Goal: Task Accomplishment & Management: Complete application form

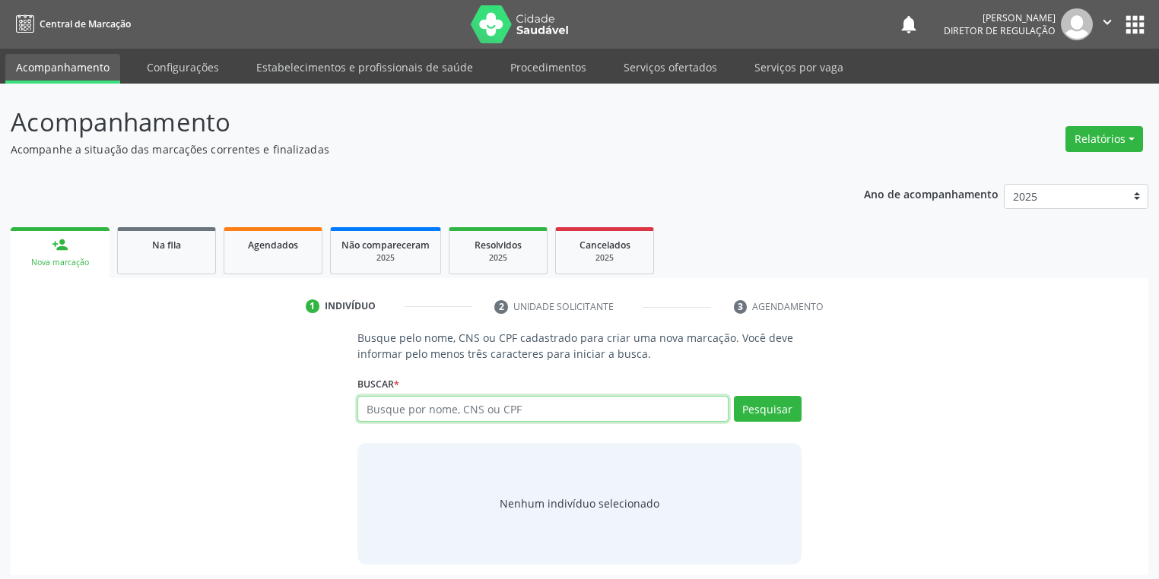
click at [389, 403] on input "text" at bounding box center [542, 409] width 371 height 26
type input "05071013401"
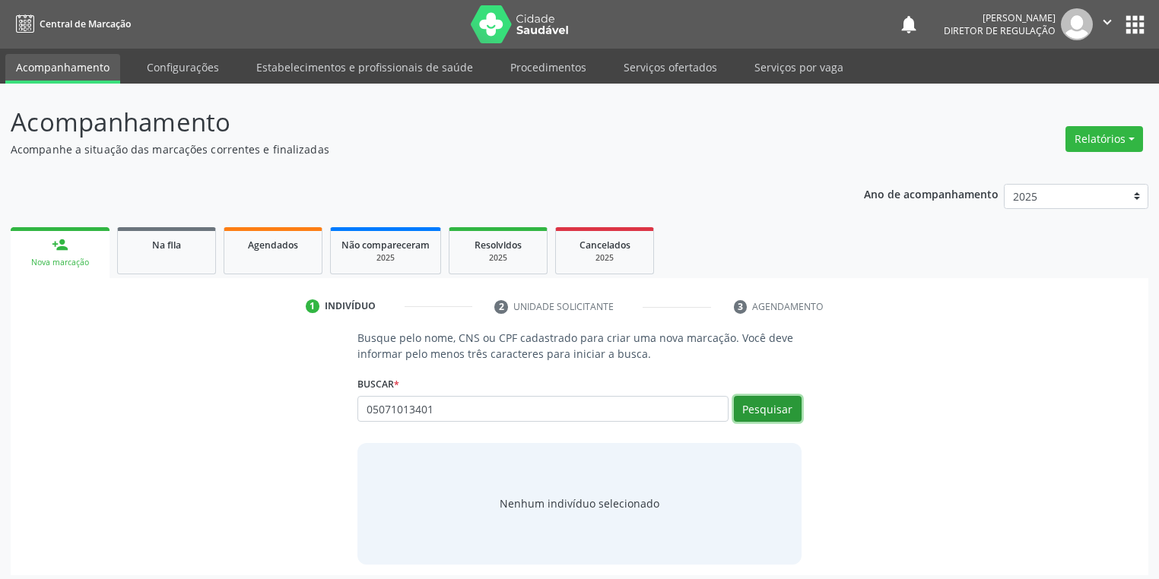
click at [766, 413] on button "Pesquisar" at bounding box center [768, 409] width 68 height 26
type input "05071013401"
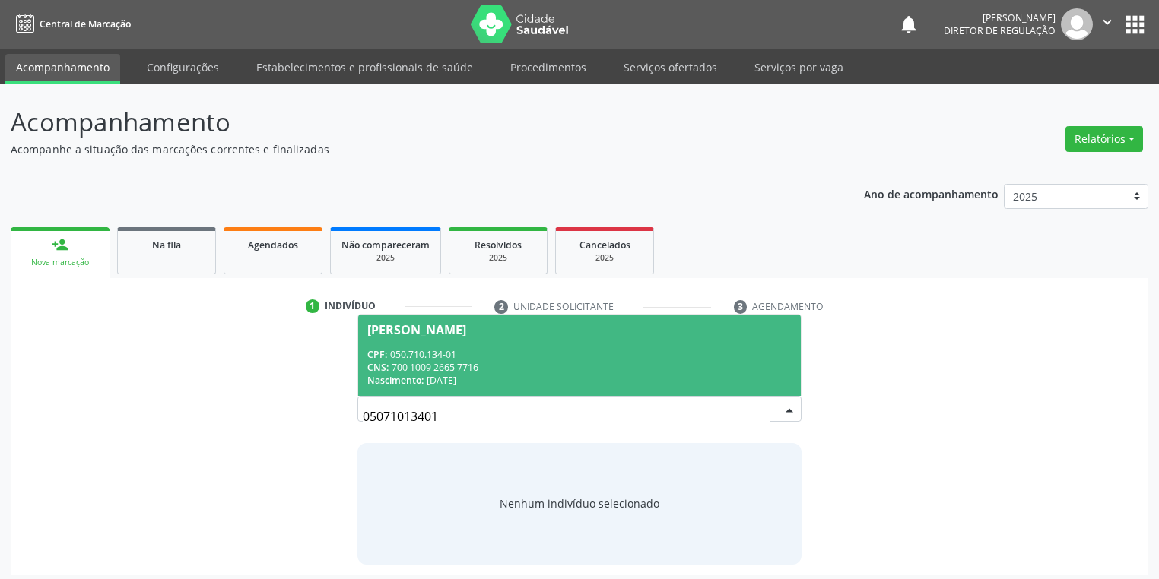
click at [523, 351] on div "CPF: 050.710.134-01" at bounding box center [579, 354] width 424 height 13
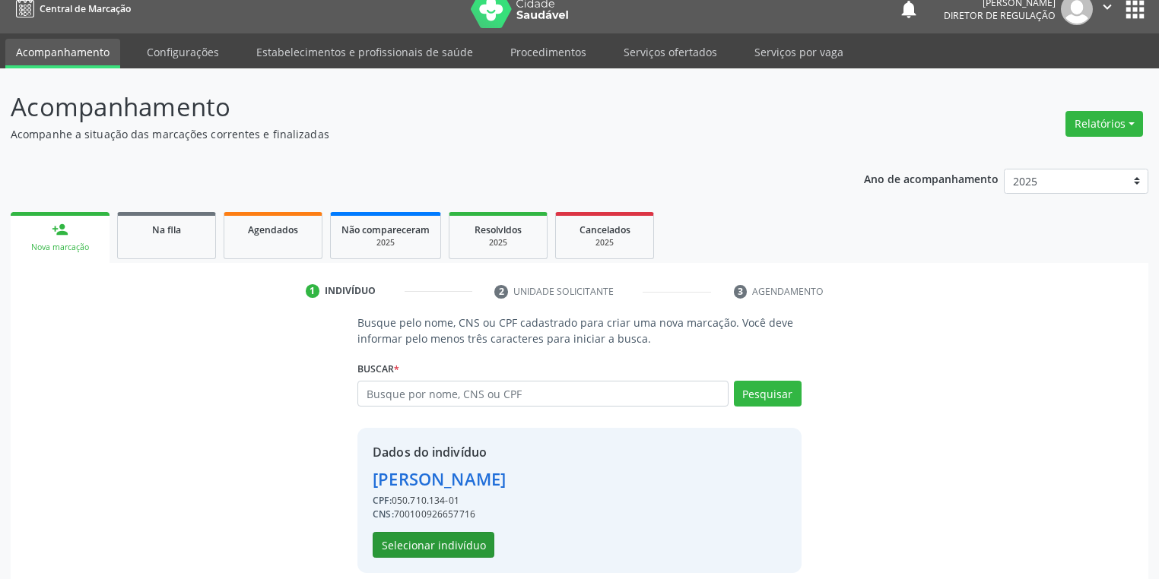
scroll to position [29, 0]
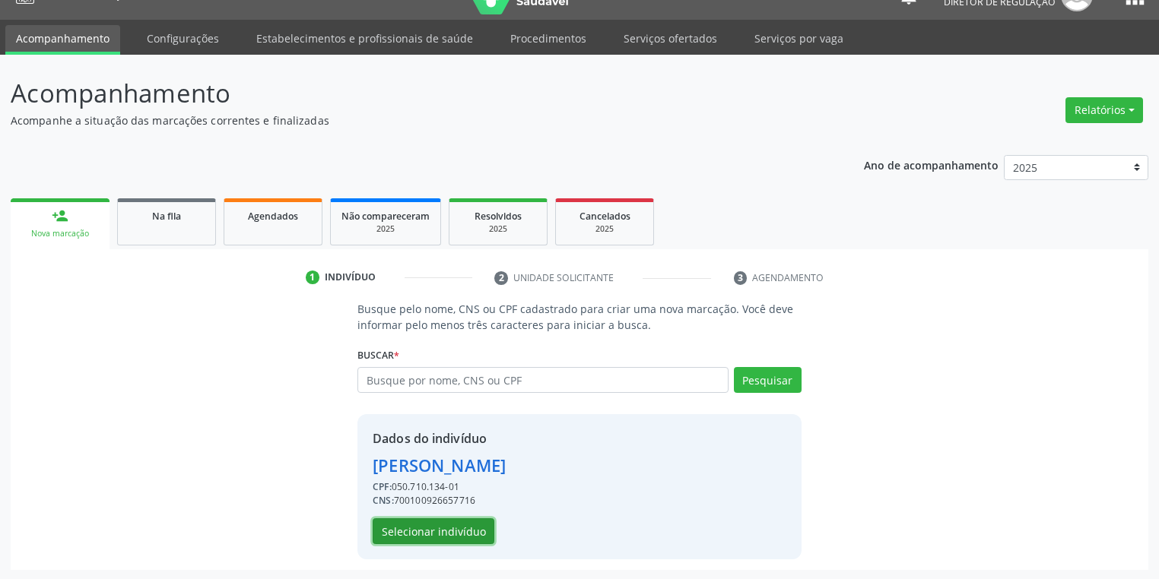
click at [410, 533] on button "Selecionar indivíduo" at bounding box center [434, 532] width 122 height 26
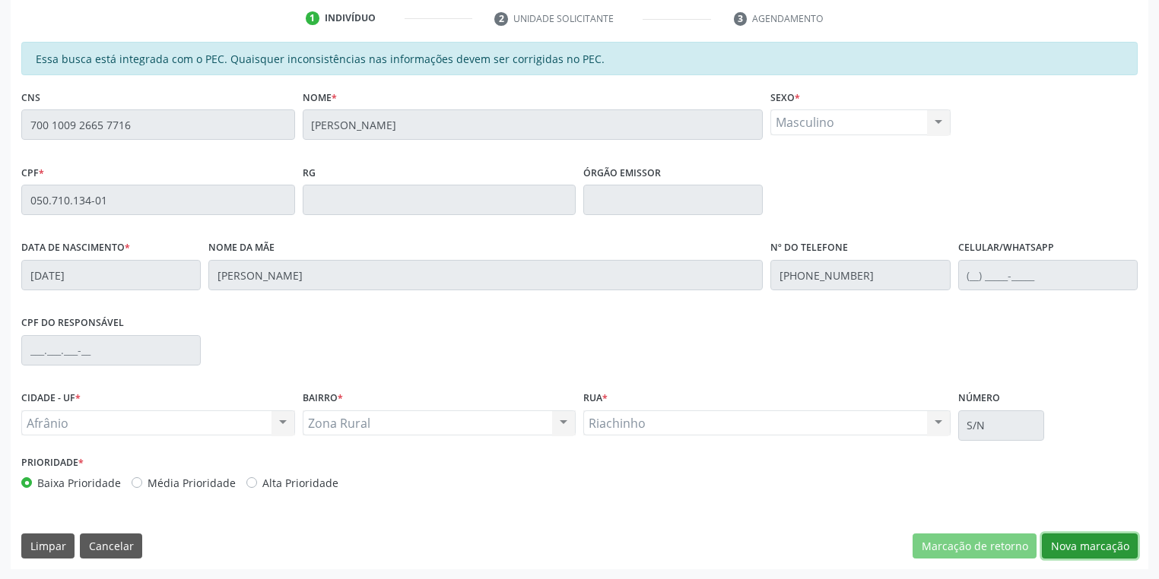
click at [1065, 545] on button "Nova marcação" at bounding box center [1090, 547] width 96 height 26
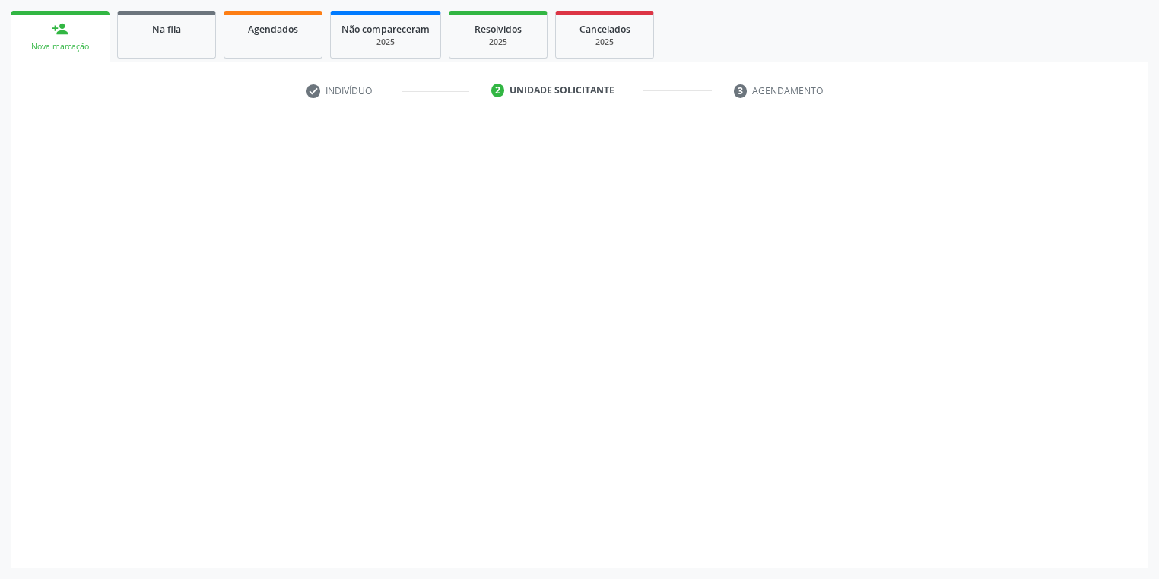
scroll to position [214, 0]
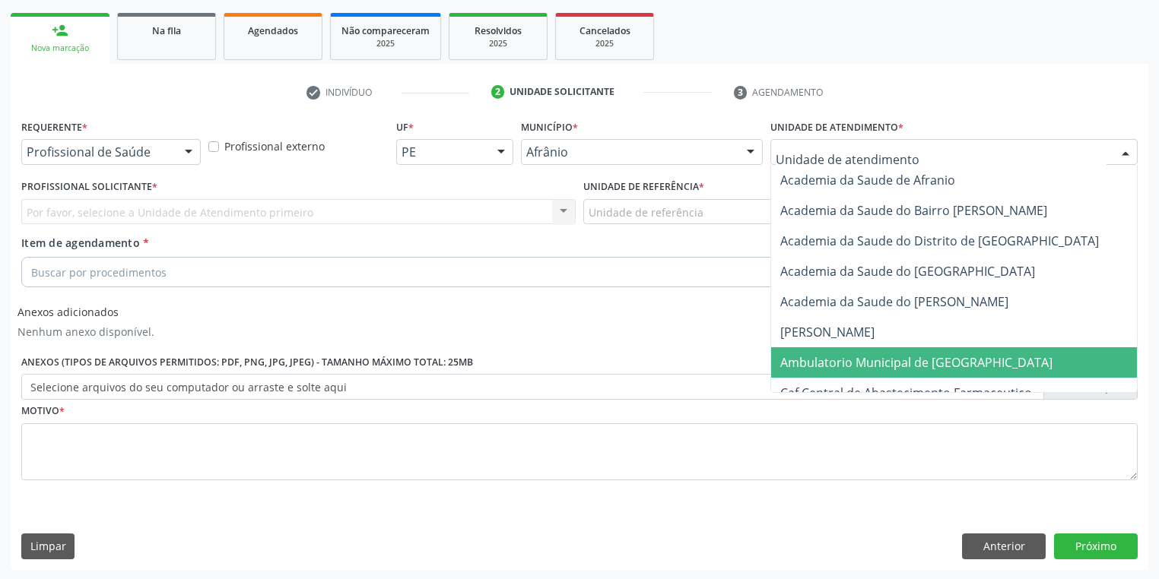
drag, startPoint x: 812, startPoint y: 356, endPoint x: 773, endPoint y: 319, distance: 53.8
click at [811, 356] on span "Ambulatorio Municipal de [GEOGRAPHIC_DATA]" at bounding box center [916, 362] width 272 height 17
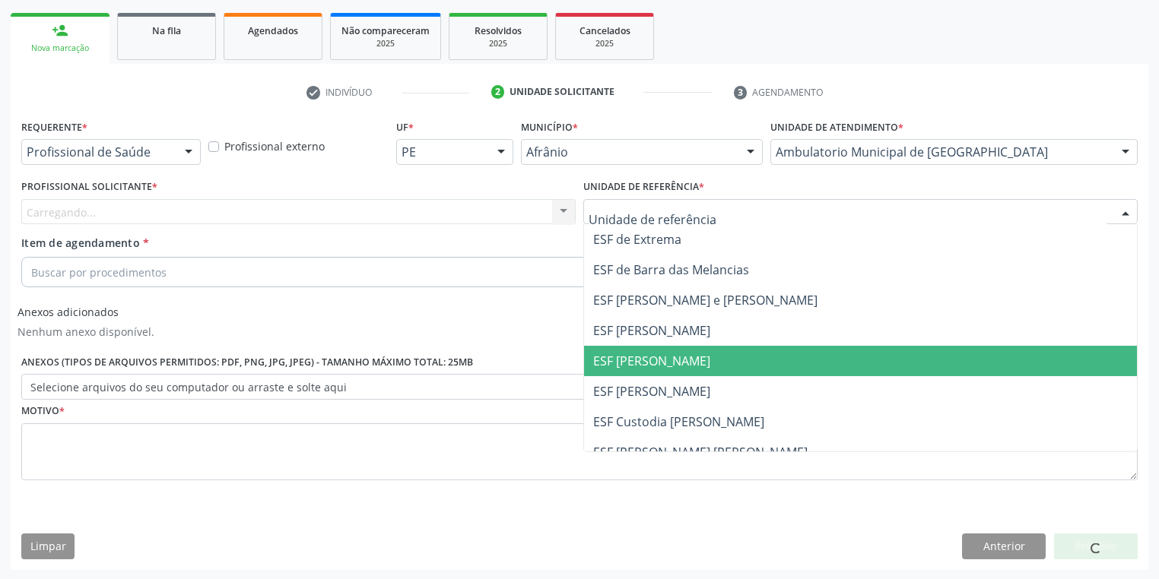
click at [660, 379] on span "ESF [PERSON_NAME]" at bounding box center [860, 391] width 553 height 30
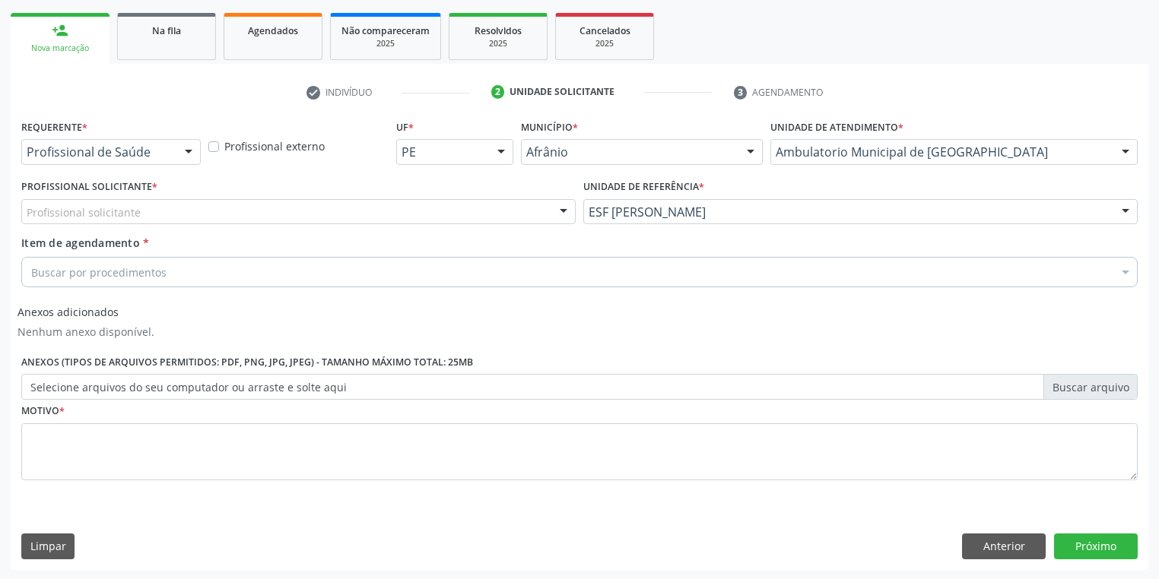
drag, startPoint x: 140, startPoint y: 217, endPoint x: 139, endPoint y: 227, distance: 9.2
click at [139, 218] on div "Profissional solicitante" at bounding box center [298, 212] width 554 height 26
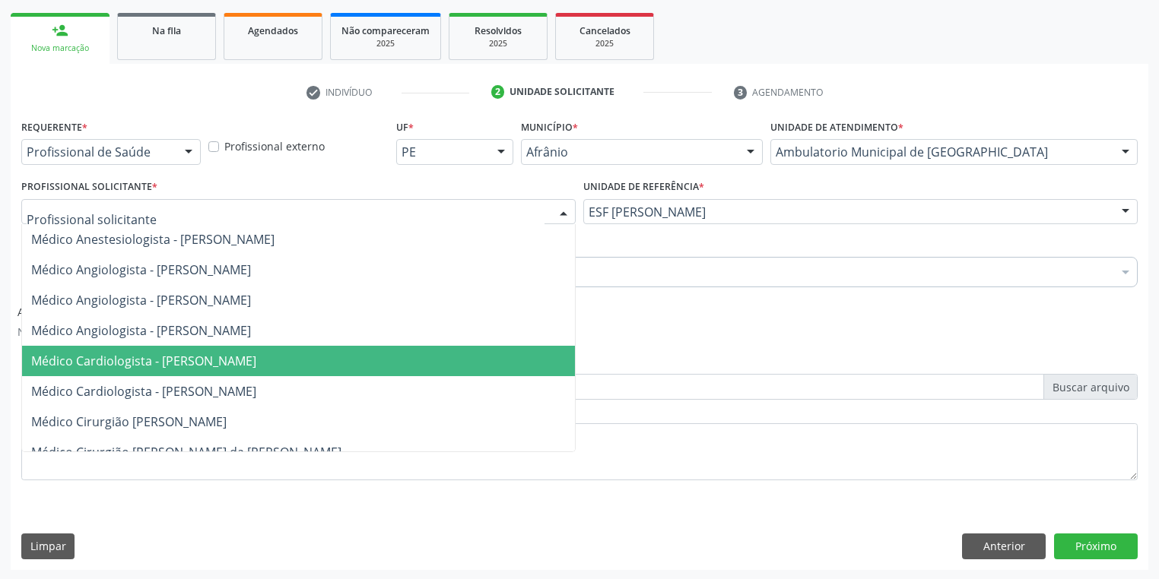
drag, startPoint x: 154, startPoint y: 363, endPoint x: 140, endPoint y: 340, distance: 26.6
click at [154, 363] on span "Médico Cardiologista - [PERSON_NAME]" at bounding box center [143, 361] width 225 height 17
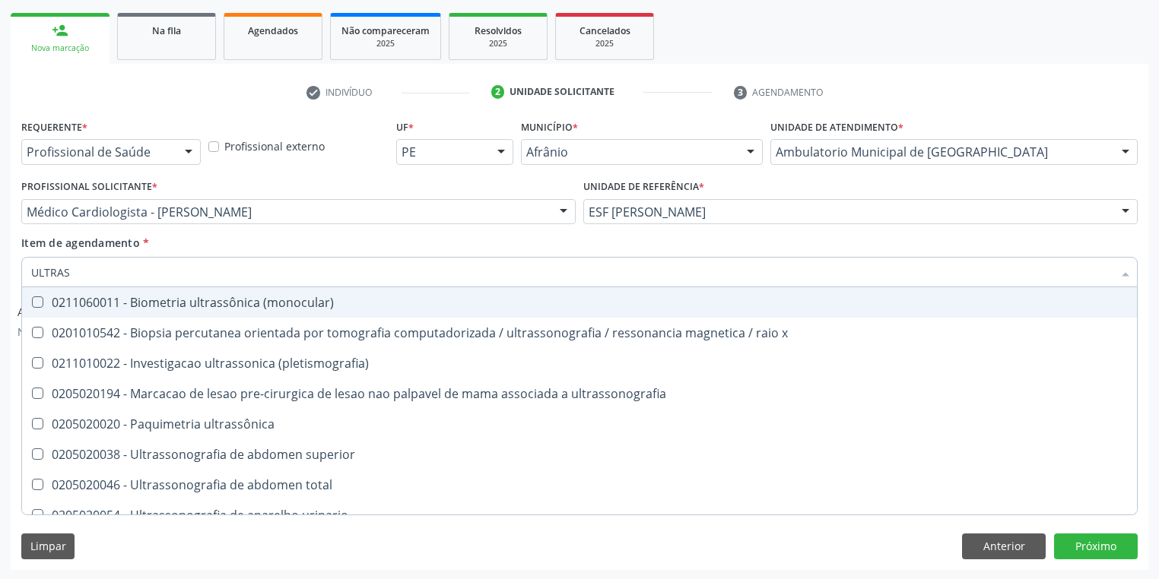
type input "ULTRASS"
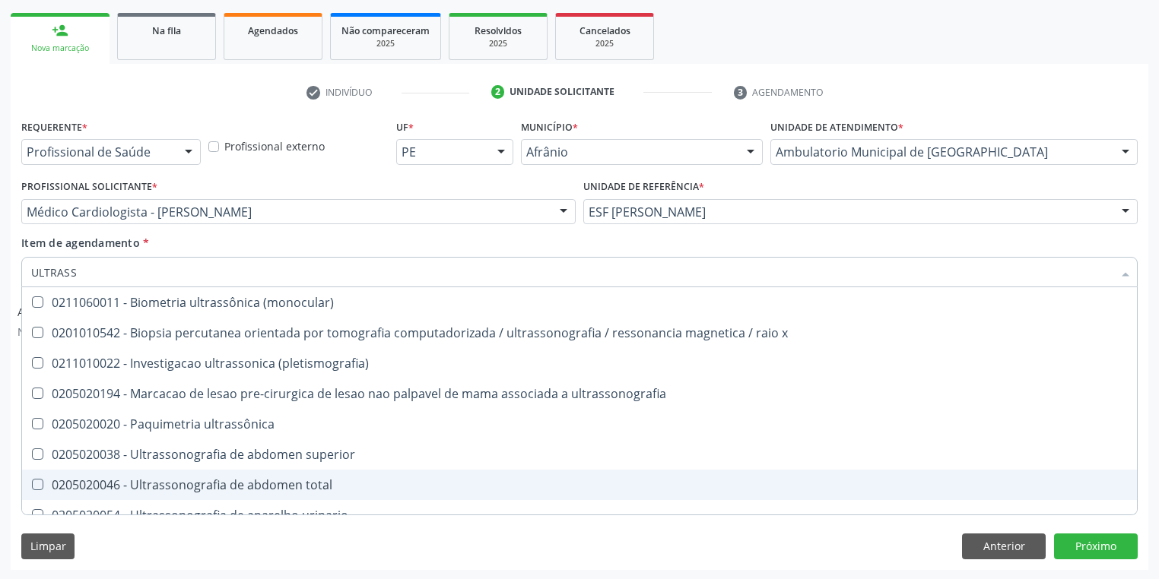
drag, startPoint x: 80, startPoint y: 489, endPoint x: 63, endPoint y: 482, distance: 18.1
click at [73, 485] on div "0205020046 - Ultrassonografia de abdomen total" at bounding box center [579, 485] width 1096 height 12
checkbox total "true"
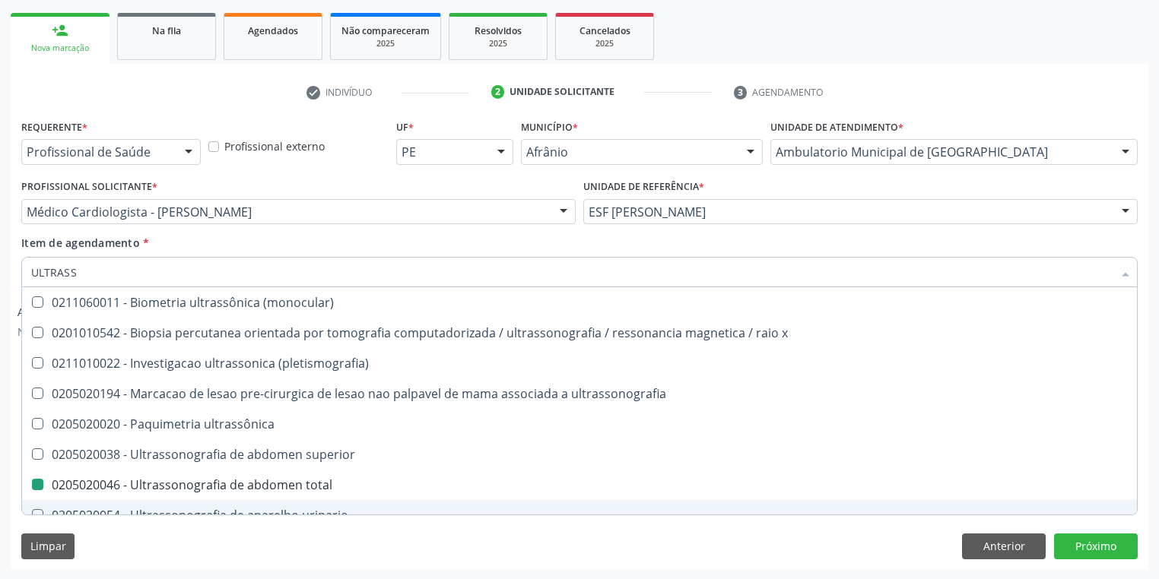
click at [100, 547] on div "Limpar Anterior Próximo" at bounding box center [579, 547] width 1116 height 26
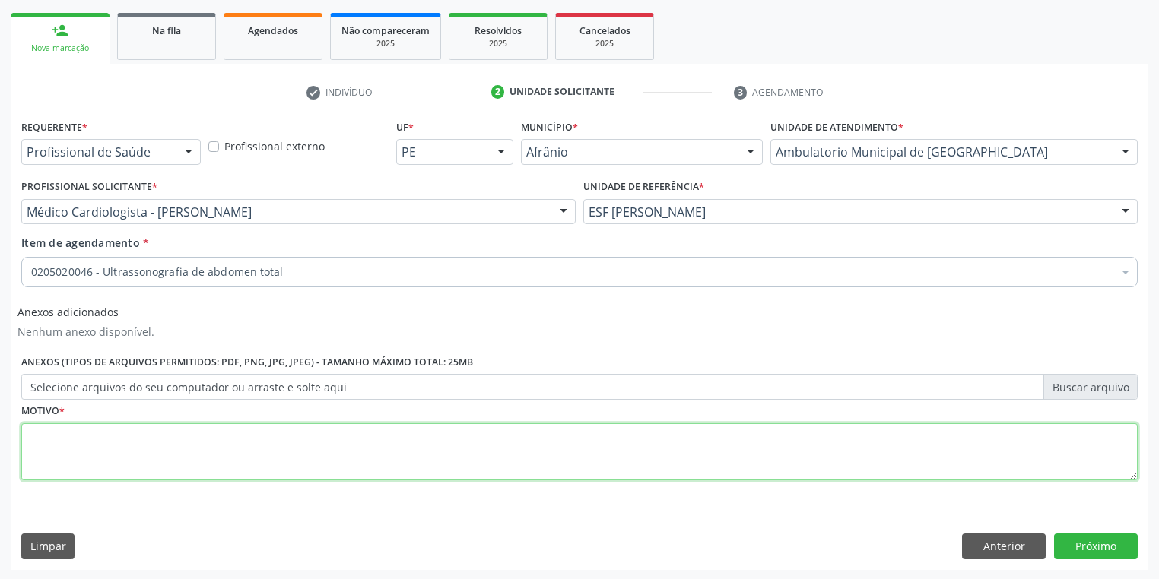
click at [78, 459] on textarea at bounding box center [579, 453] width 1116 height 58
type textarea "*"
click at [1084, 538] on button "Próximo" at bounding box center [1096, 547] width 84 height 26
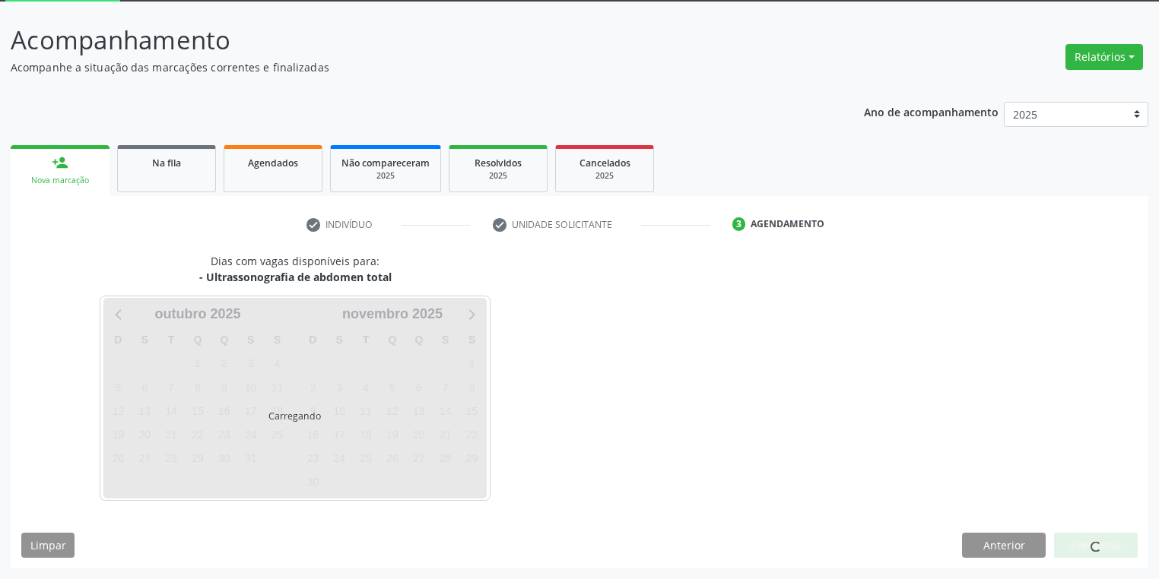
scroll to position [81, 0]
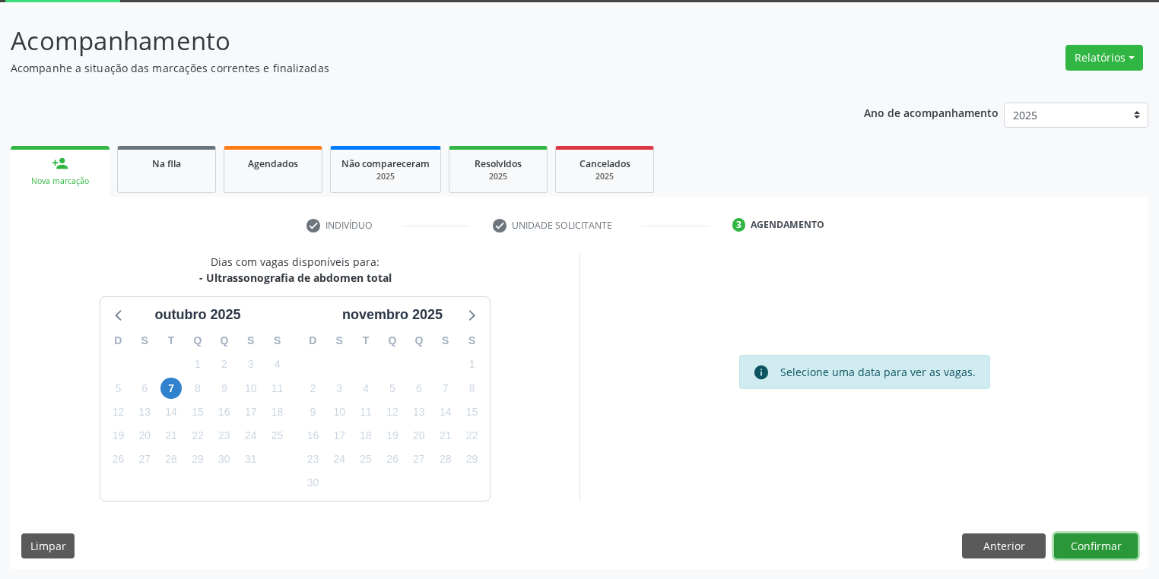
click at [1080, 544] on button "Confirmar" at bounding box center [1096, 547] width 84 height 26
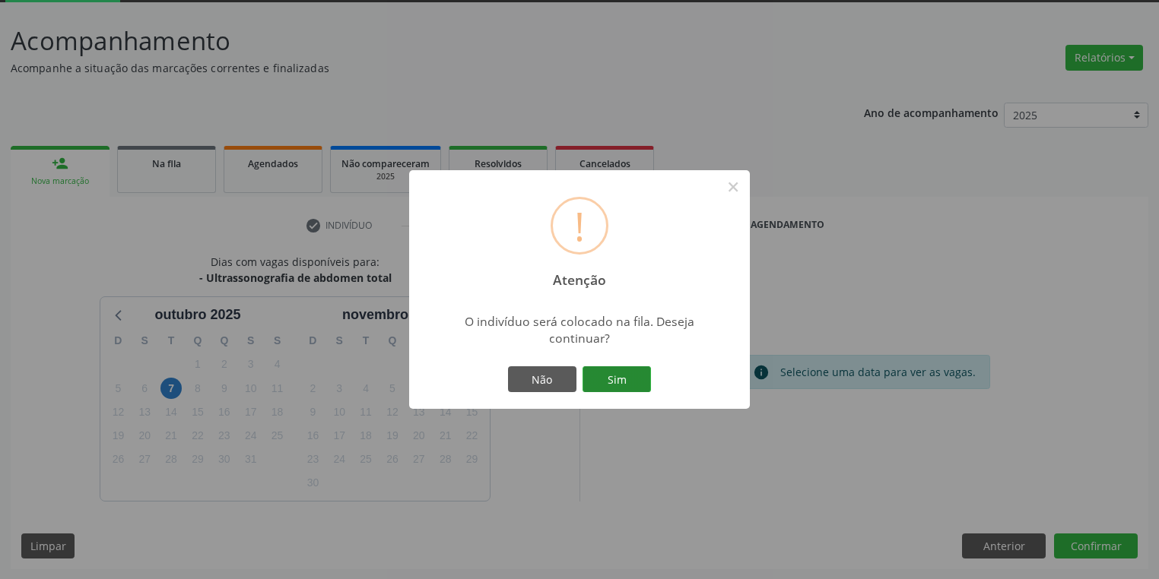
click at [621, 373] on button "Sim" at bounding box center [616, 380] width 68 height 26
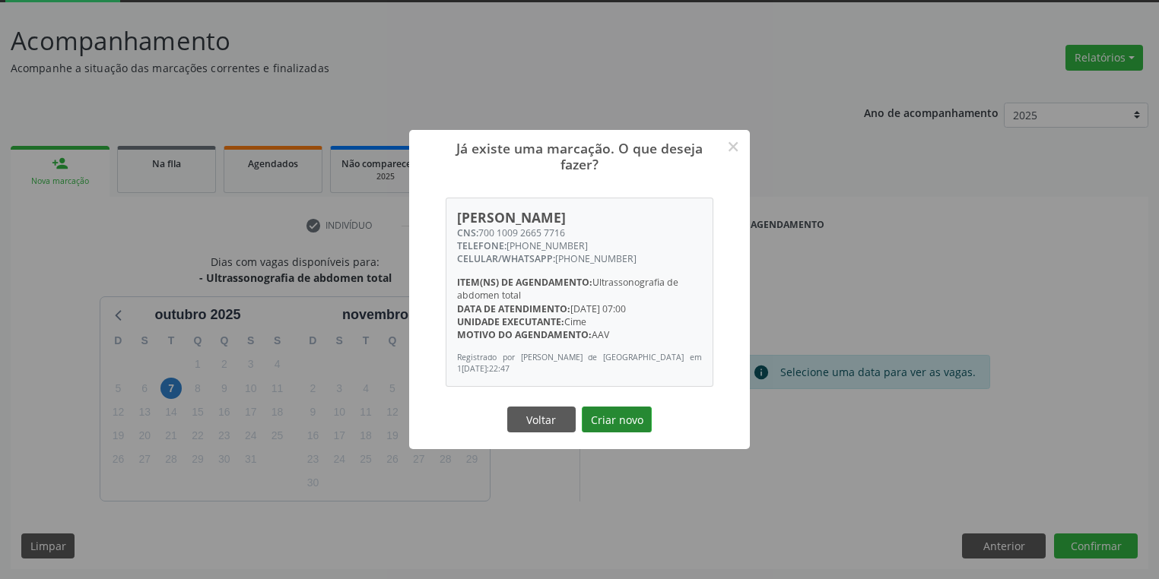
click at [632, 423] on button "Criar novo" at bounding box center [617, 420] width 70 height 26
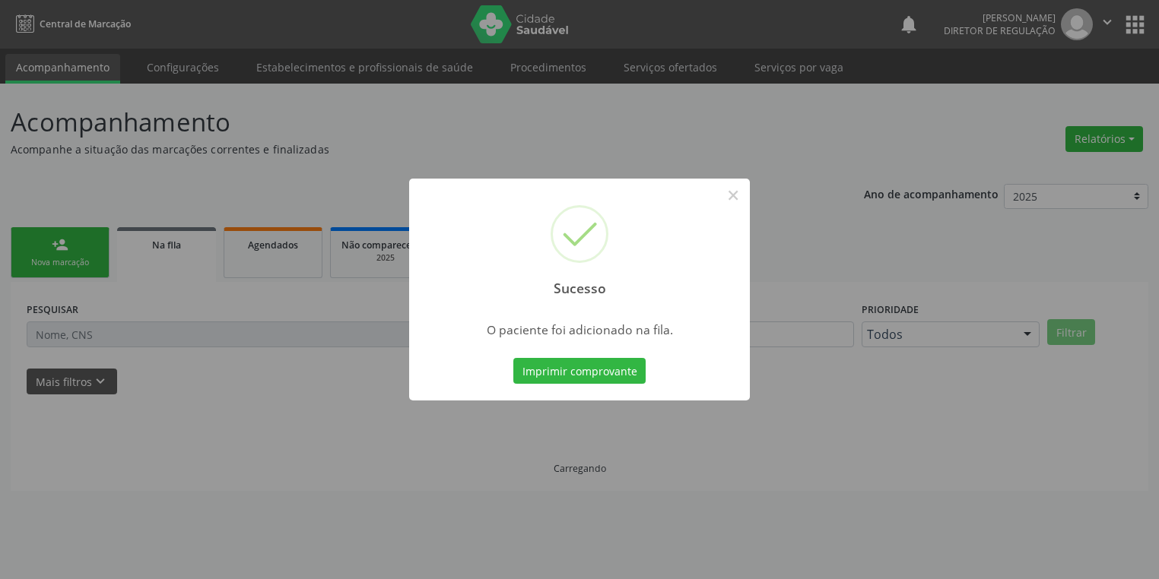
scroll to position [0, 0]
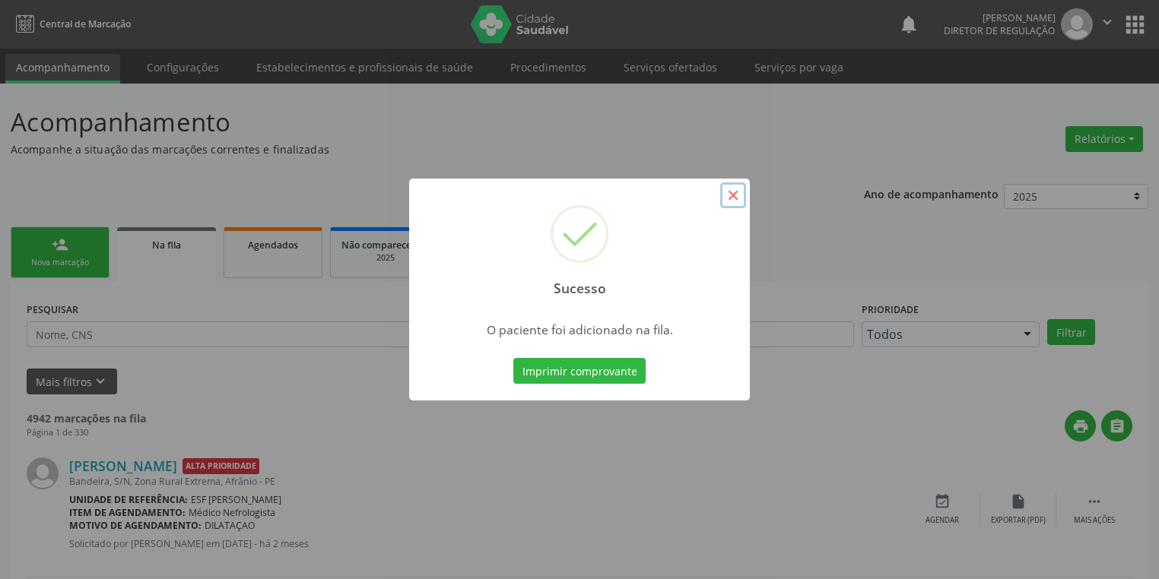
click at [734, 202] on button "×" at bounding box center [733, 195] width 26 height 26
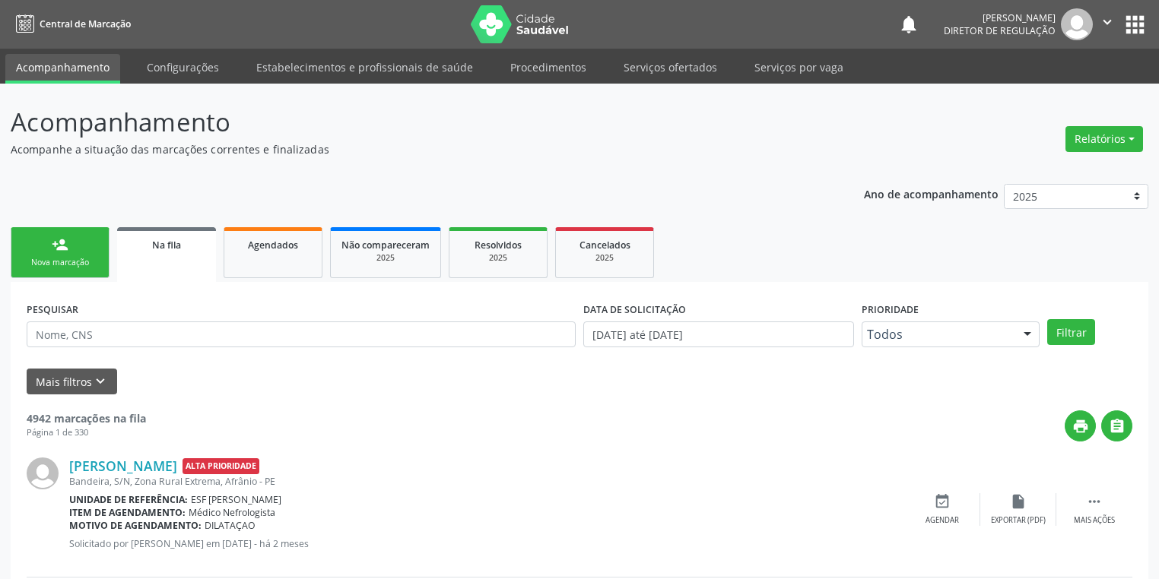
click at [58, 257] on div "Nova marcação" at bounding box center [60, 262] width 76 height 11
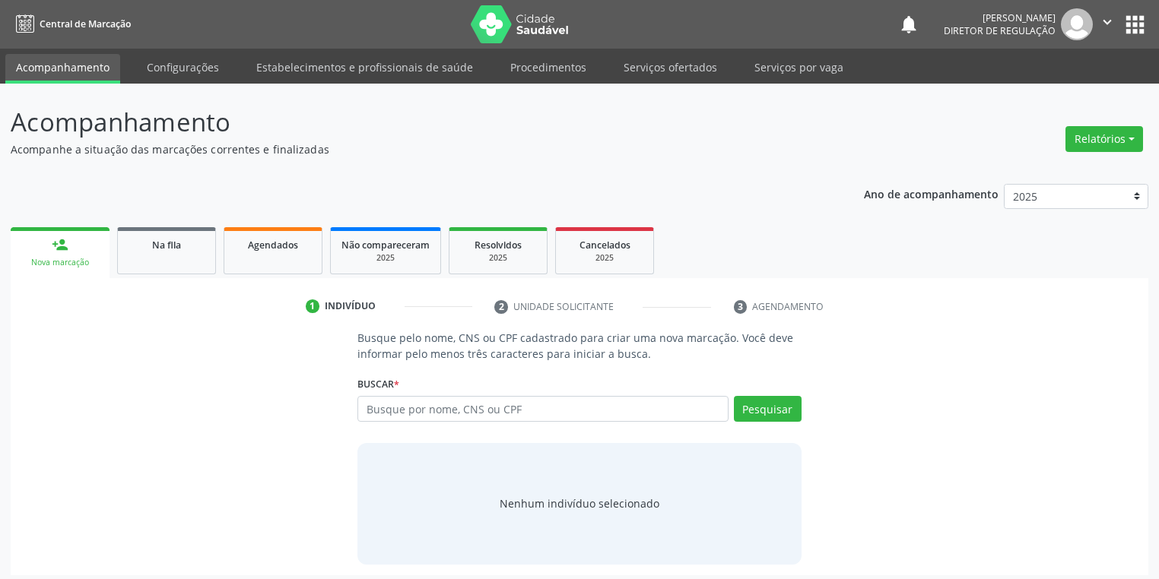
click at [58, 257] on div "Nova marcação" at bounding box center [60, 262] width 78 height 11
click at [436, 401] on input "text" at bounding box center [542, 409] width 371 height 26
type input "5"
type input "45743347468"
click at [754, 404] on button "Pesquisar" at bounding box center [768, 409] width 68 height 26
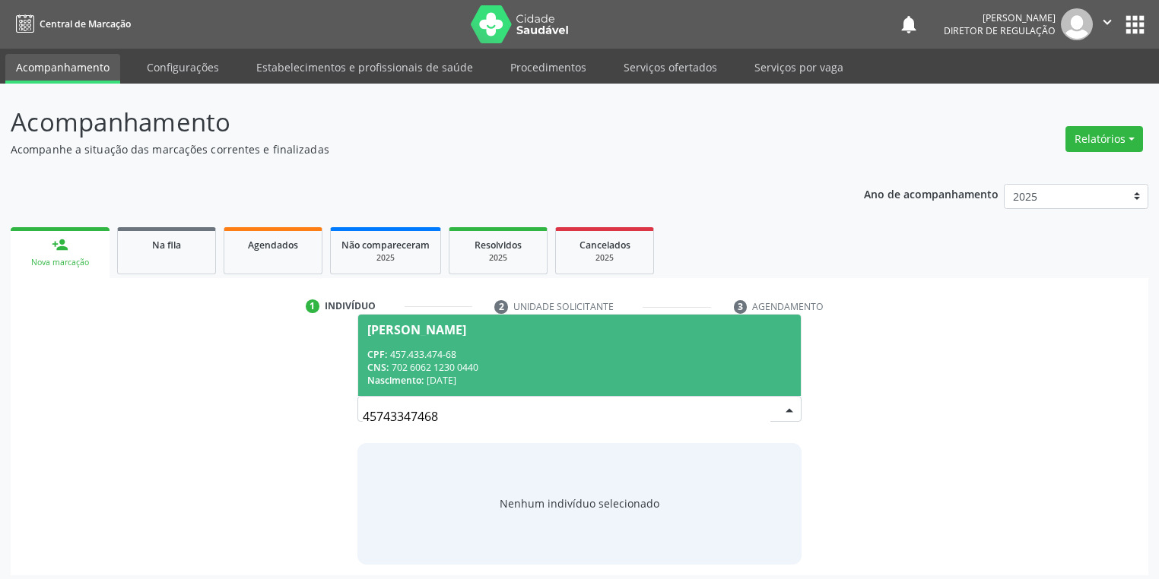
click at [462, 348] on div "CPF: 457.433.474-68" at bounding box center [579, 354] width 424 height 13
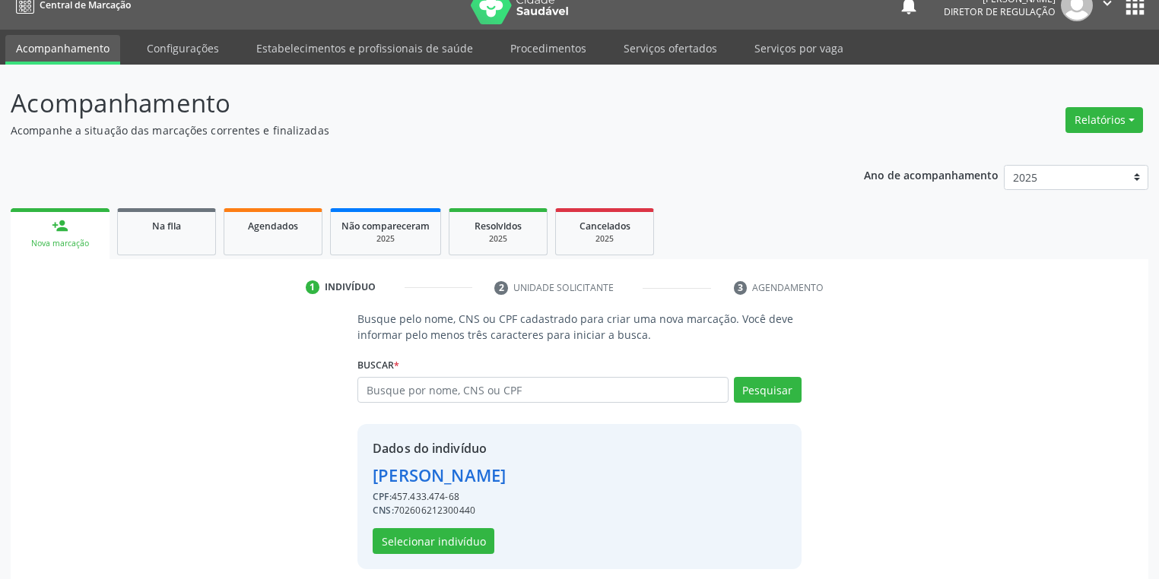
scroll to position [29, 0]
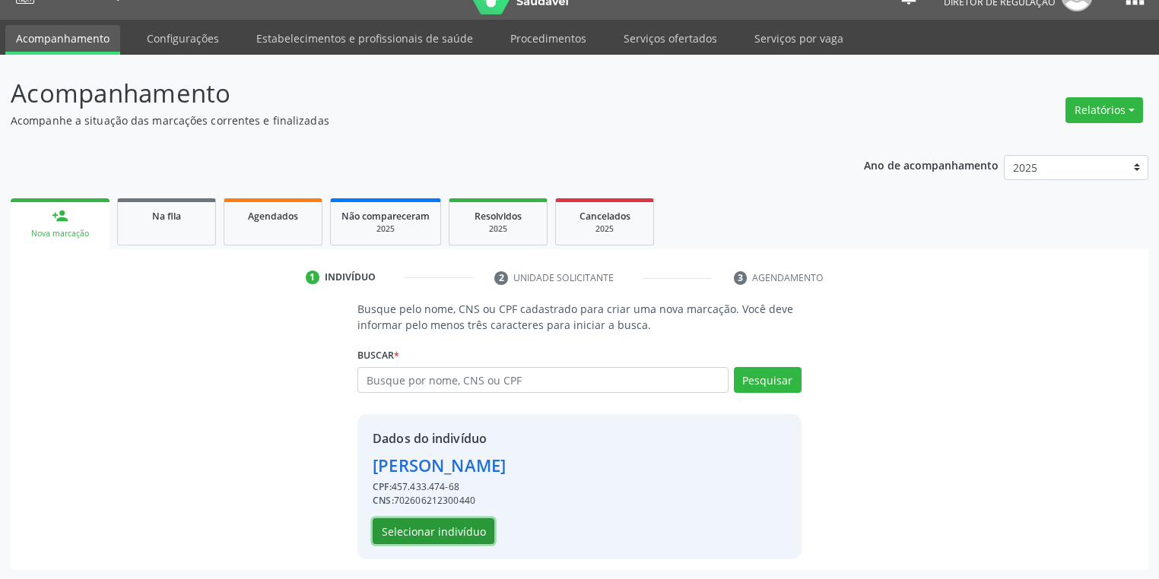
click at [427, 528] on button "Selecionar indivíduo" at bounding box center [434, 532] width 122 height 26
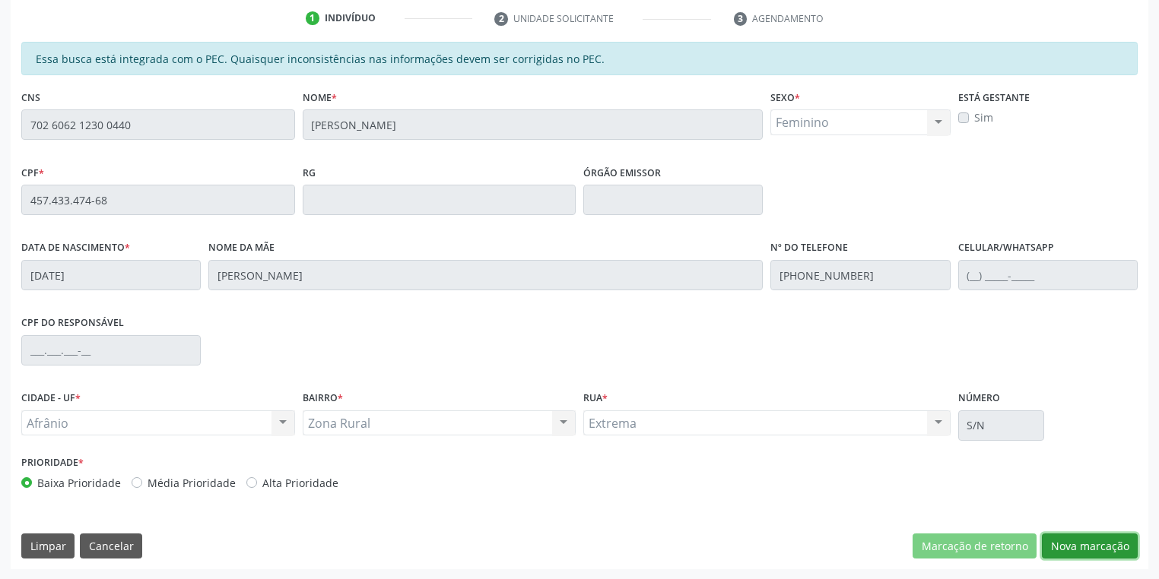
click at [1058, 544] on button "Nova marcação" at bounding box center [1090, 547] width 96 height 26
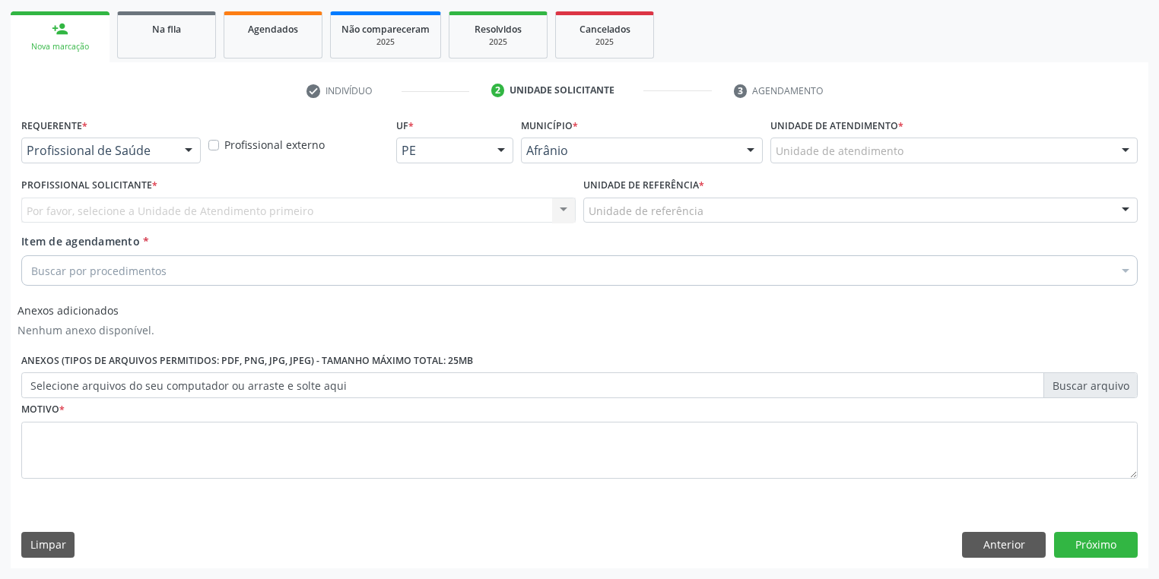
scroll to position [214, 0]
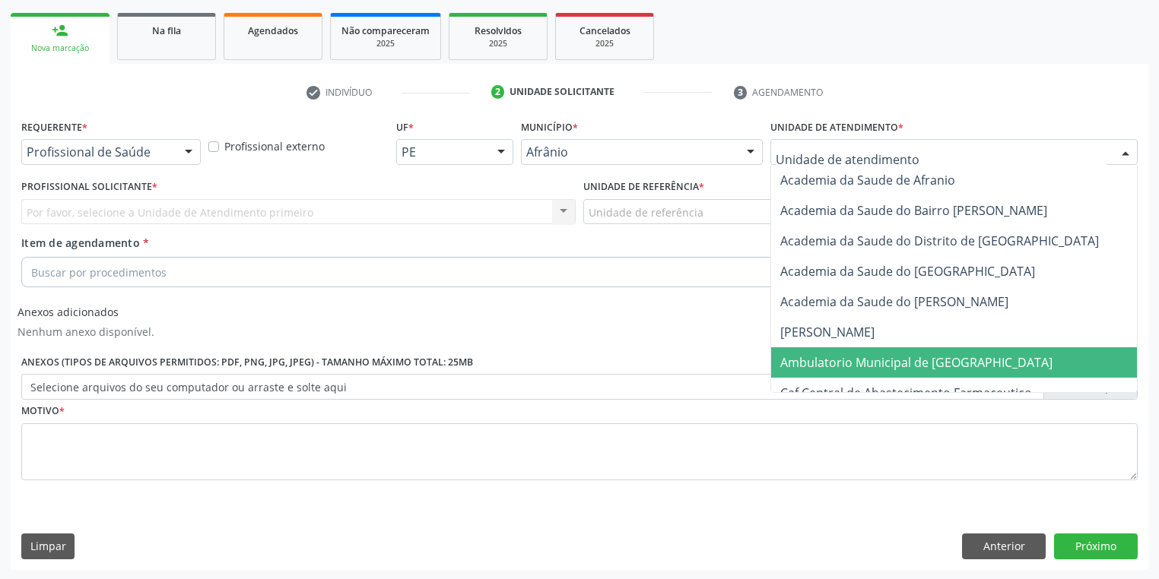
click at [824, 363] on span "Ambulatorio Municipal de [GEOGRAPHIC_DATA]" at bounding box center [916, 362] width 272 height 17
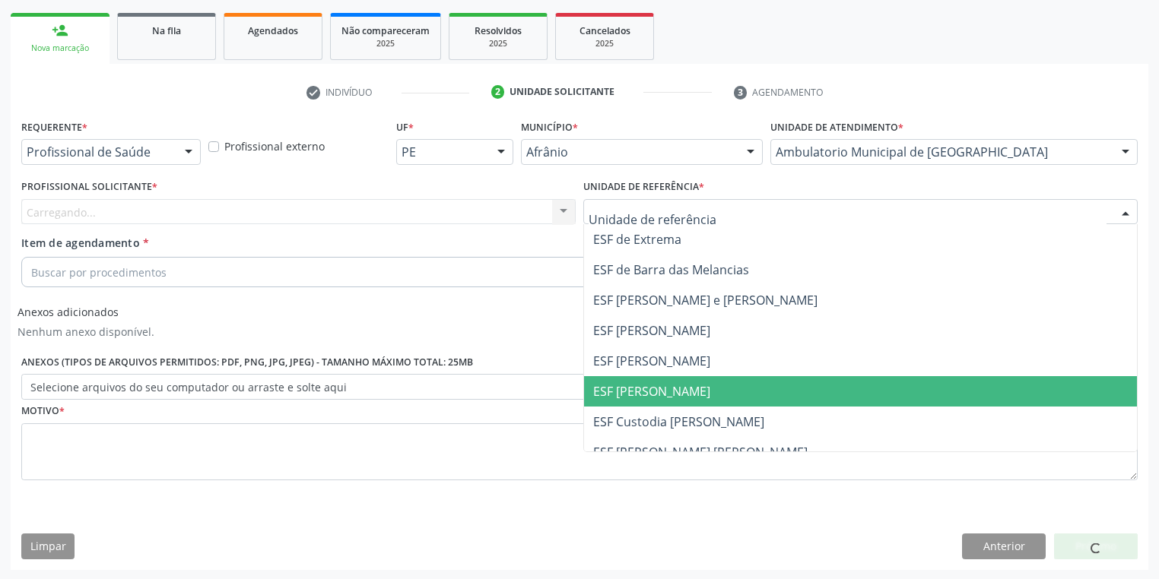
click at [628, 386] on span "ESF [PERSON_NAME]" at bounding box center [651, 391] width 117 height 17
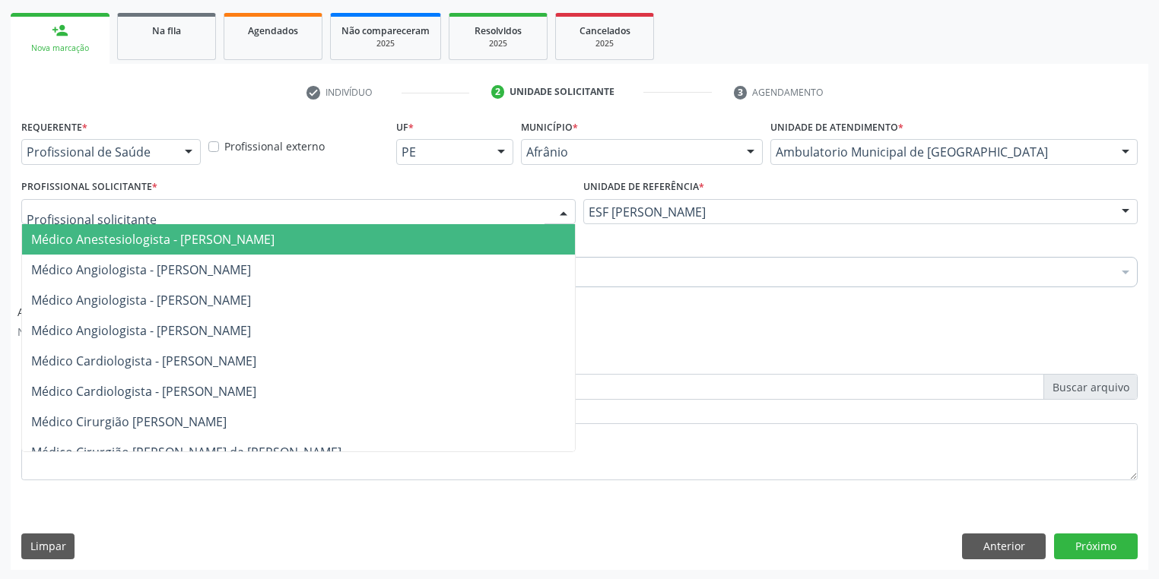
click at [92, 219] on div at bounding box center [298, 212] width 554 height 26
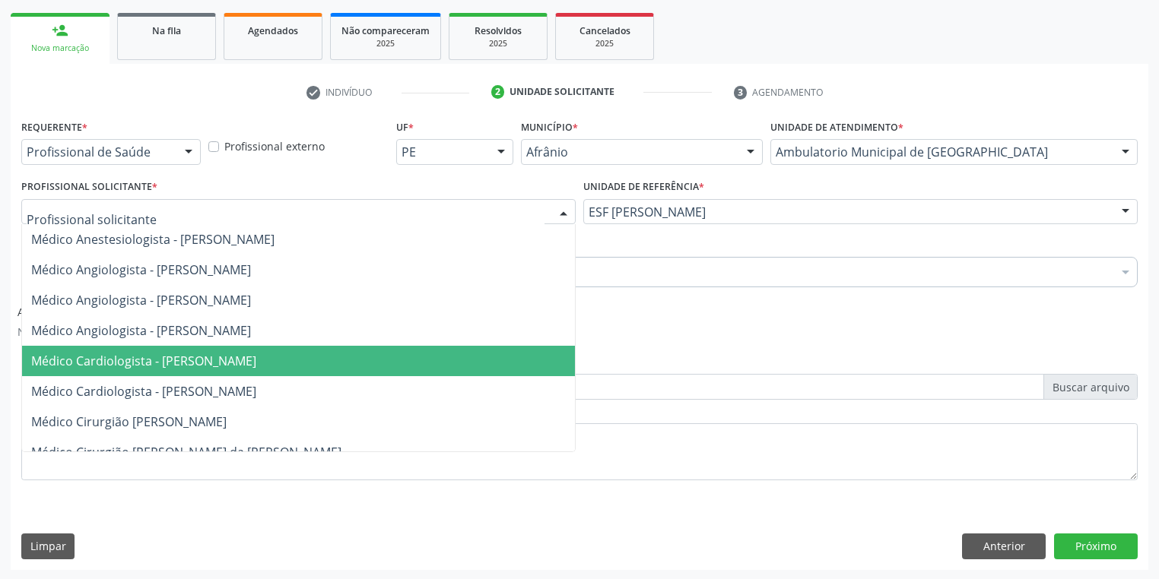
click at [133, 357] on span "Médico Cardiologista - [PERSON_NAME]" at bounding box center [143, 361] width 225 height 17
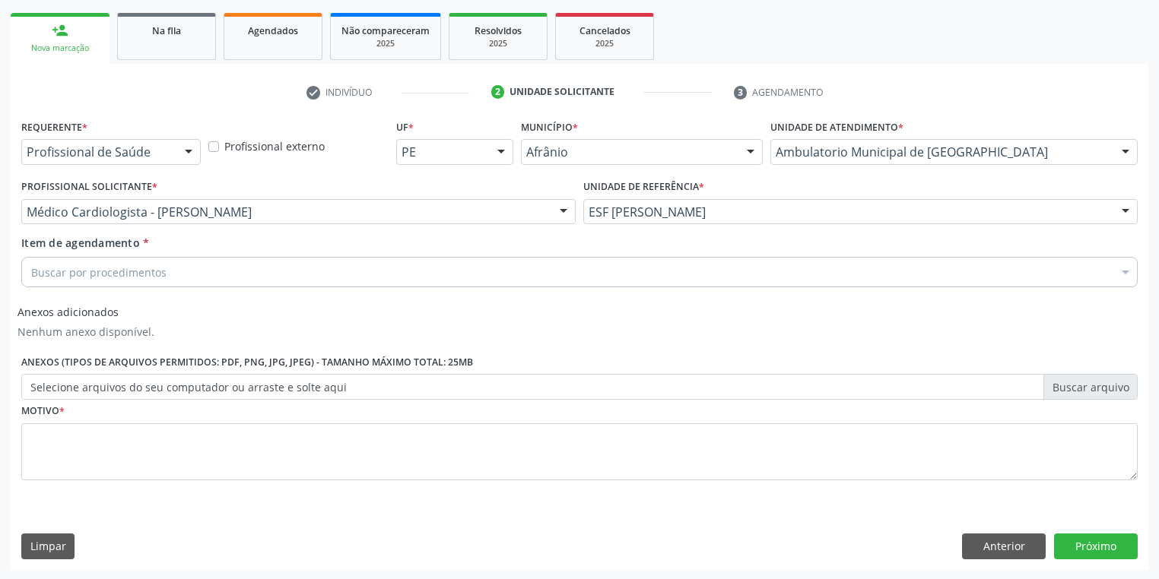
click at [71, 257] on div "Buscar por procedimentos" at bounding box center [579, 272] width 1116 height 30
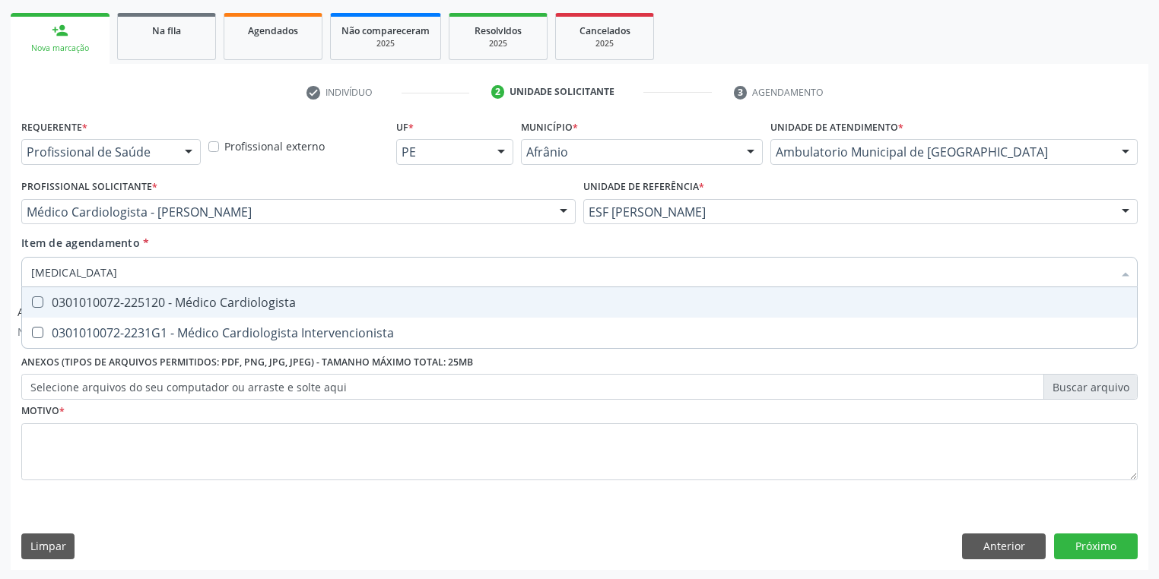
type input "CARDIOLOGISTA"
click at [71, 297] on div "0301010072-225120 - Médico Cardiologista" at bounding box center [579, 303] width 1096 height 12
checkbox Cardiologista "true"
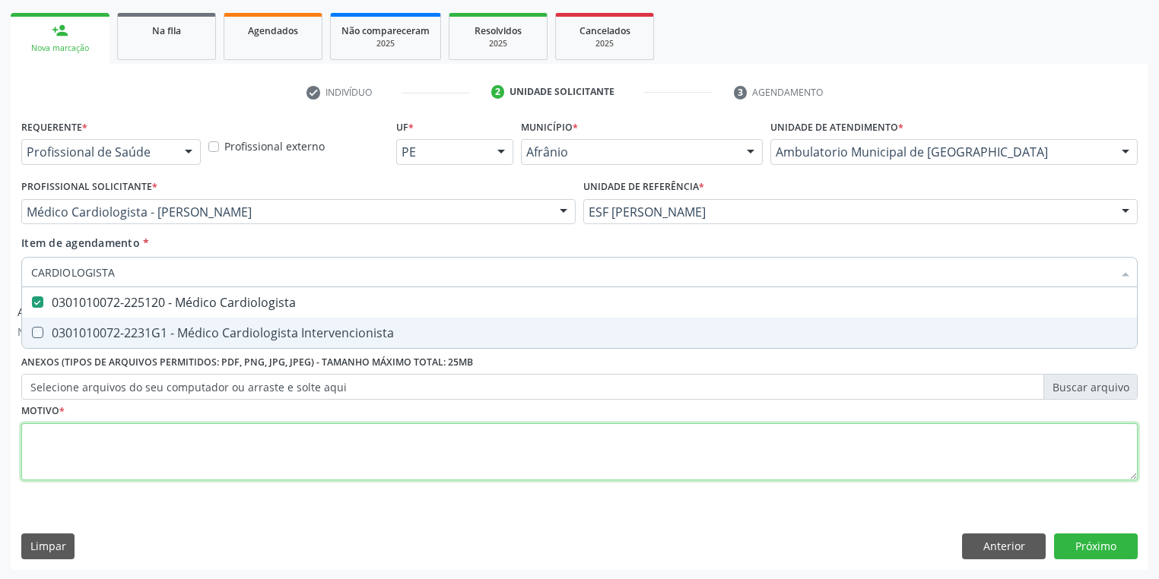
click at [88, 446] on div "Requerente * Profissional de Saúde Profissional de Saúde Paciente Nenhum result…" at bounding box center [579, 309] width 1116 height 386
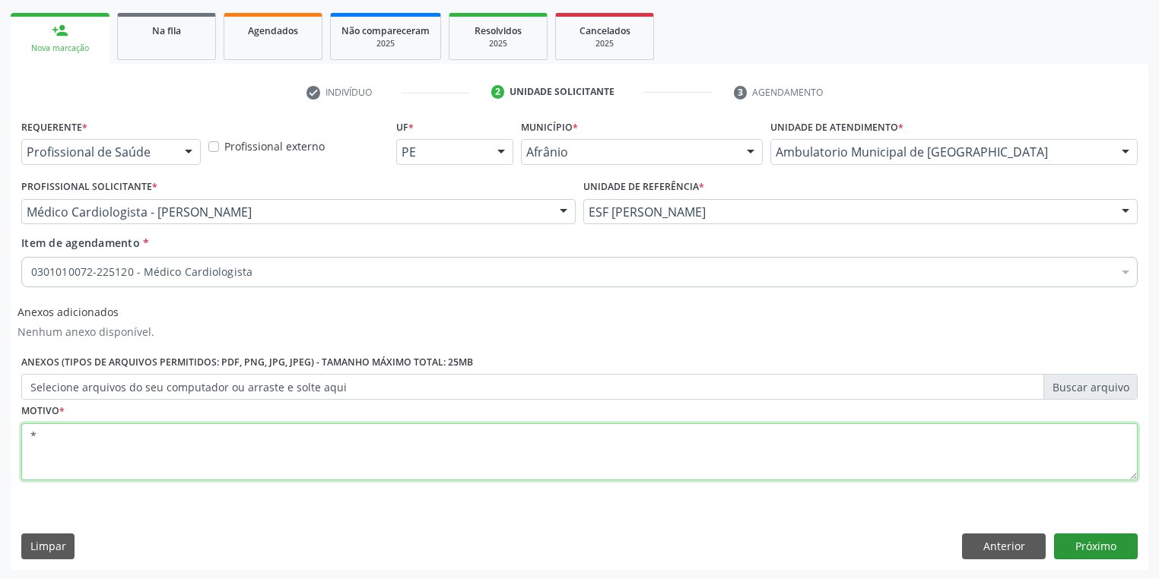
type textarea "*"
click at [1084, 544] on button "Próximo" at bounding box center [1096, 547] width 84 height 26
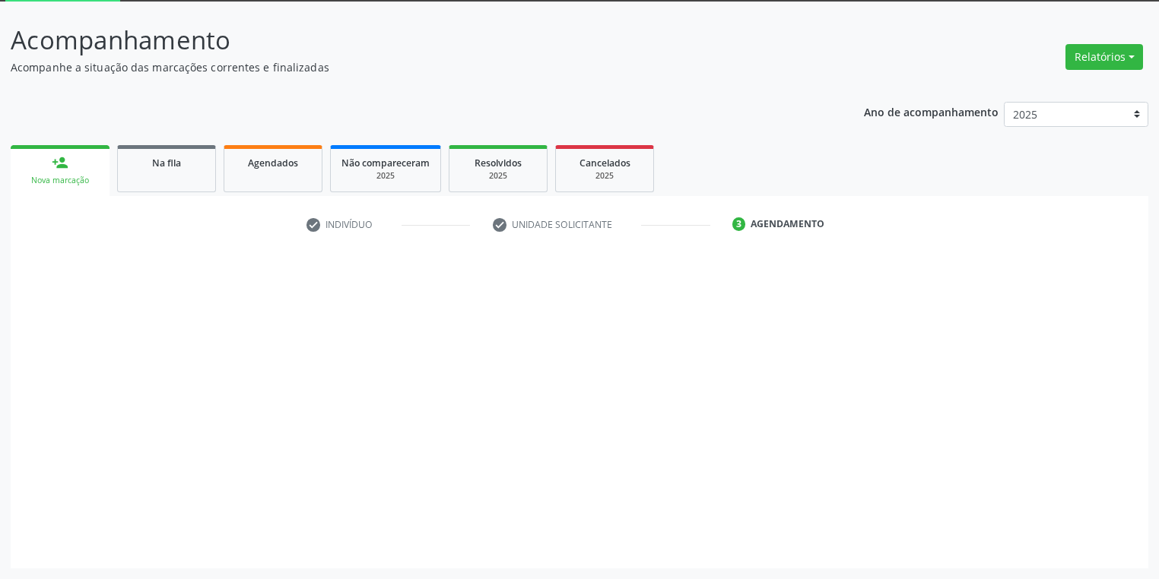
scroll to position [81, 0]
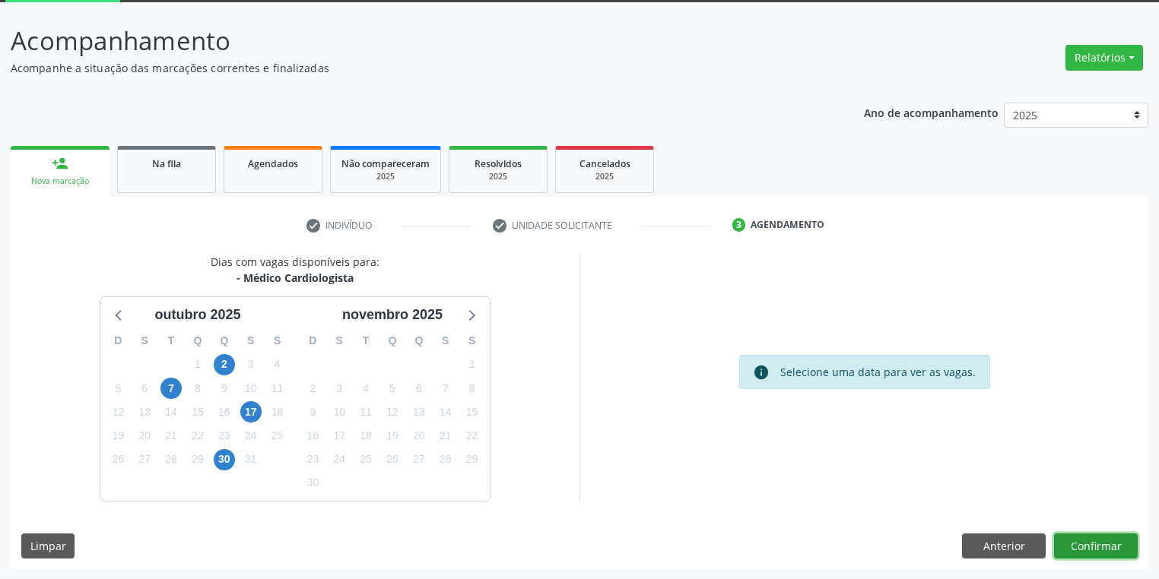
click at [1071, 544] on button "Confirmar" at bounding box center [1096, 547] width 84 height 26
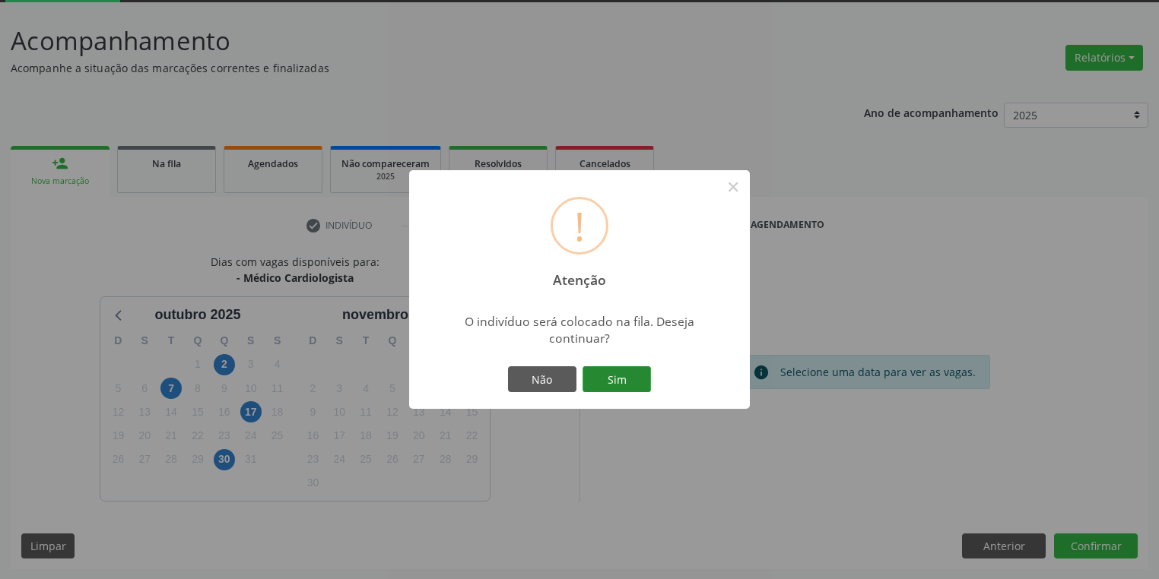
click at [629, 381] on button "Sim" at bounding box center [616, 380] width 68 height 26
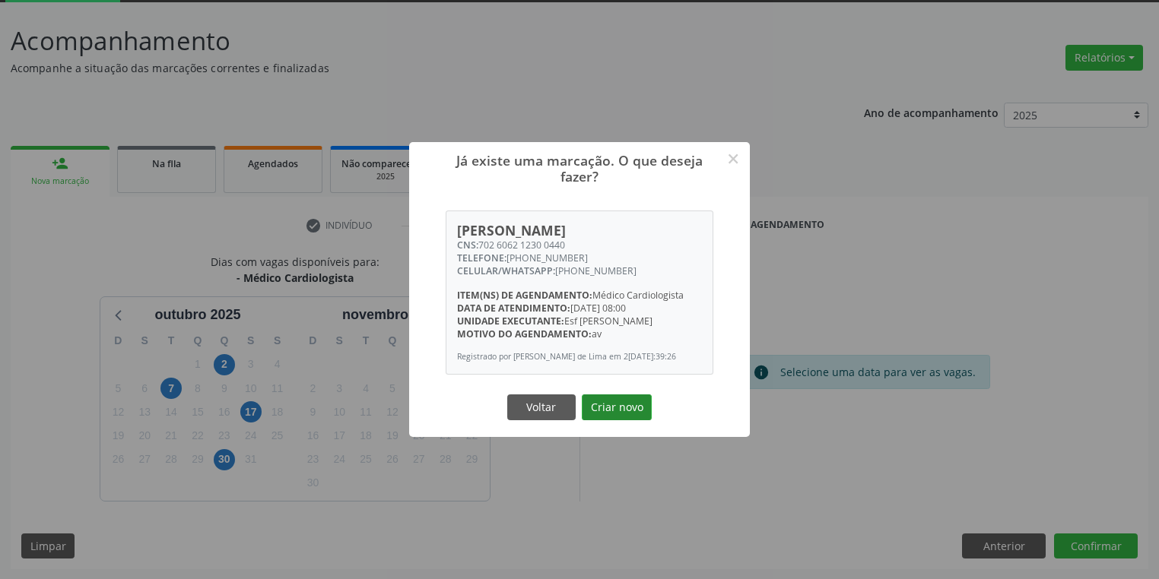
click at [629, 408] on button "Criar novo" at bounding box center [617, 408] width 70 height 26
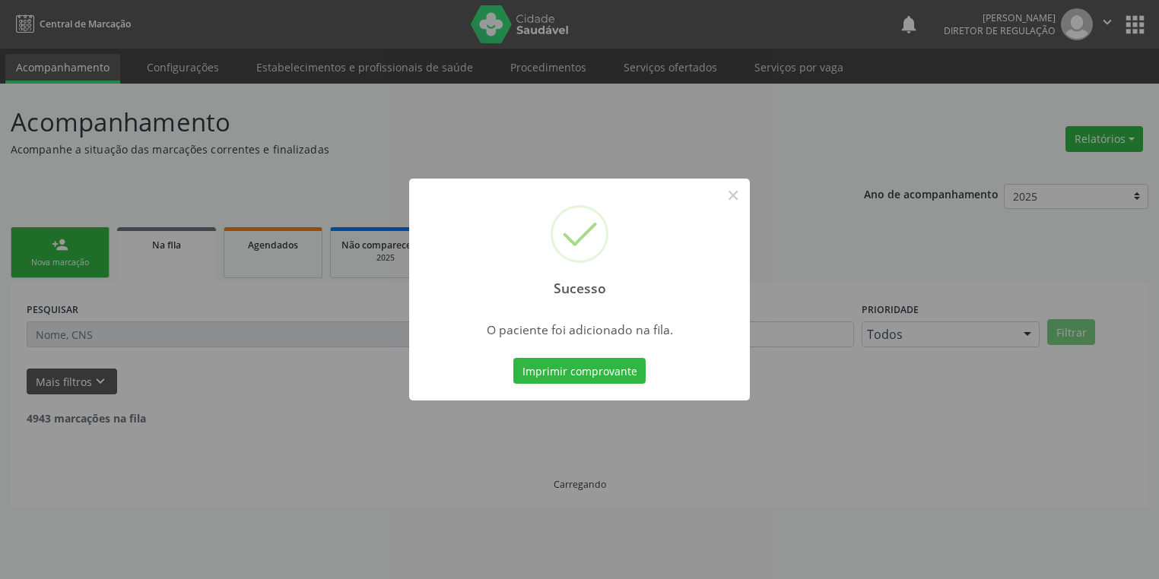
scroll to position [0, 0]
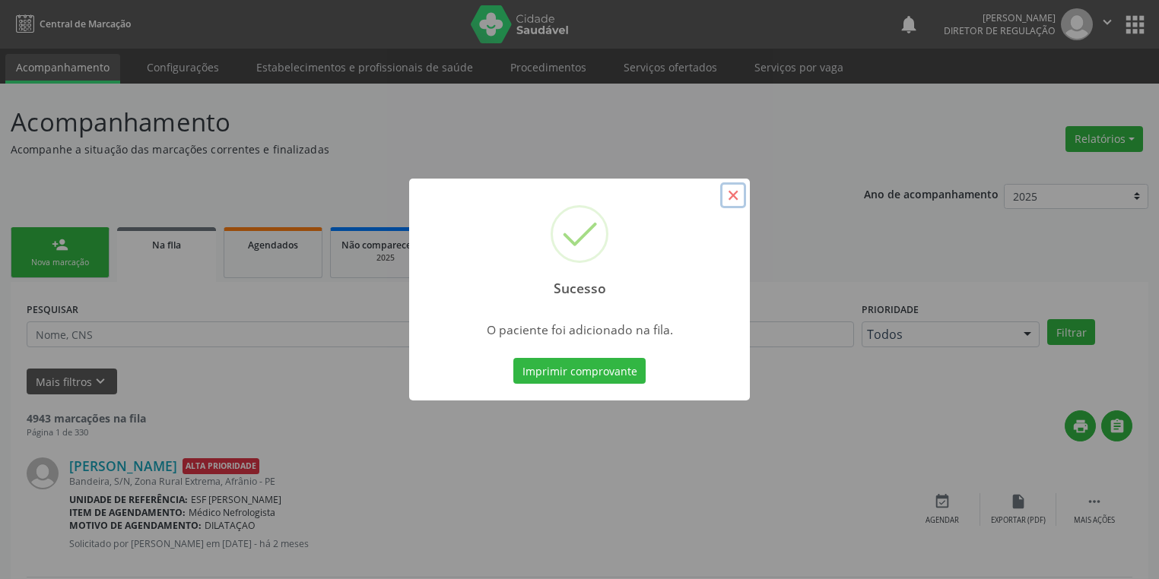
click at [728, 199] on button "×" at bounding box center [733, 195] width 26 height 26
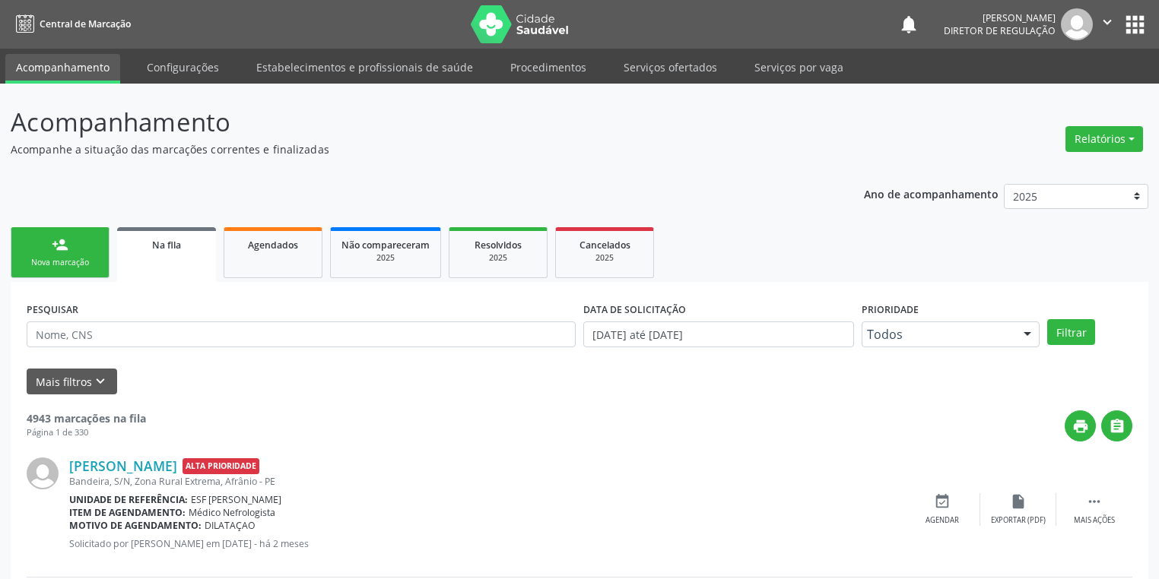
click at [62, 248] on div "person_add" at bounding box center [60, 244] width 17 height 17
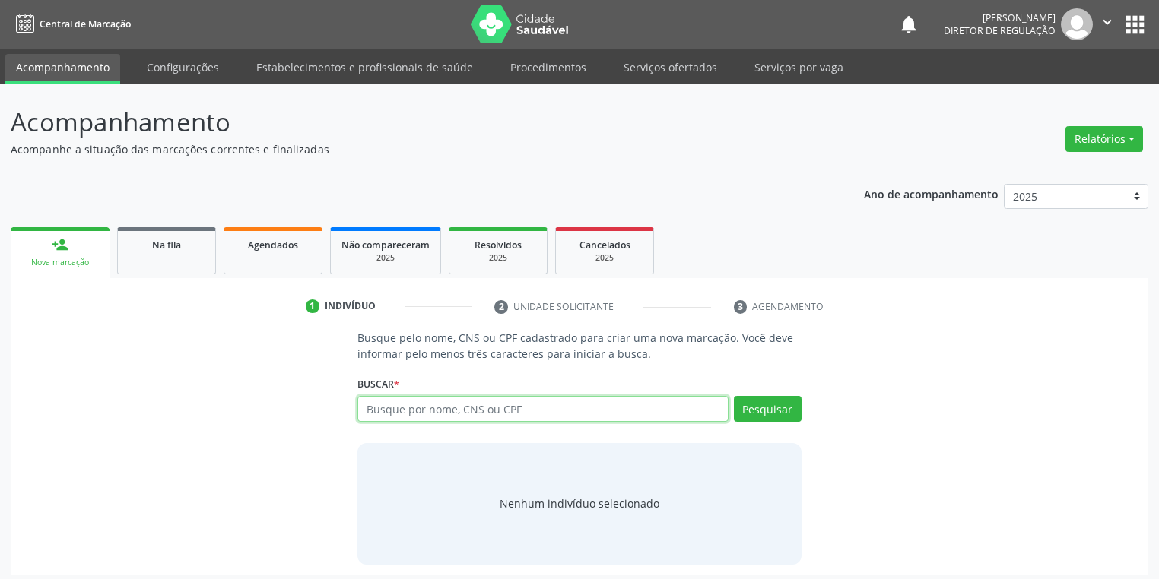
click at [398, 398] on input "text" at bounding box center [542, 409] width 371 height 26
type input "704002436775554"
click at [761, 409] on button "Pesquisar" at bounding box center [768, 409] width 68 height 26
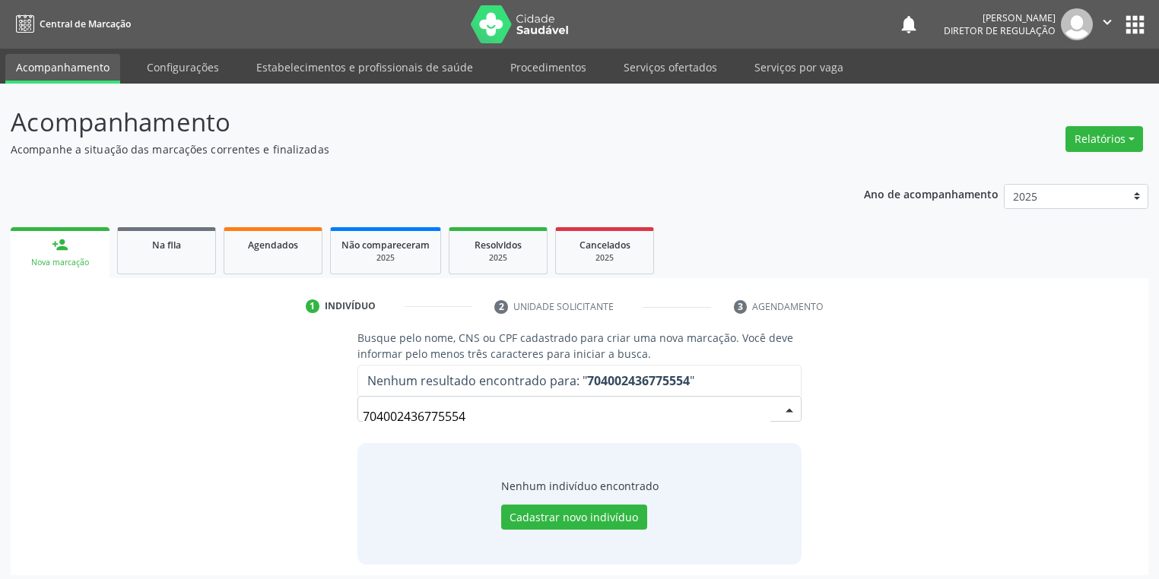
click at [484, 414] on input "704002436775554" at bounding box center [567, 416] width 408 height 30
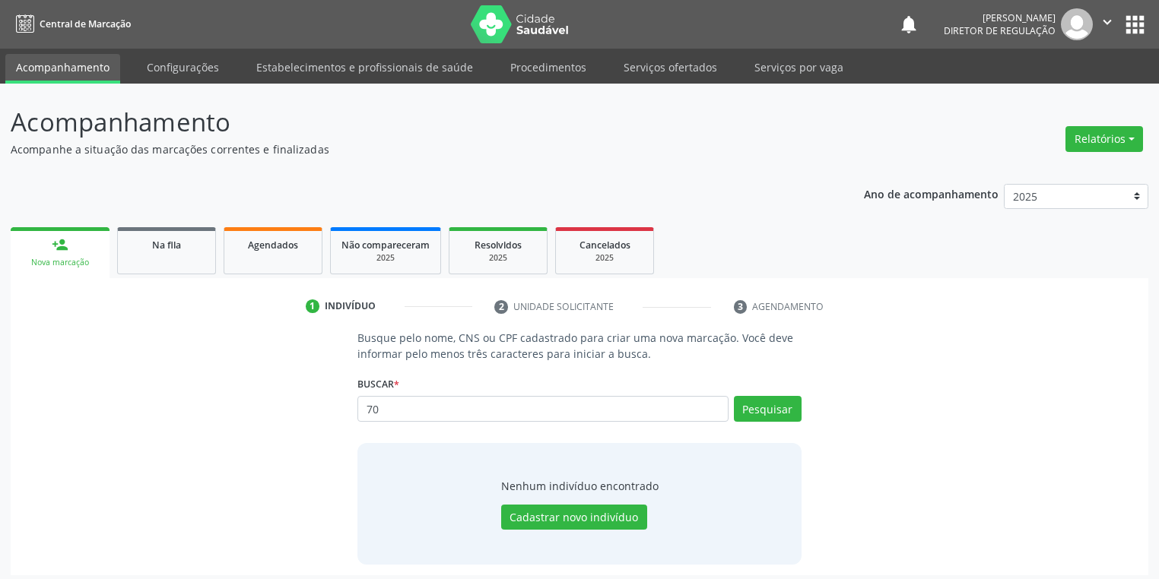
type input "7"
type input "09164055400"
click at [757, 414] on button "Pesquisar" at bounding box center [768, 409] width 68 height 26
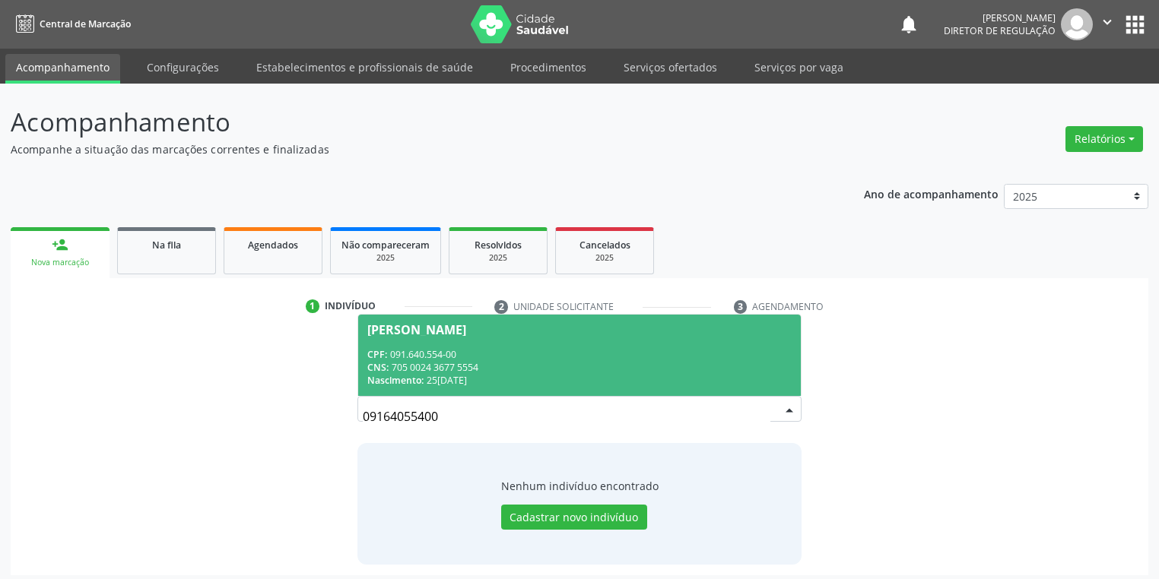
click at [522, 353] on div "CPF: 091.640.554-00" at bounding box center [579, 354] width 424 height 13
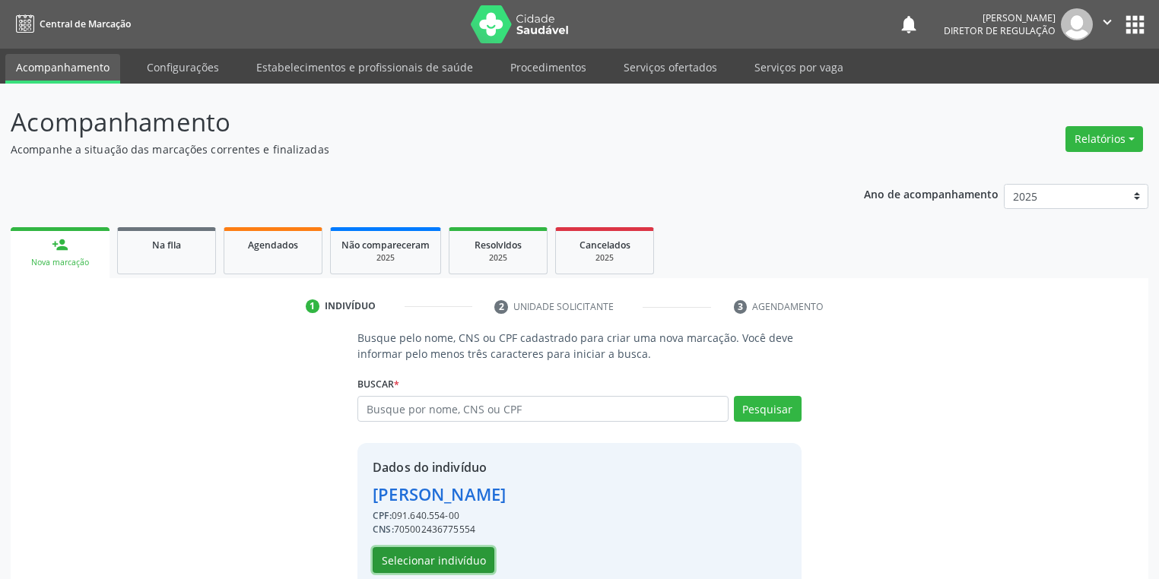
click at [429, 558] on button "Selecionar indivíduo" at bounding box center [434, 560] width 122 height 26
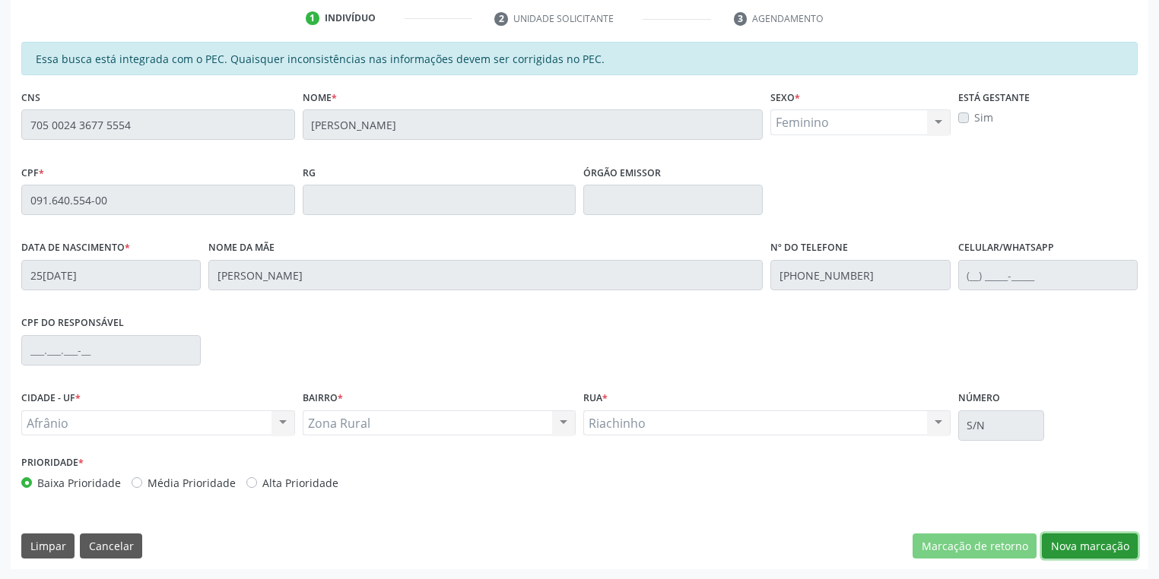
click at [1071, 538] on button "Nova marcação" at bounding box center [1090, 547] width 96 height 26
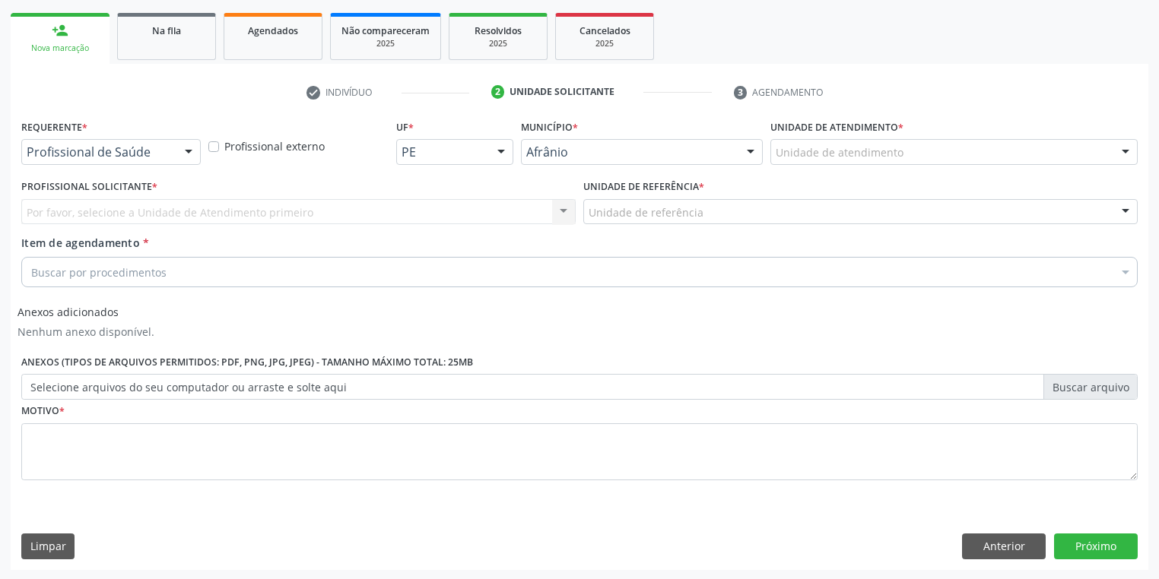
click at [794, 140] on div "Unidade de atendimento" at bounding box center [953, 152] width 367 height 26
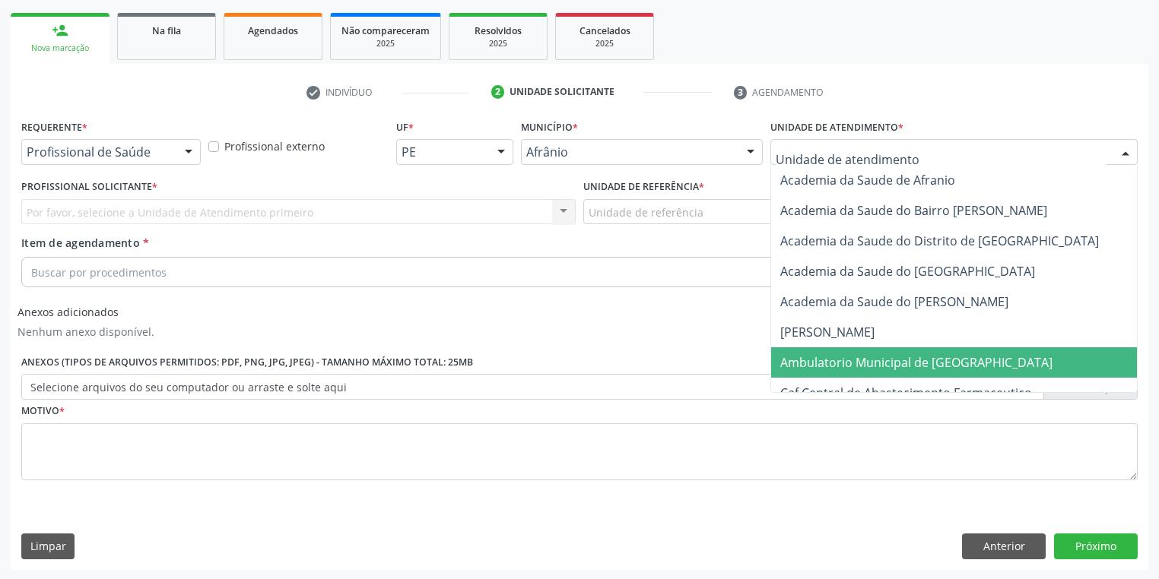
click at [813, 359] on span "Ambulatorio Municipal de [GEOGRAPHIC_DATA]" at bounding box center [916, 362] width 272 height 17
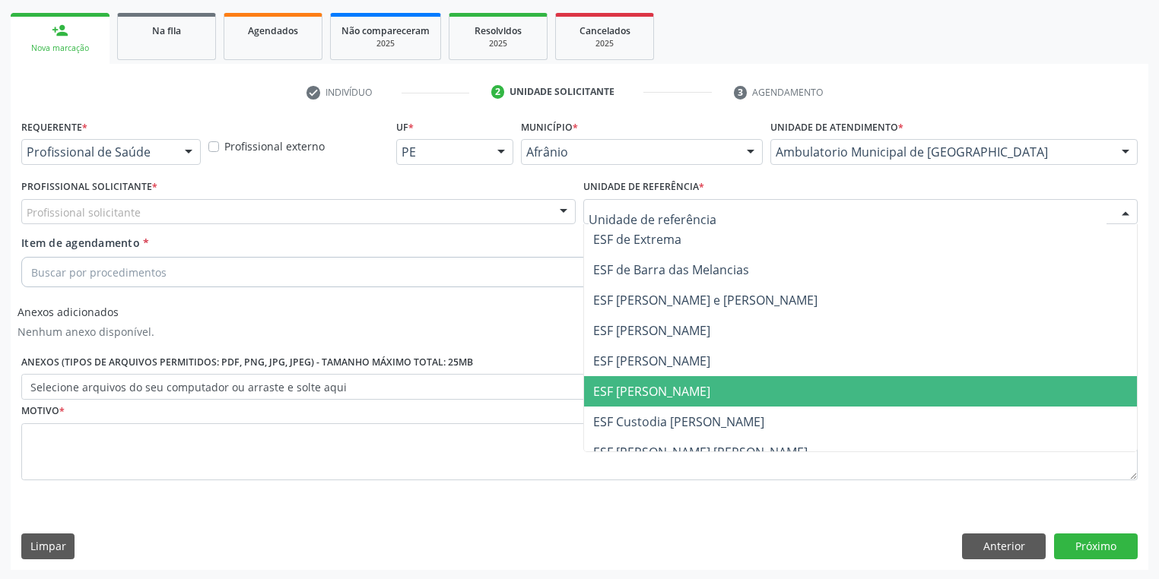
click at [617, 392] on span "ESF [PERSON_NAME]" at bounding box center [651, 391] width 117 height 17
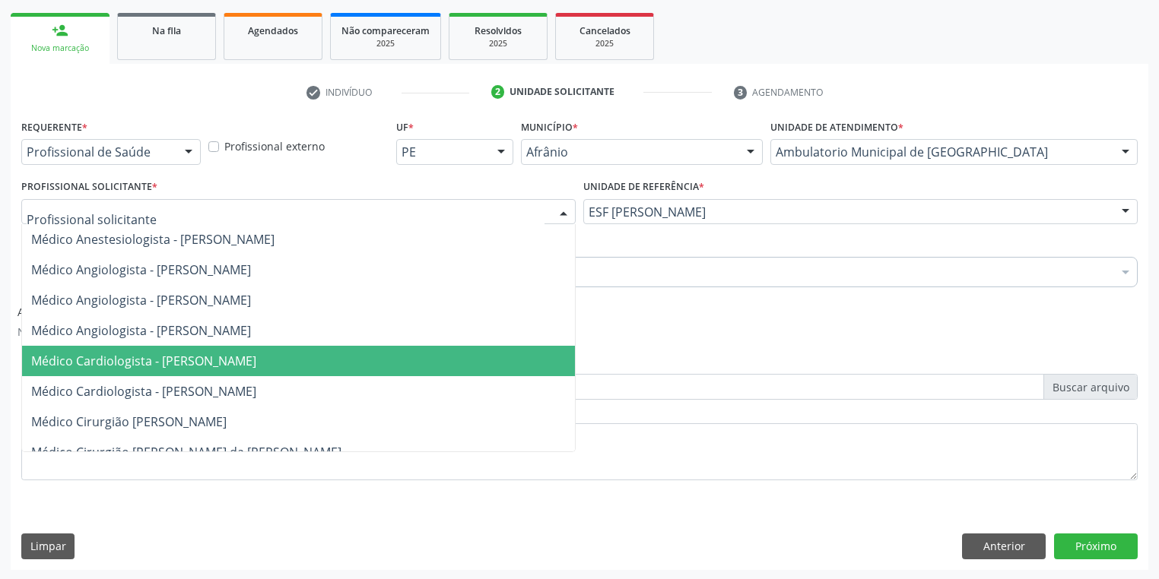
click at [122, 367] on span "Médico Cardiologista - [PERSON_NAME]" at bounding box center [143, 361] width 225 height 17
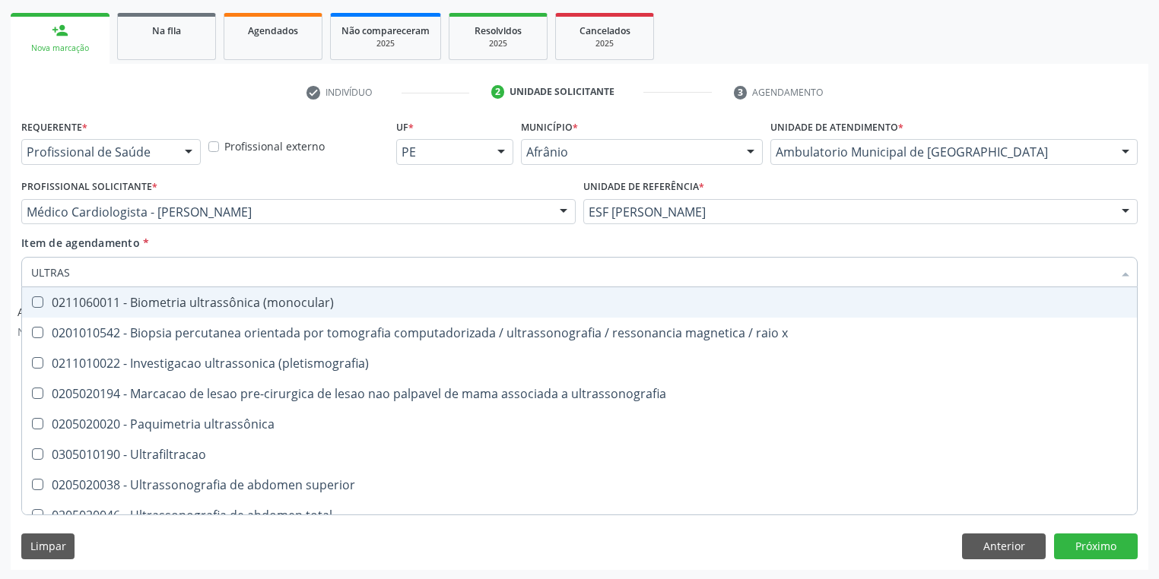
type input "ULTRASS"
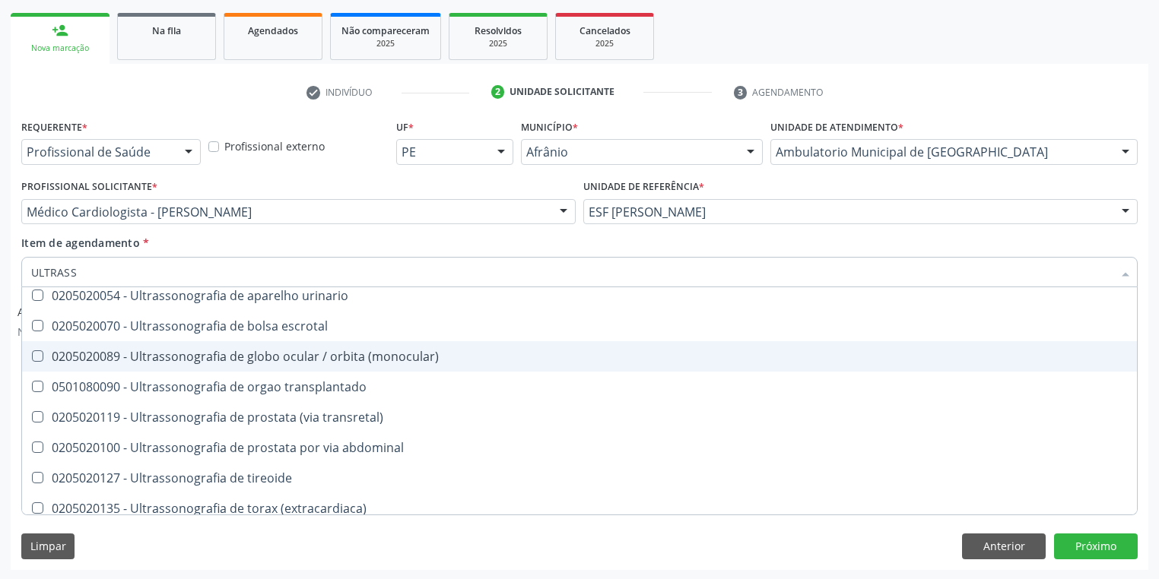
scroll to position [243, 0]
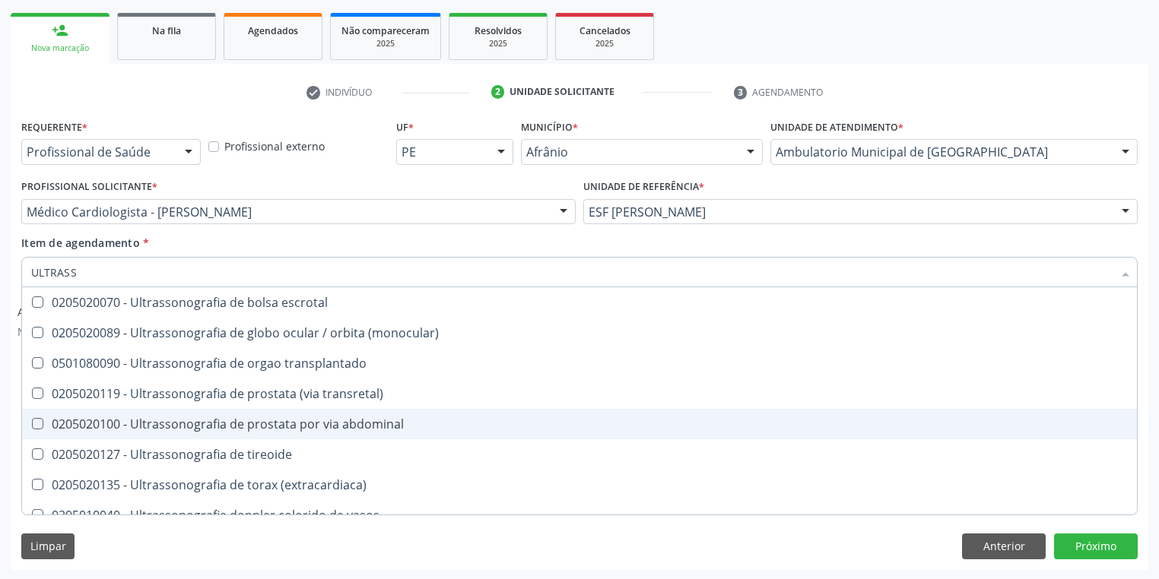
click at [231, 424] on div "0205020100 - Ultrassonografia de prostata por via abdominal" at bounding box center [579, 424] width 1096 height 12
checkbox abdominal "true"
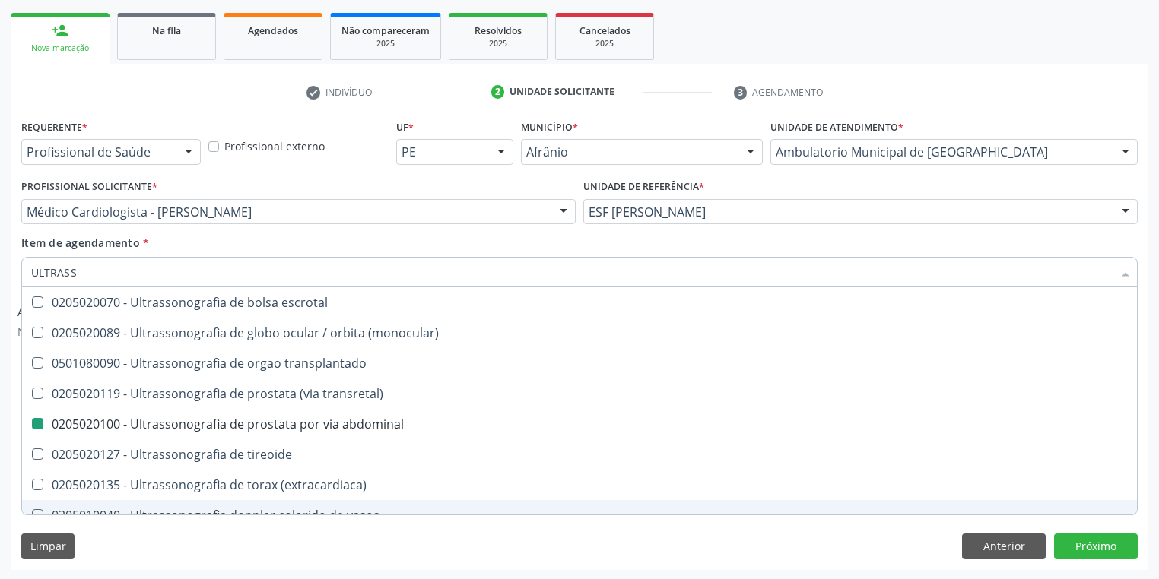
click at [156, 544] on div "Limpar Anterior Próximo" at bounding box center [579, 547] width 1116 height 26
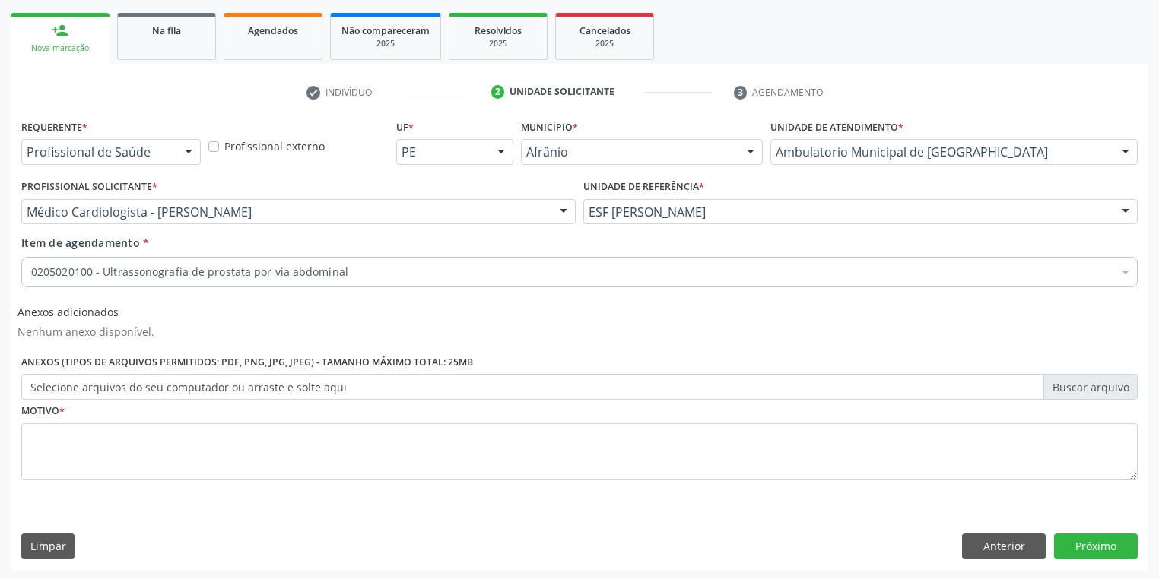
scroll to position [0, 0]
click at [85, 426] on textarea at bounding box center [579, 453] width 1116 height 58
type textarea "*"
click at [1086, 546] on button "Próximo" at bounding box center [1096, 547] width 84 height 26
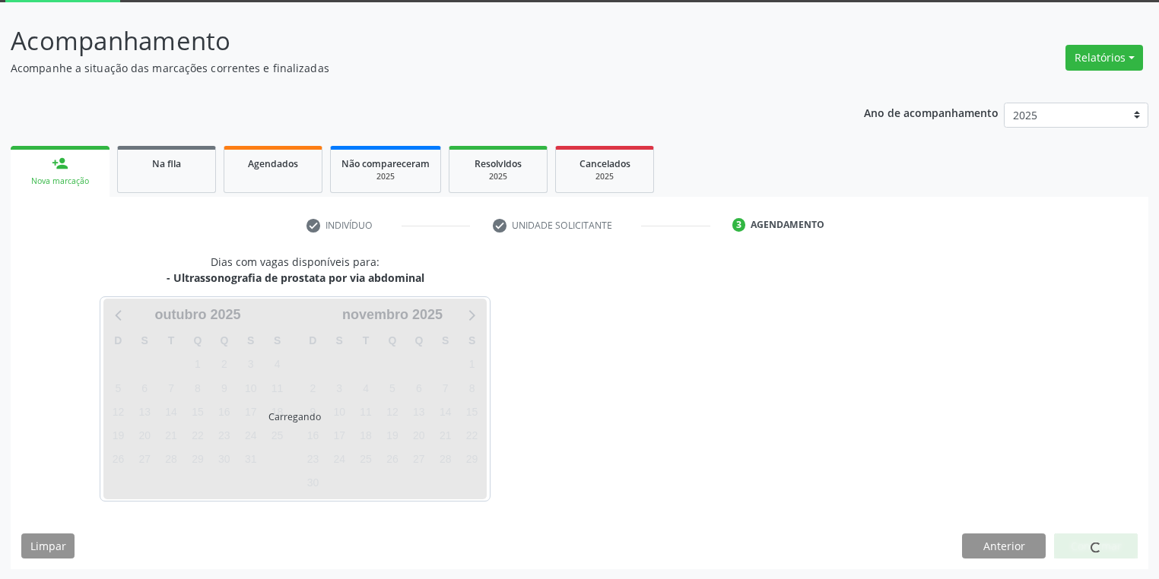
scroll to position [125, 0]
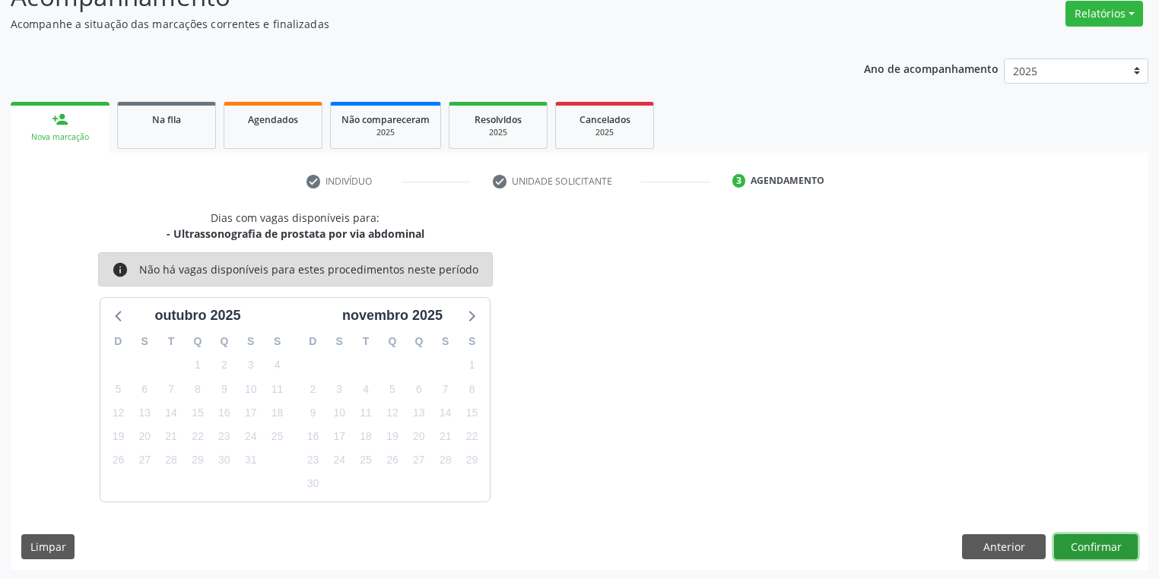
click at [1099, 542] on button "Confirmar" at bounding box center [1096, 548] width 84 height 26
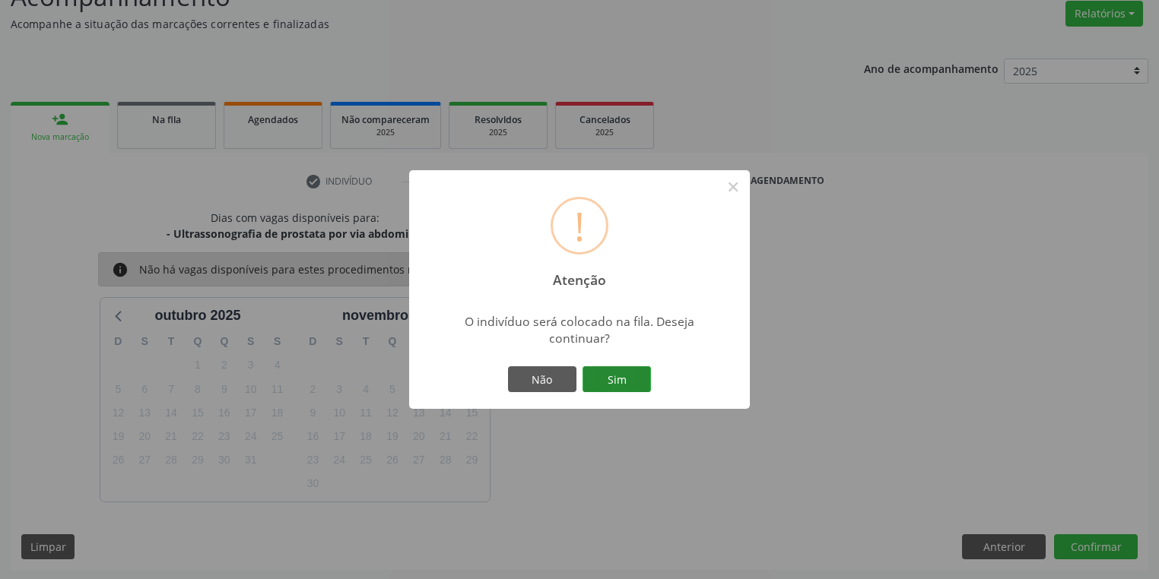
click at [621, 373] on button "Sim" at bounding box center [616, 380] width 68 height 26
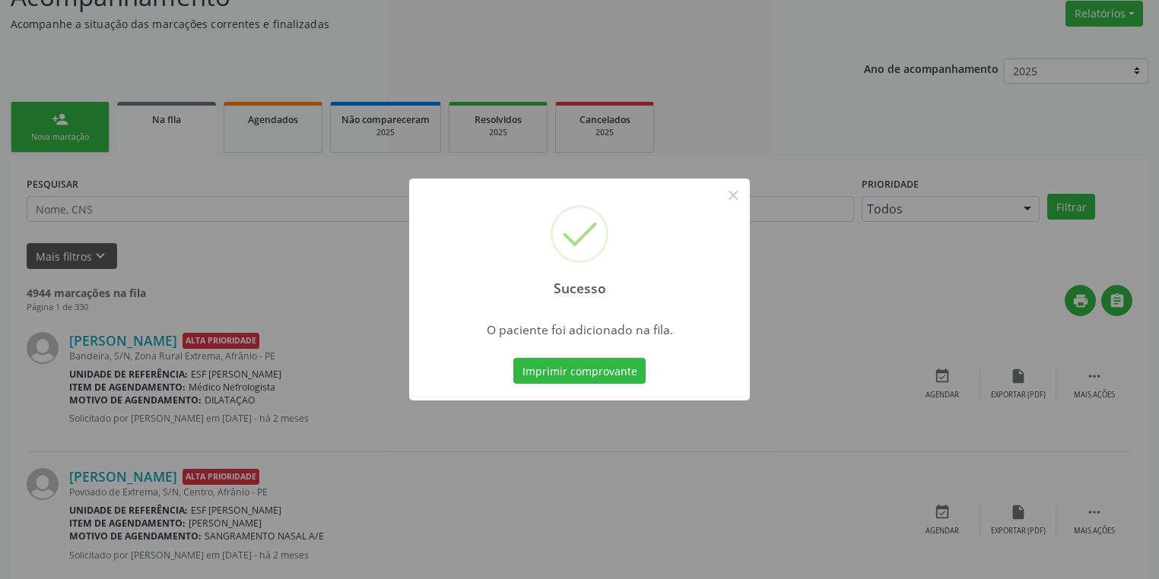
scroll to position [0, 0]
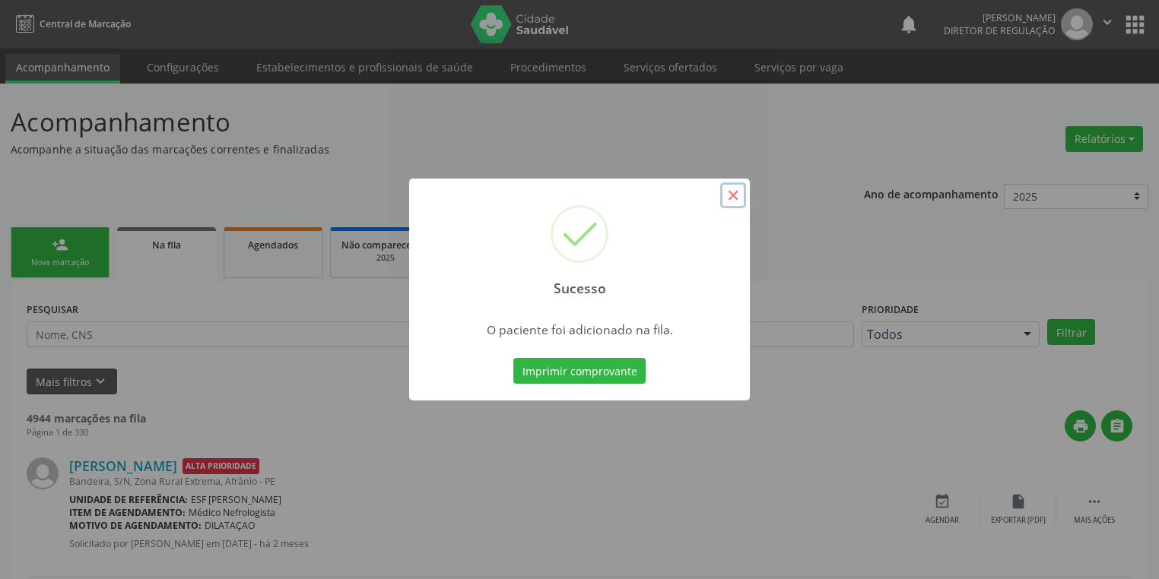
click at [733, 198] on button "×" at bounding box center [733, 195] width 26 height 26
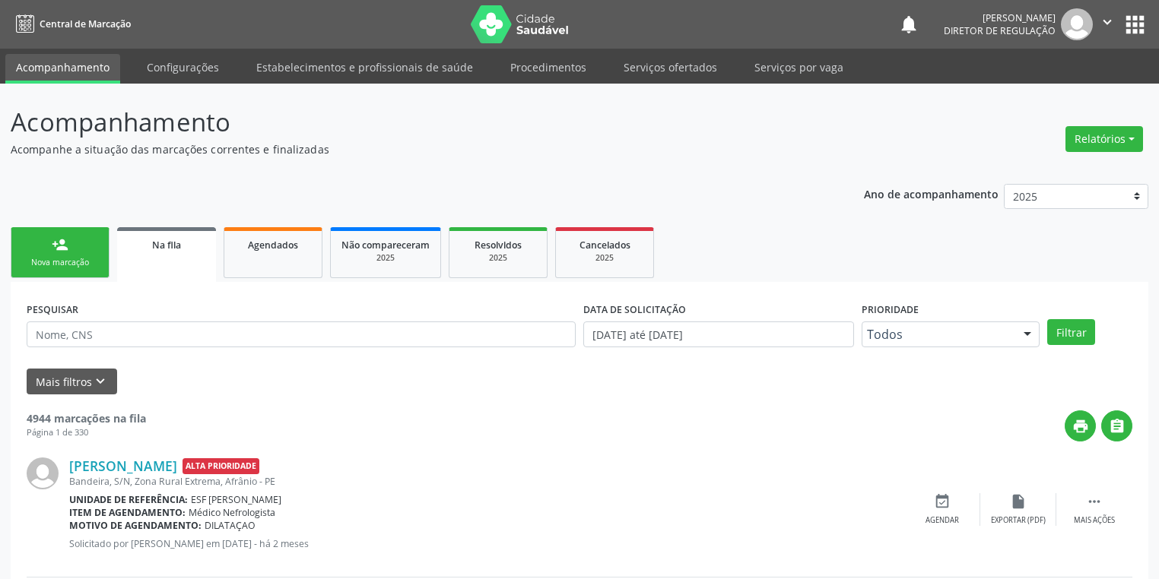
click at [80, 260] on div "Nova marcação" at bounding box center [60, 262] width 76 height 11
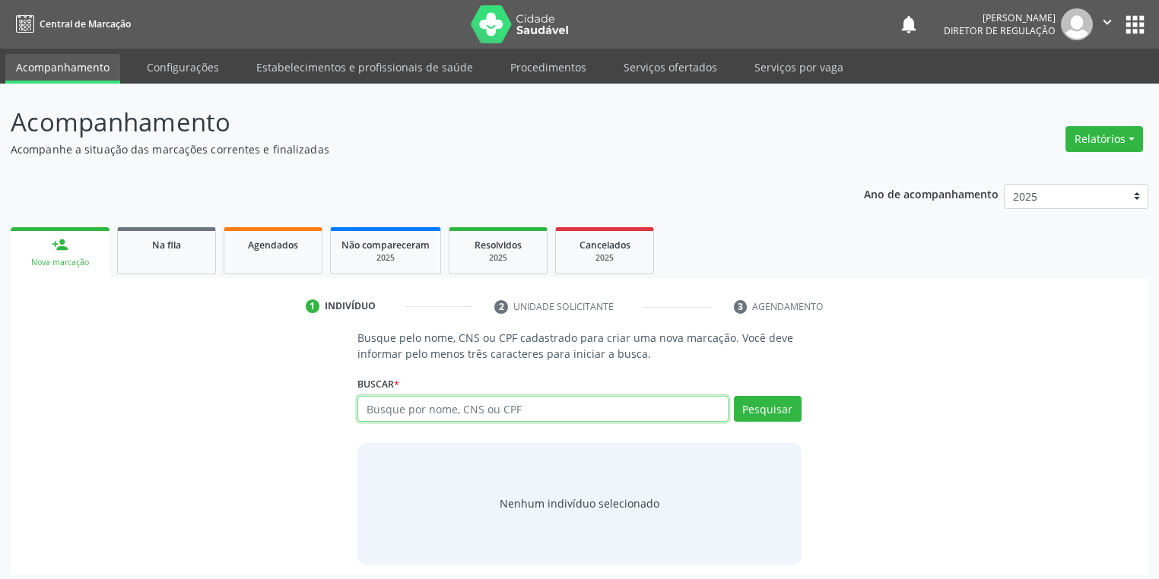
click at [381, 405] on input "text" at bounding box center [542, 409] width 371 height 26
type input "18125411470"
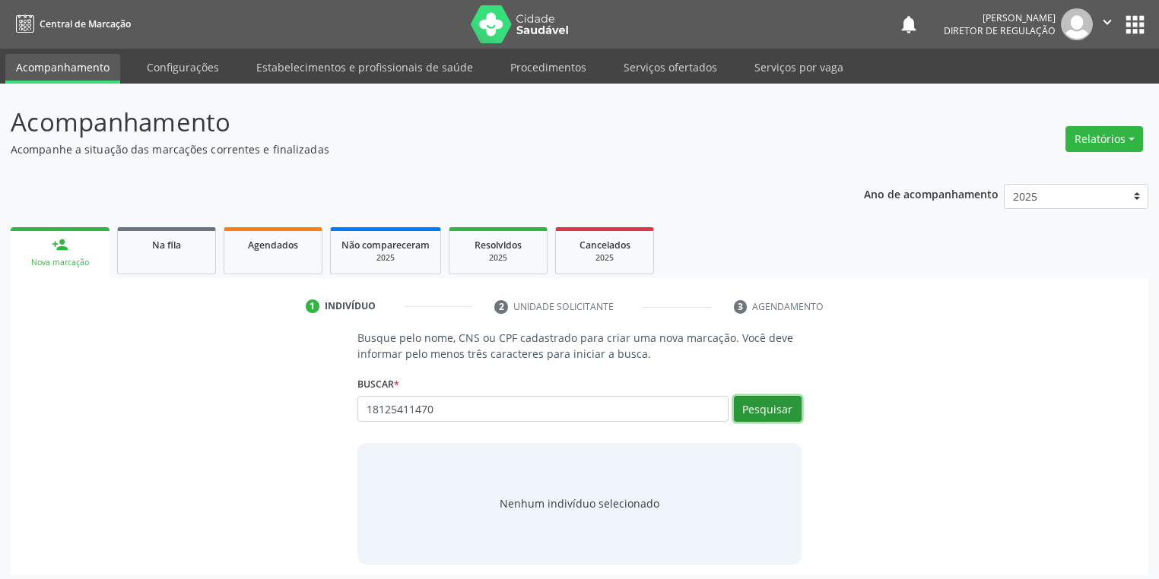
click at [751, 408] on button "Pesquisar" at bounding box center [768, 409] width 68 height 26
type input "18125411470"
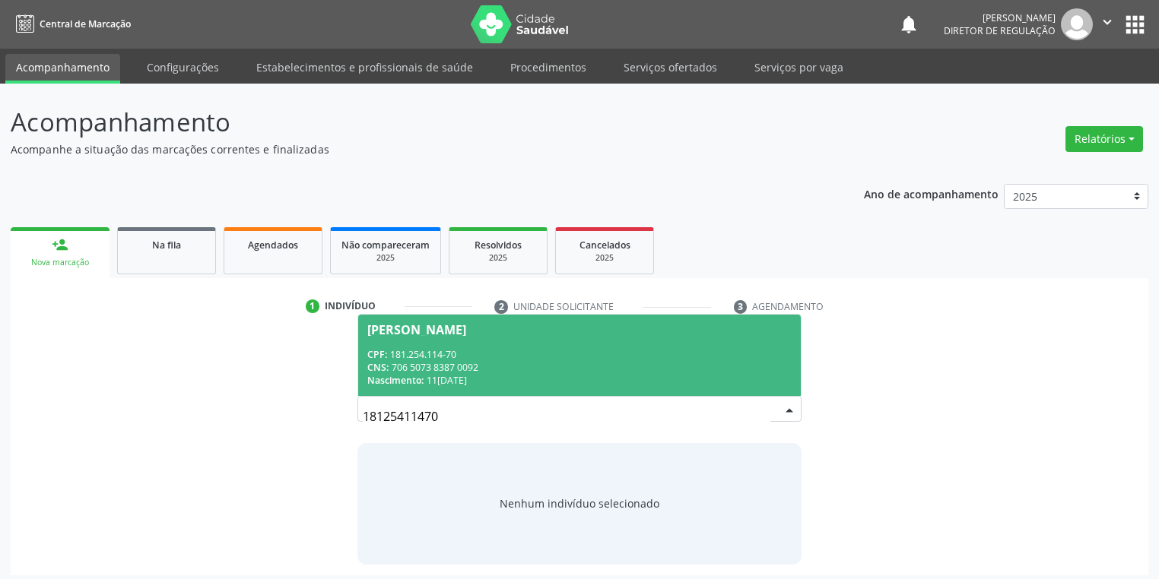
click at [523, 343] on span "[PERSON_NAME] CPF: 181.254.114-70 CNS: 706 5073 8387 0092 Nascimento: 1[DATE]" at bounding box center [579, 355] width 443 height 81
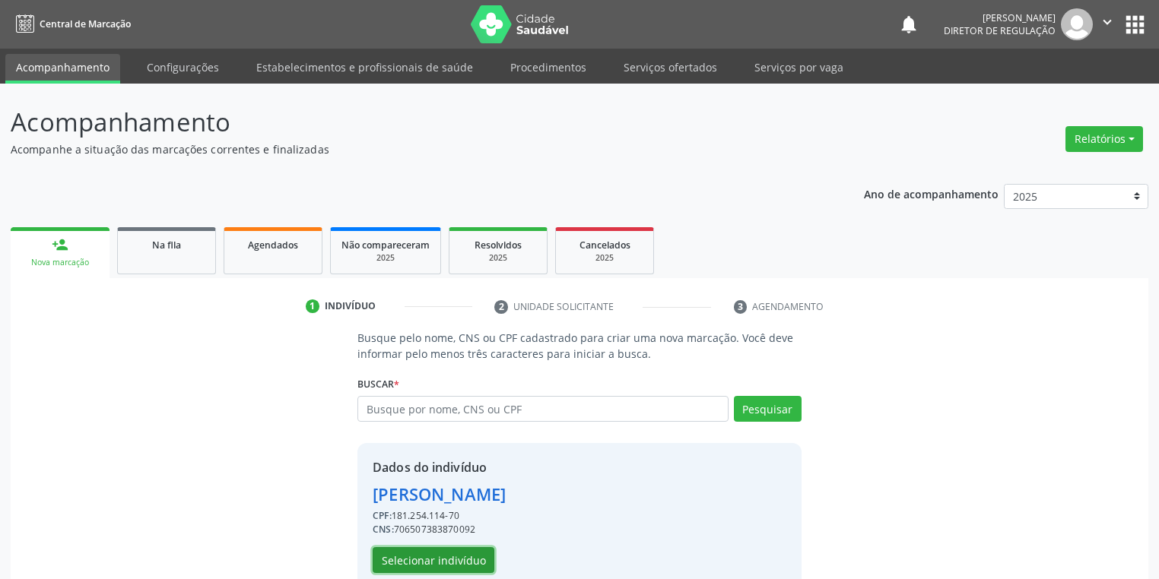
click at [426, 553] on button "Selecionar indivíduo" at bounding box center [434, 560] width 122 height 26
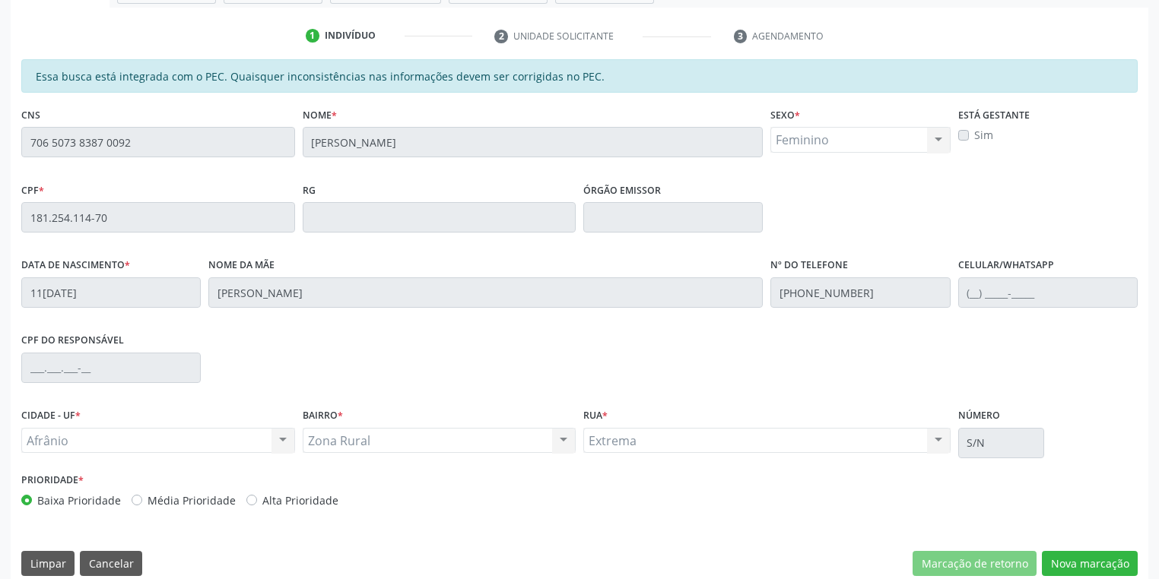
scroll to position [288, 0]
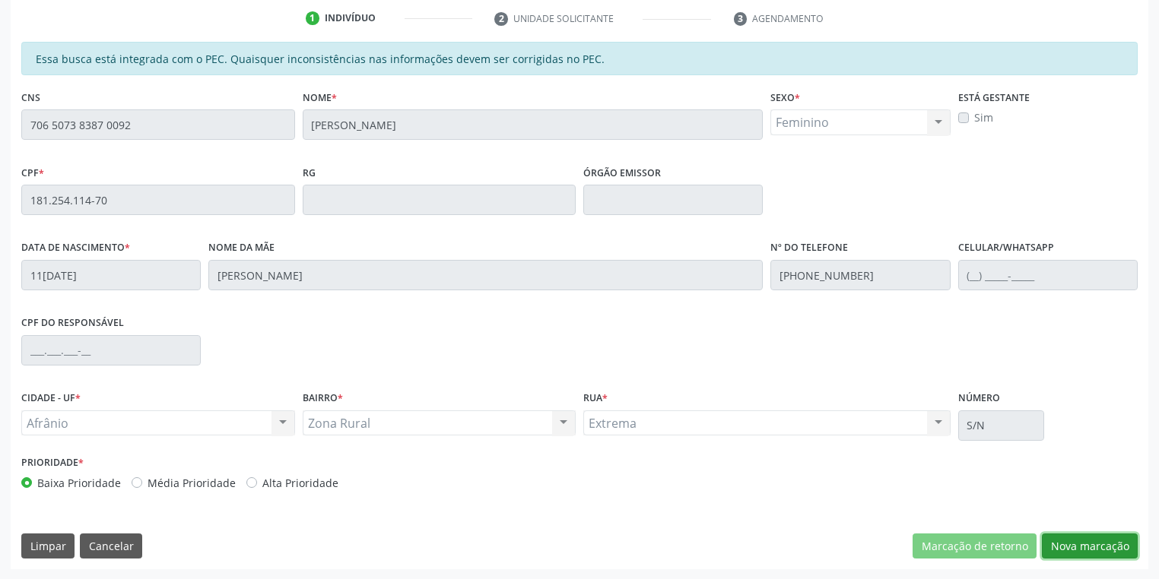
drag, startPoint x: 1116, startPoint y: 541, endPoint x: 1079, endPoint y: 510, distance: 48.6
click at [1113, 538] on button "Nova marcação" at bounding box center [1090, 547] width 96 height 26
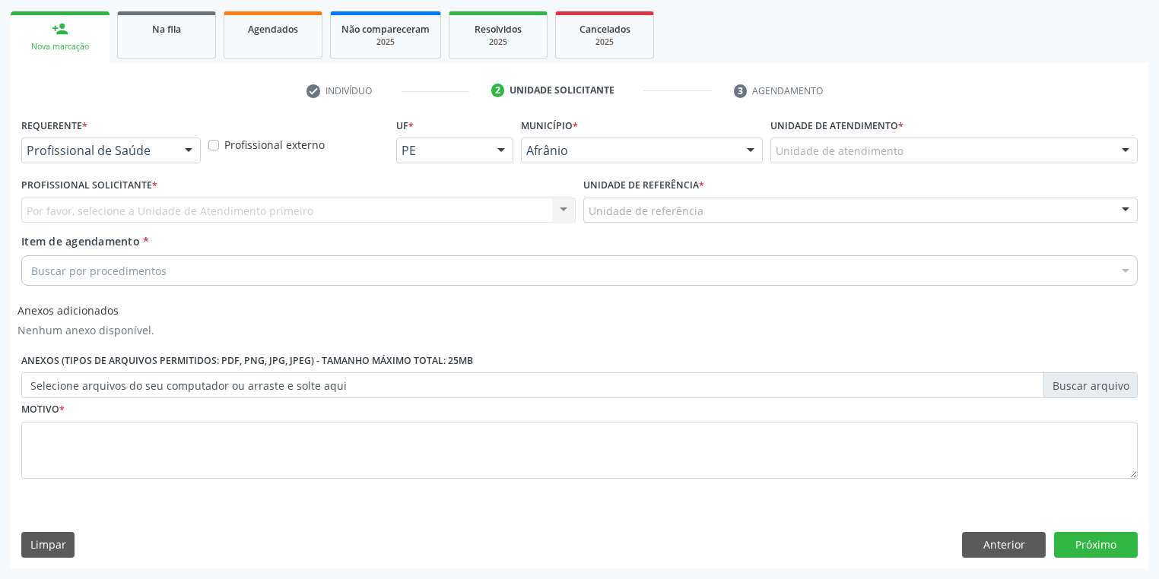
scroll to position [214, 0]
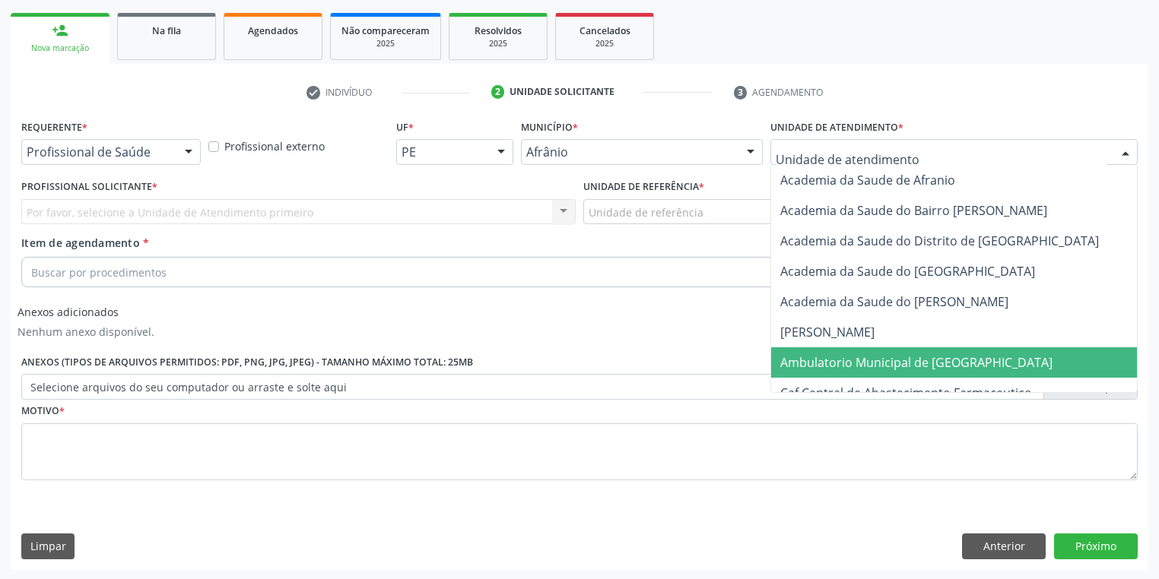
drag, startPoint x: 821, startPoint y: 359, endPoint x: 728, endPoint y: 293, distance: 114.6
click at [820, 359] on span "Ambulatorio Municipal de [GEOGRAPHIC_DATA]" at bounding box center [916, 362] width 272 height 17
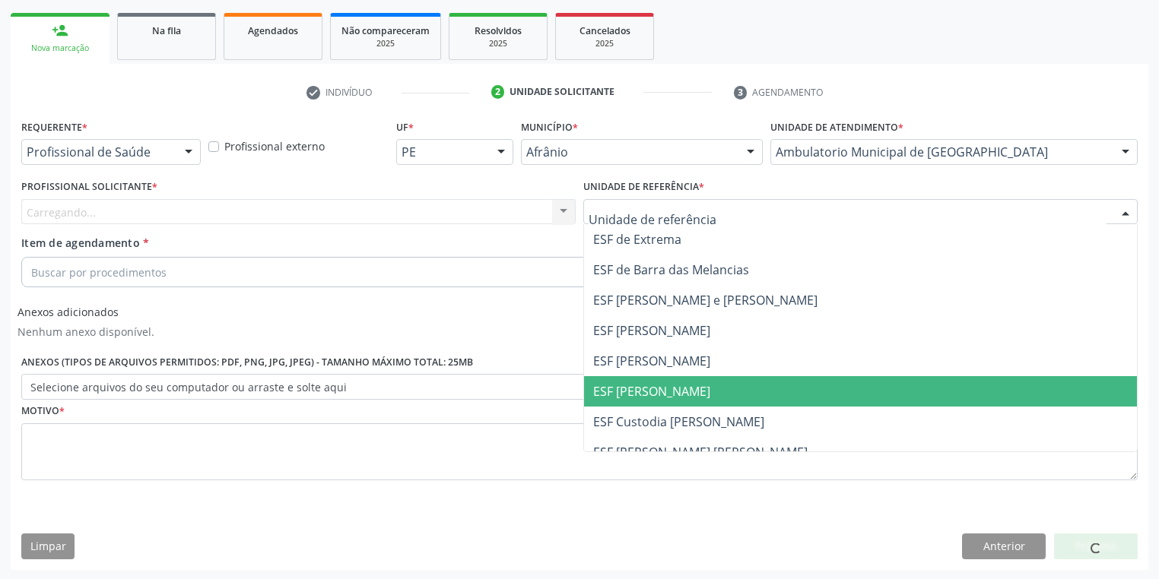
click at [633, 388] on span "ESF [PERSON_NAME]" at bounding box center [651, 391] width 117 height 17
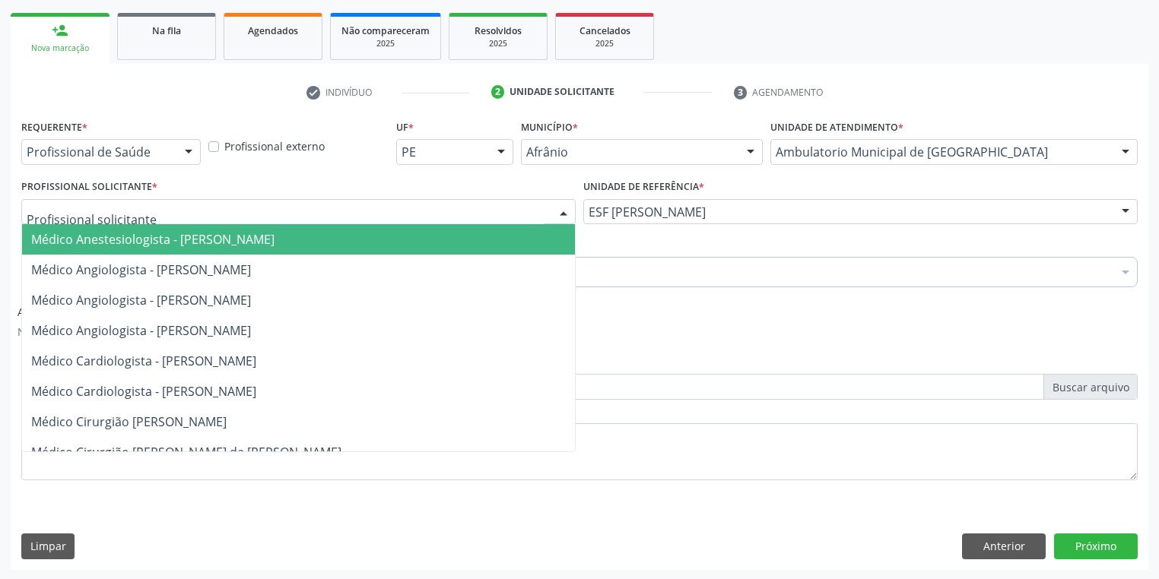
click at [160, 210] on div at bounding box center [298, 212] width 554 height 26
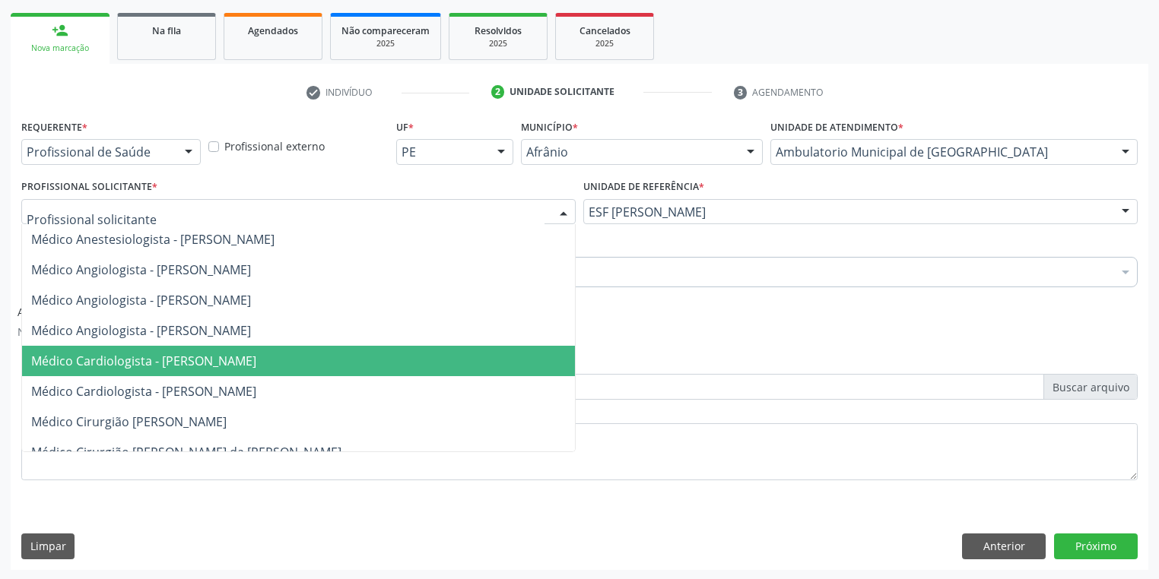
click at [203, 361] on span "Médico Cardiologista - [PERSON_NAME]" at bounding box center [143, 361] width 225 height 17
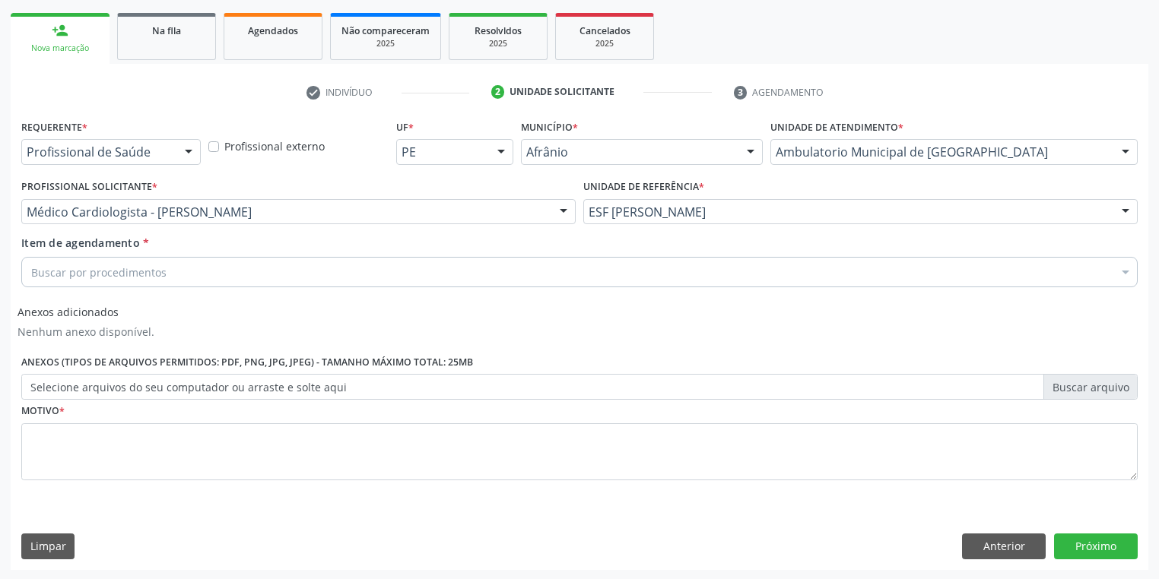
click at [182, 272] on div "Buscar por procedimentos" at bounding box center [579, 272] width 1116 height 30
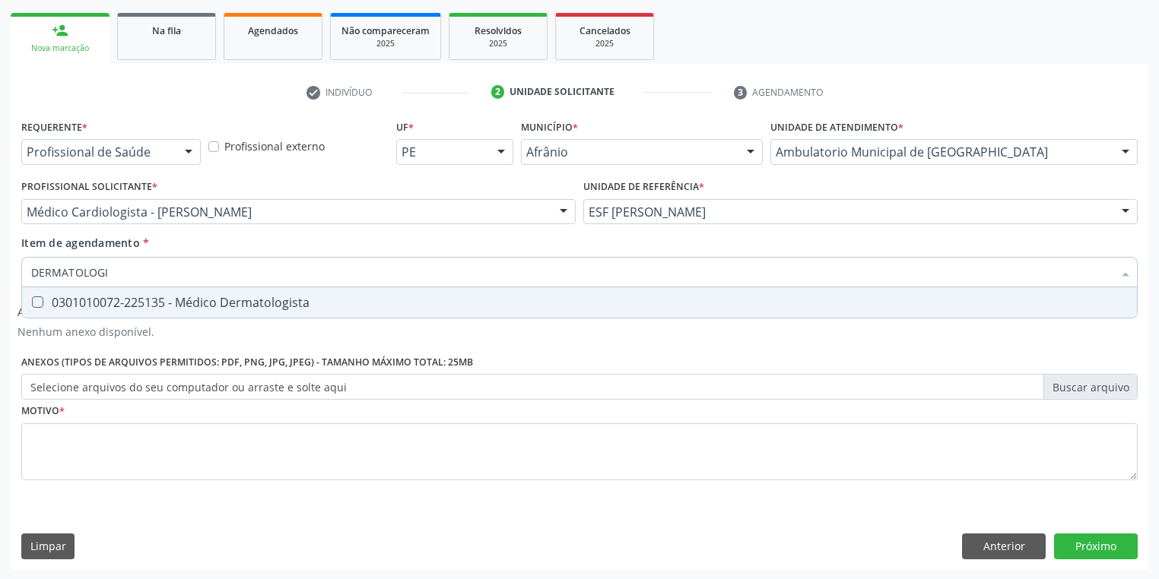
type input "DERMATOLOGIS"
click at [175, 309] on div "0301010072-225135 - Médico Dermatologista" at bounding box center [579, 303] width 1096 height 12
checkbox Dermatologista "true"
click at [105, 450] on div "Requerente * Profissional de Saúde Profissional de Saúde Paciente Nenhum result…" at bounding box center [579, 309] width 1116 height 386
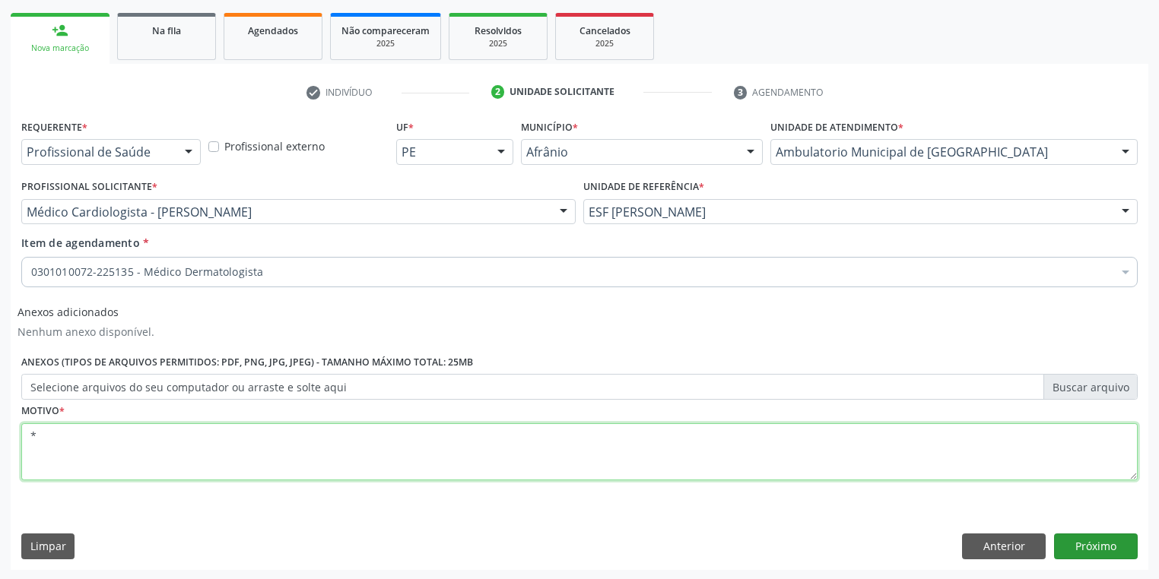
type textarea "*"
click at [1101, 553] on button "Próximo" at bounding box center [1096, 547] width 84 height 26
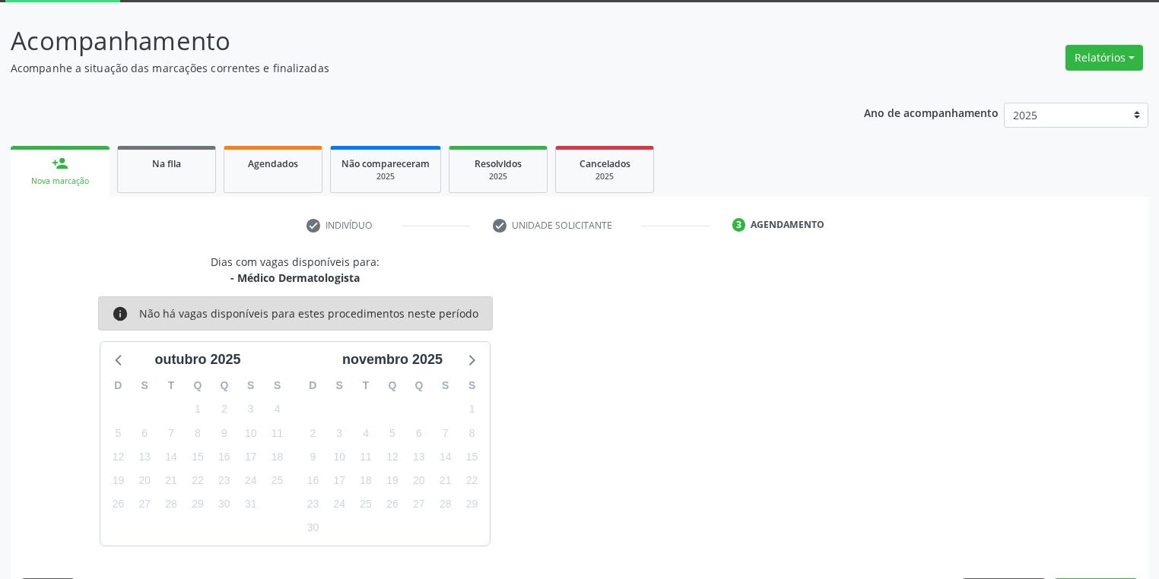
scroll to position [125, 0]
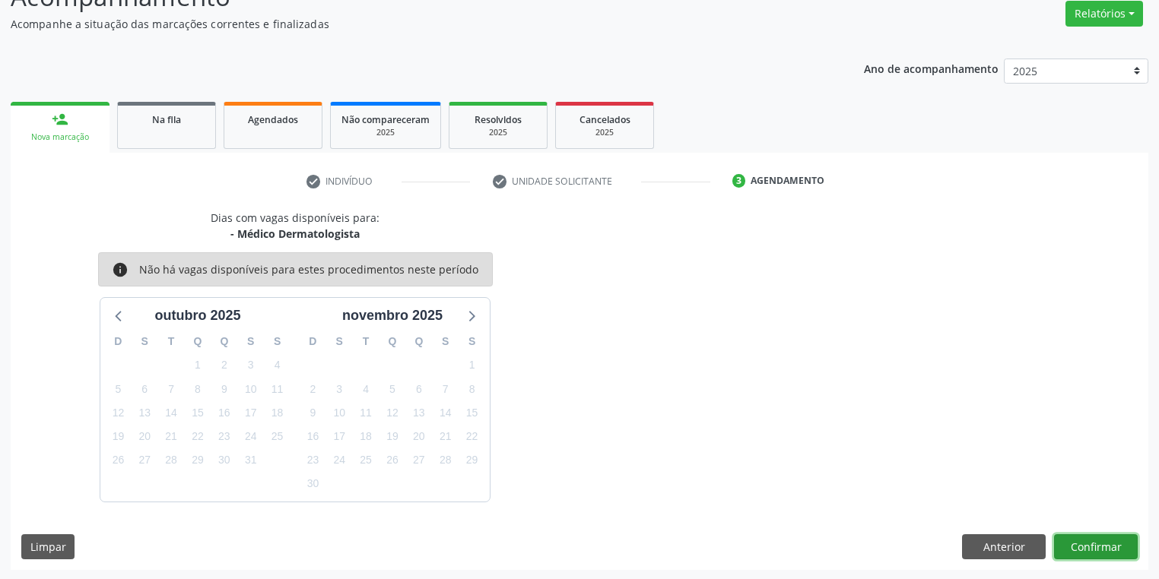
click at [1082, 544] on button "Confirmar" at bounding box center [1096, 548] width 84 height 26
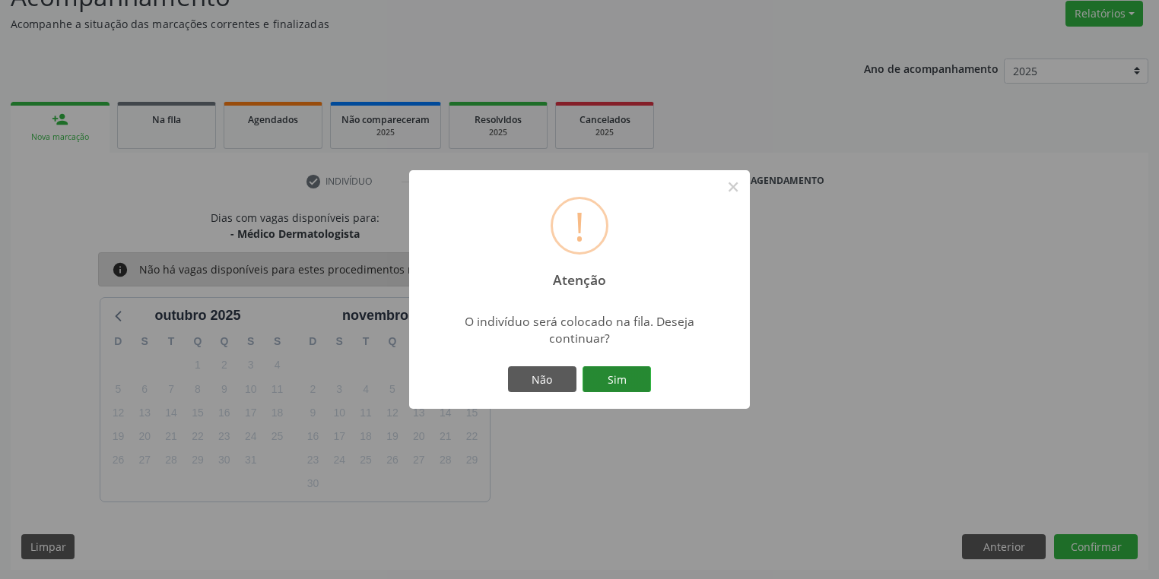
click at [611, 371] on button "Sim" at bounding box center [616, 380] width 68 height 26
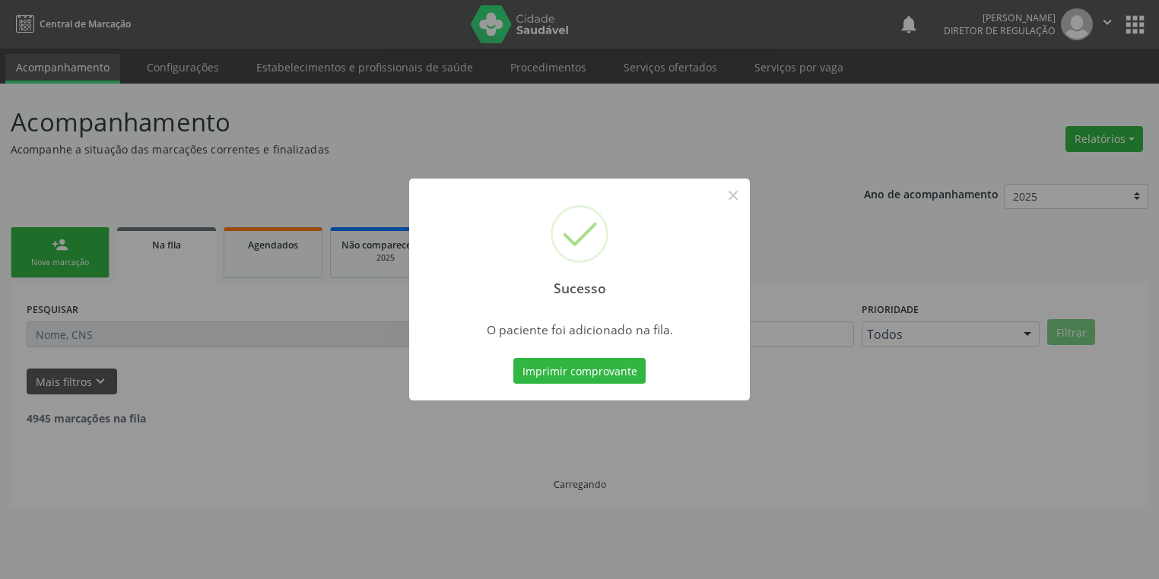
scroll to position [0, 0]
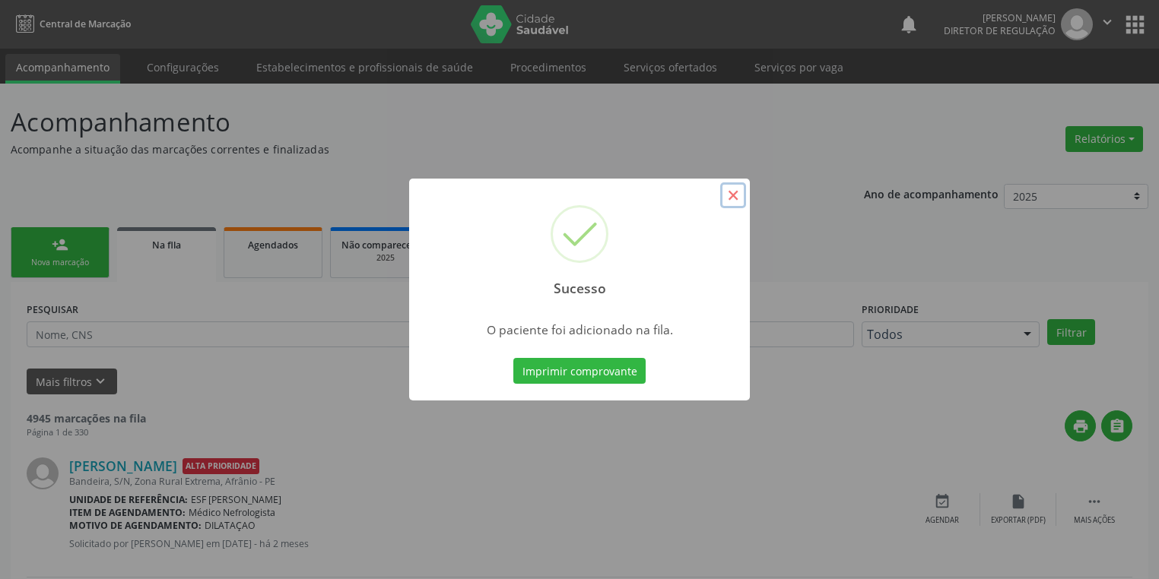
click at [727, 195] on button "×" at bounding box center [733, 195] width 26 height 26
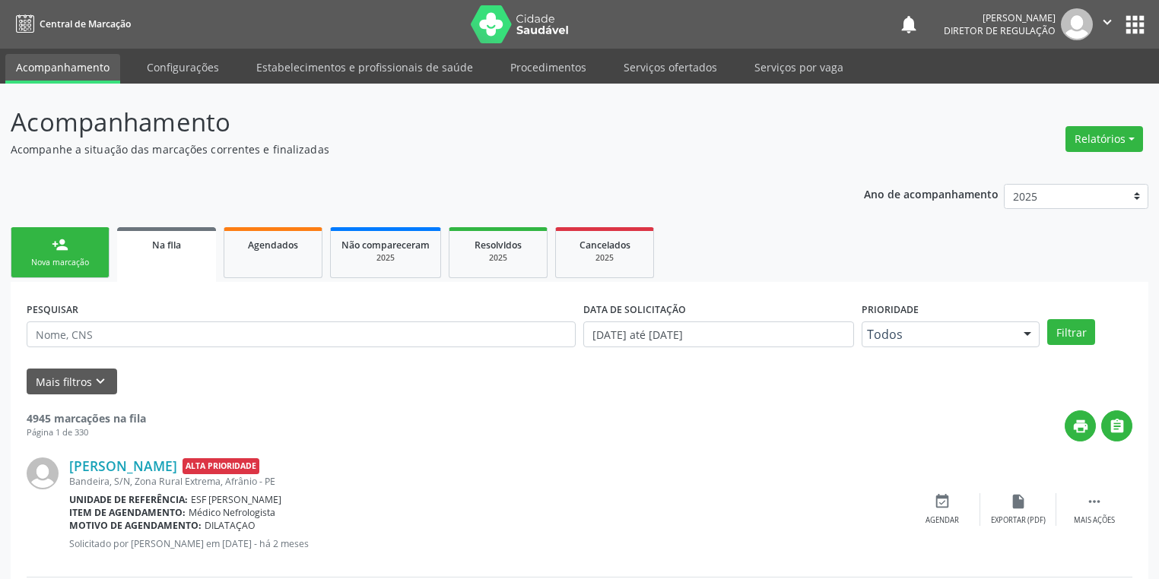
click at [88, 252] on link "person_add Nova marcação" at bounding box center [60, 252] width 99 height 51
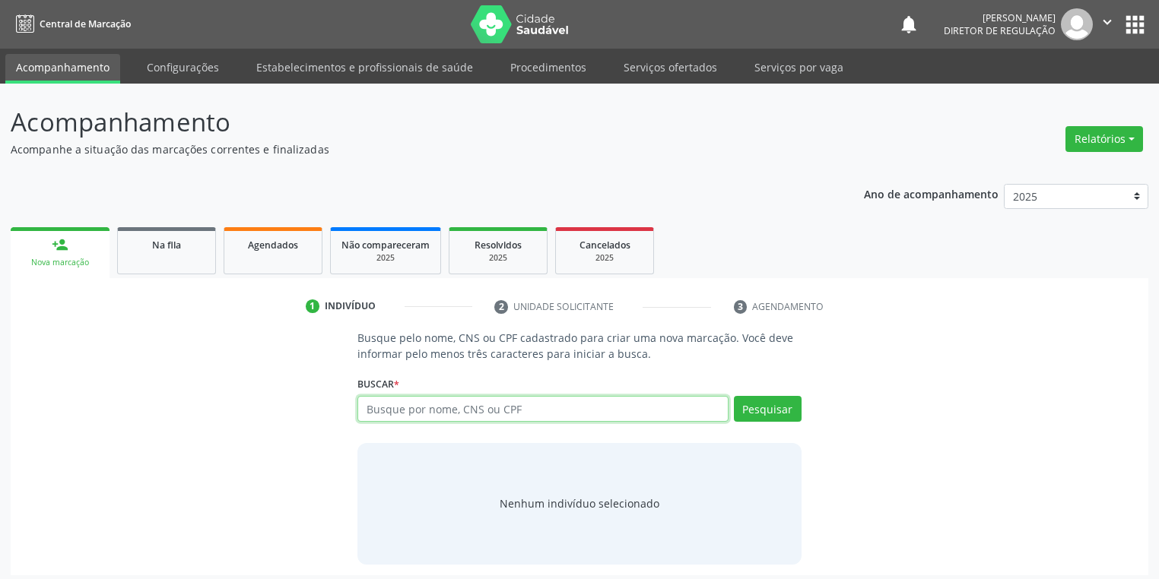
click at [374, 405] on input "text" at bounding box center [542, 409] width 371 height 26
type input "03938356421"
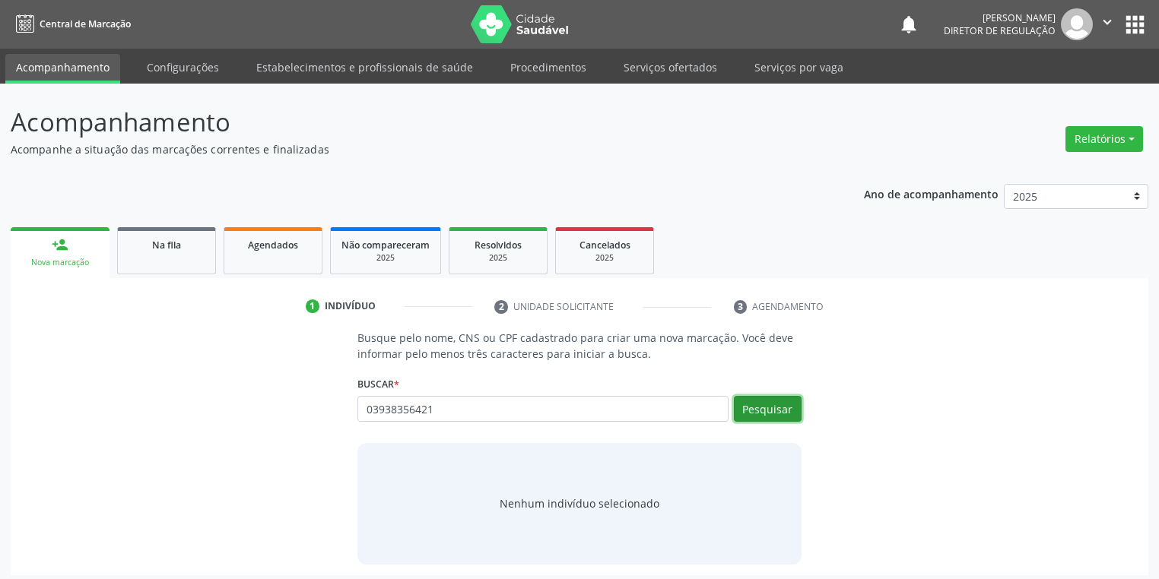
click at [744, 414] on button "Pesquisar" at bounding box center [768, 409] width 68 height 26
type input "03938356421"
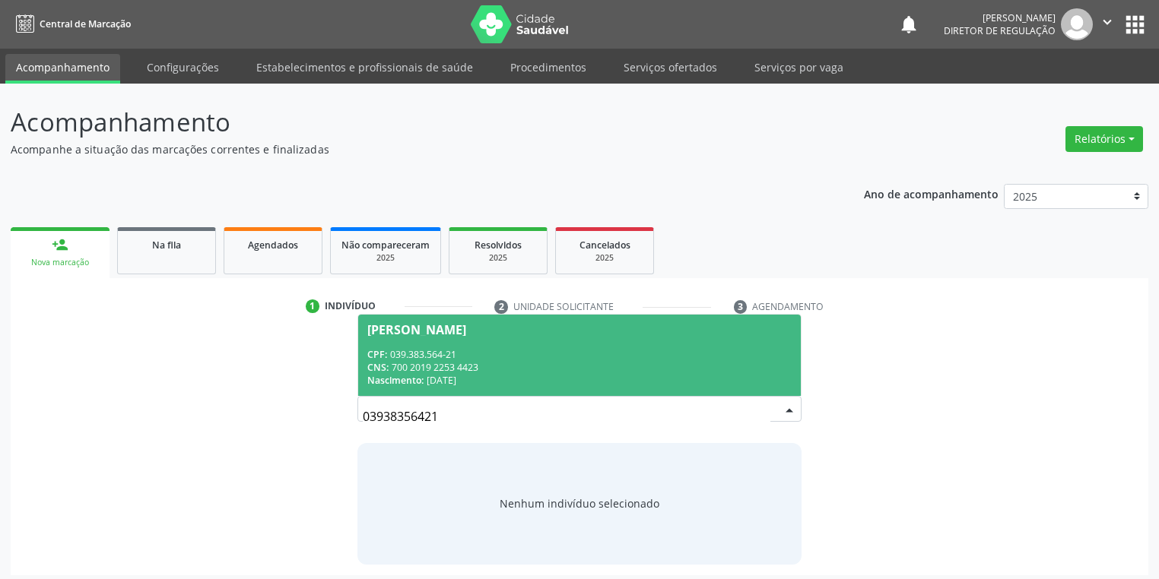
click at [444, 366] on div "CNS: 700 2019 2253 4423" at bounding box center [579, 367] width 424 height 13
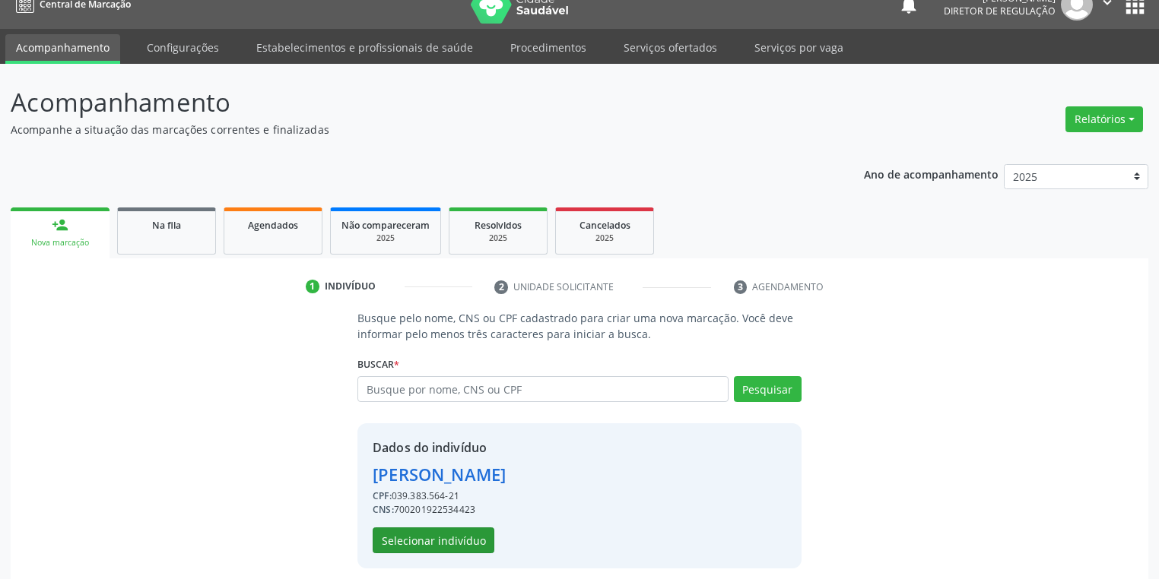
scroll to position [29, 0]
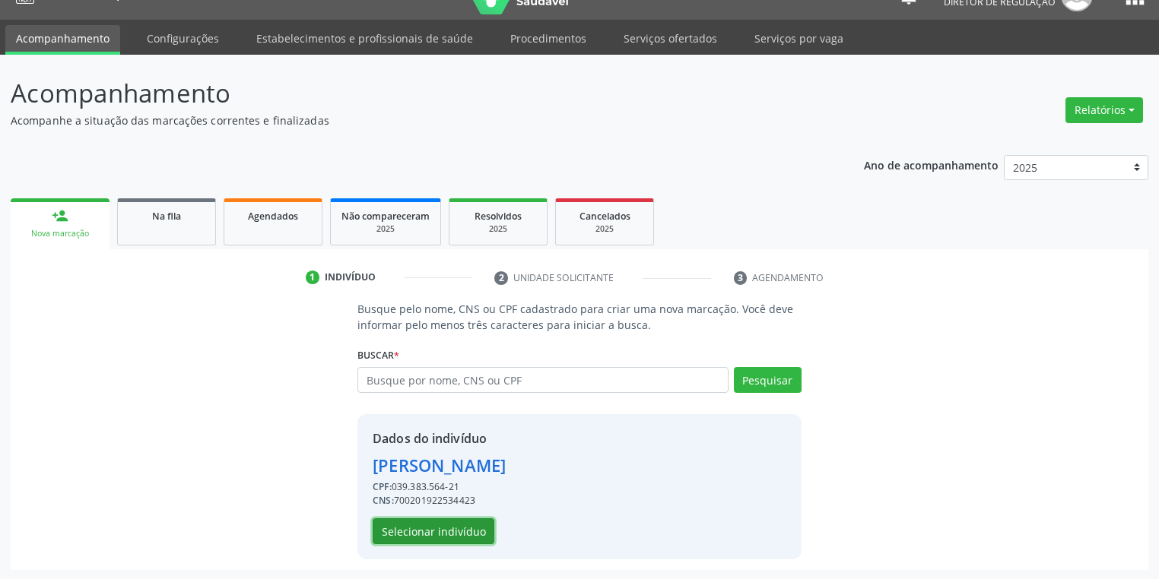
click at [435, 530] on button "Selecionar indivíduo" at bounding box center [434, 532] width 122 height 26
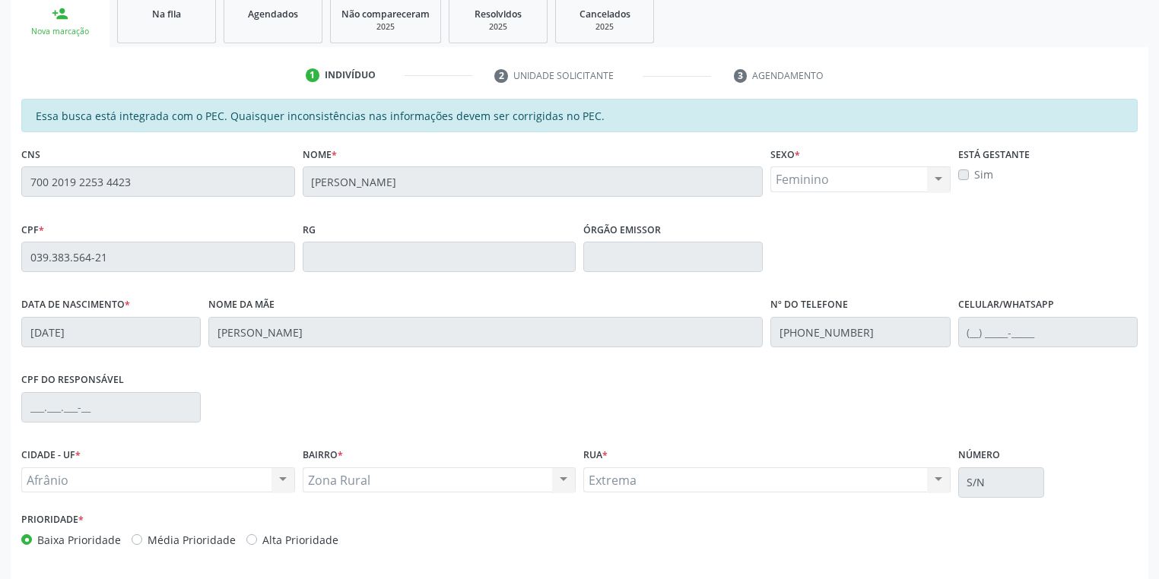
scroll to position [288, 0]
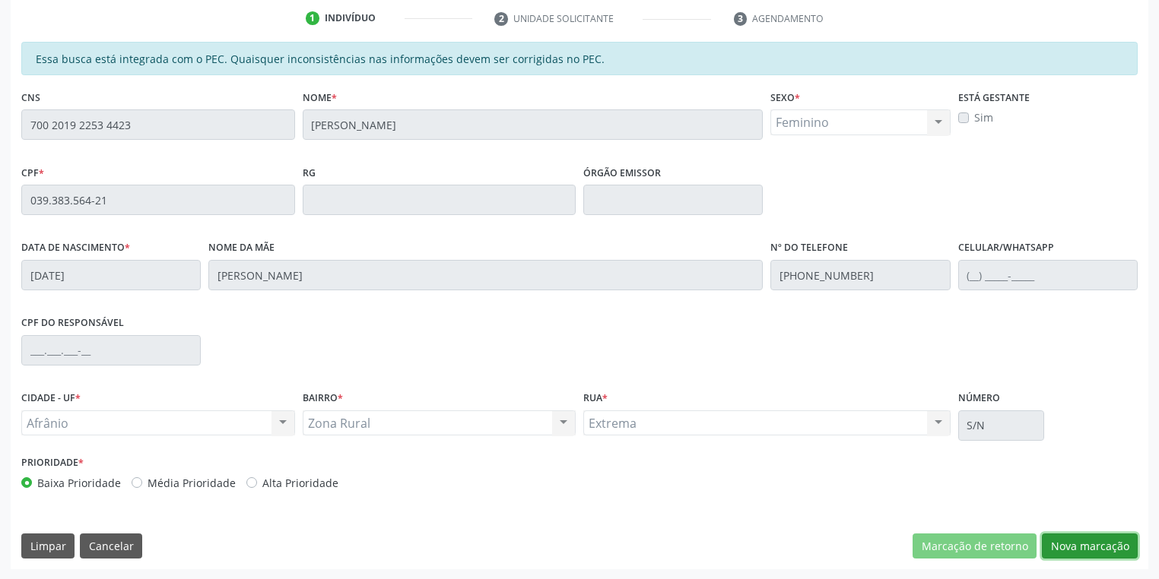
click at [1068, 538] on button "Nova marcação" at bounding box center [1090, 547] width 96 height 26
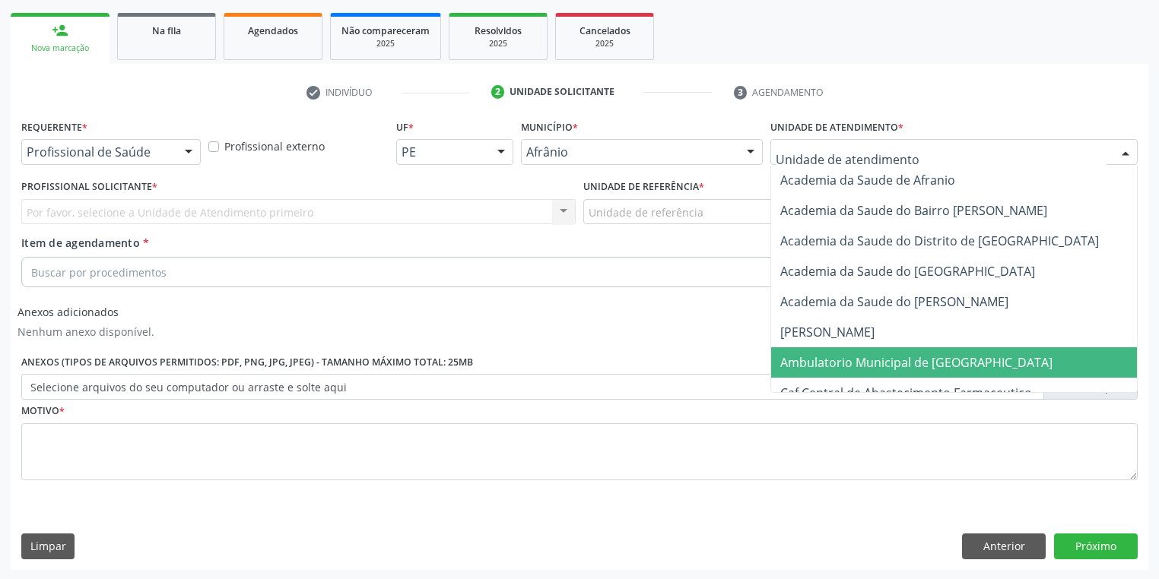
click at [817, 352] on span "Ambulatorio Municipal de [GEOGRAPHIC_DATA]" at bounding box center [956, 363] width 371 height 30
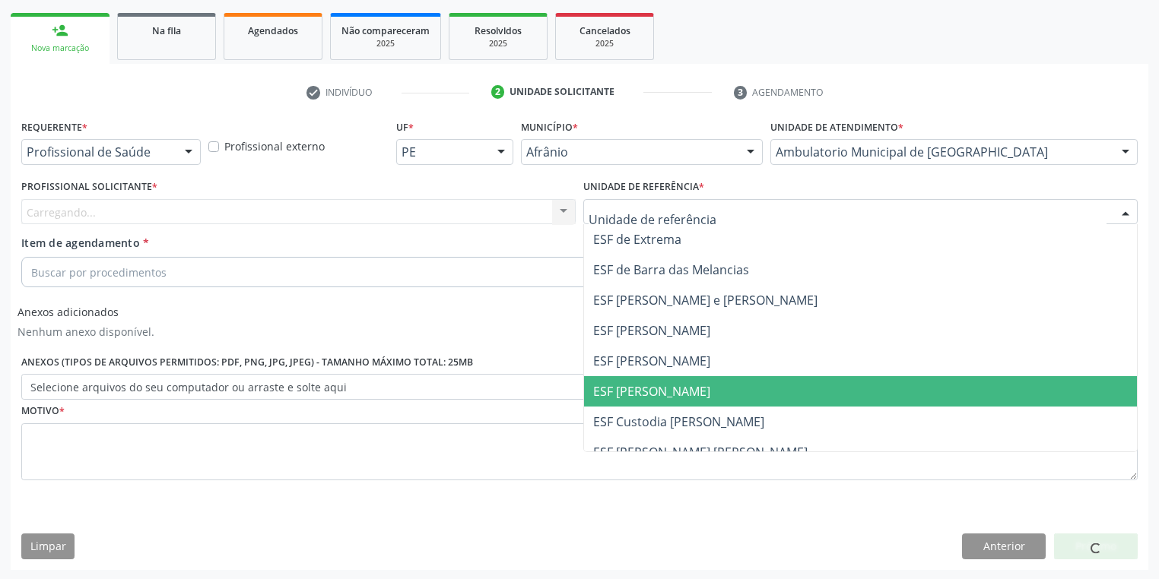
click at [657, 403] on span "ESF [PERSON_NAME]" at bounding box center [860, 391] width 553 height 30
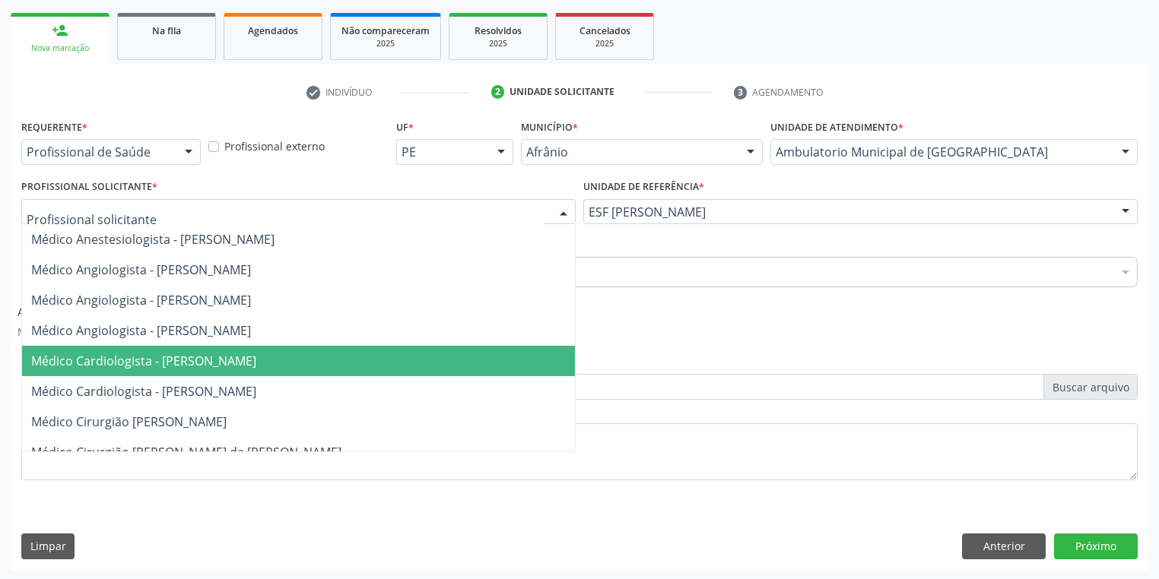
click at [146, 353] on span "Médico Cardiologista - [PERSON_NAME]" at bounding box center [143, 361] width 225 height 17
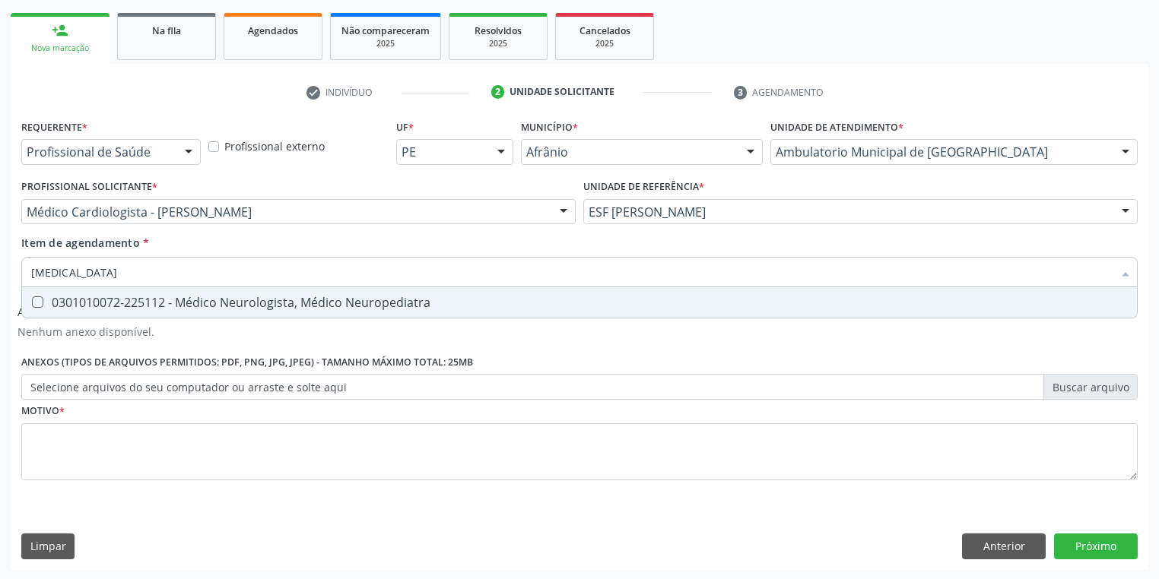
type input "NEUROLOGISTA"
drag, startPoint x: 49, startPoint y: 304, endPoint x: 68, endPoint y: 319, distance: 24.3
click at [49, 304] on div "0301010072-225112 - Médico Neurologista, Médico Neuropediatra" at bounding box center [579, 303] width 1096 height 12
checkbox Neuropediatra "true"
click at [119, 441] on div "Requerente * Profissional de Saúde Profissional de Saúde Paciente Nenhum result…" at bounding box center [579, 309] width 1116 height 386
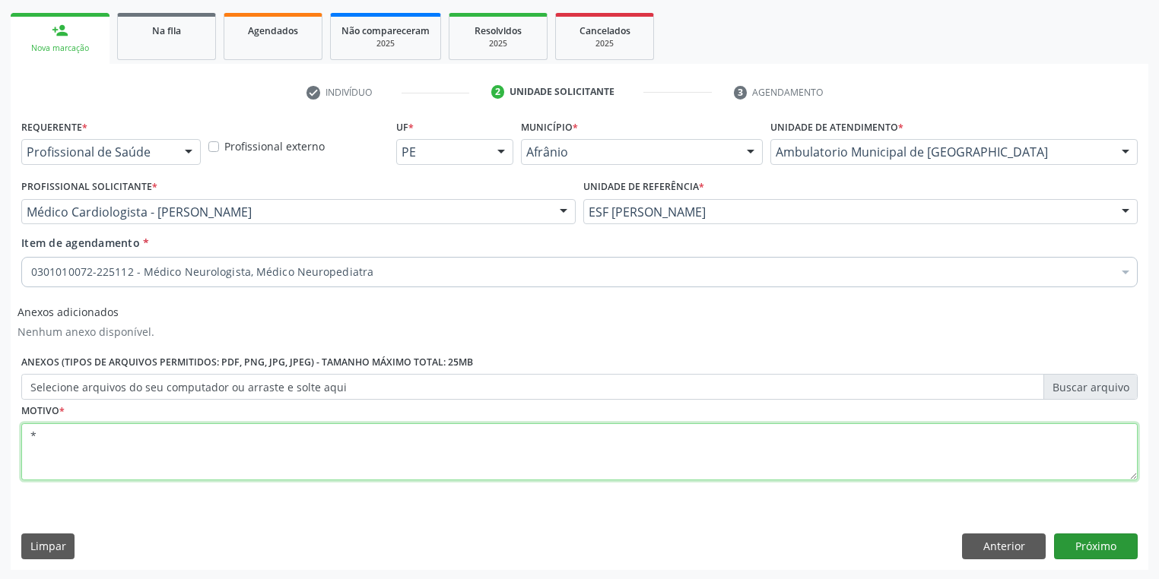
type textarea "*"
click at [1062, 538] on button "Próximo" at bounding box center [1096, 547] width 84 height 26
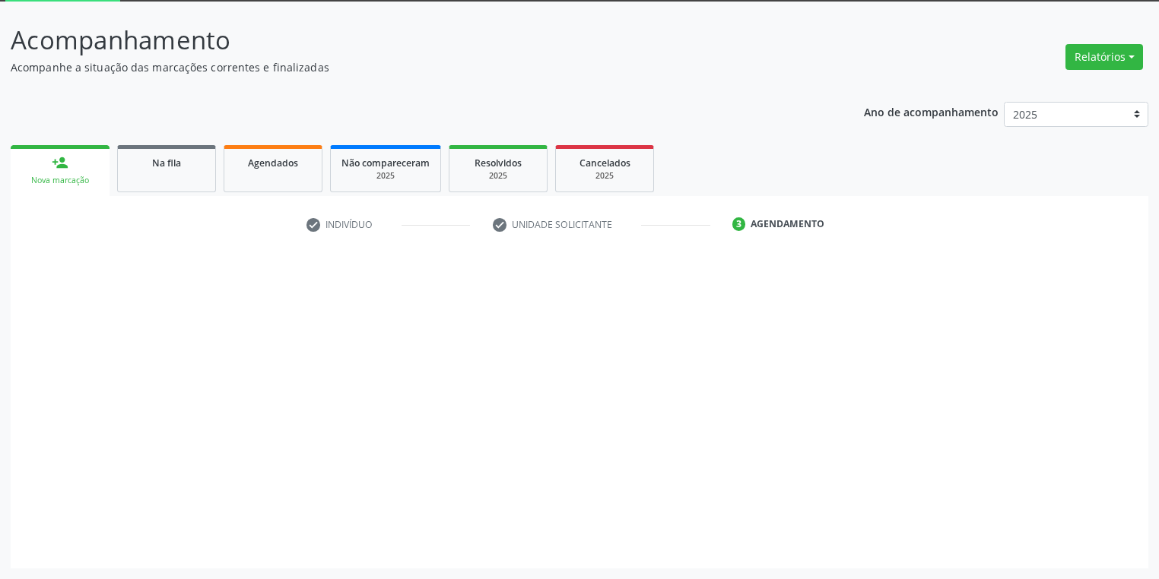
scroll to position [81, 0]
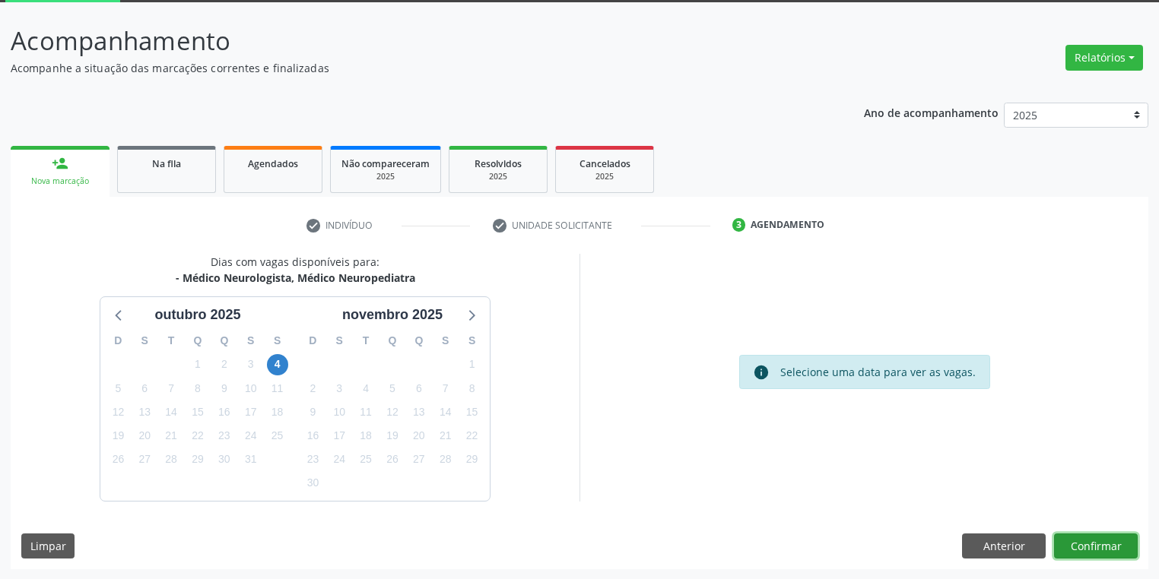
click at [1088, 543] on button "Confirmar" at bounding box center [1096, 547] width 84 height 26
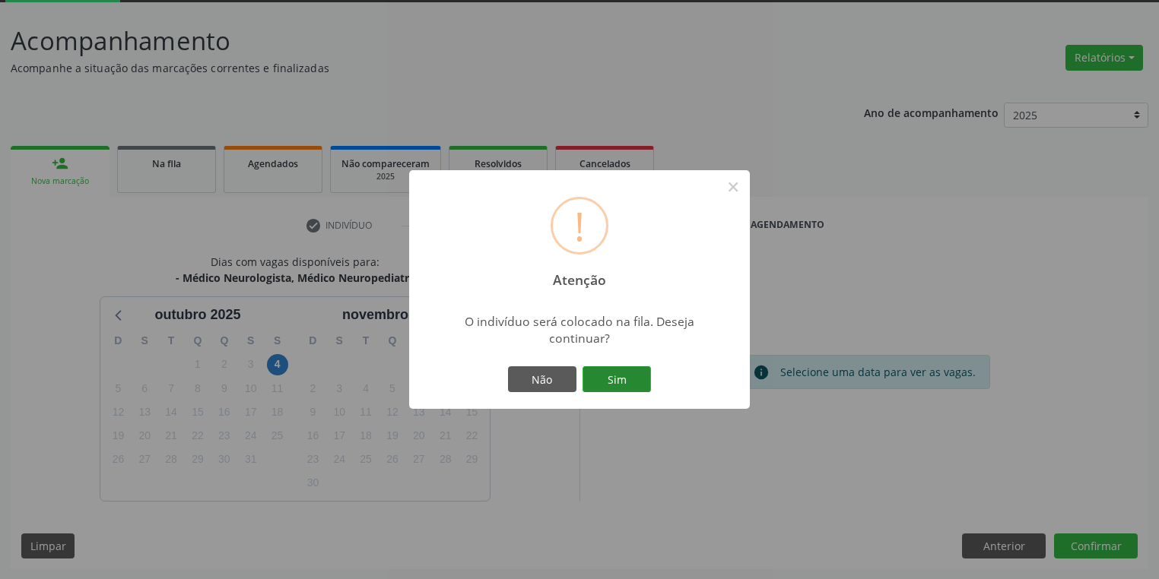
click at [633, 376] on button "Sim" at bounding box center [616, 380] width 68 height 26
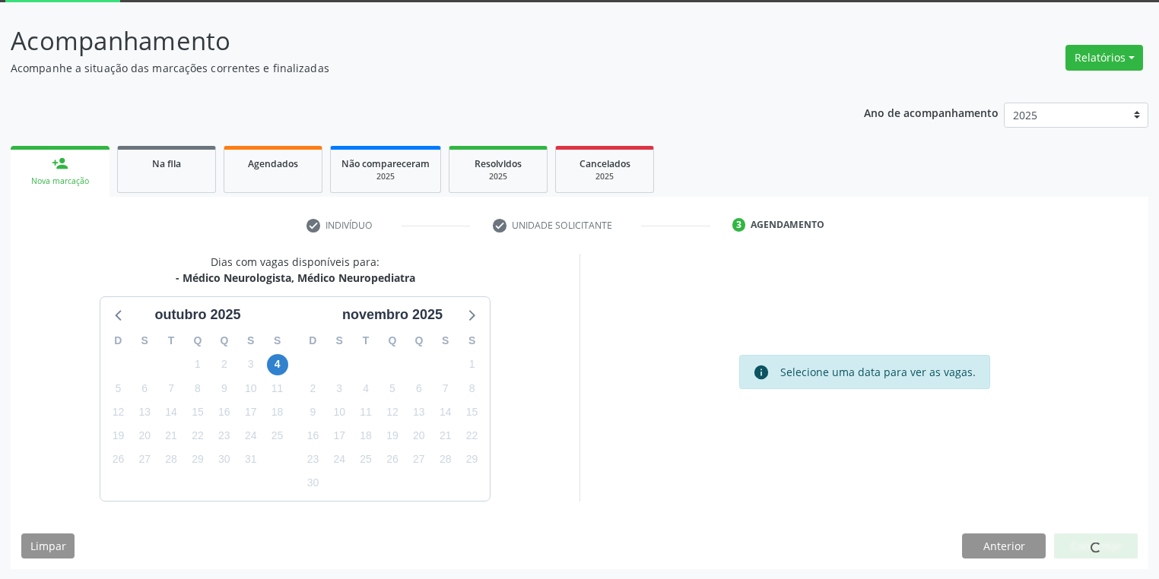
scroll to position [0, 0]
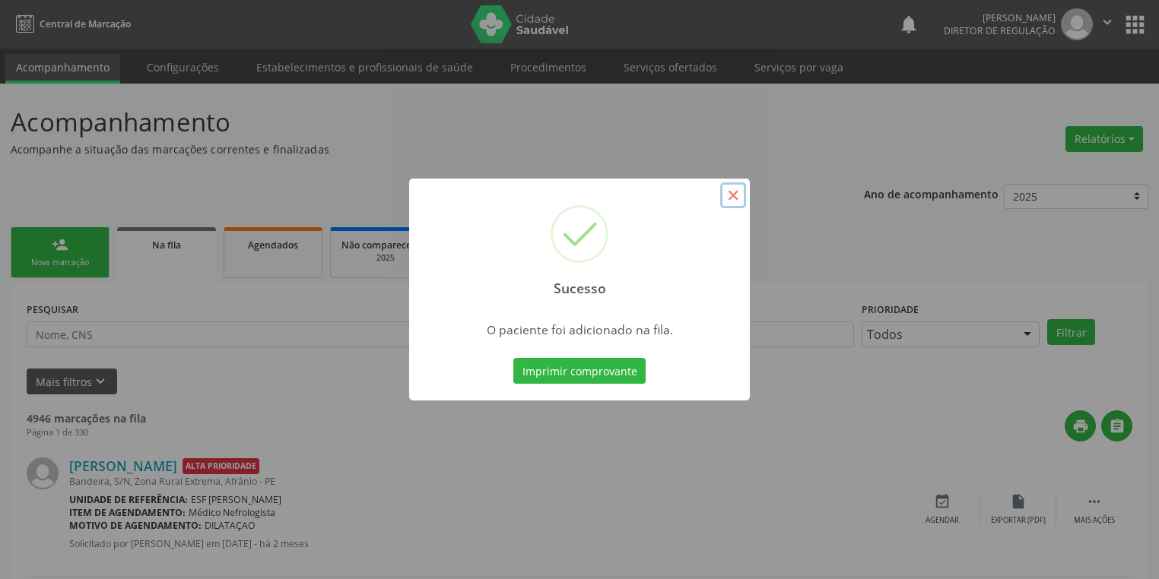
click at [728, 195] on button "×" at bounding box center [733, 195] width 26 height 26
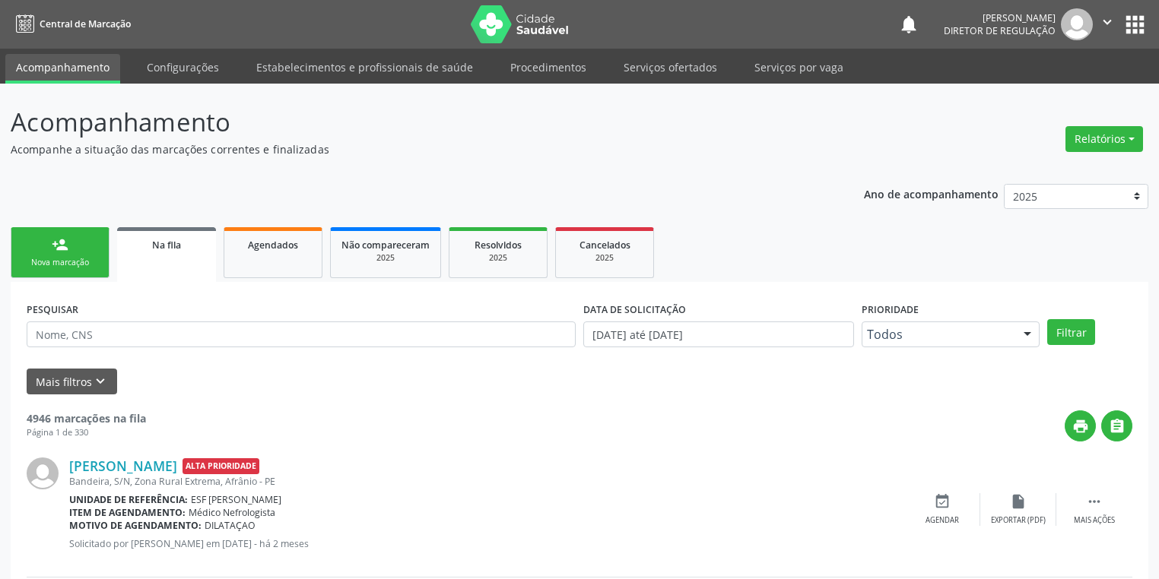
click at [58, 264] on div "Nova marcação" at bounding box center [60, 262] width 76 height 11
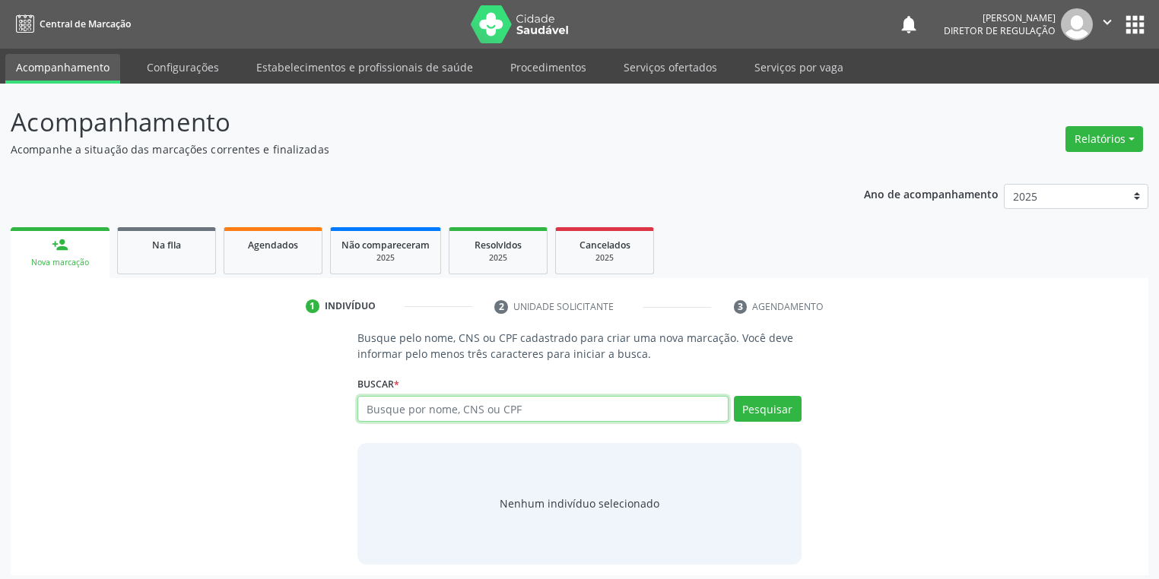
click at [389, 398] on input "text" at bounding box center [542, 409] width 371 height 26
type input "03938356421"
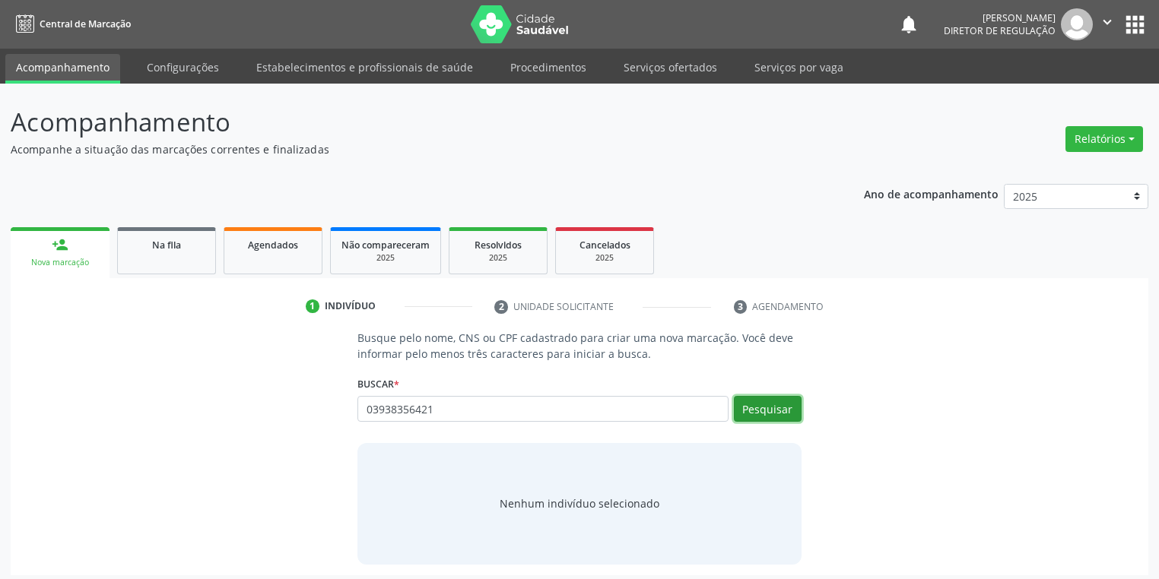
click at [773, 405] on button "Pesquisar" at bounding box center [768, 409] width 68 height 26
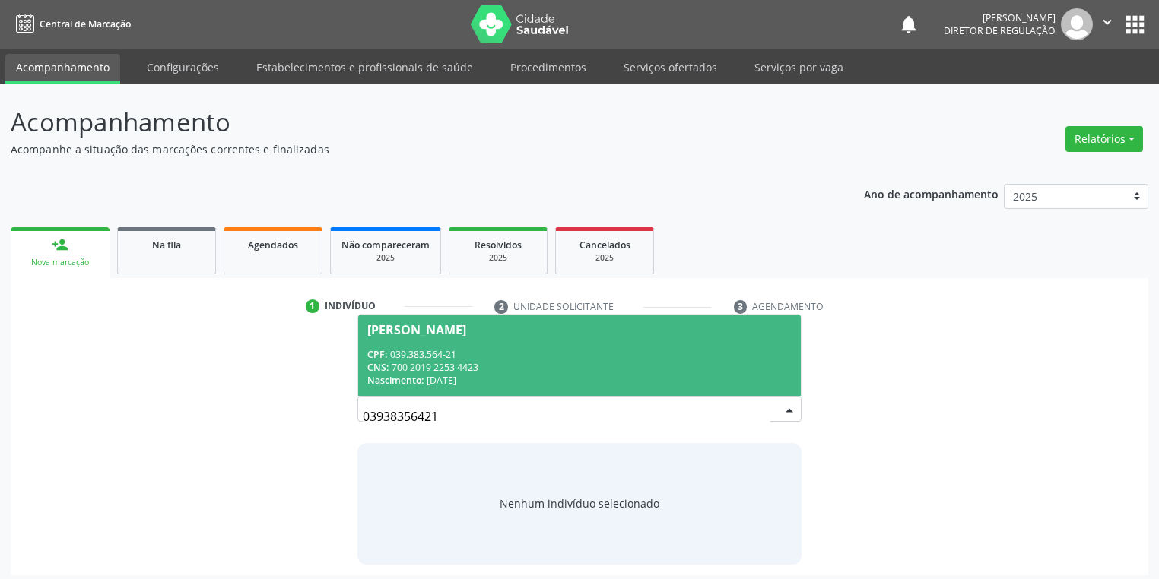
click at [405, 369] on div "CNS: 700 2019 2253 4423" at bounding box center [579, 367] width 424 height 13
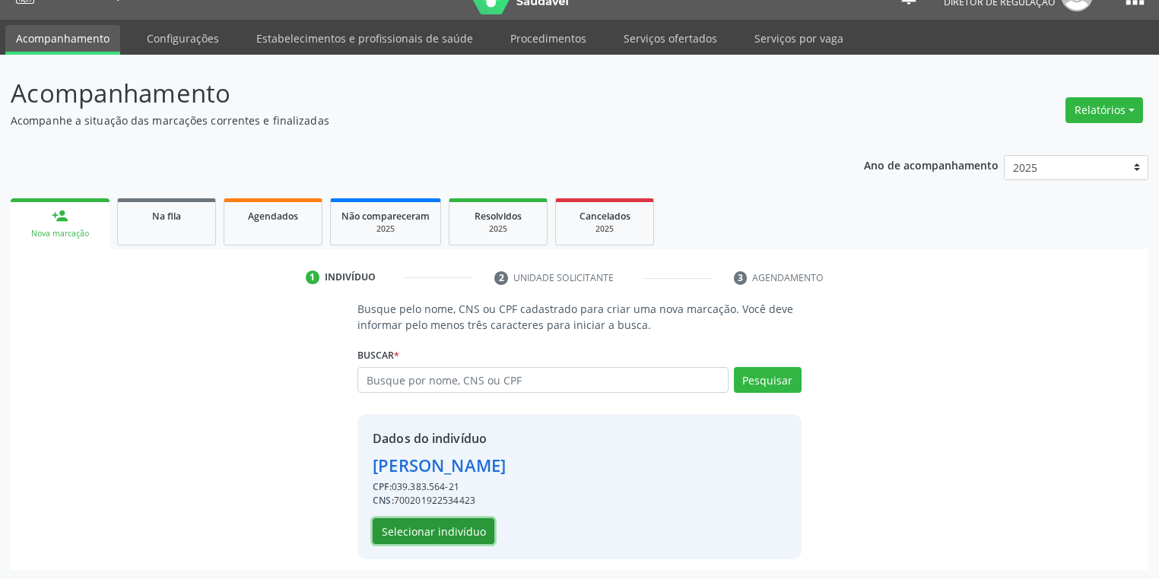
click at [439, 528] on button "Selecionar indivíduo" at bounding box center [434, 532] width 122 height 26
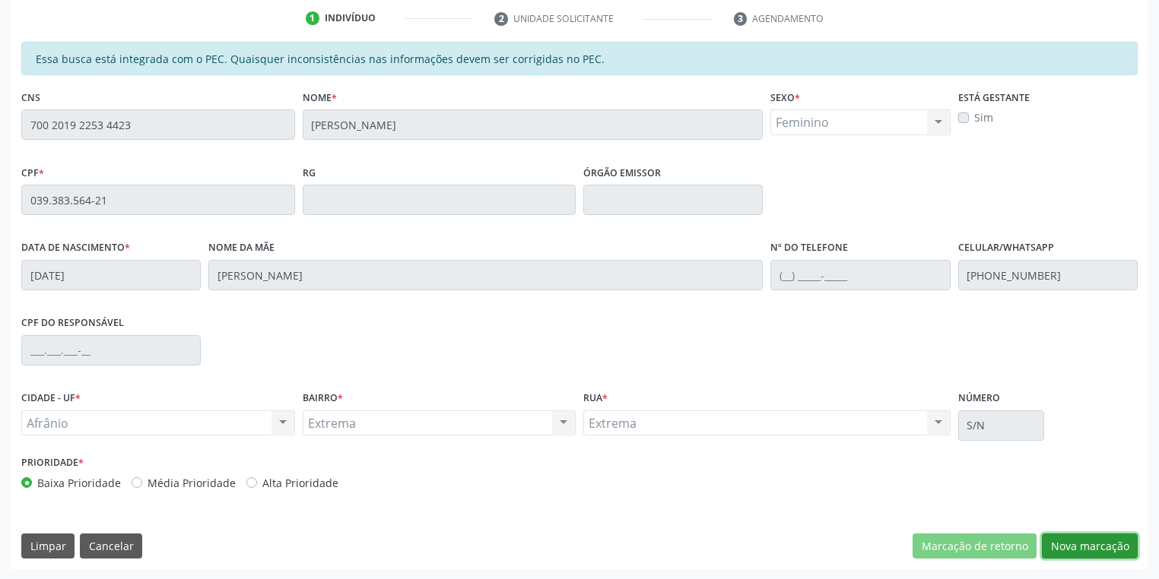
click at [1055, 544] on button "Nova marcação" at bounding box center [1090, 547] width 96 height 26
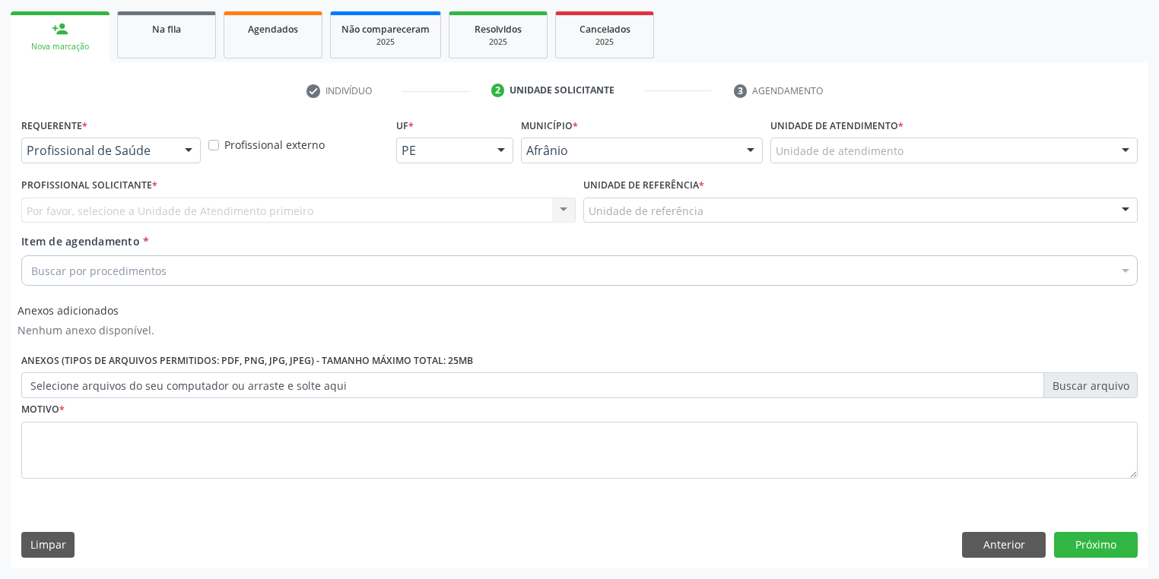
scroll to position [214, 0]
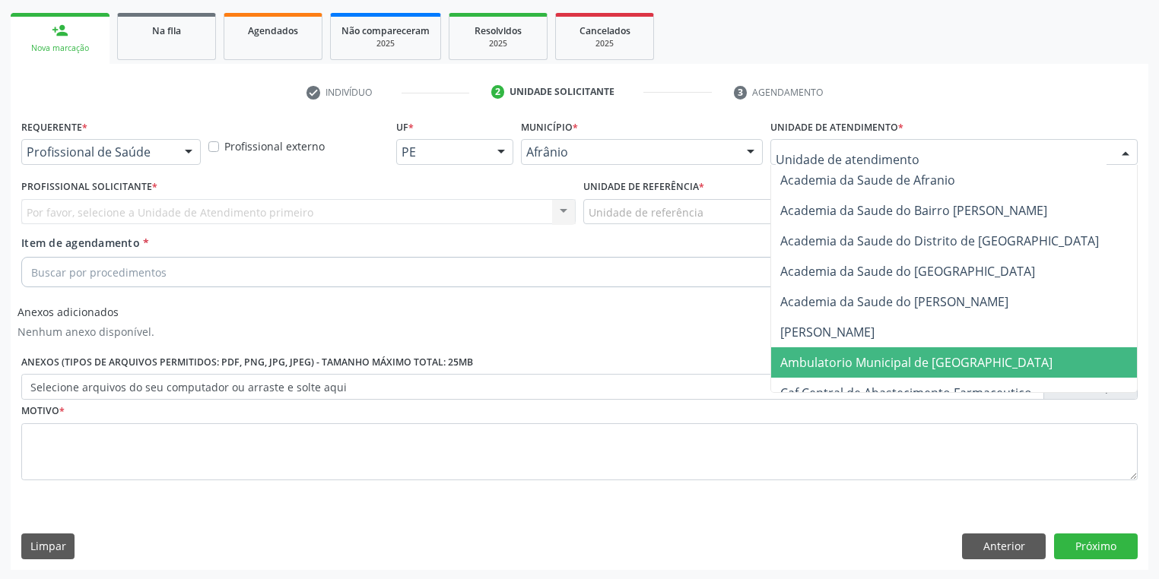
click at [832, 368] on span "Ambulatorio Municipal de [GEOGRAPHIC_DATA]" at bounding box center [916, 362] width 272 height 17
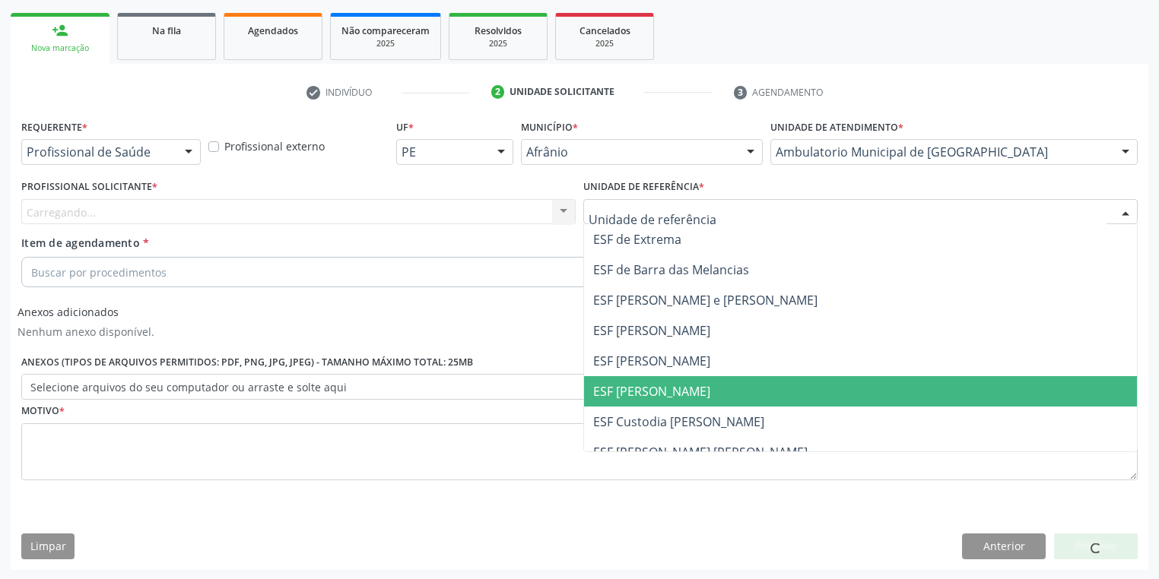
click at [629, 376] on span "ESF [PERSON_NAME]" at bounding box center [860, 391] width 553 height 30
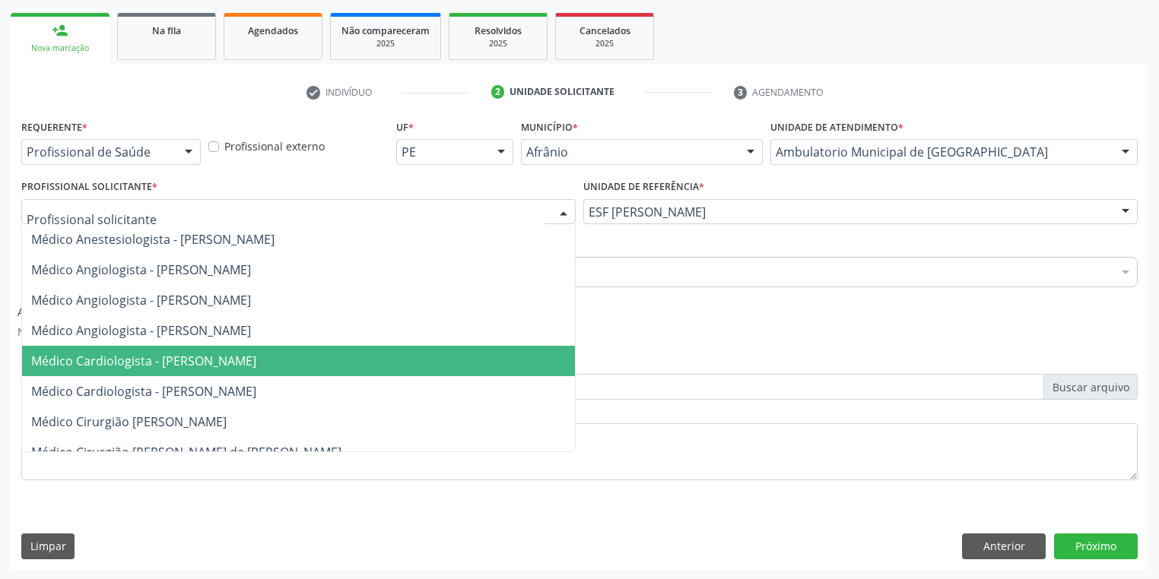
click at [153, 365] on span "Médico Cardiologista - [PERSON_NAME]" at bounding box center [143, 361] width 225 height 17
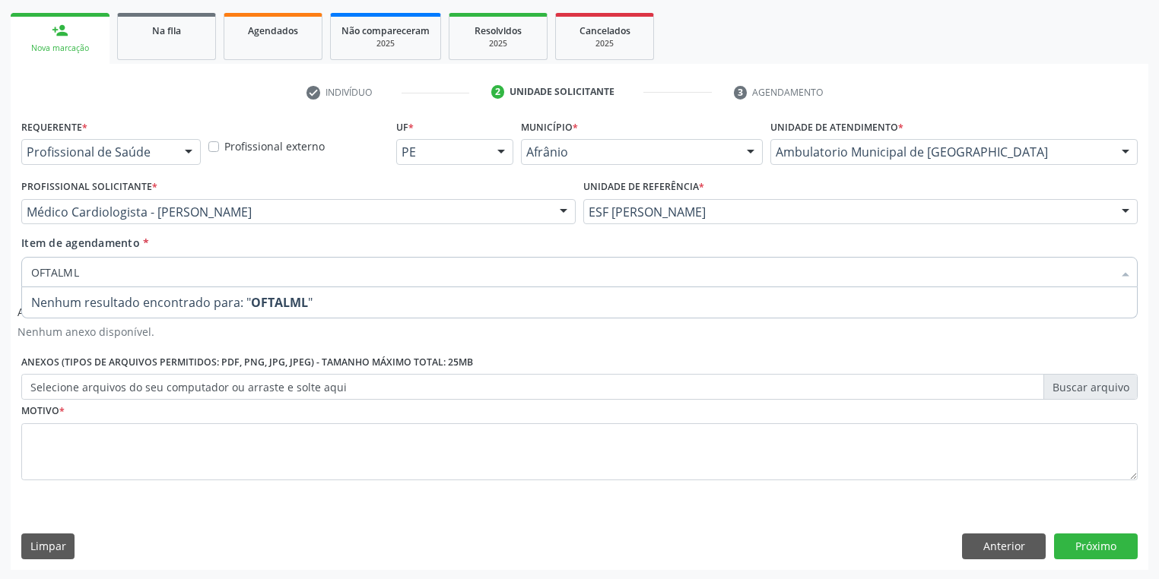
type input "OFTALM"
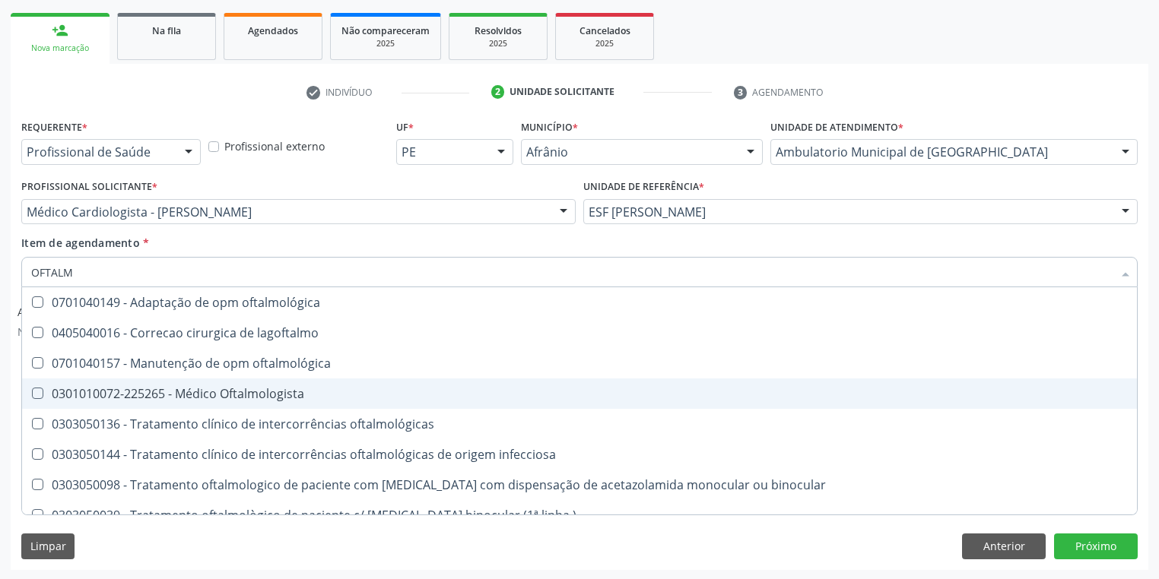
click at [104, 389] on div "0301010072-225265 - Médico Oftalmologista" at bounding box center [579, 394] width 1096 height 12
checkbox Oftalmologista "true"
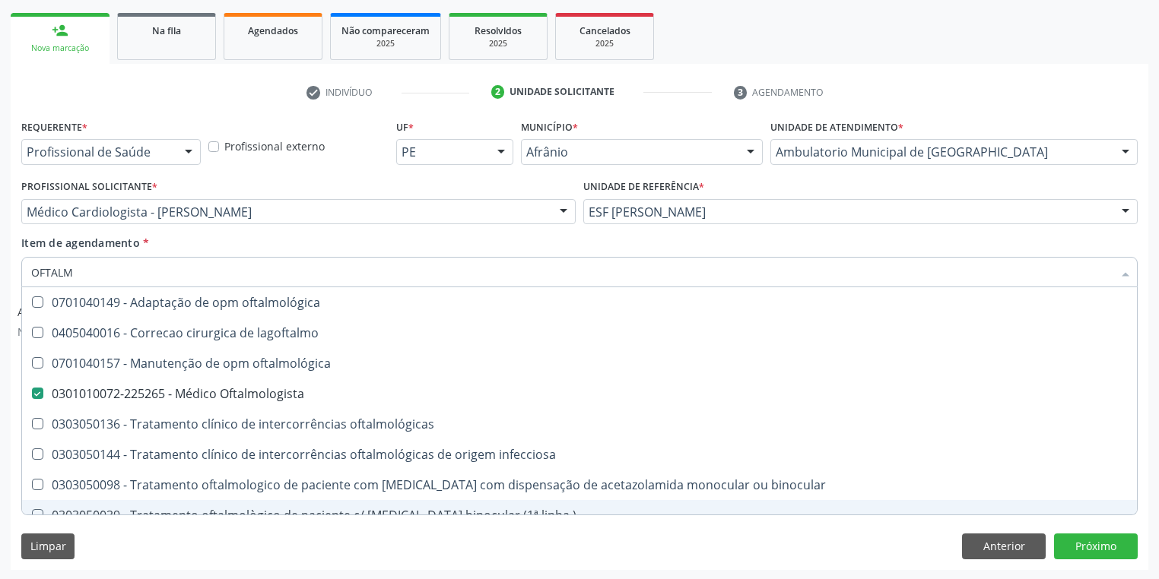
click at [106, 532] on div "Requerente * Profissional de Saúde Profissional de Saúde Paciente Nenhum result…" at bounding box center [580, 343] width 1138 height 454
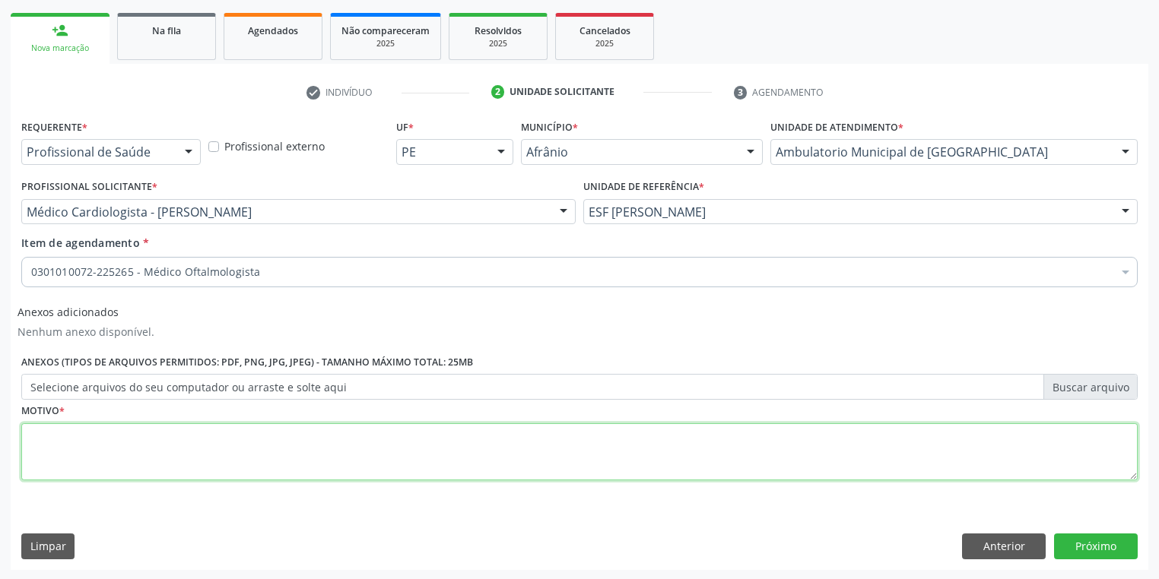
click at [123, 452] on textarea at bounding box center [579, 453] width 1116 height 58
type textarea "*"
click at [1077, 547] on button "Próximo" at bounding box center [1096, 547] width 84 height 26
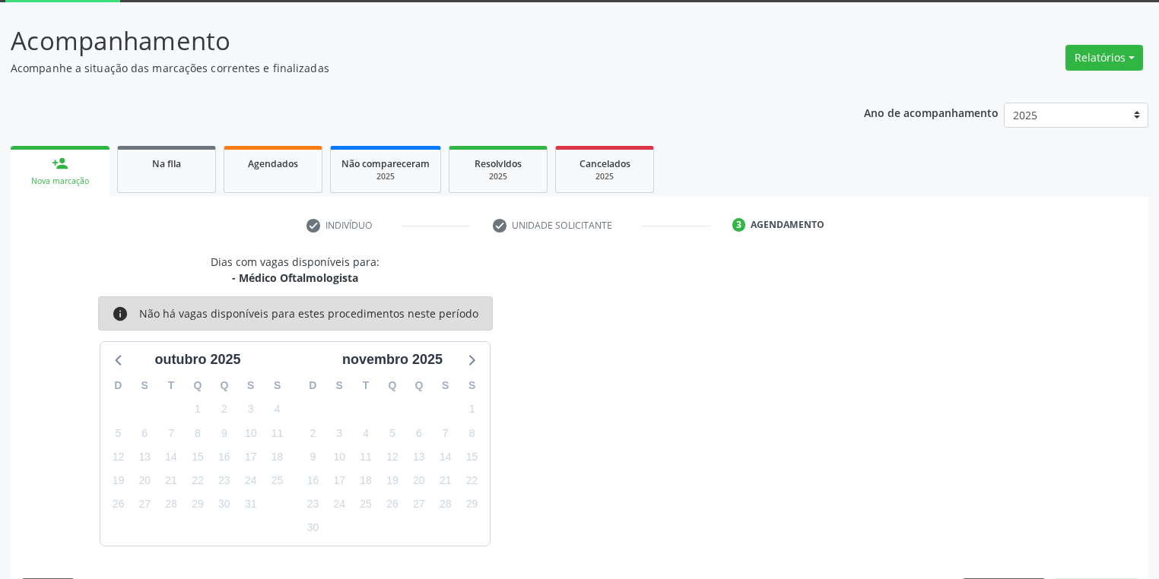
scroll to position [125, 0]
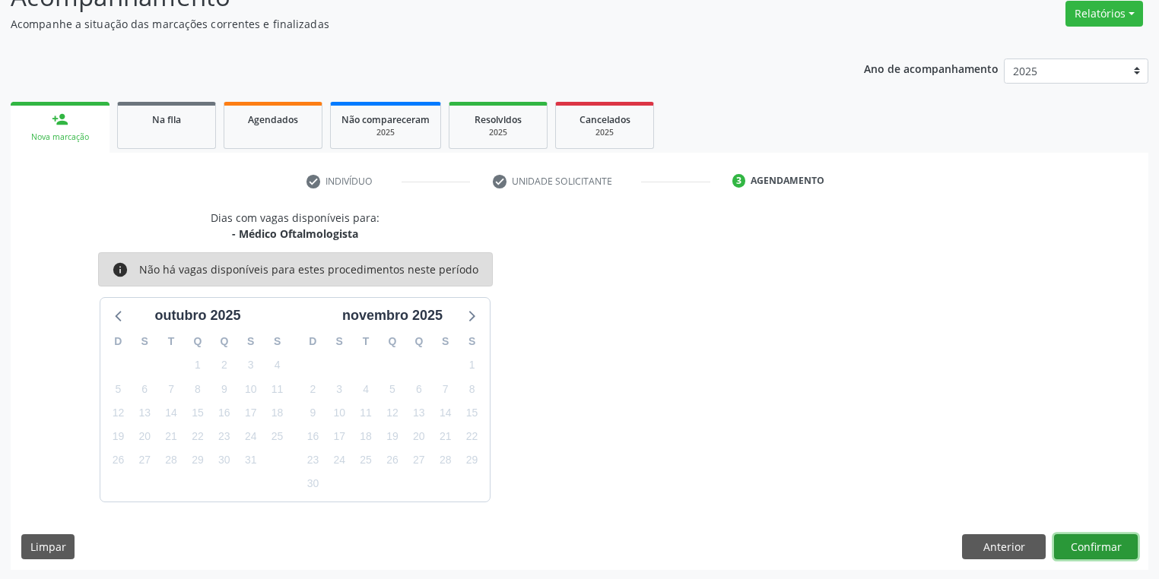
click at [1101, 546] on button "Confirmar" at bounding box center [1096, 548] width 84 height 26
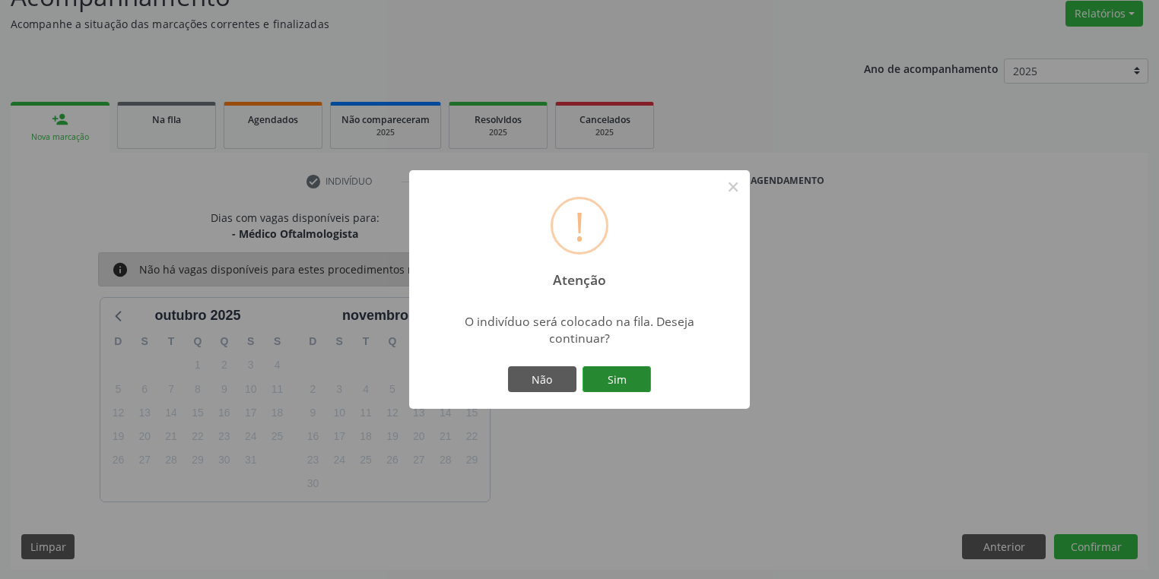
click at [627, 376] on button "Sim" at bounding box center [616, 380] width 68 height 26
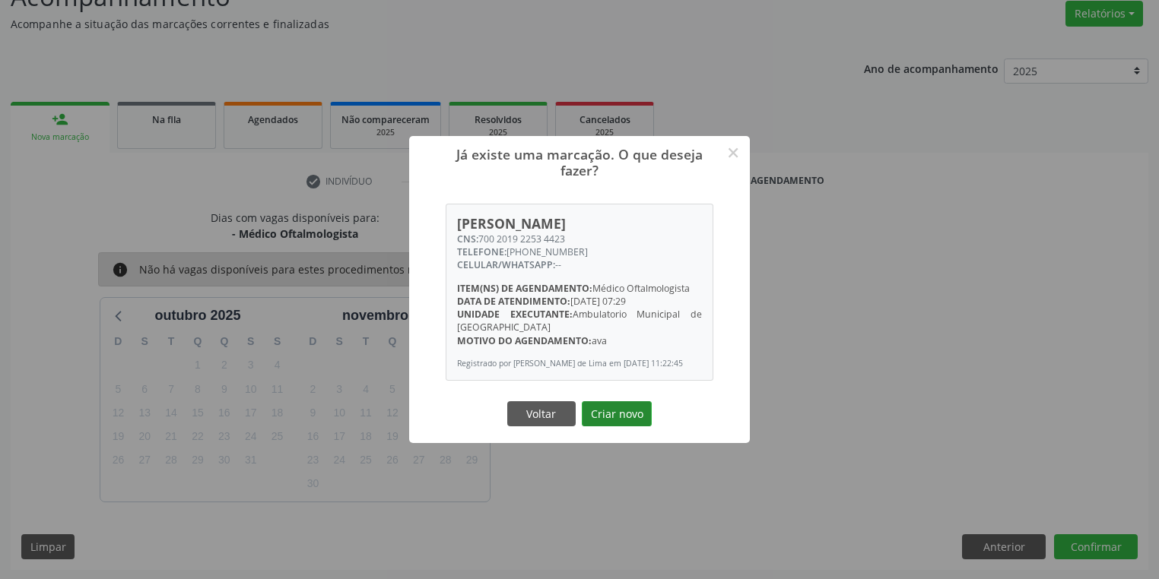
click at [630, 412] on button "Criar novo" at bounding box center [617, 414] width 70 height 26
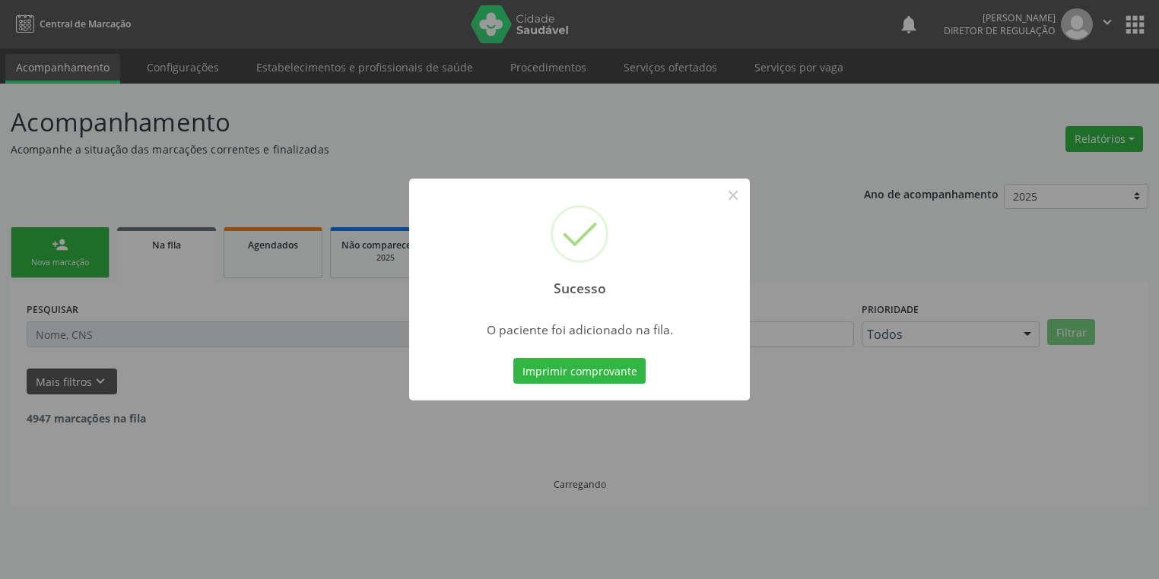
scroll to position [0, 0]
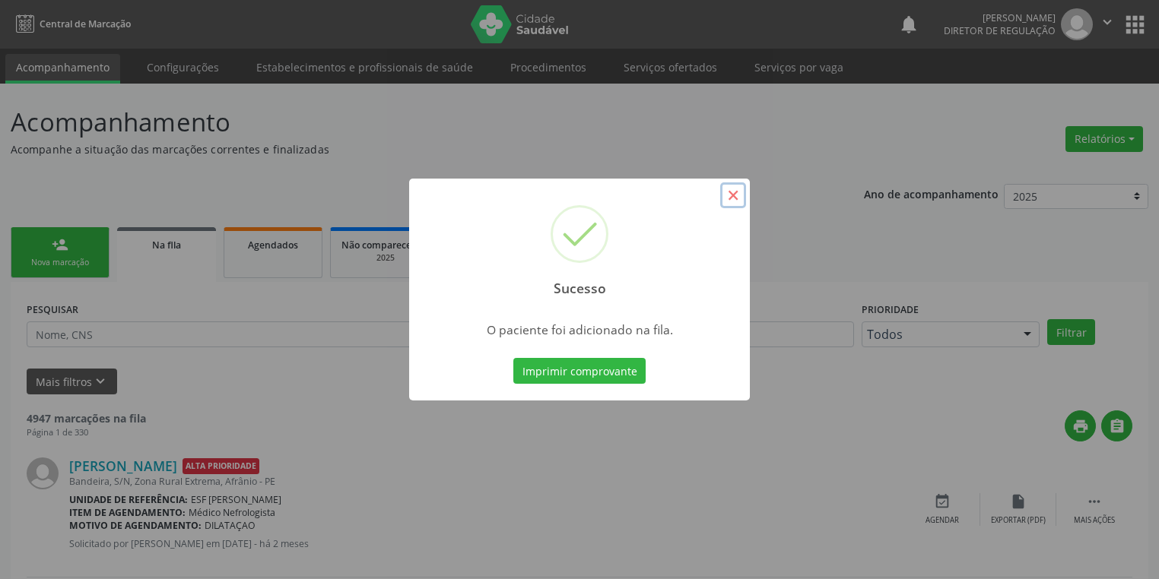
click at [735, 194] on button "×" at bounding box center [733, 195] width 26 height 26
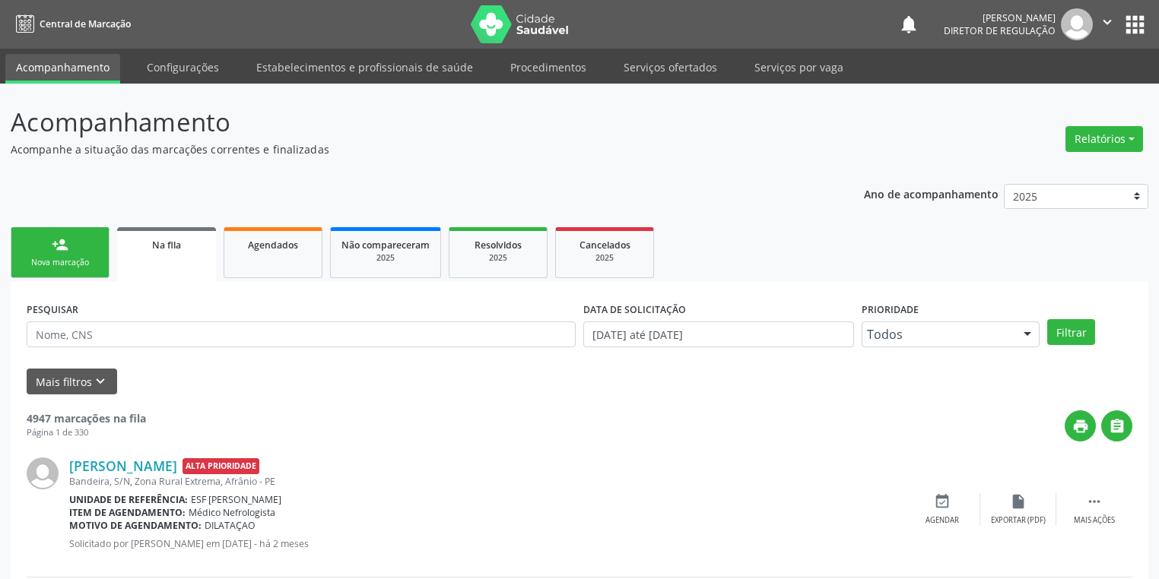
click at [73, 250] on link "person_add Nova marcação" at bounding box center [60, 252] width 99 height 51
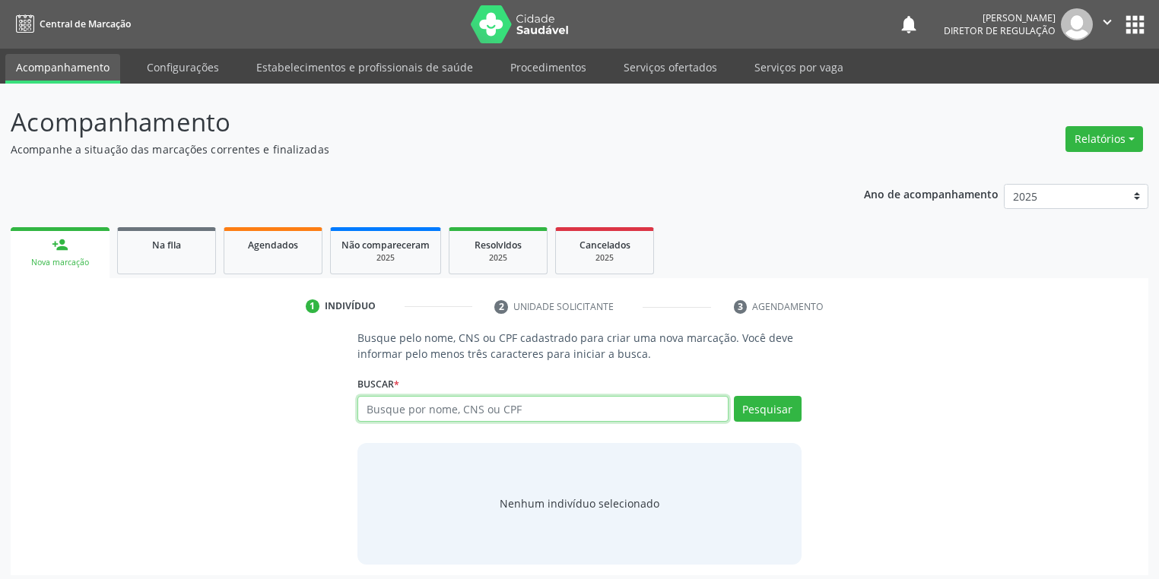
click at [435, 409] on input "text" at bounding box center [542, 409] width 371 height 26
type input "75529190430"
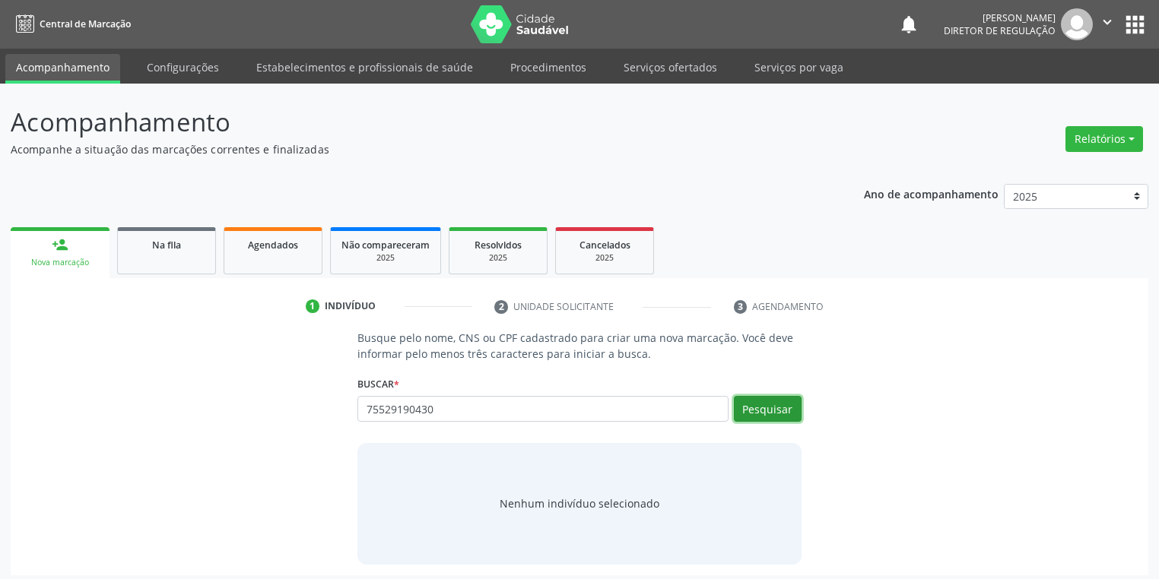
click at [766, 408] on button "Pesquisar" at bounding box center [768, 409] width 68 height 26
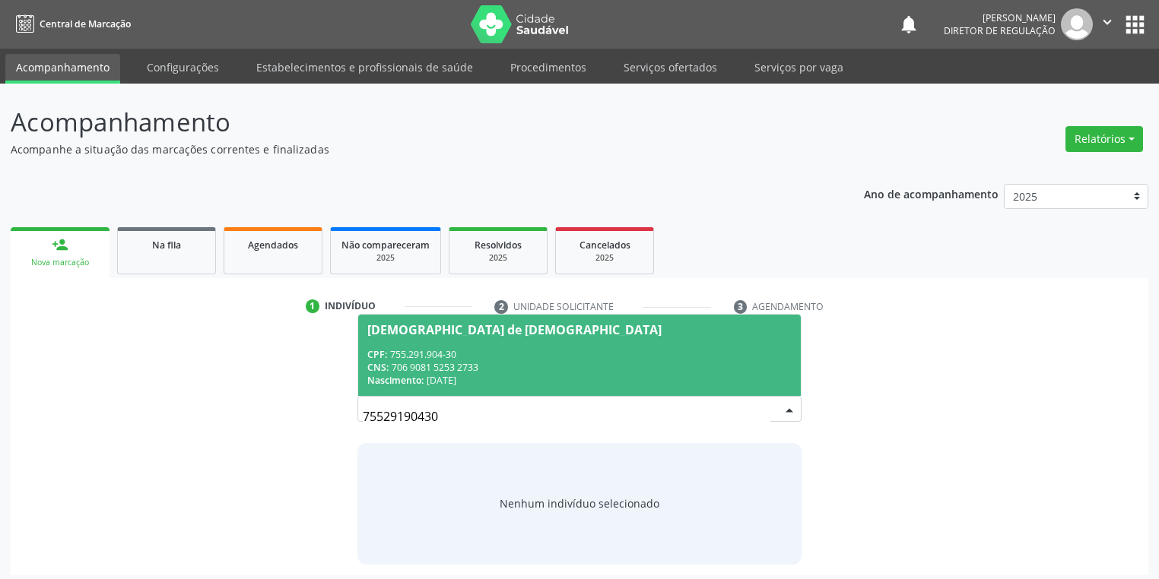
click at [444, 367] on div "CNS: 706 9081 5253 2733" at bounding box center [579, 367] width 424 height 13
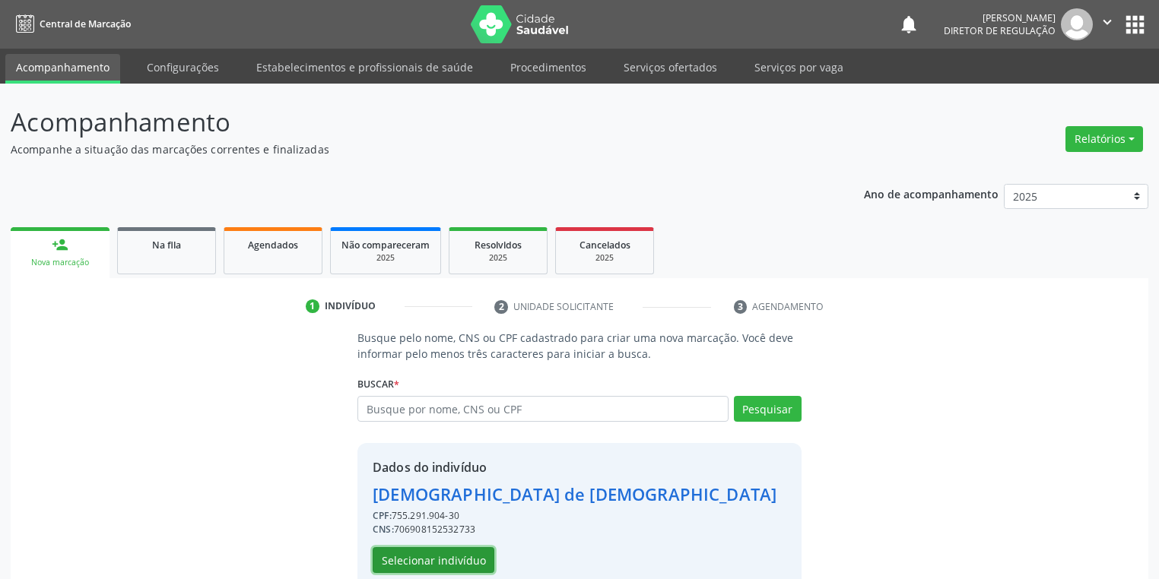
click at [412, 562] on button "Selecionar indivíduo" at bounding box center [434, 560] width 122 height 26
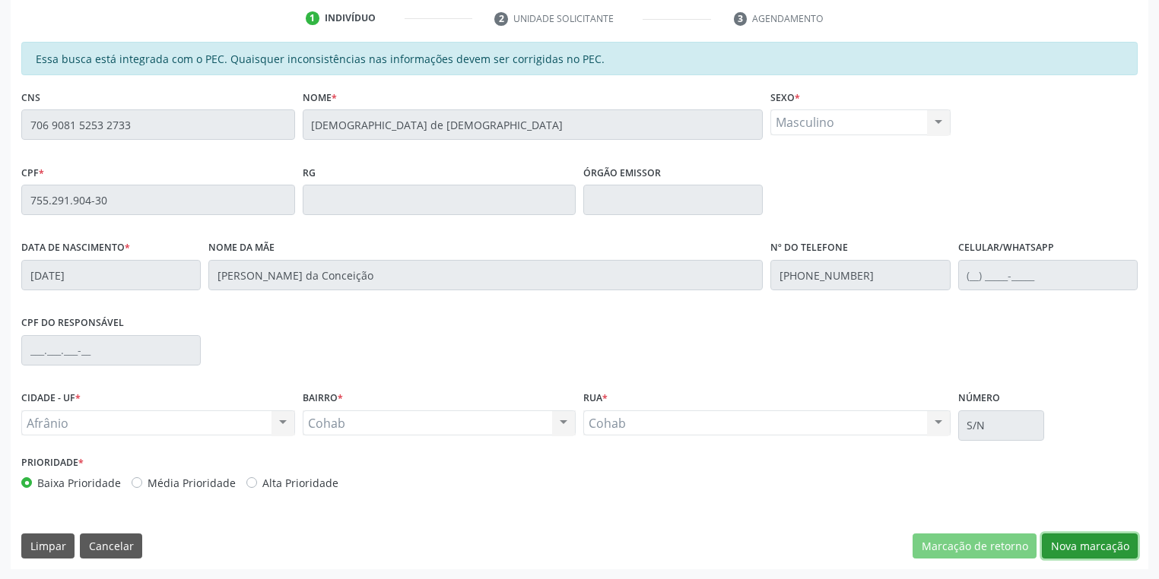
click at [1077, 550] on button "Nova marcação" at bounding box center [1090, 547] width 96 height 26
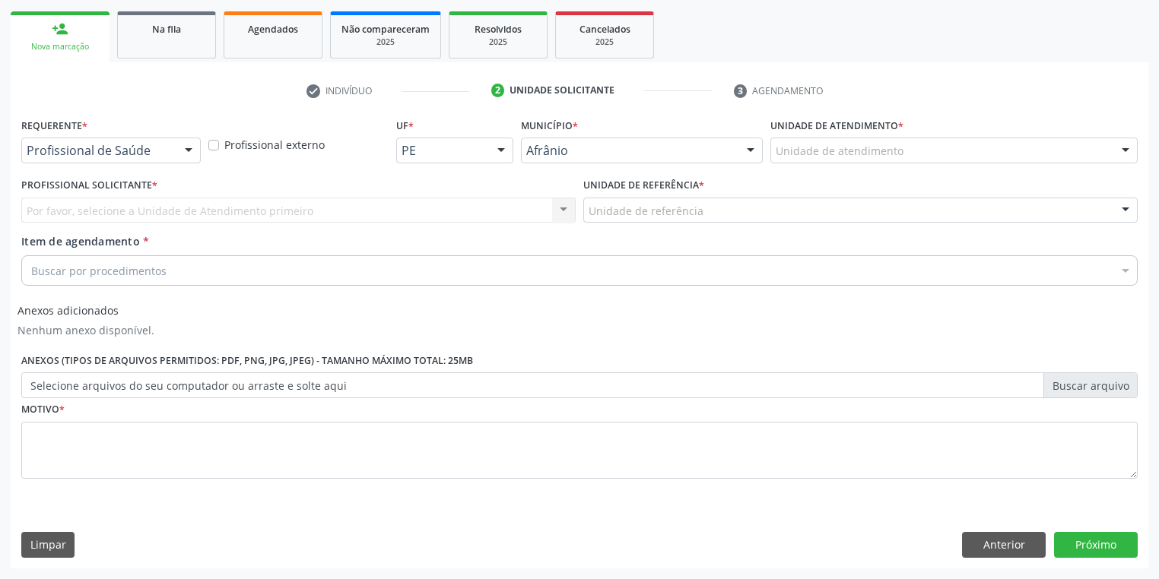
scroll to position [214, 0]
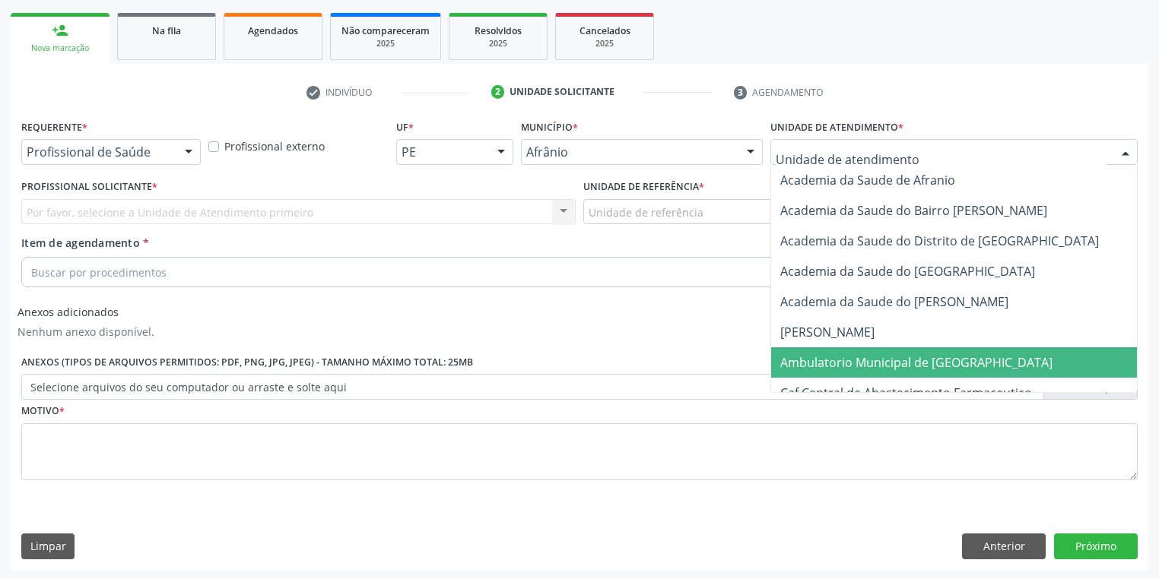
click at [830, 371] on span "Ambulatorio Municipal de [GEOGRAPHIC_DATA]" at bounding box center [956, 363] width 371 height 30
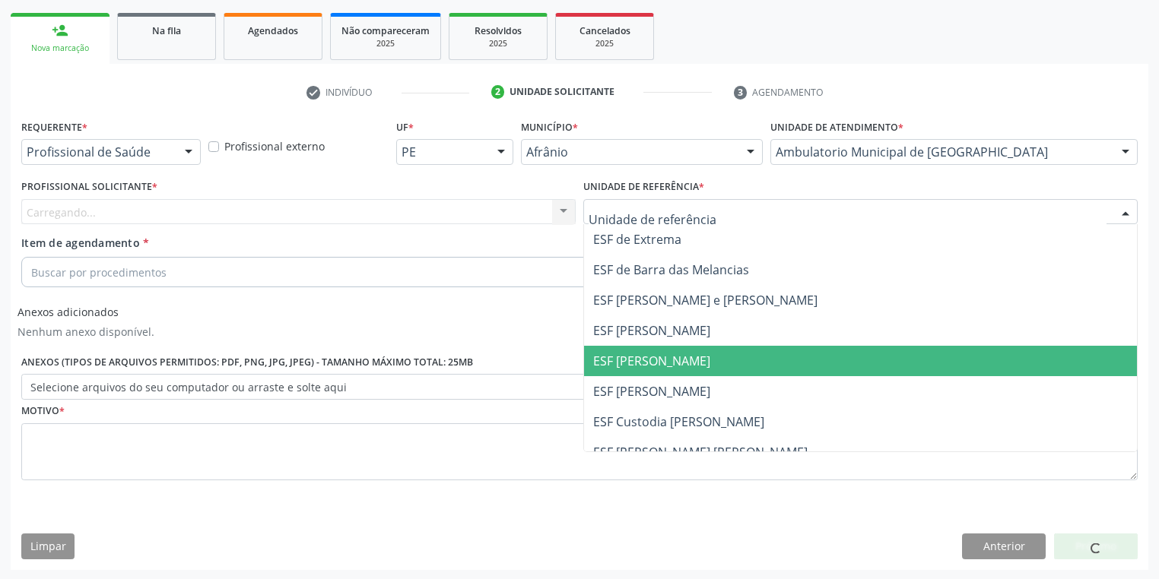
click at [624, 372] on span "ESF [PERSON_NAME]" at bounding box center [860, 361] width 553 height 30
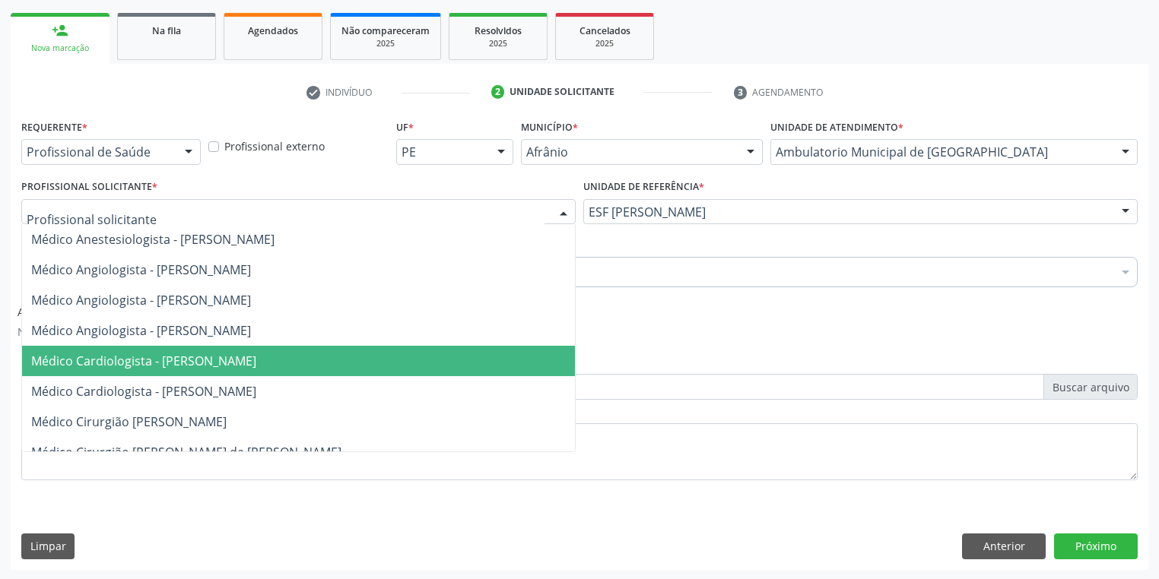
click at [137, 359] on span "Médico Cardiologista - [PERSON_NAME]" at bounding box center [143, 361] width 225 height 17
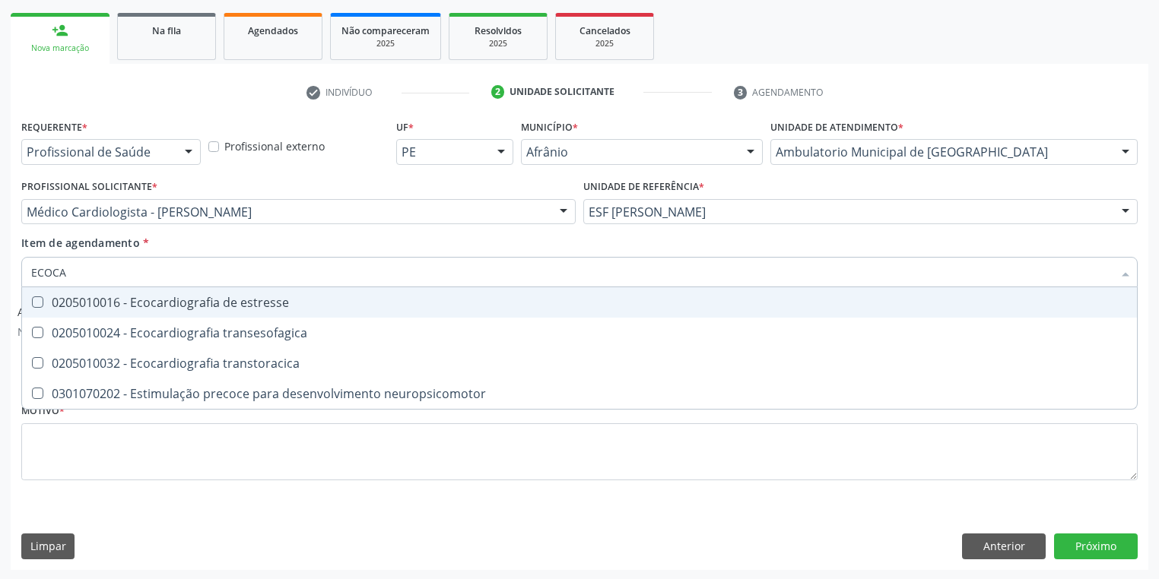
type input "ECOCAR"
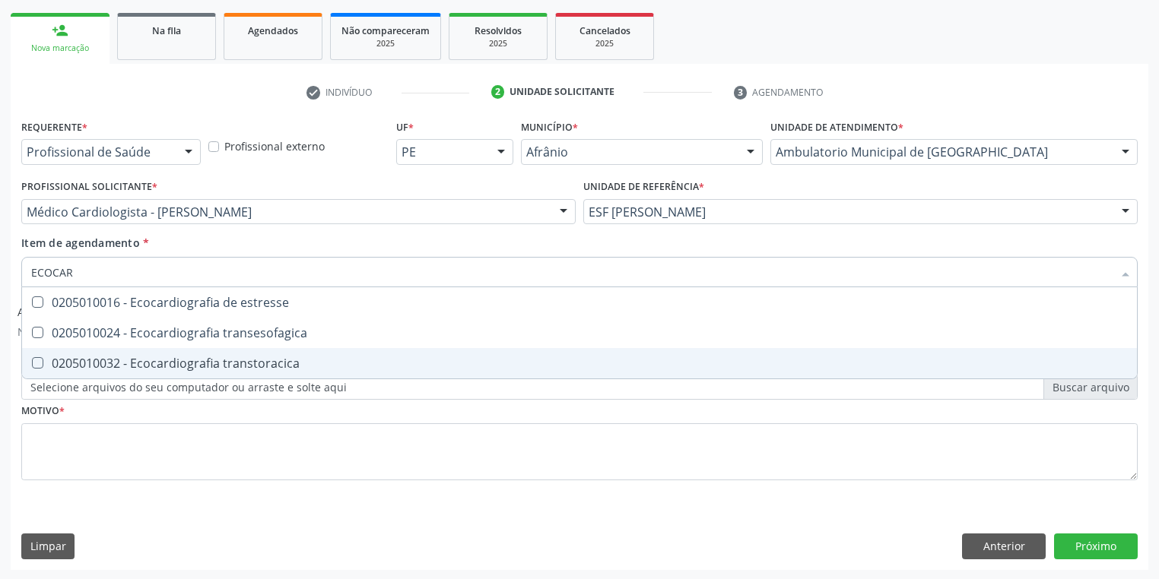
click at [129, 365] on div "0205010032 - Ecocardiografia transtoracica" at bounding box center [579, 363] width 1096 height 12
checkbox transtoracica "true"
click at [100, 440] on div "Requerente * Profissional de Saúde Profissional de Saúde Paciente Nenhum result…" at bounding box center [579, 309] width 1116 height 386
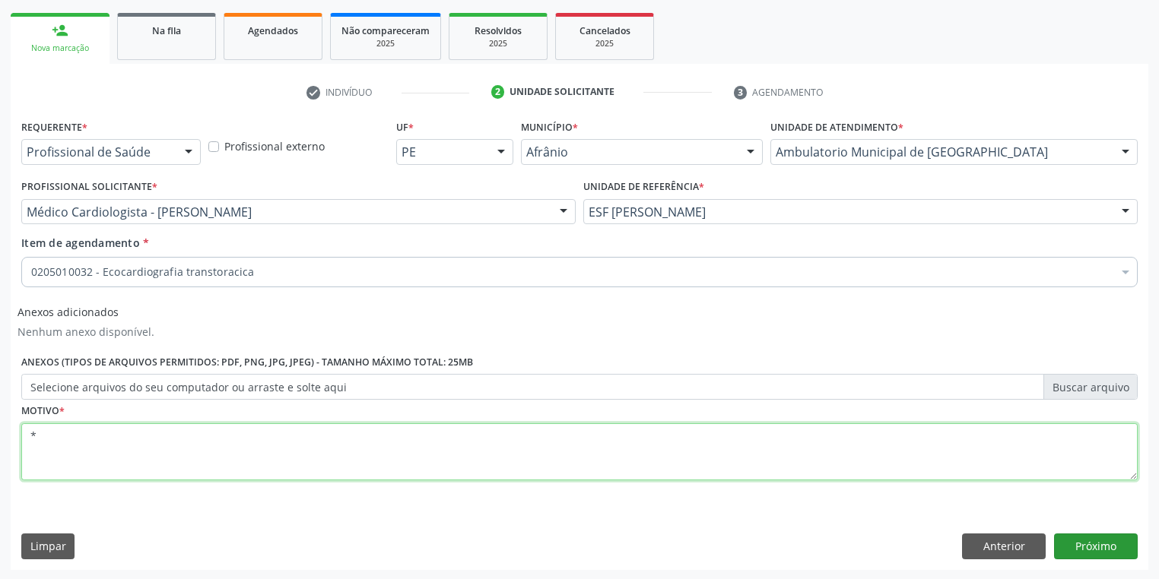
type textarea "*"
click at [1095, 547] on button "Próximo" at bounding box center [1096, 547] width 84 height 26
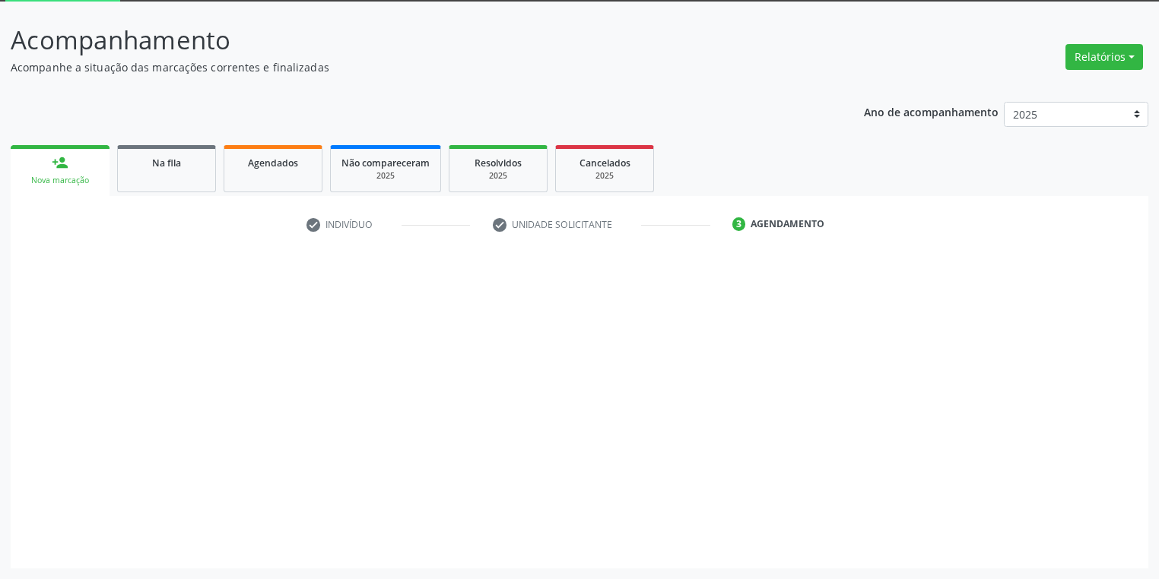
scroll to position [81, 0]
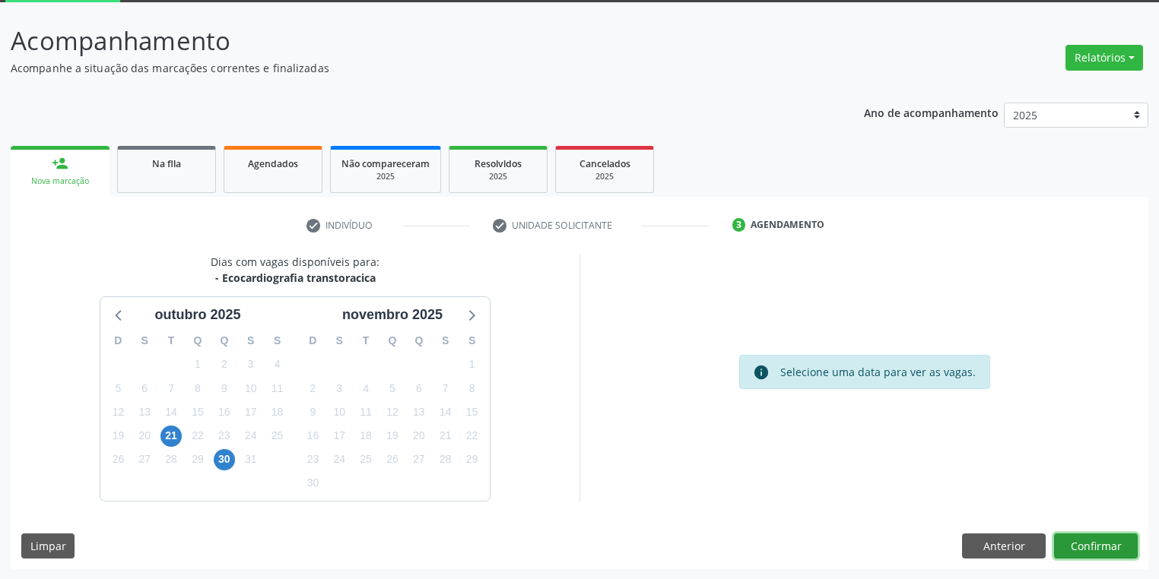
click at [1090, 547] on button "Confirmar" at bounding box center [1096, 547] width 84 height 26
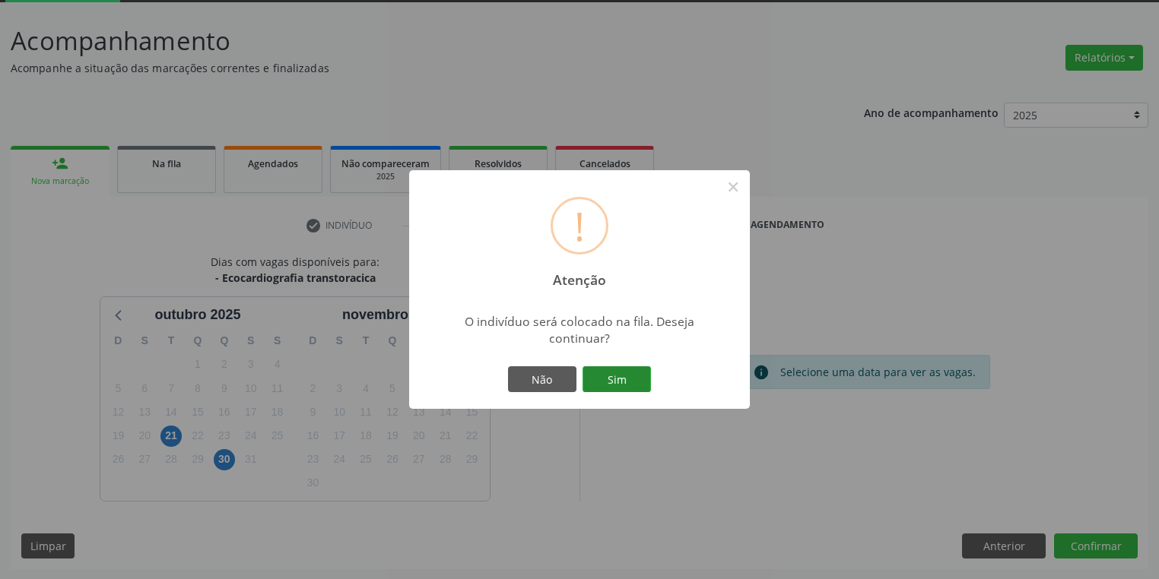
click at [601, 383] on button "Sim" at bounding box center [616, 380] width 68 height 26
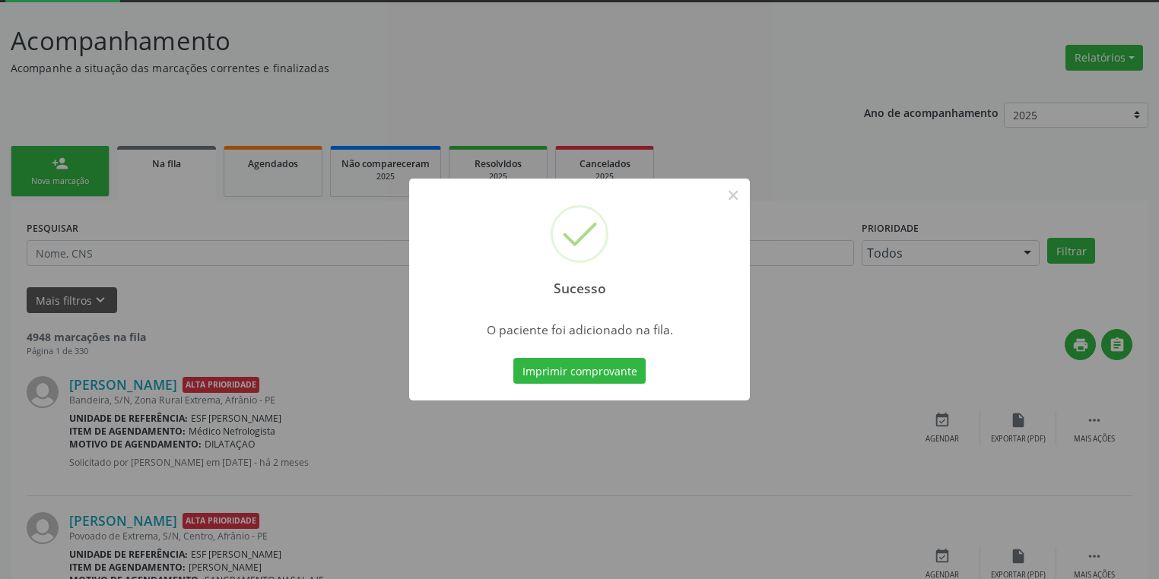
scroll to position [0, 0]
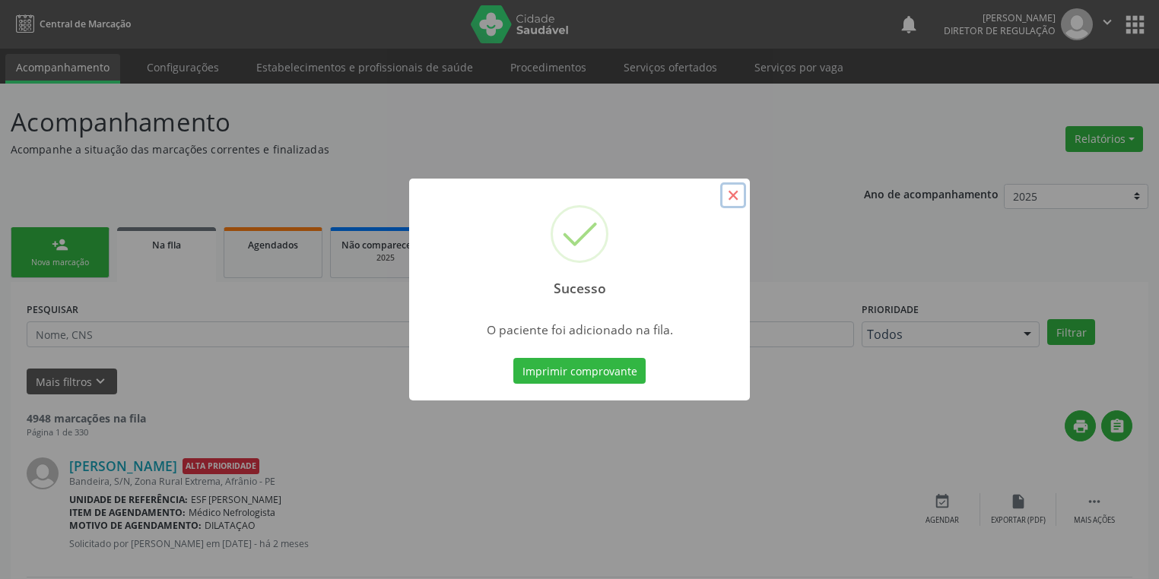
click at [730, 192] on button "×" at bounding box center [733, 195] width 26 height 26
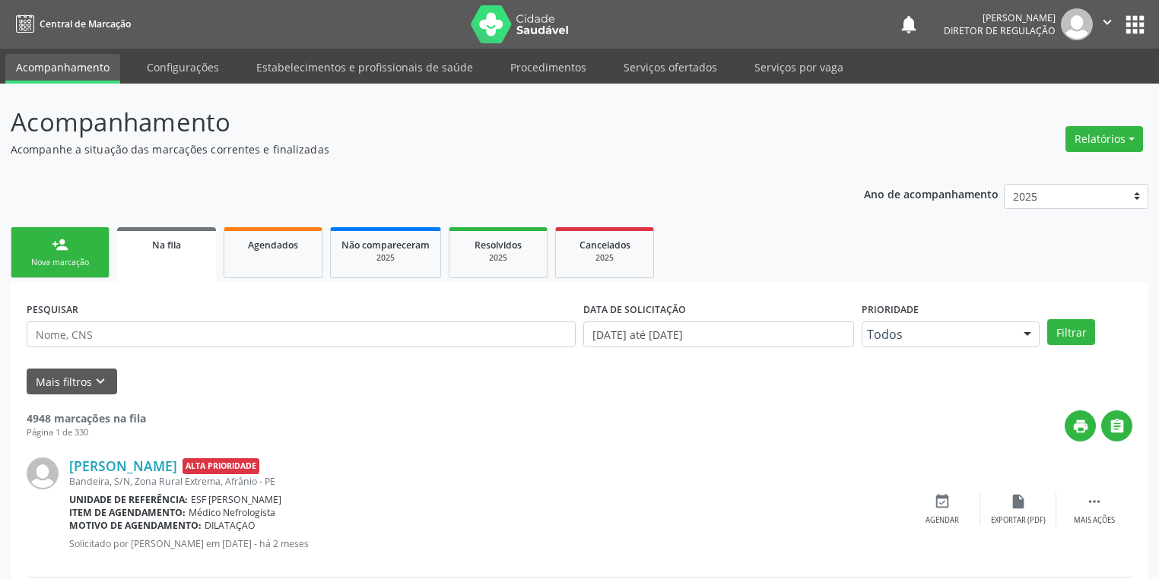
click at [71, 247] on link "person_add Nova marcação" at bounding box center [60, 252] width 99 height 51
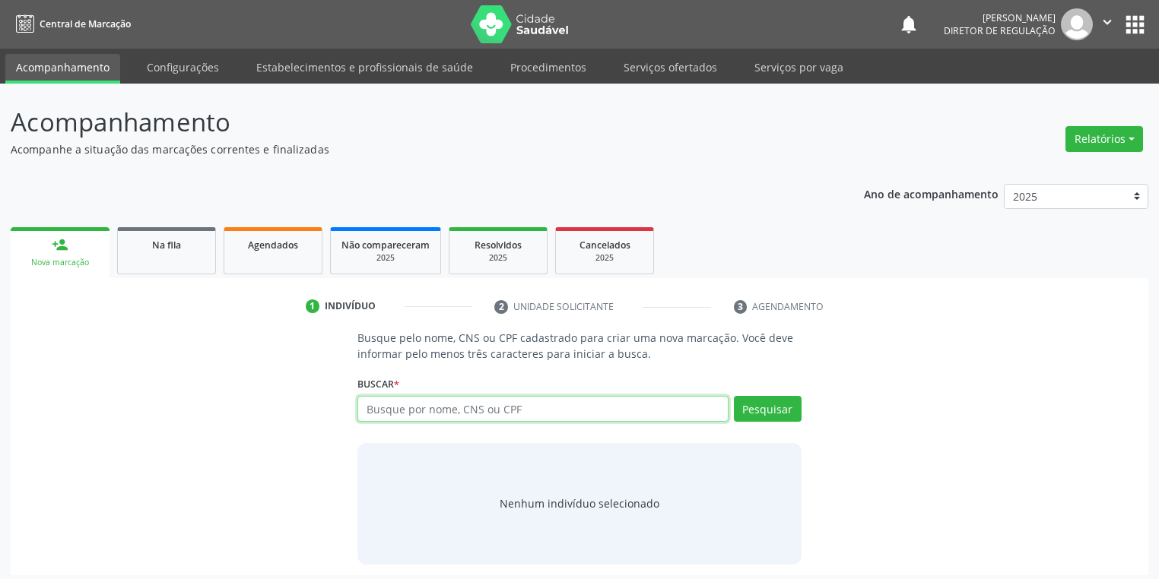
click at [379, 412] on input "text" at bounding box center [542, 409] width 371 height 26
type input "708701148136995"
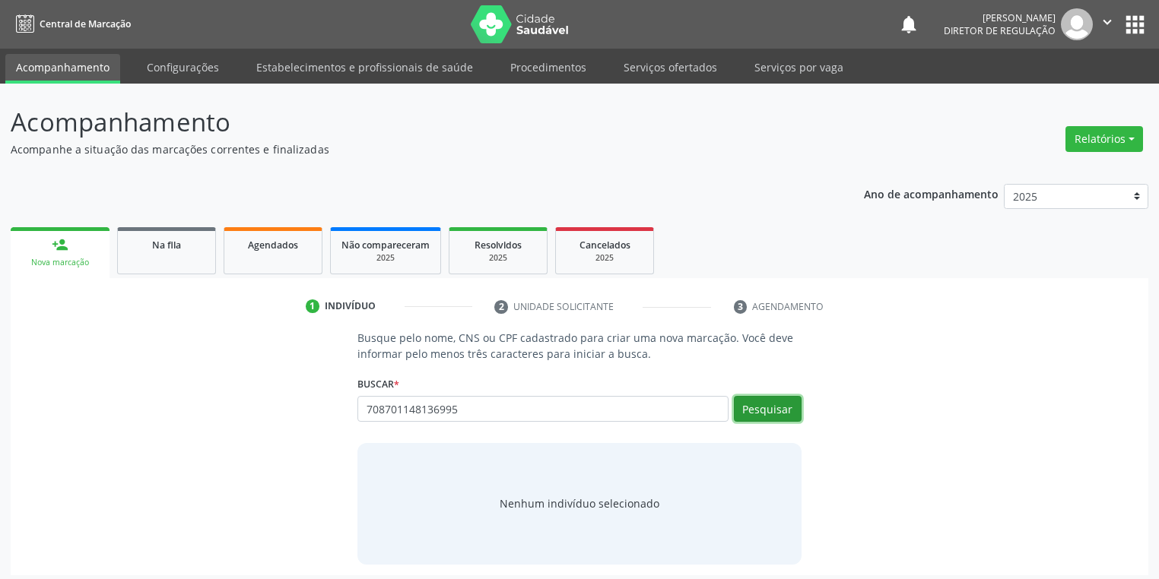
click at [778, 406] on button "Pesquisar" at bounding box center [768, 409] width 68 height 26
type input "708701148136995"
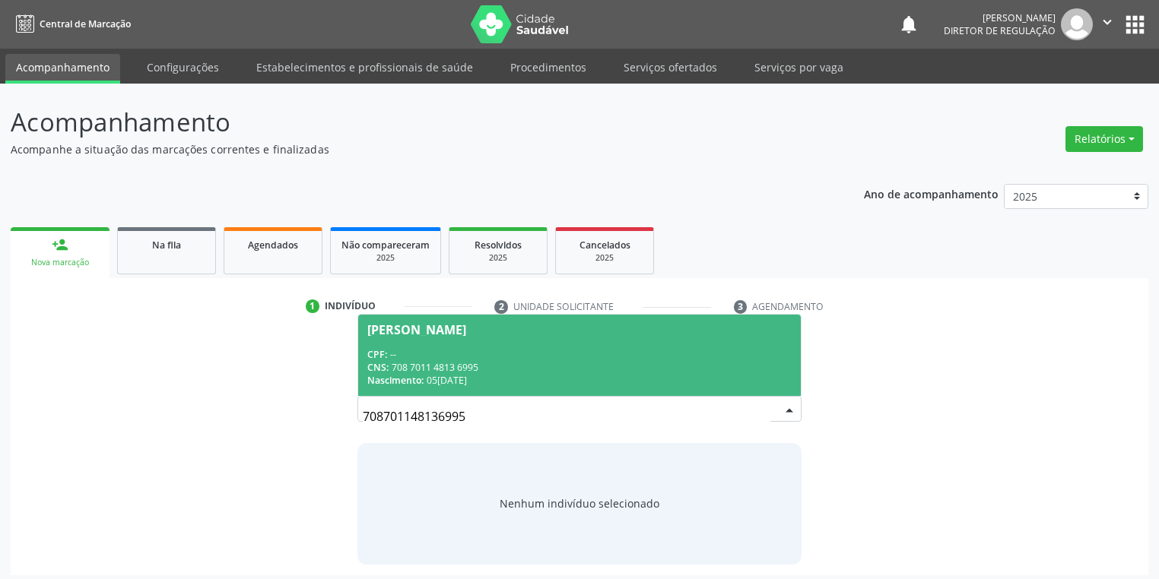
click at [534, 335] on span "[PERSON_NAME] CPF: -- CNS: 708 7011 4813 6995 Nascimento: 0[DATE]" at bounding box center [579, 355] width 443 height 81
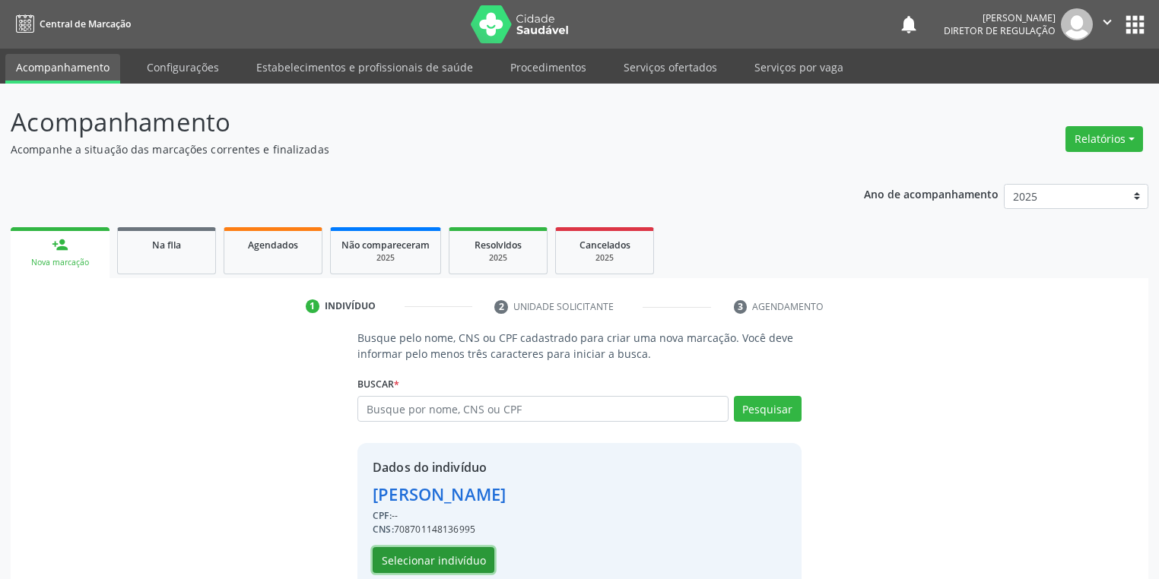
click at [435, 562] on button "Selecionar indivíduo" at bounding box center [434, 560] width 122 height 26
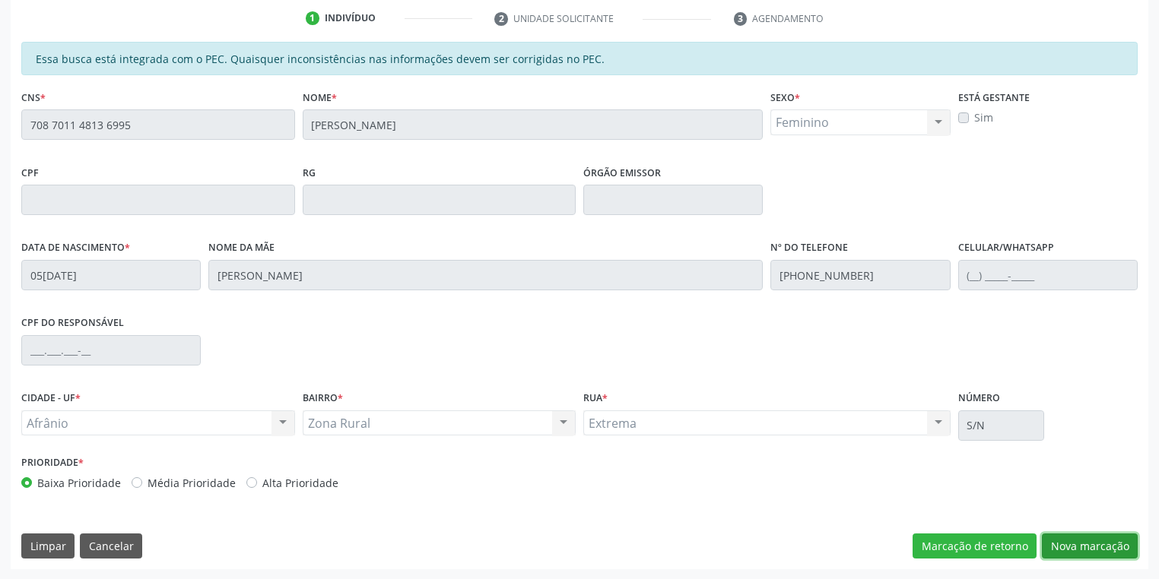
click at [1068, 548] on button "Nova marcação" at bounding box center [1090, 547] width 96 height 26
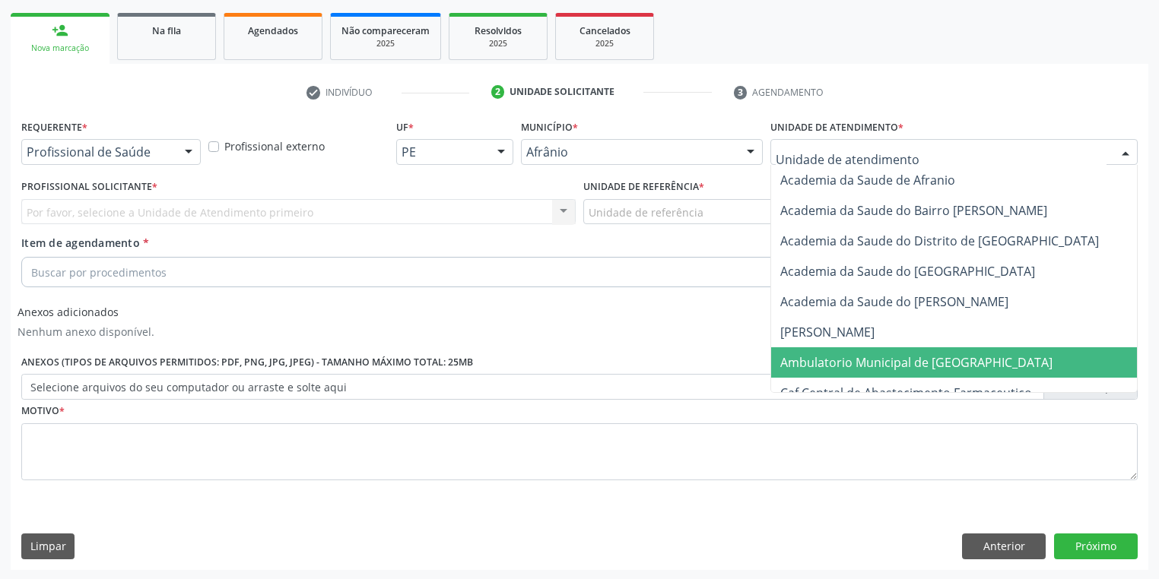
click at [824, 355] on span "Ambulatorio Municipal de [GEOGRAPHIC_DATA]" at bounding box center [916, 362] width 272 height 17
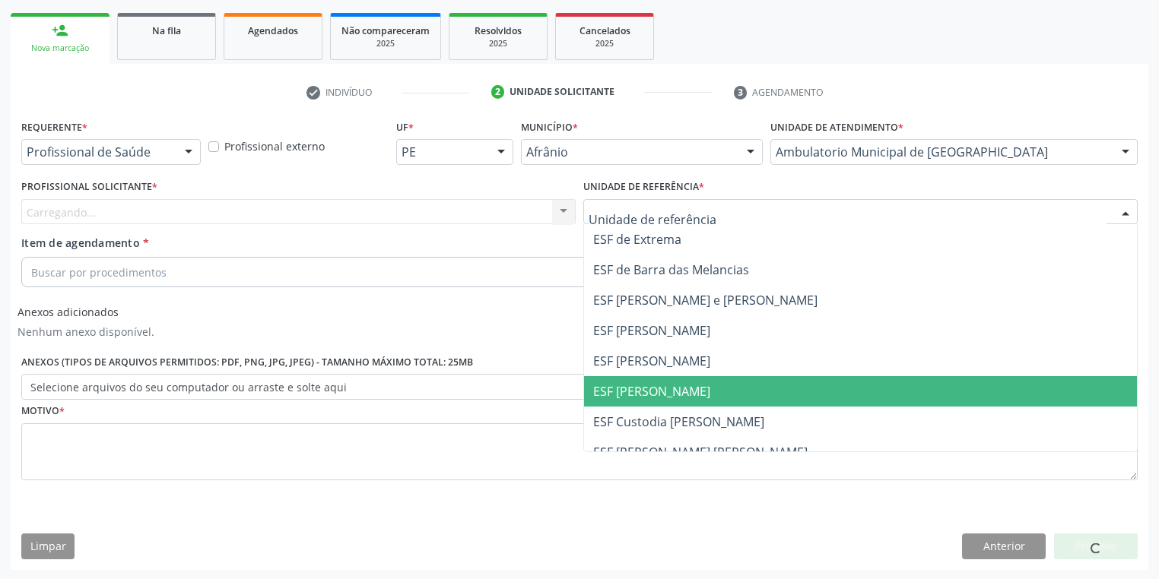
click at [639, 380] on span "ESF [PERSON_NAME]" at bounding box center [860, 391] width 553 height 30
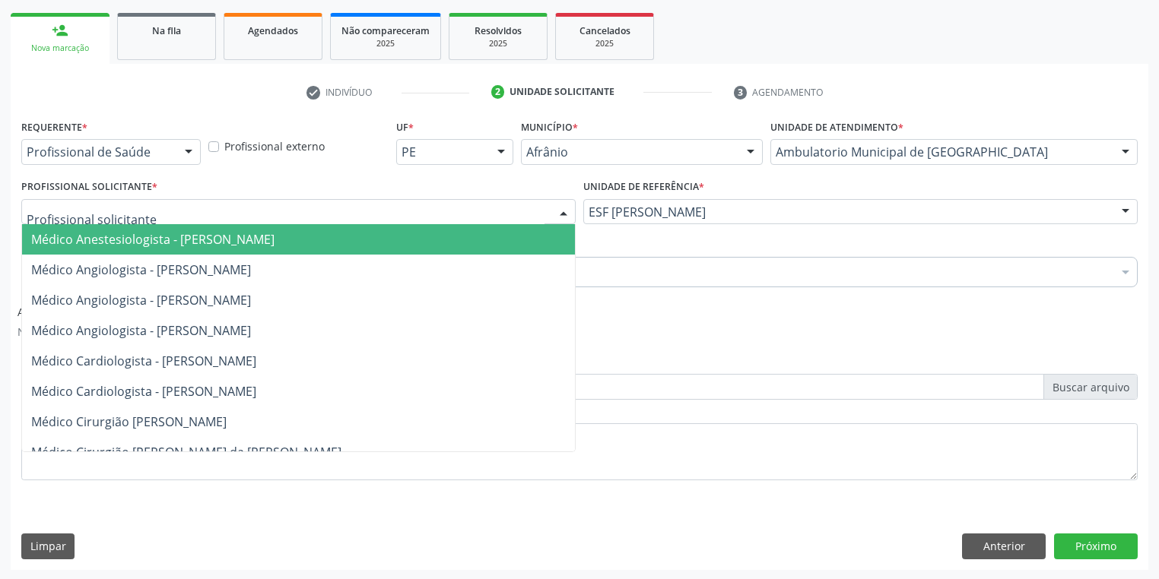
click at [160, 213] on div at bounding box center [298, 212] width 554 height 26
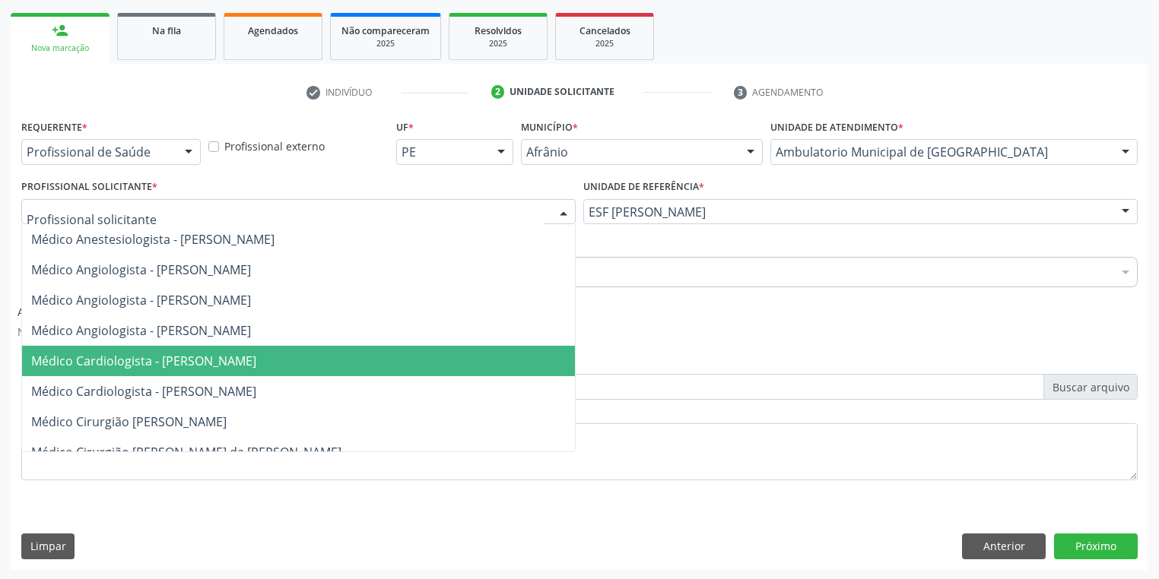
click at [192, 365] on span "Médico Cardiologista - [PERSON_NAME]" at bounding box center [143, 361] width 225 height 17
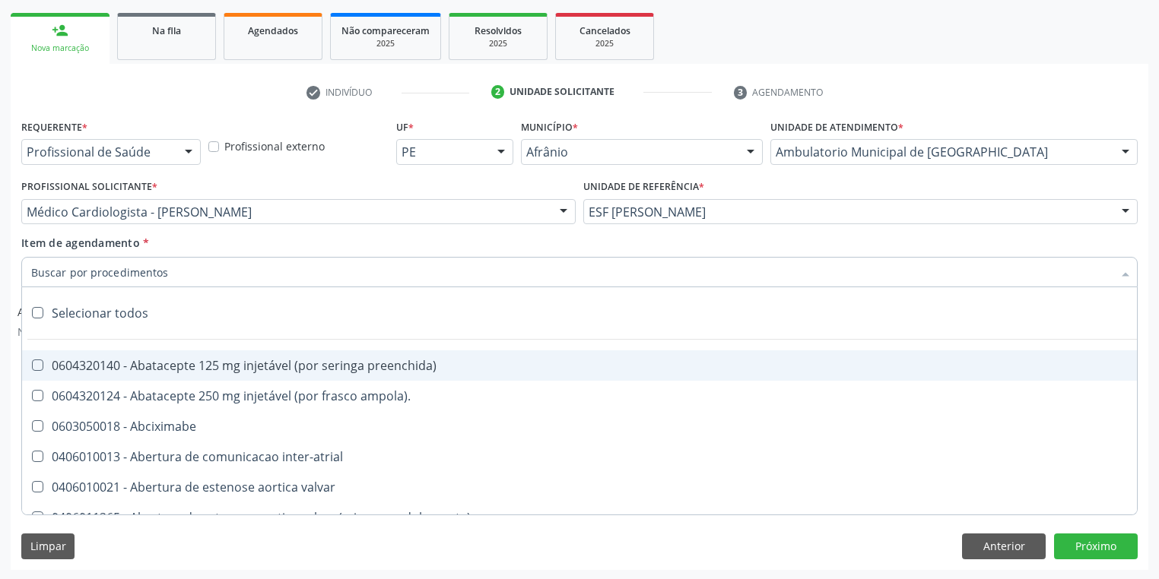
type input "G"
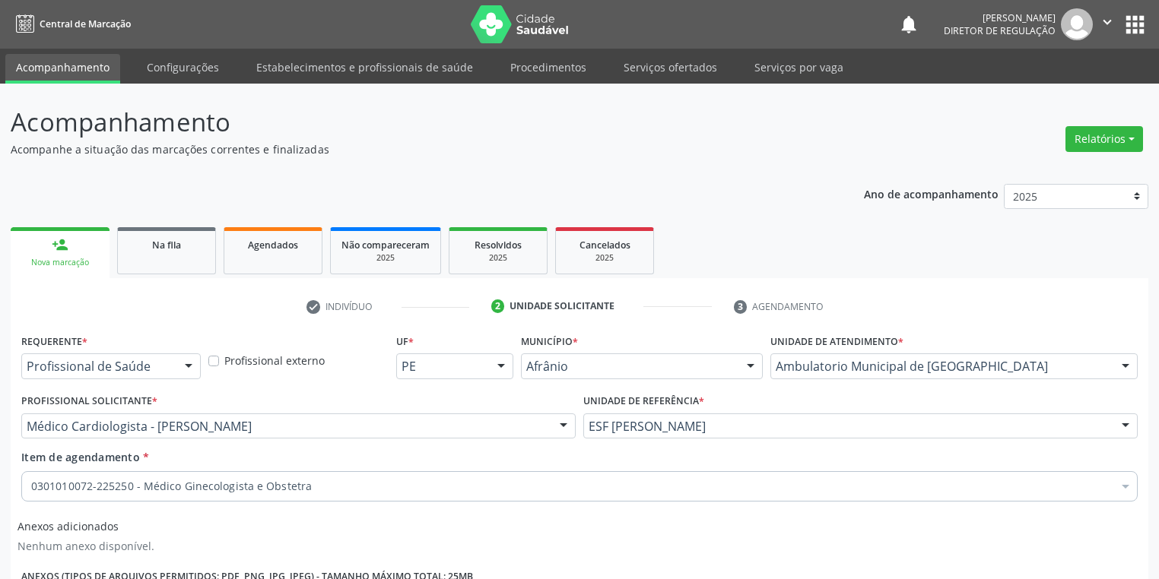
scroll to position [214, 0]
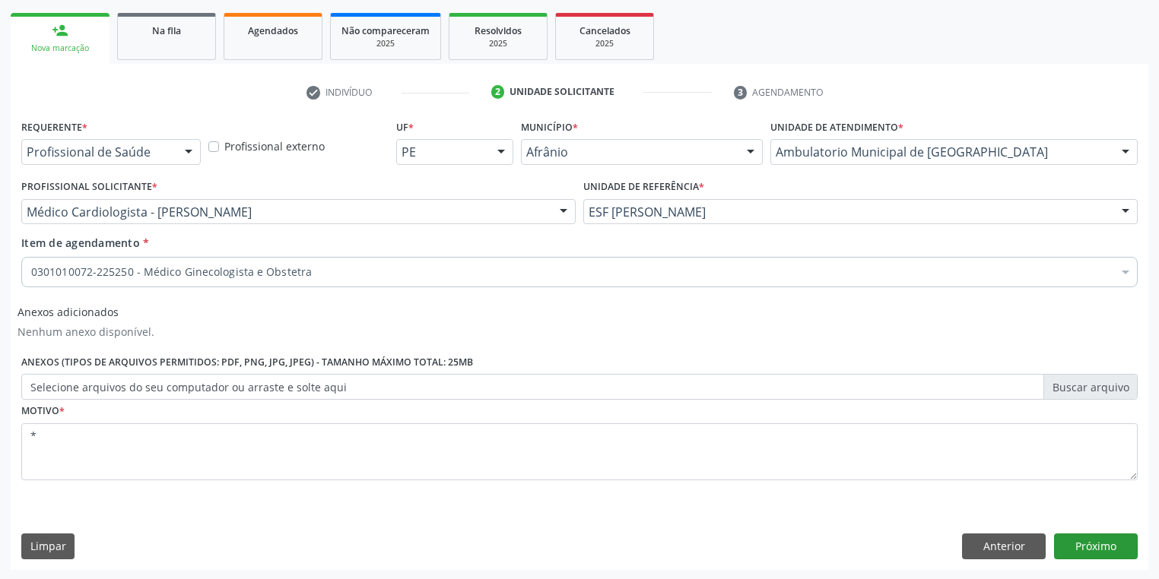
type textarea "*"
click at [1086, 541] on button "Próximo" at bounding box center [1096, 547] width 84 height 26
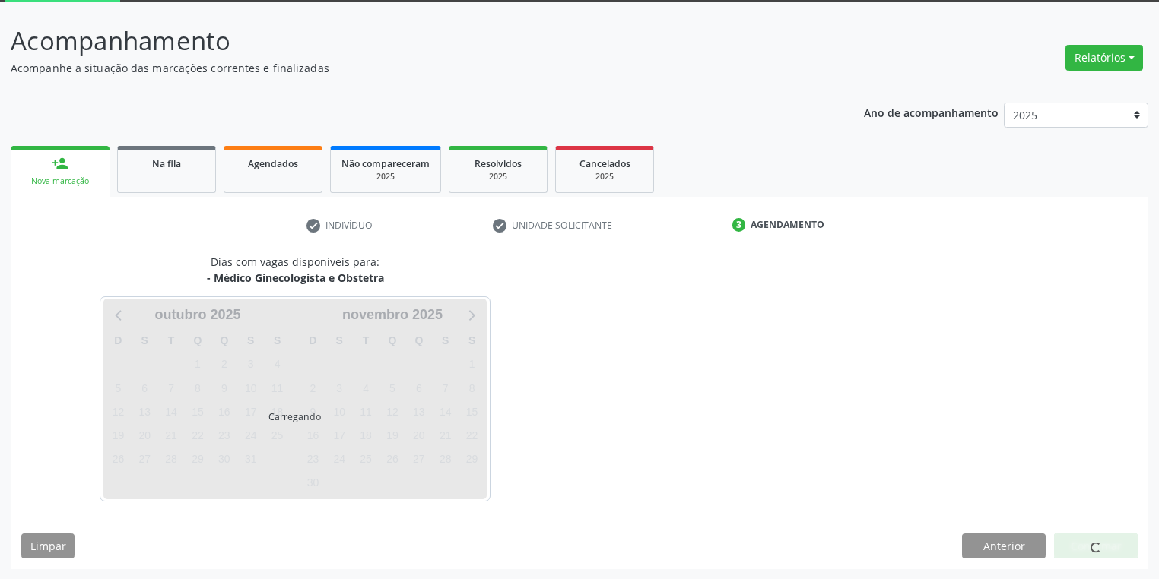
scroll to position [125, 0]
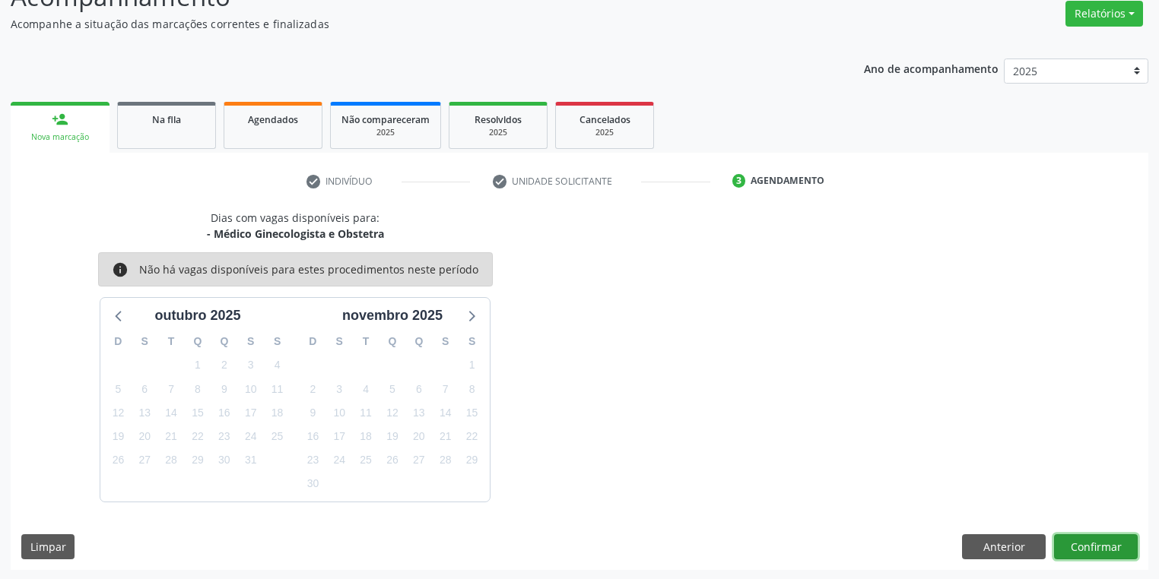
click at [1078, 535] on button "Confirmar" at bounding box center [1096, 548] width 84 height 26
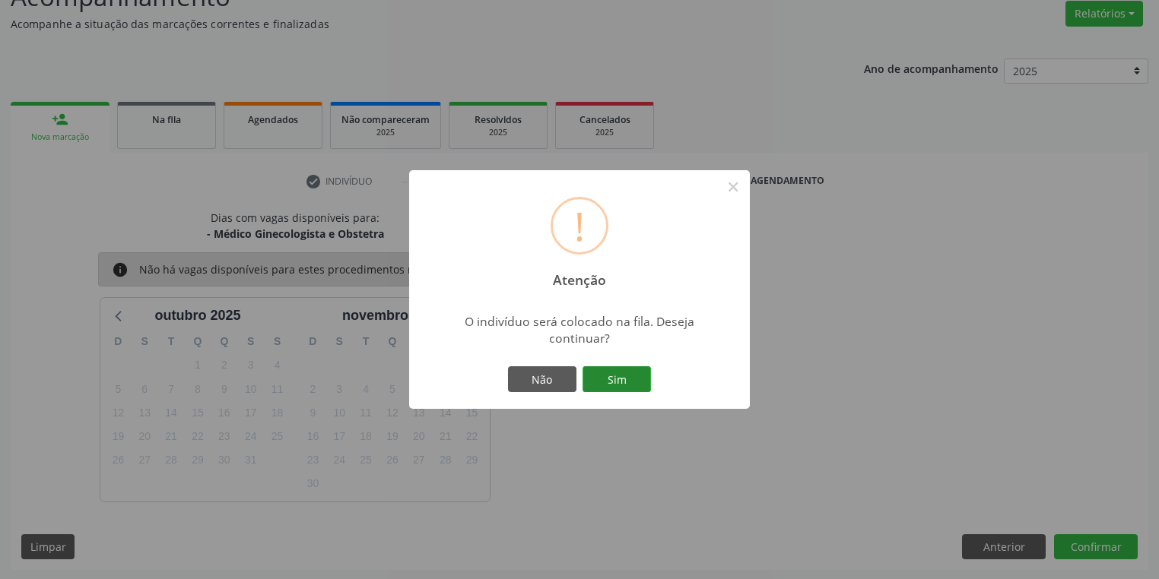
click at [638, 382] on button "Sim" at bounding box center [616, 380] width 68 height 26
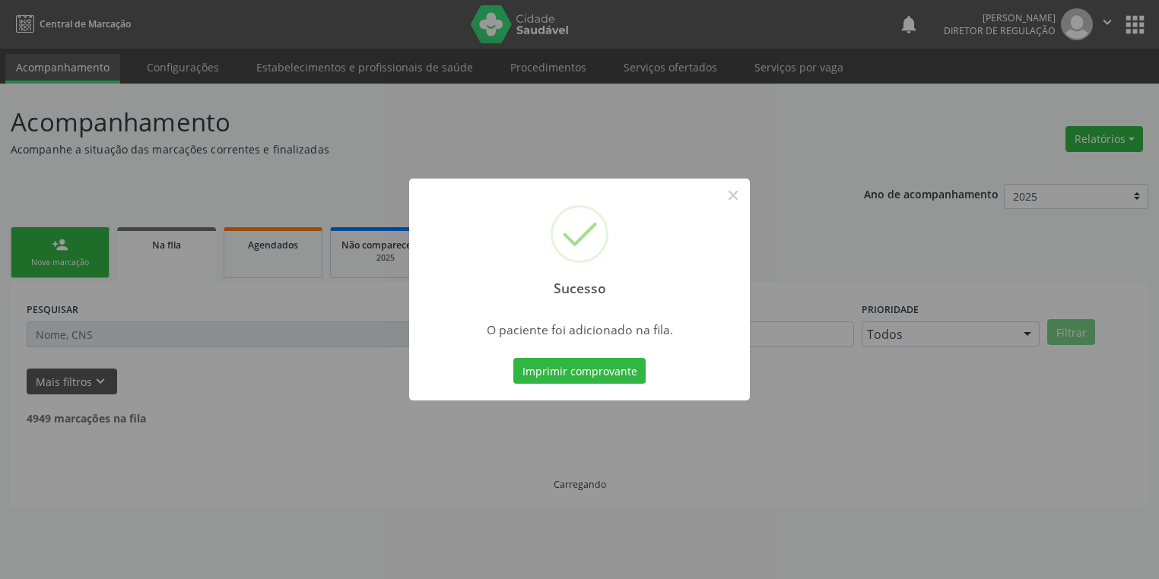
scroll to position [0, 0]
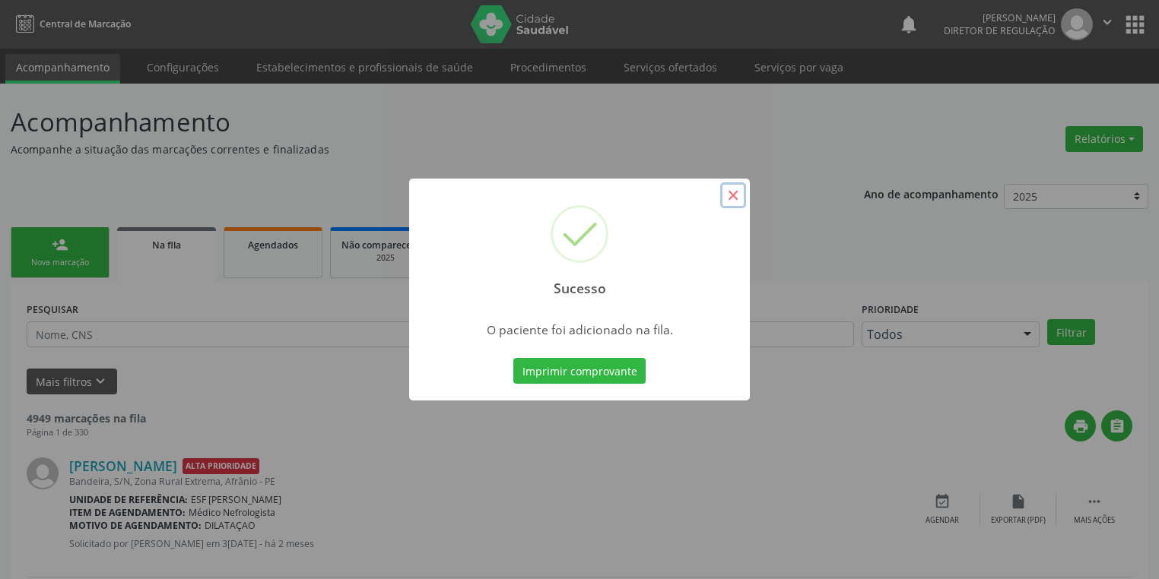
click at [734, 196] on button "×" at bounding box center [733, 195] width 26 height 26
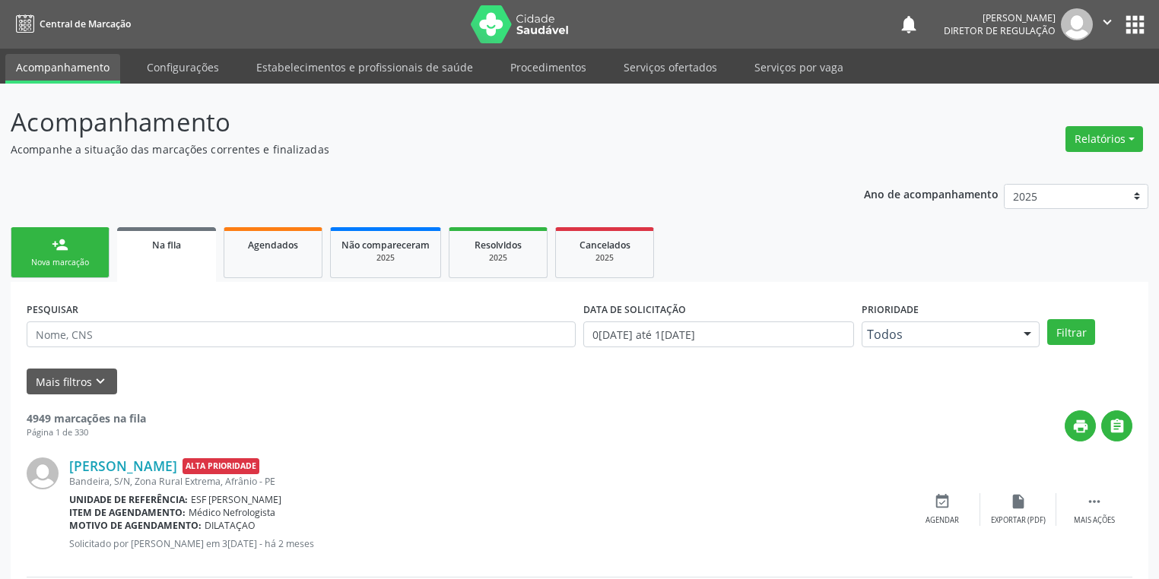
click at [81, 259] on div "Nova marcação" at bounding box center [60, 262] width 76 height 11
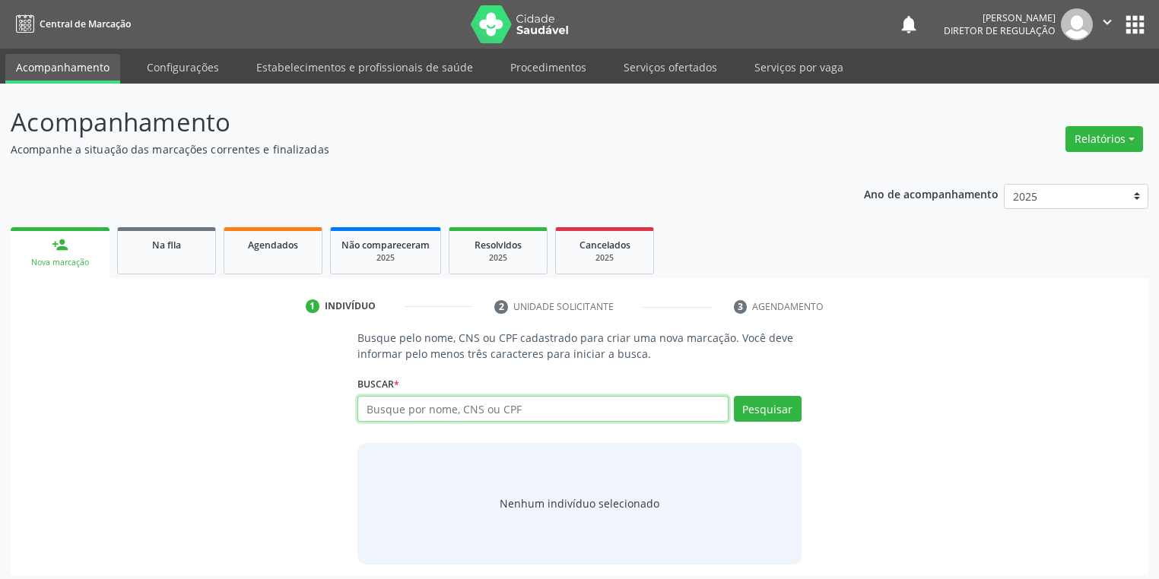
click at [436, 412] on input "text" at bounding box center [542, 409] width 371 height 26
type input "700200437574124"
click at [750, 412] on button "Pesquisar" at bounding box center [768, 409] width 68 height 26
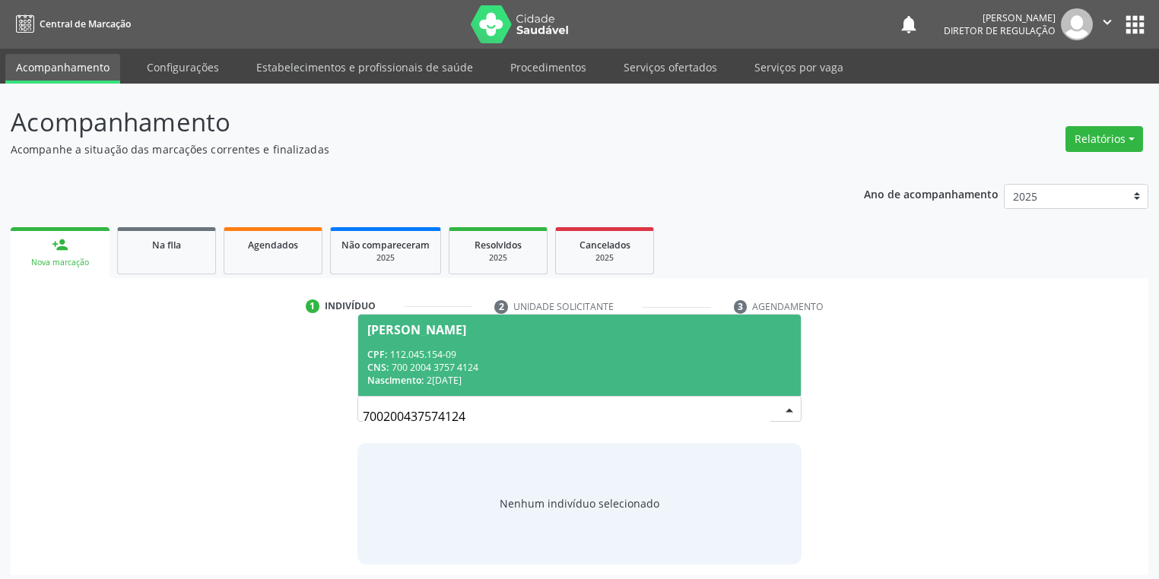
click at [430, 357] on div "CPF: 112.045.154-09" at bounding box center [579, 354] width 424 height 13
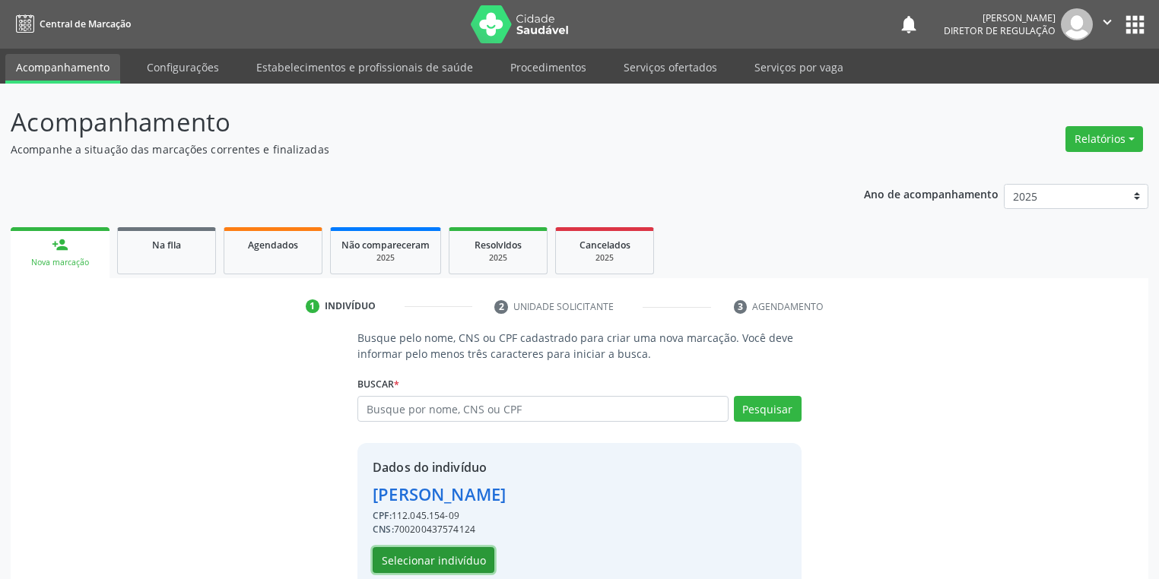
click at [425, 565] on button "Selecionar indivíduo" at bounding box center [434, 560] width 122 height 26
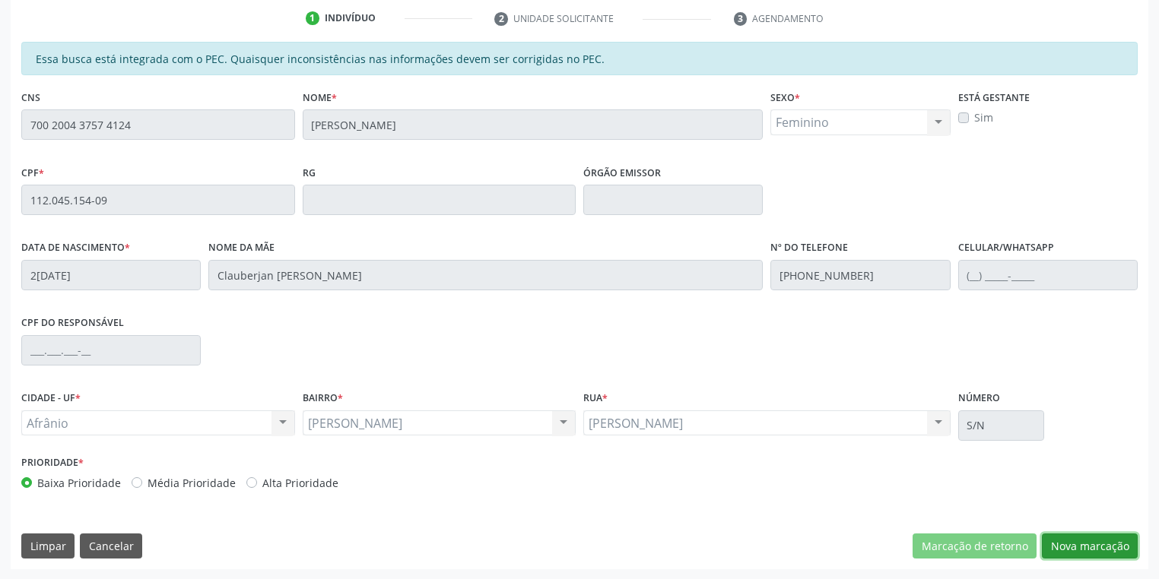
click at [1083, 541] on button "Nova marcação" at bounding box center [1090, 547] width 96 height 26
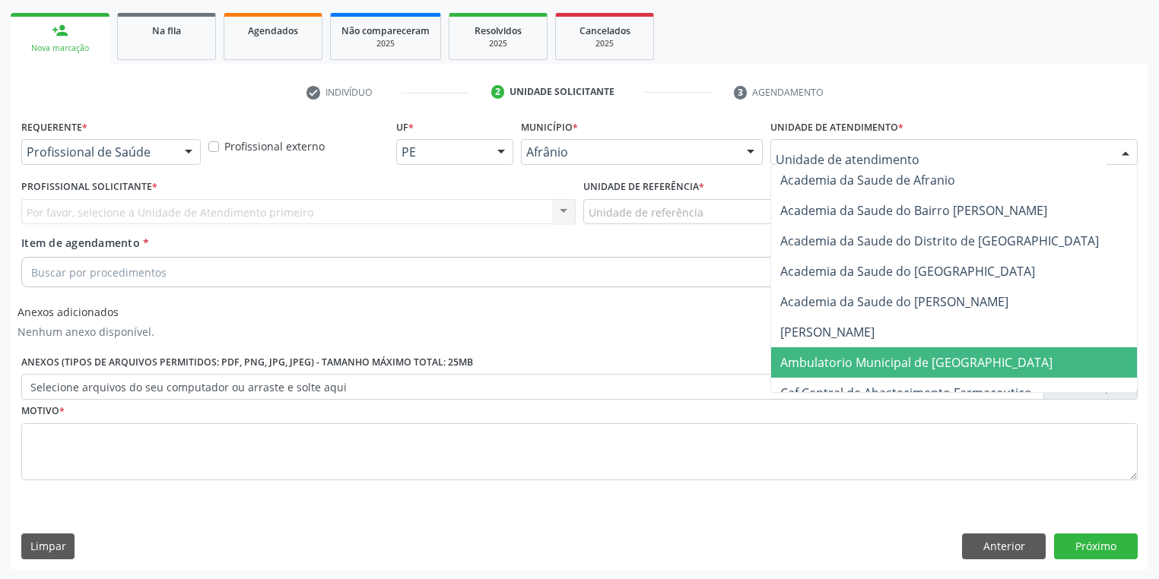
drag, startPoint x: 806, startPoint y: 357, endPoint x: 684, endPoint y: 262, distance: 155.5
click at [805, 355] on span "Ambulatorio Municipal de [GEOGRAPHIC_DATA]" at bounding box center [916, 362] width 272 height 17
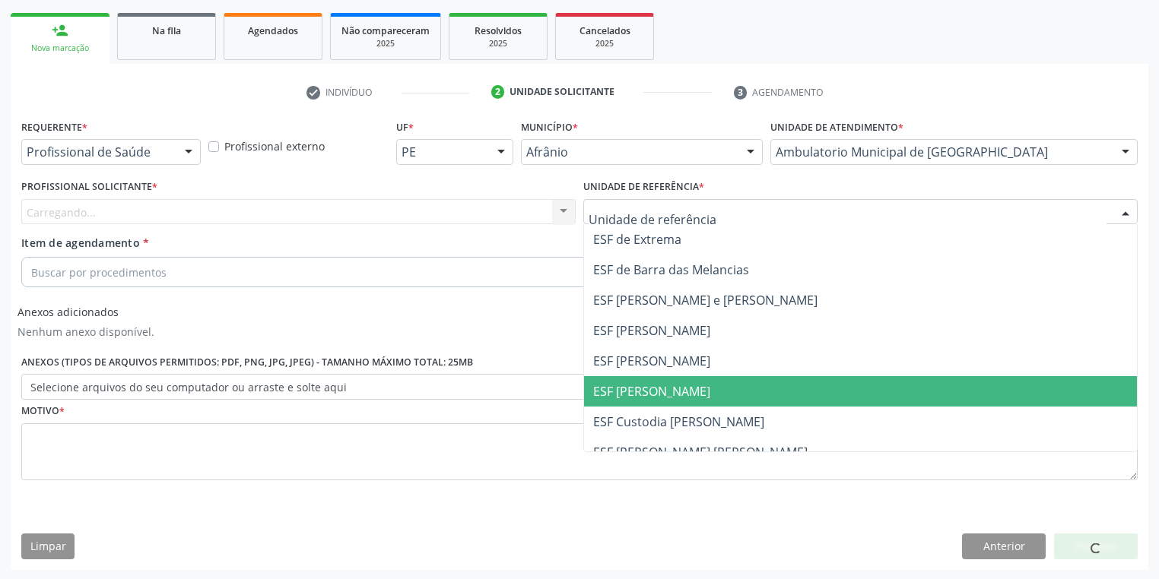
click at [638, 389] on span "ESF [PERSON_NAME]" at bounding box center [651, 391] width 117 height 17
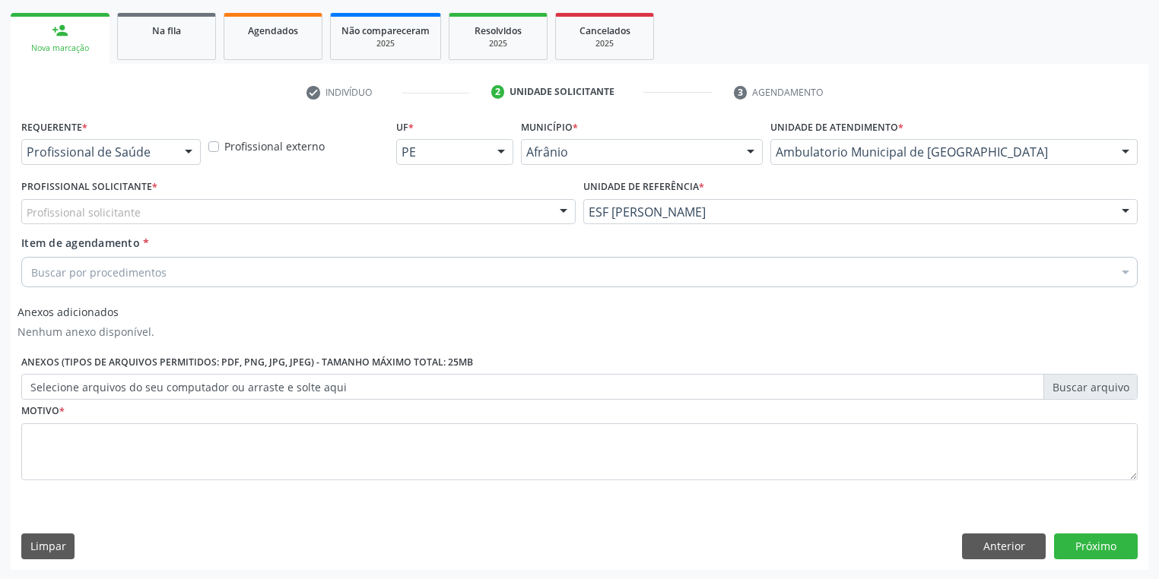
click at [226, 205] on div "Profissional solicitante" at bounding box center [298, 212] width 554 height 26
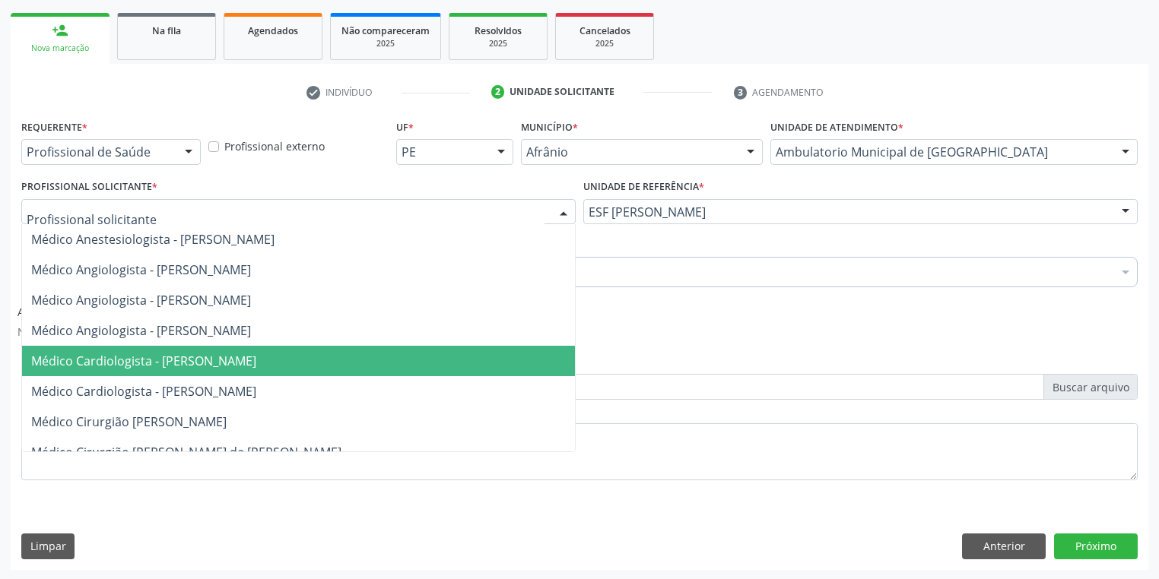
click at [211, 362] on span "Médico Cardiologista - [PERSON_NAME]" at bounding box center [143, 361] width 225 height 17
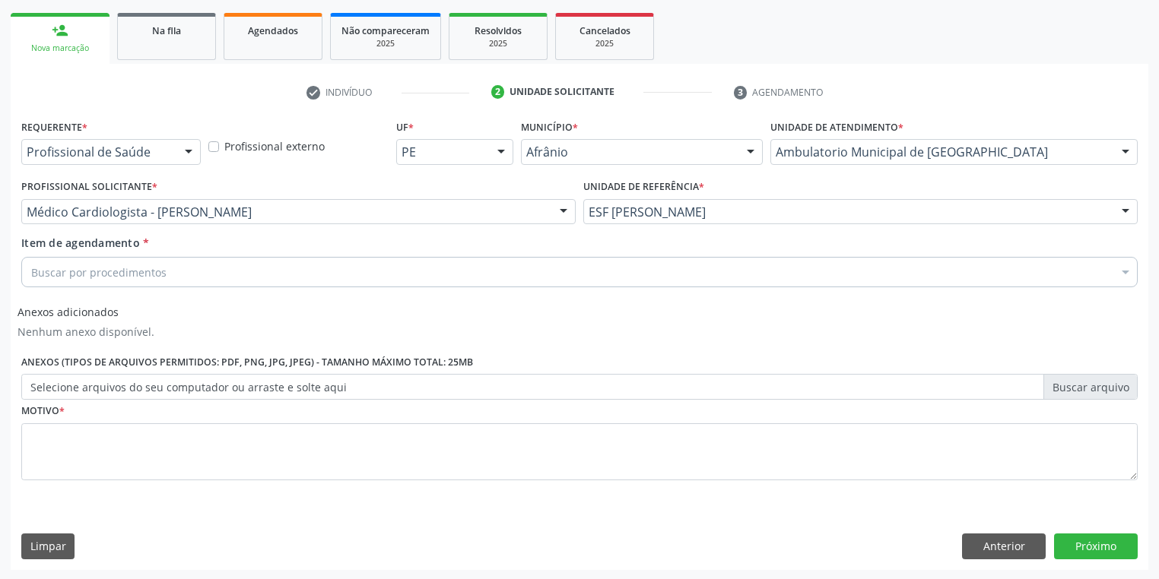
click at [131, 258] on div "Buscar por procedimentos" at bounding box center [579, 272] width 1116 height 30
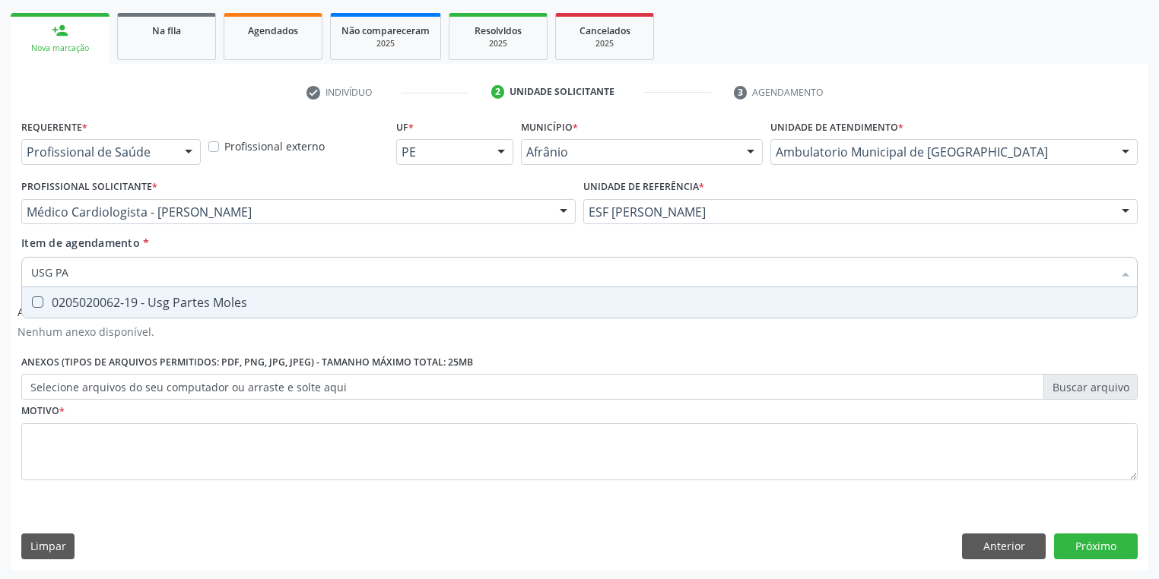
click at [116, 319] on div "Requerente * Profissional de Saúde Profissional de Saúde Paciente Nenhum result…" at bounding box center [579, 309] width 1116 height 386
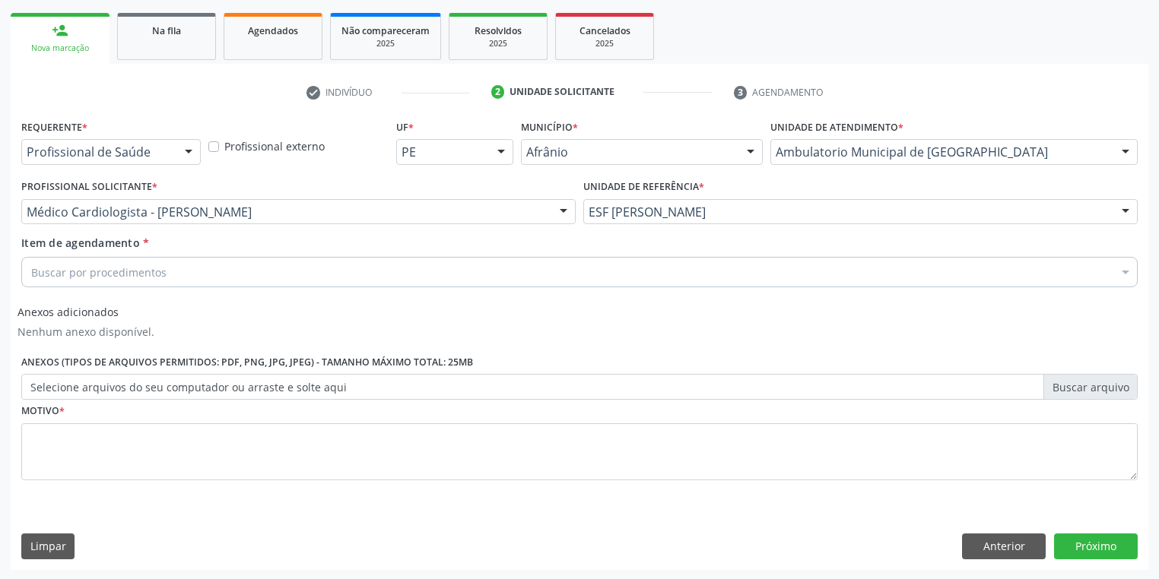
click at [106, 280] on div "Buscar por procedimentos" at bounding box center [579, 272] width 1116 height 30
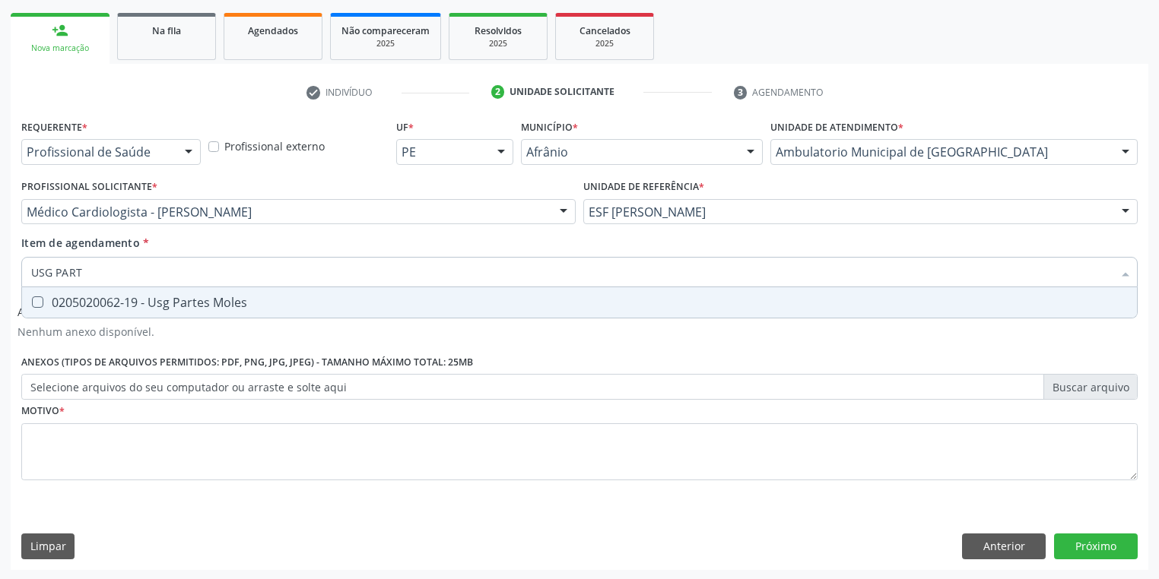
type input "USG PARTE"
click at [144, 300] on div "0205020062-19 - Usg Partes Moles" at bounding box center [579, 303] width 1096 height 12
checkbox Moles "true"
click at [91, 445] on div "Requerente * Profissional de Saúde Profissional de Saúde Paciente Nenhum result…" at bounding box center [579, 309] width 1116 height 386
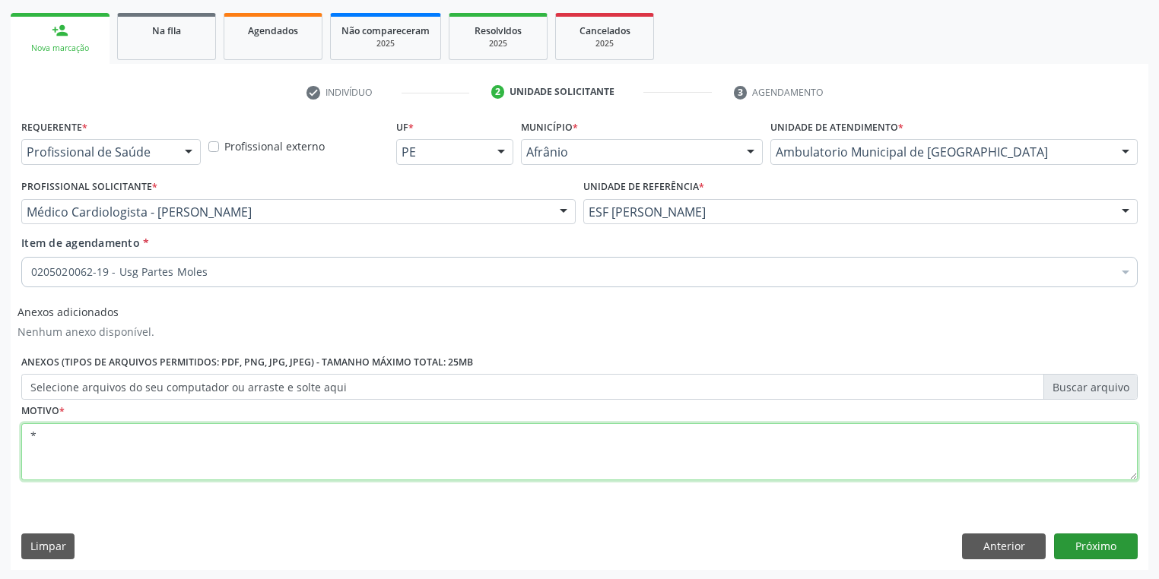
type textarea "*"
click at [1095, 551] on button "Próximo" at bounding box center [1096, 547] width 84 height 26
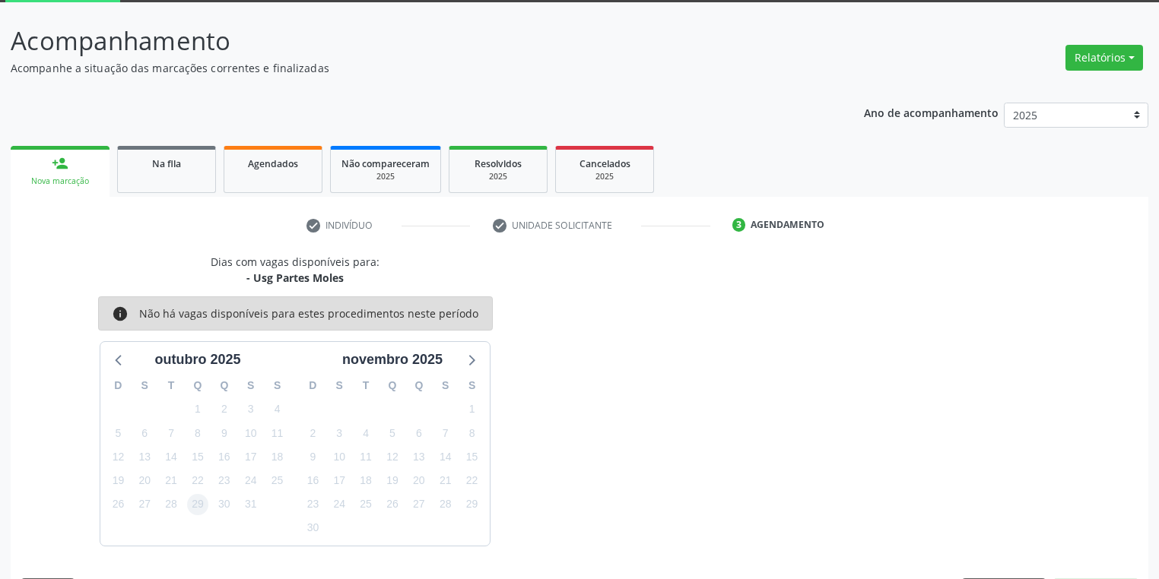
scroll to position [125, 0]
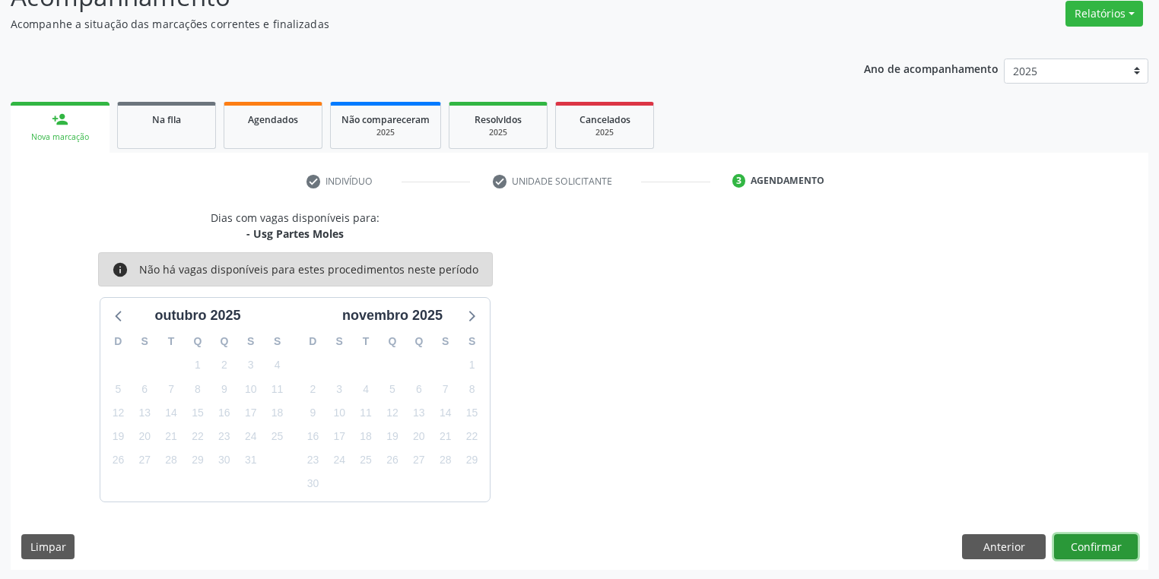
click at [1075, 541] on button "Confirmar" at bounding box center [1096, 548] width 84 height 26
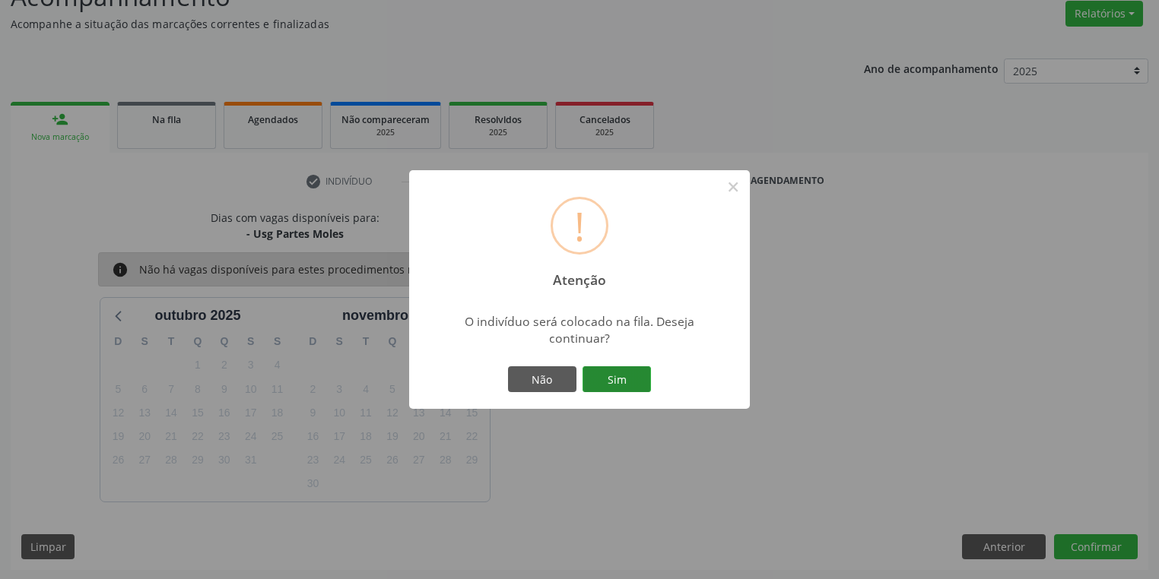
click at [624, 377] on button "Sim" at bounding box center [616, 380] width 68 height 26
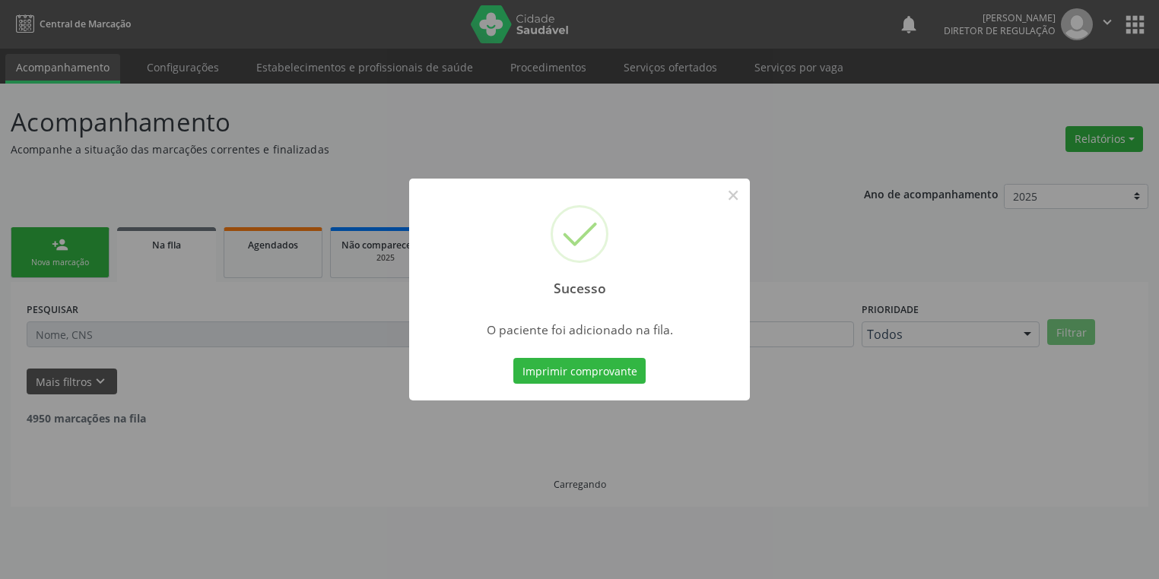
scroll to position [0, 0]
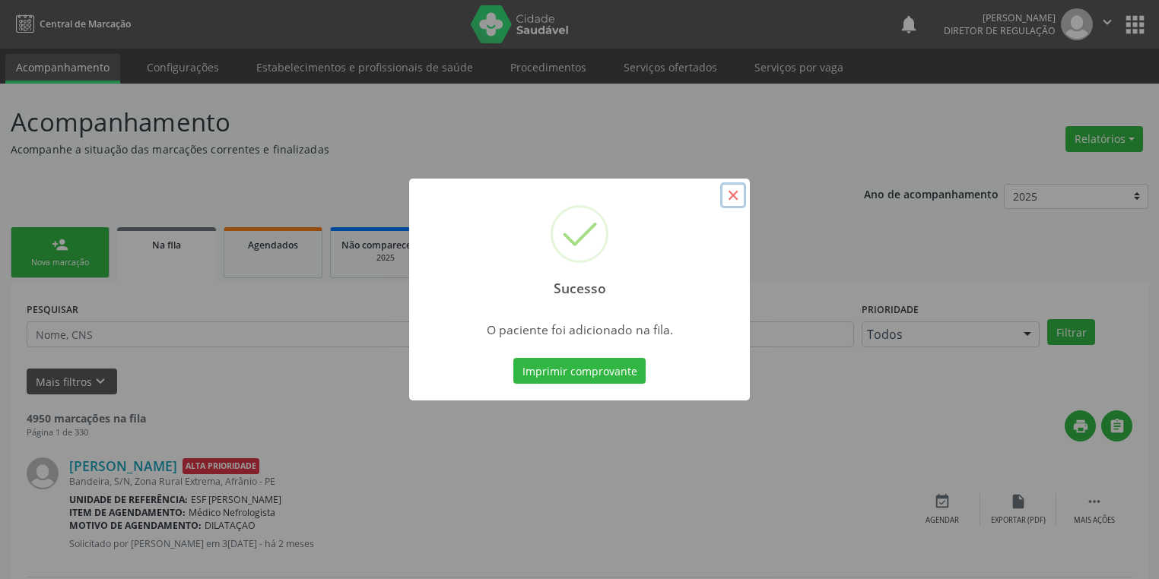
click at [728, 196] on button "×" at bounding box center [733, 195] width 26 height 26
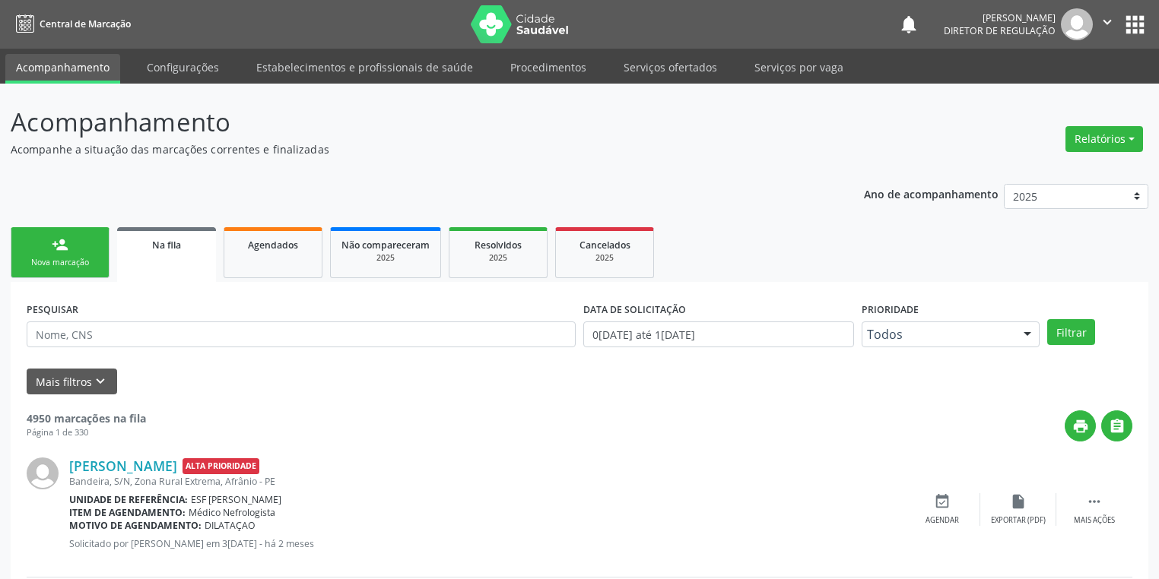
click at [95, 247] on link "person_add Nova marcação" at bounding box center [60, 252] width 99 height 51
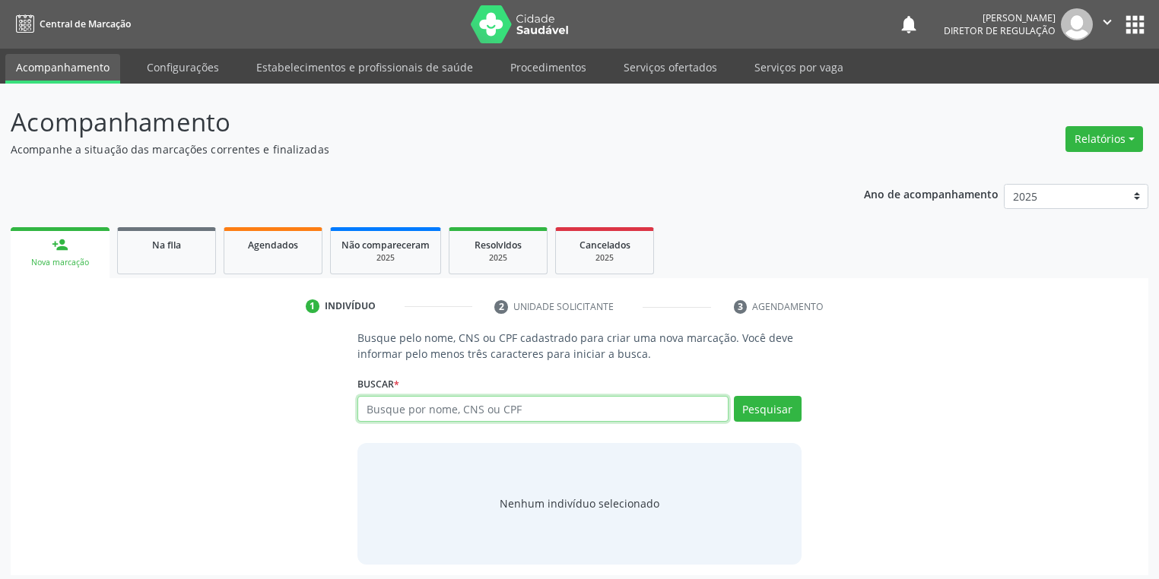
click at [372, 397] on input "text" at bounding box center [542, 409] width 371 height 26
type input "700005722703200"
click at [759, 409] on button "Pesquisar" at bounding box center [768, 409] width 68 height 26
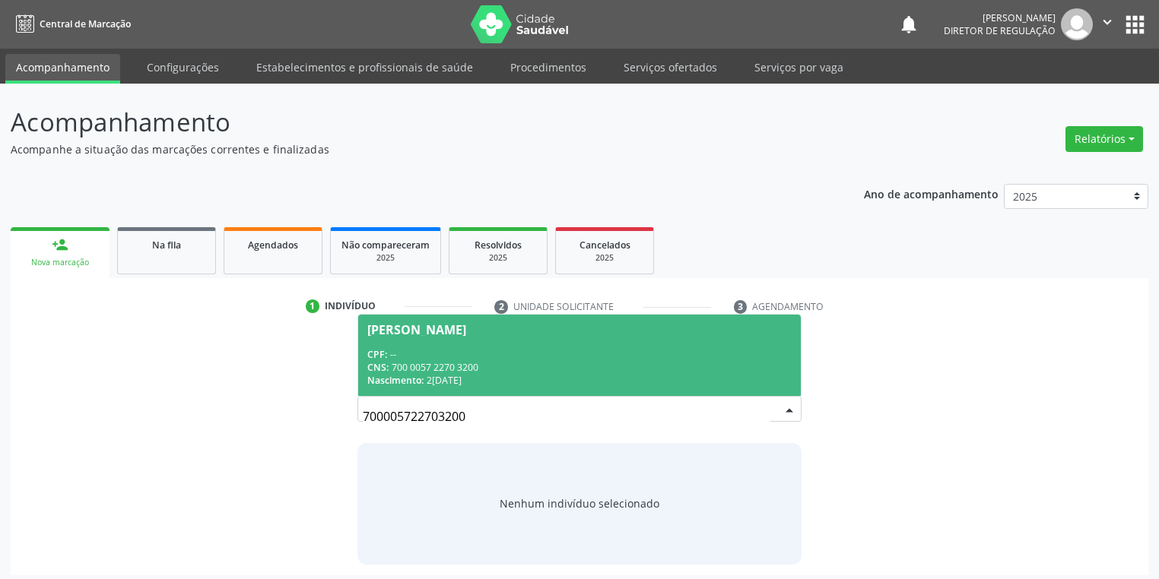
click at [477, 352] on div "CPF: --" at bounding box center [579, 354] width 424 height 13
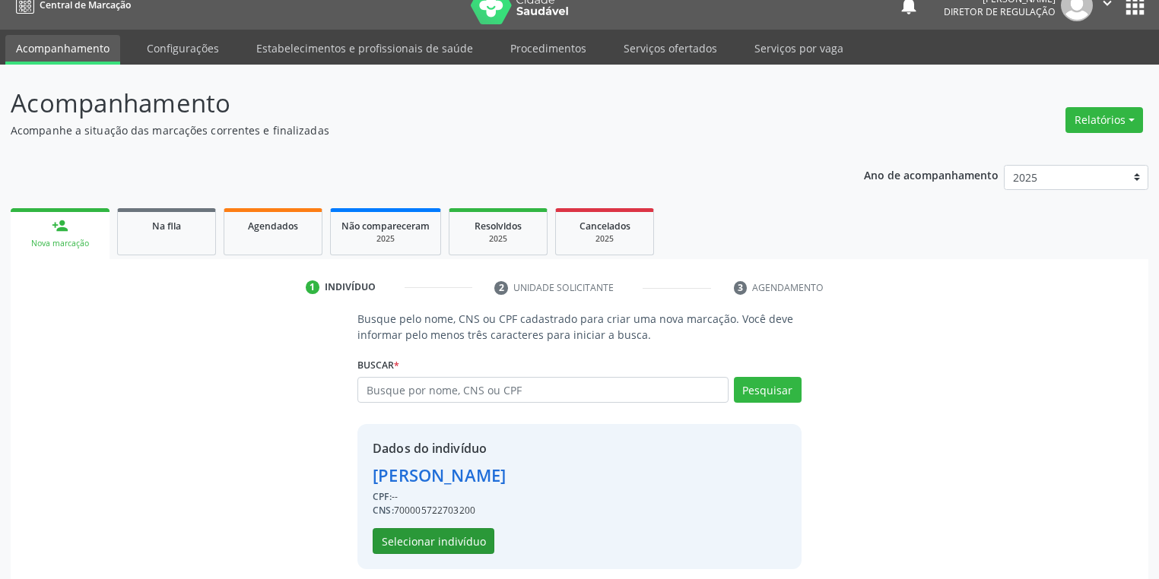
scroll to position [29, 0]
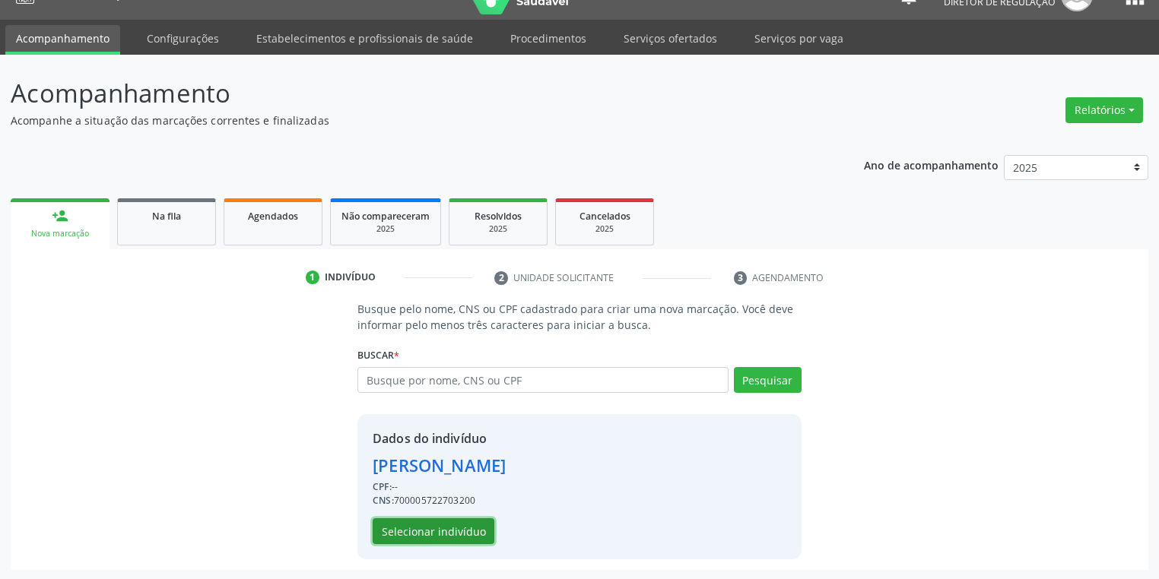
click at [411, 537] on button "Selecionar indivíduo" at bounding box center [434, 532] width 122 height 26
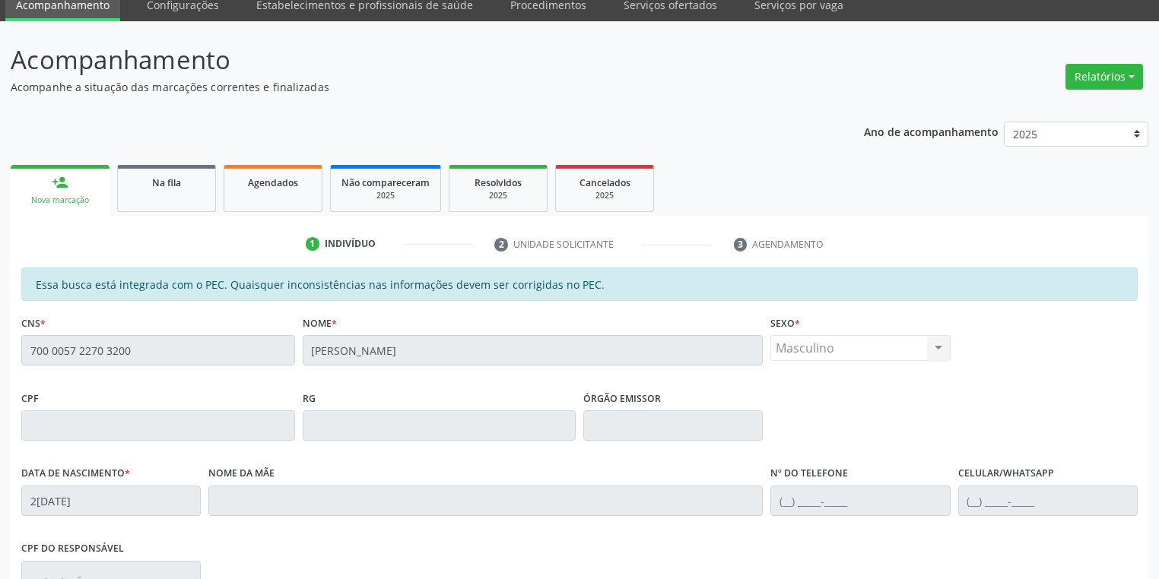
scroll to position [288, 0]
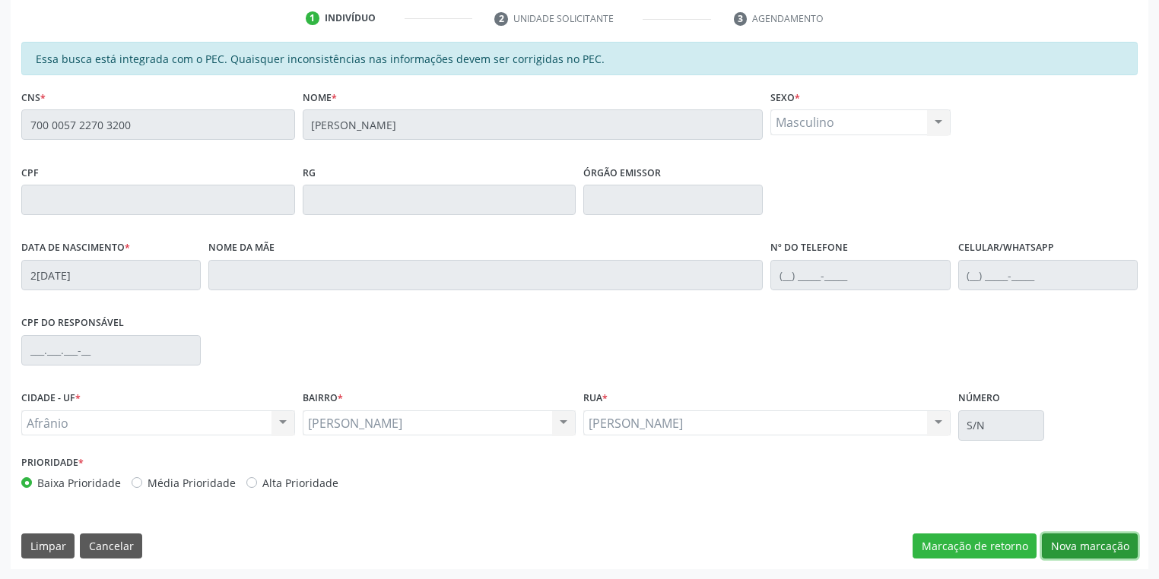
click at [1058, 547] on button "Nova marcação" at bounding box center [1090, 547] width 96 height 26
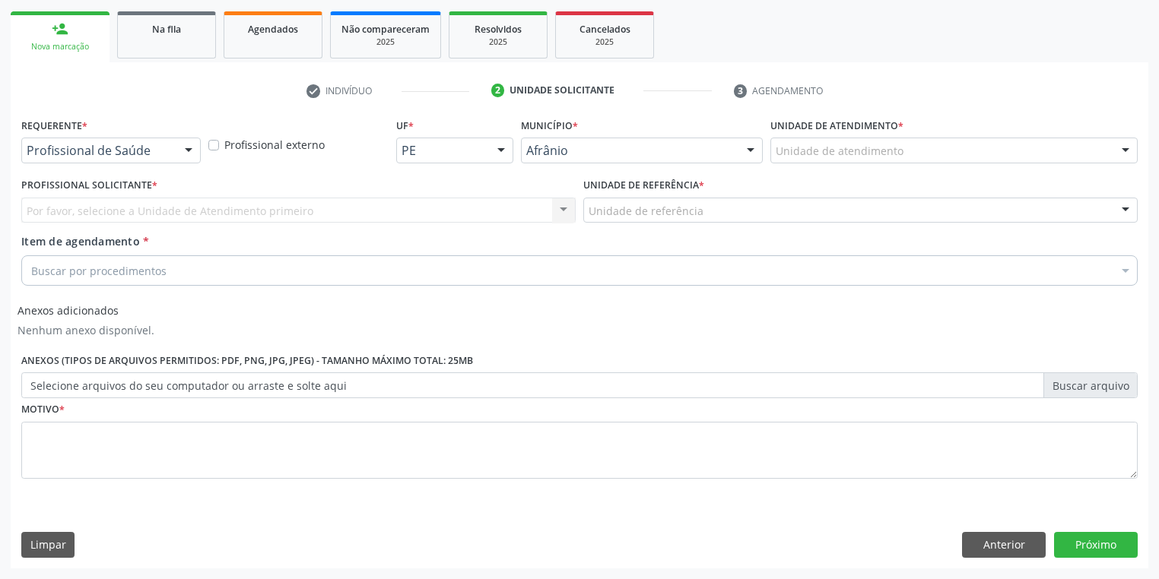
scroll to position [214, 0]
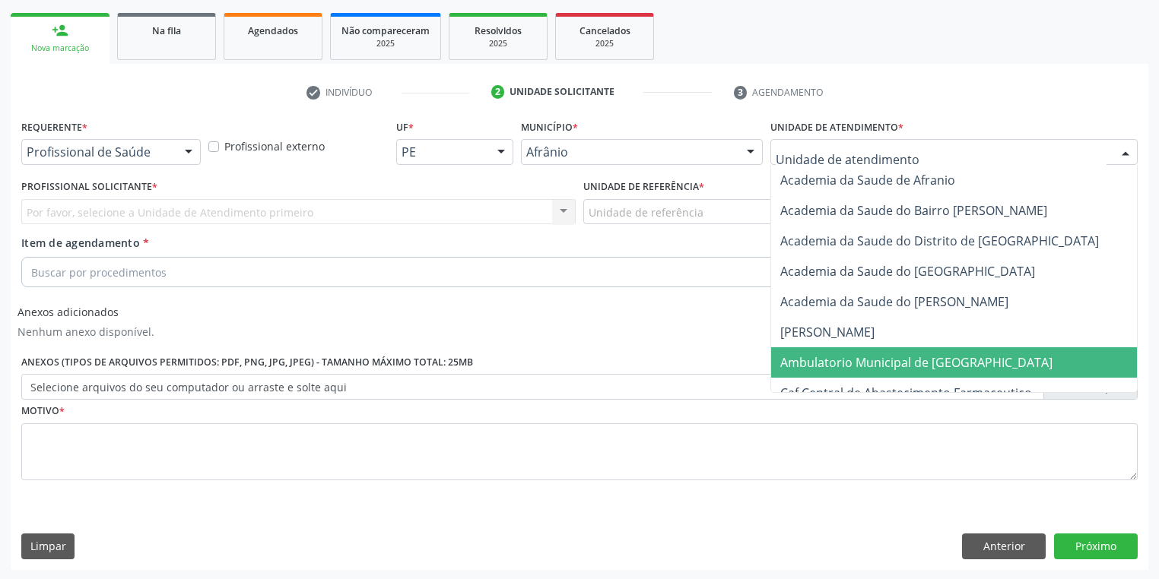
click at [831, 358] on span "Ambulatorio Municipal de [GEOGRAPHIC_DATA]" at bounding box center [916, 362] width 272 height 17
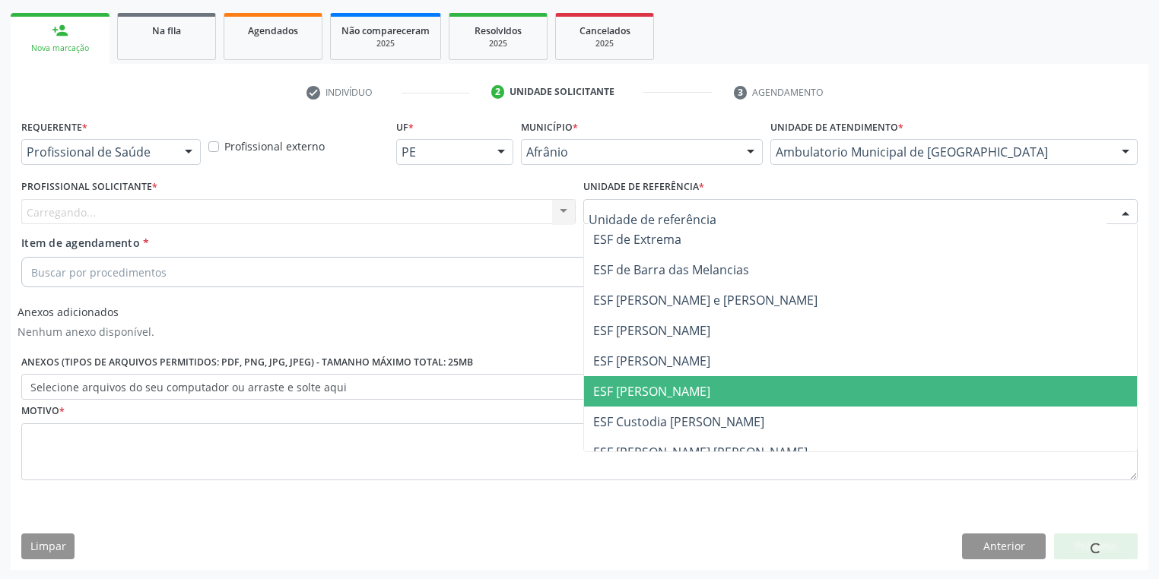
click at [662, 378] on span "ESF [PERSON_NAME]" at bounding box center [860, 391] width 553 height 30
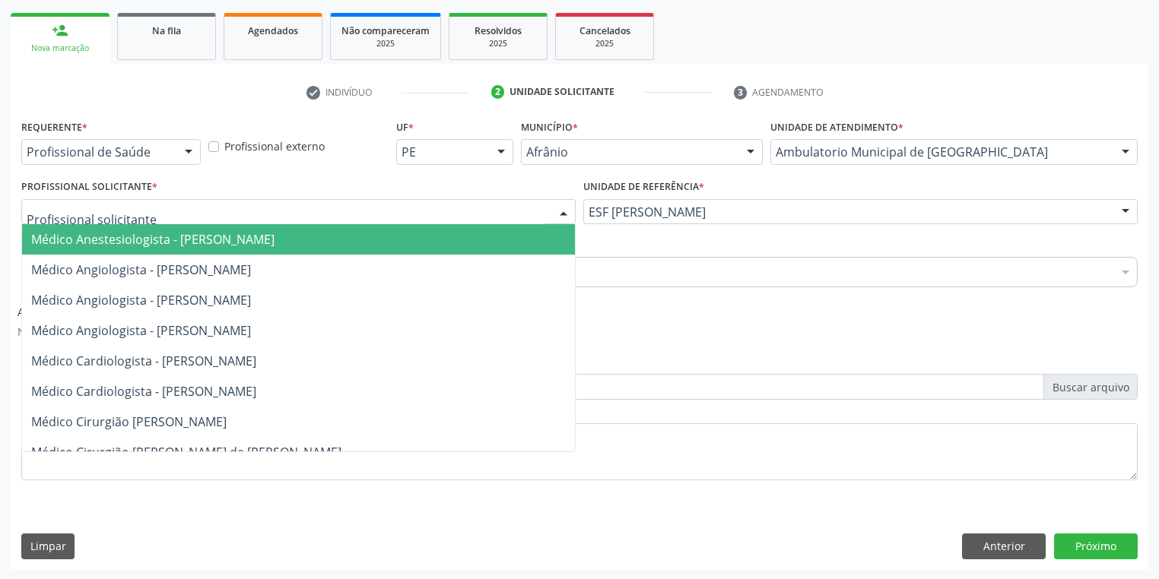
click at [149, 222] on div at bounding box center [298, 212] width 554 height 26
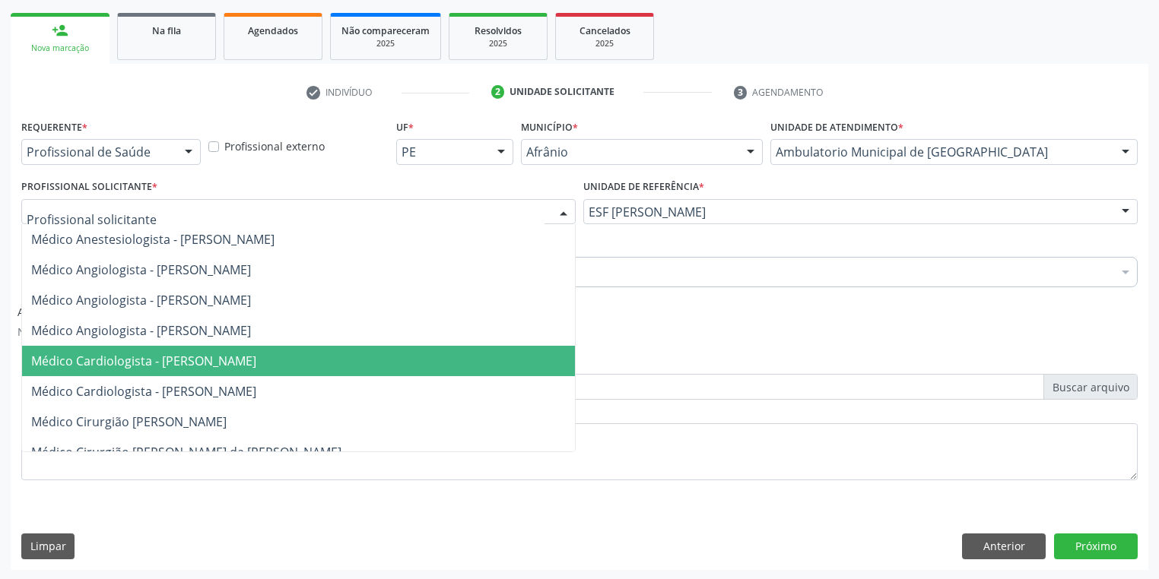
click at [189, 368] on span "Médico Cardiologista - [PERSON_NAME]" at bounding box center [143, 361] width 225 height 17
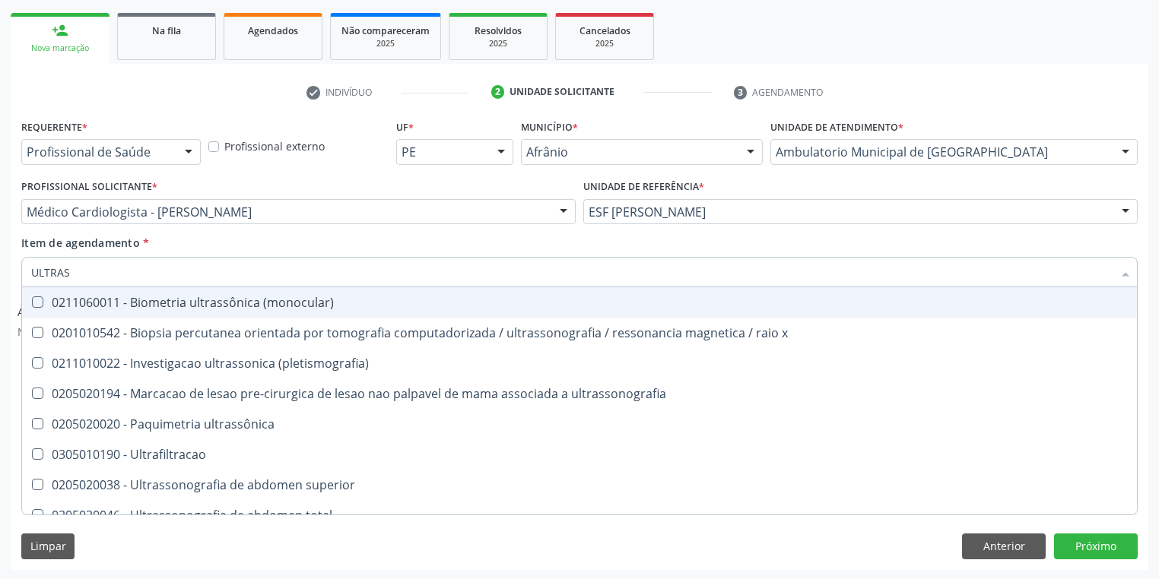
type input "ULTRASS"
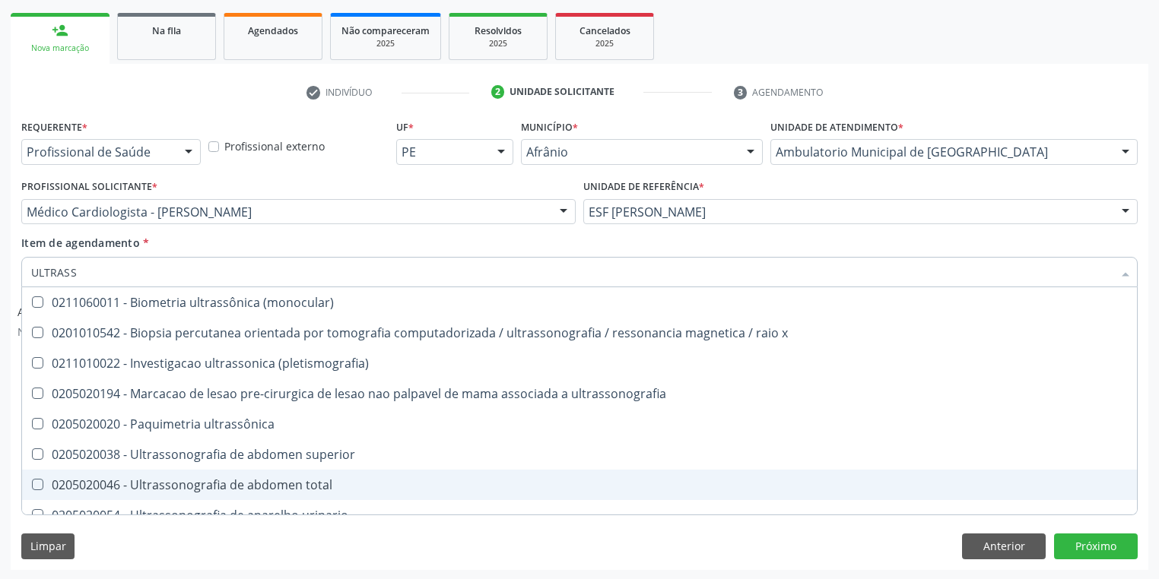
scroll to position [61, 0]
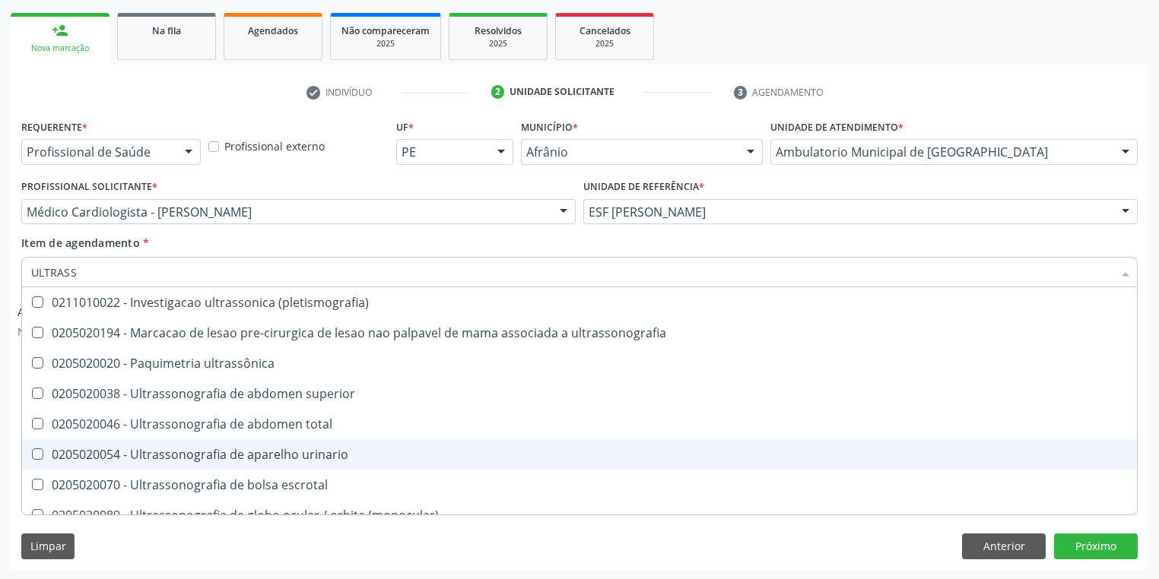
click at [286, 459] on div "0205020054 - Ultrassonografia de aparelho urinario" at bounding box center [579, 455] width 1096 height 12
checkbox urinario "true"
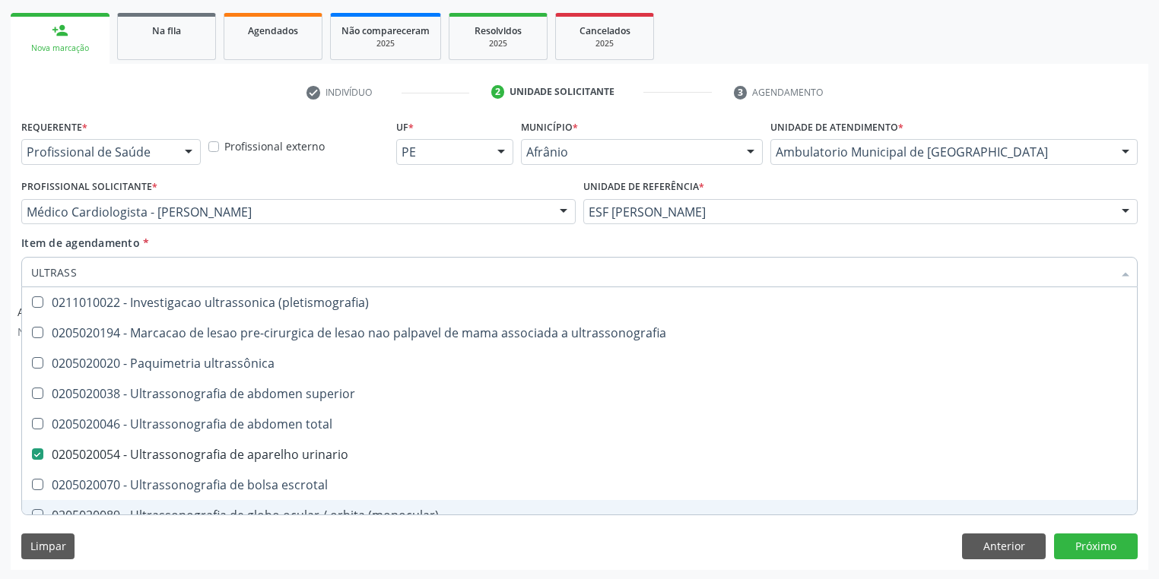
drag, startPoint x: 128, startPoint y: 532, endPoint x: 70, endPoint y: 413, distance: 132.6
click at [128, 534] on div "Limpar Anterior Próximo" at bounding box center [579, 547] width 1116 height 26
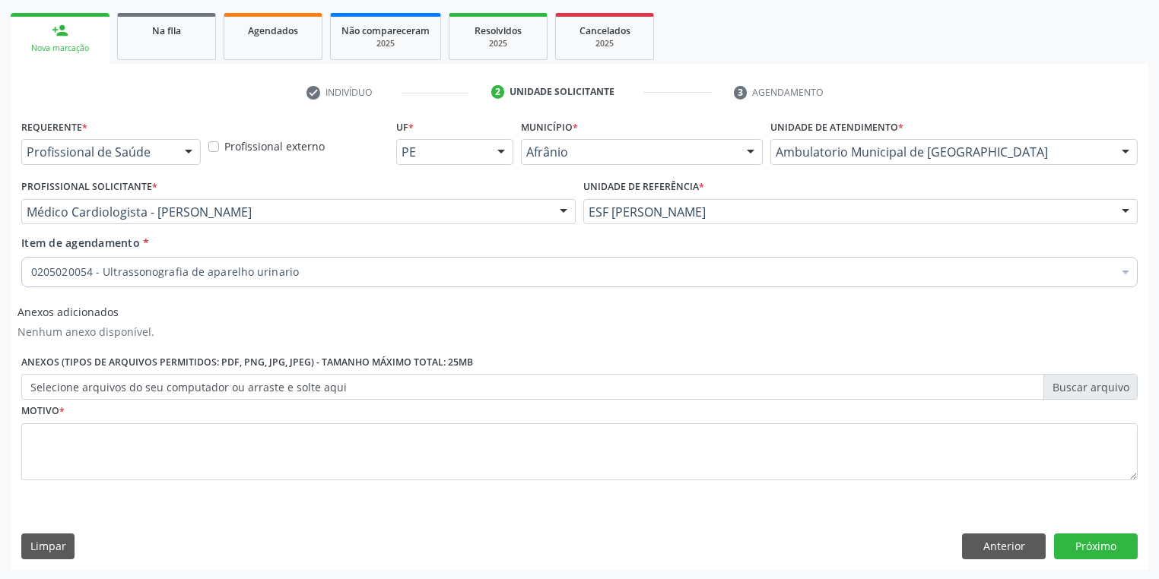
scroll to position [0, 0]
click at [67, 406] on div "Motivo *" at bounding box center [579, 440] width 1116 height 81
click at [67, 433] on textarea at bounding box center [579, 453] width 1116 height 58
type textarea "*"
click at [1096, 536] on button "Próximo" at bounding box center [1096, 547] width 84 height 26
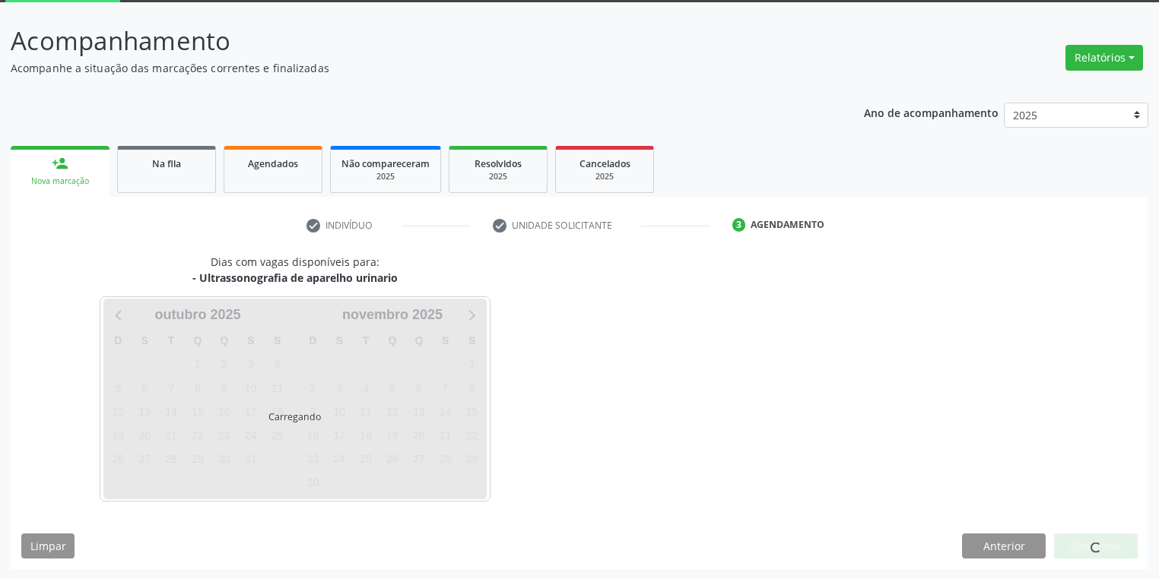
scroll to position [125, 0]
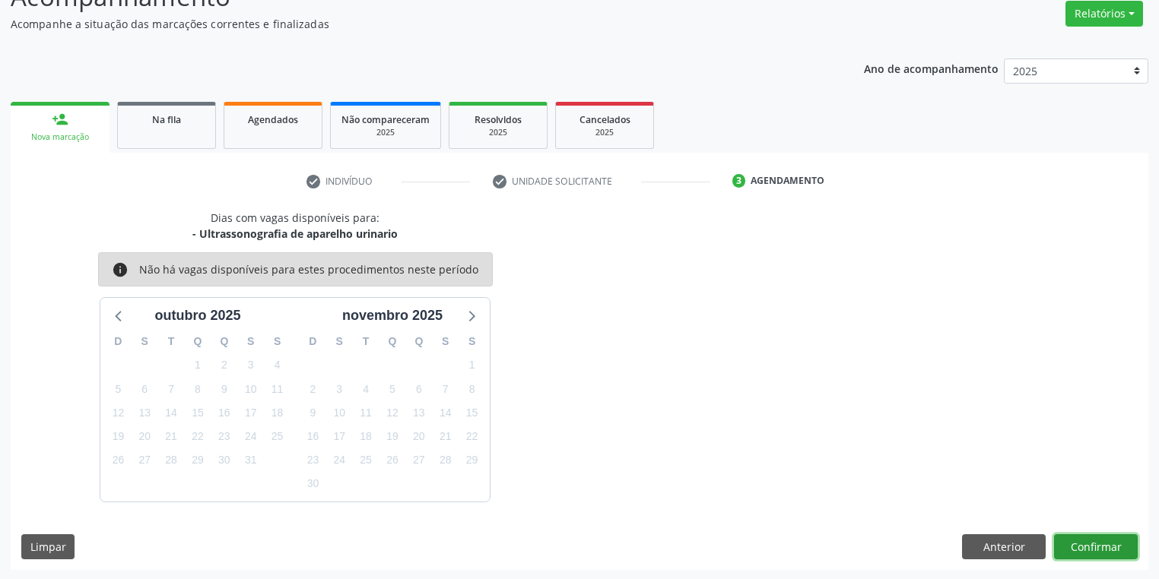
click at [1079, 541] on button "Confirmar" at bounding box center [1096, 548] width 84 height 26
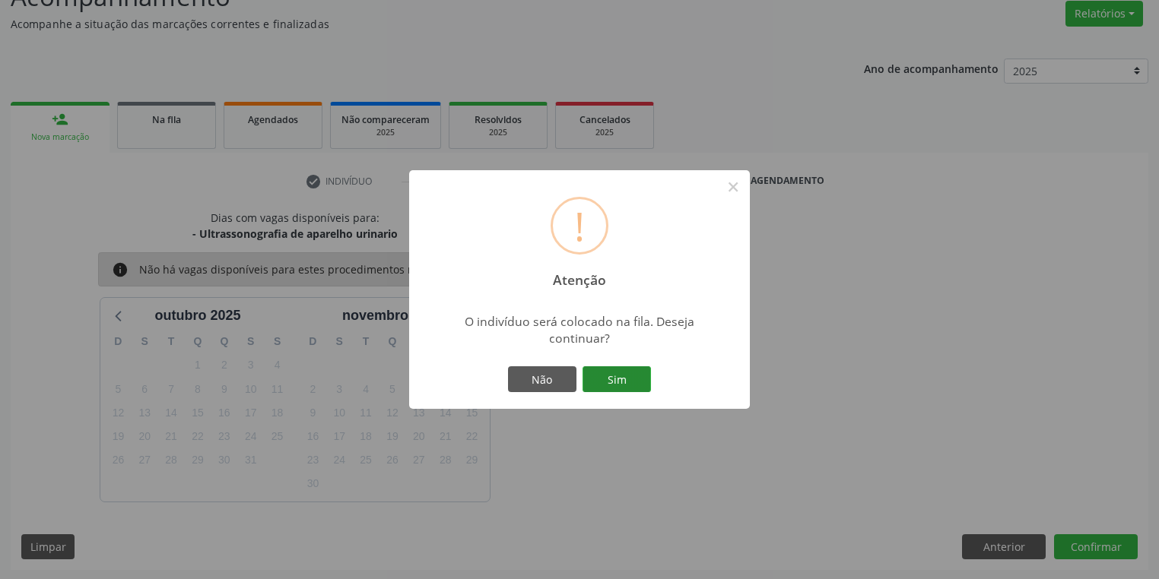
click at [611, 377] on button "Sim" at bounding box center [616, 380] width 68 height 26
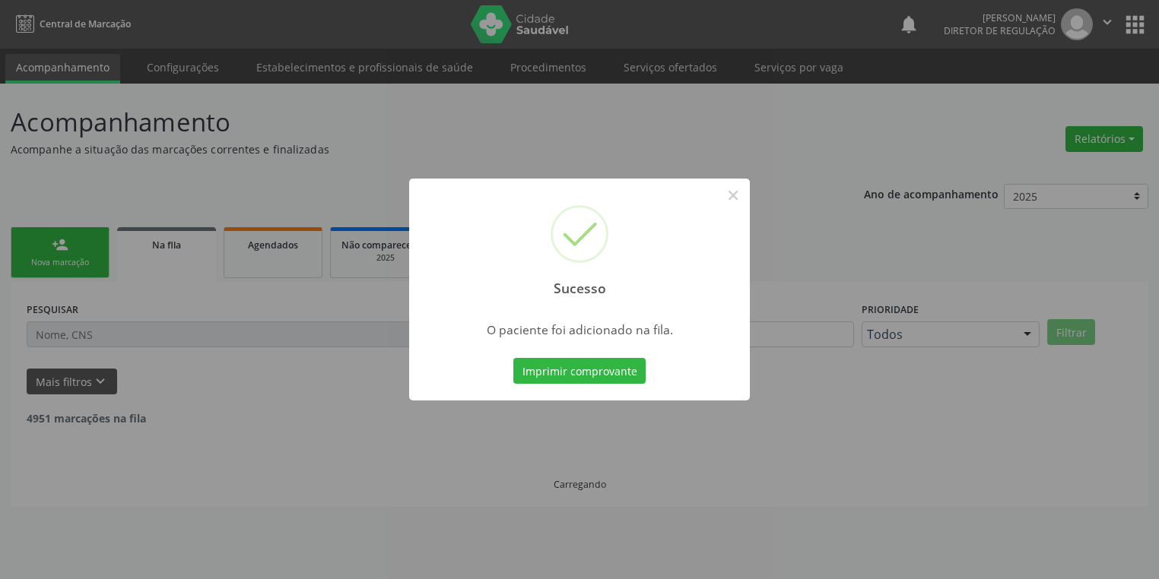
scroll to position [0, 0]
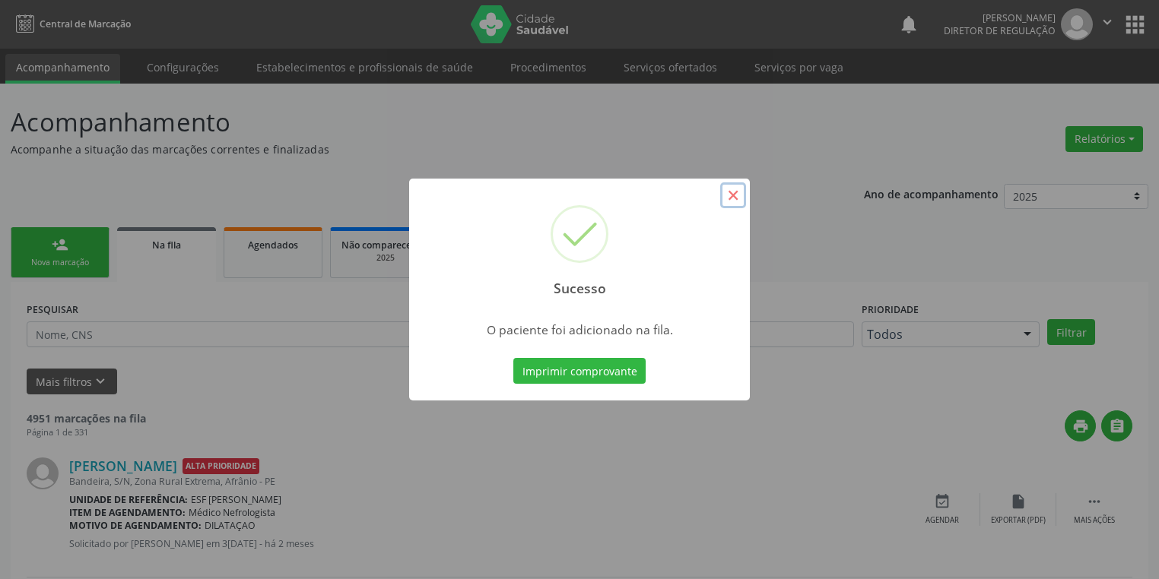
click at [732, 198] on button "×" at bounding box center [733, 195] width 26 height 26
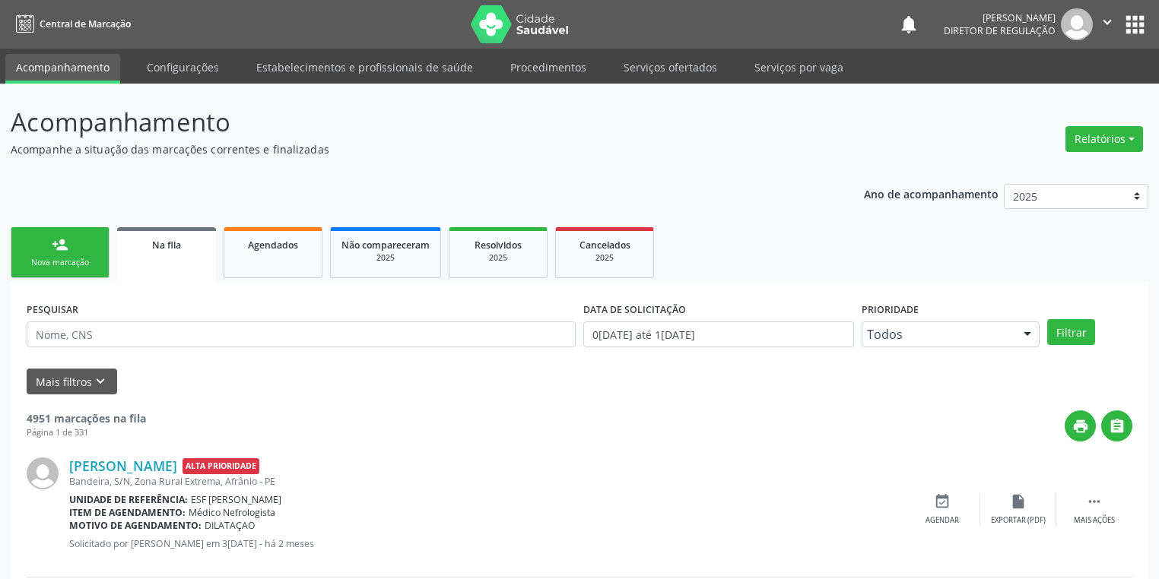
click at [78, 262] on div "Nova marcação" at bounding box center [60, 262] width 76 height 11
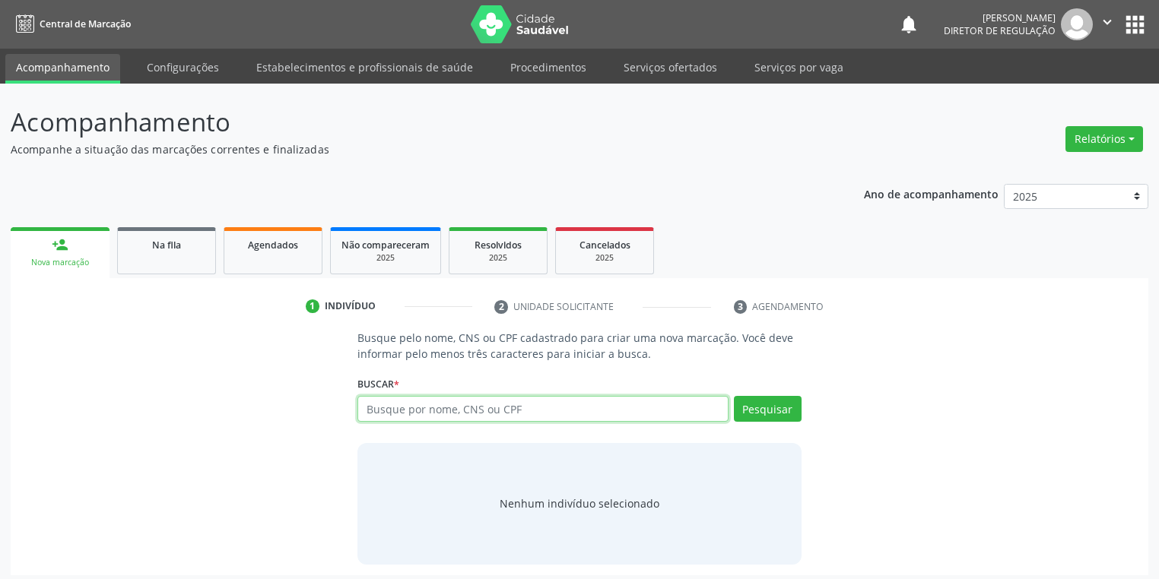
click at [408, 414] on input "text" at bounding box center [542, 409] width 371 height 26
type input "700005722703200"
click at [773, 410] on button "Pesquisar" at bounding box center [768, 409] width 68 height 26
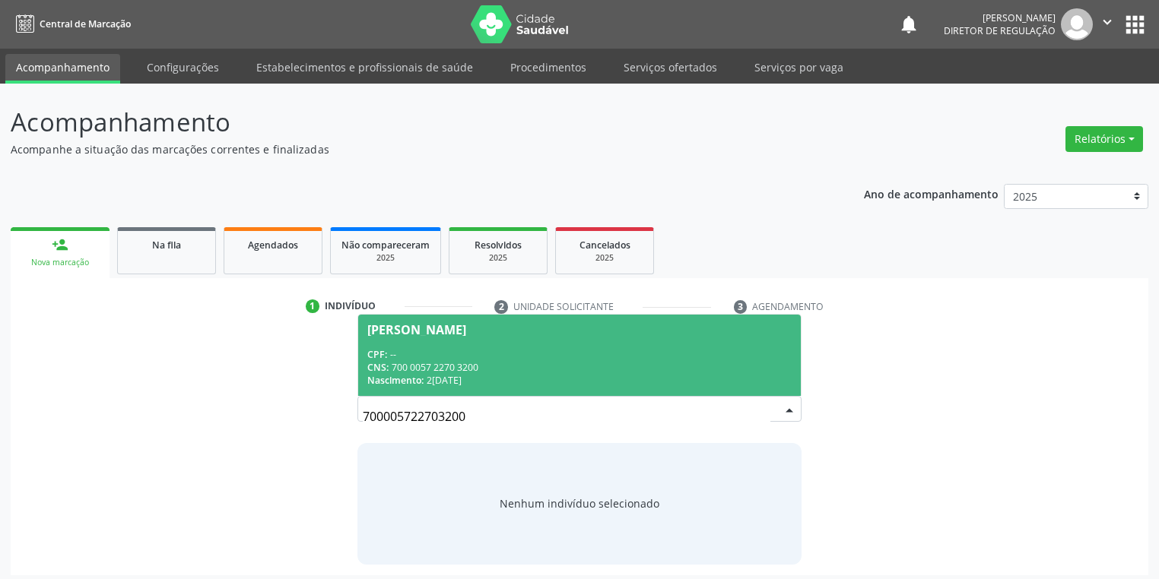
click at [493, 364] on div "CNS: 700 0057 2270 3200" at bounding box center [579, 367] width 424 height 13
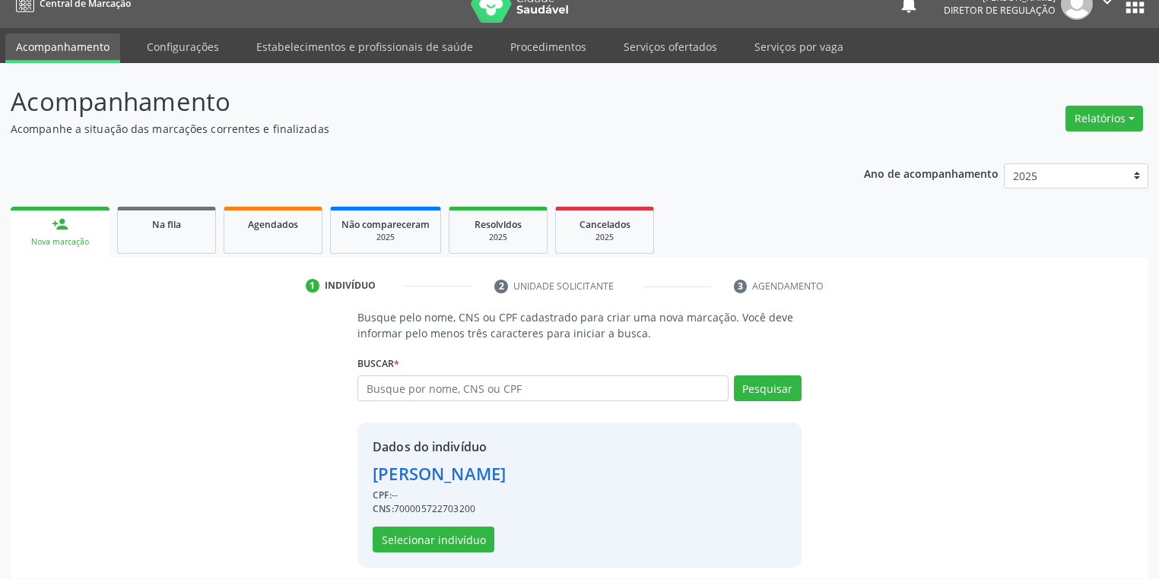
scroll to position [29, 0]
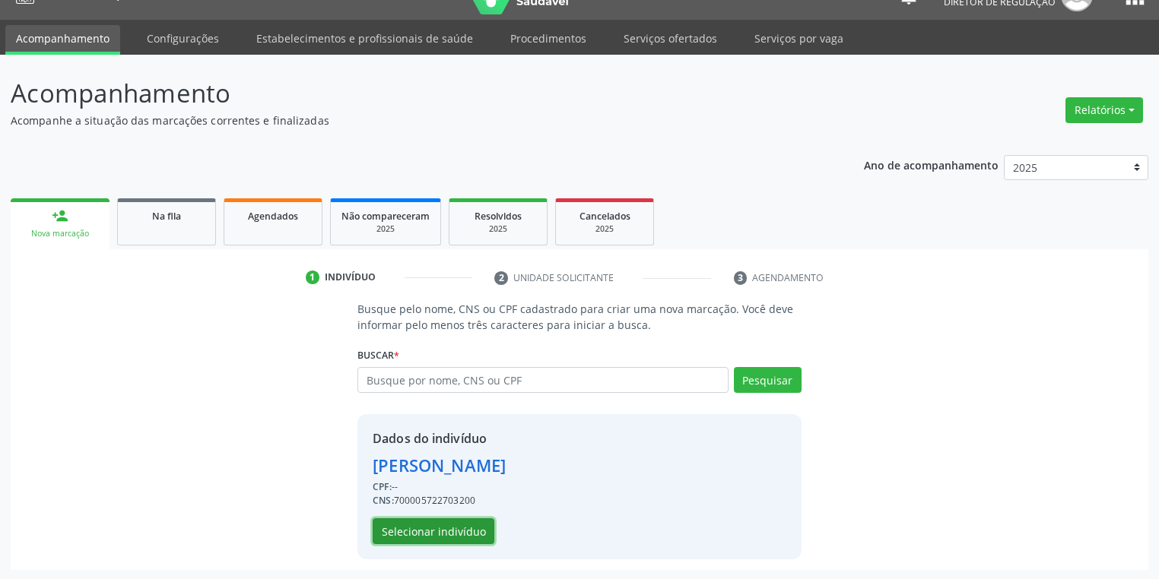
click at [465, 519] on button "Selecionar indivíduo" at bounding box center [434, 532] width 122 height 26
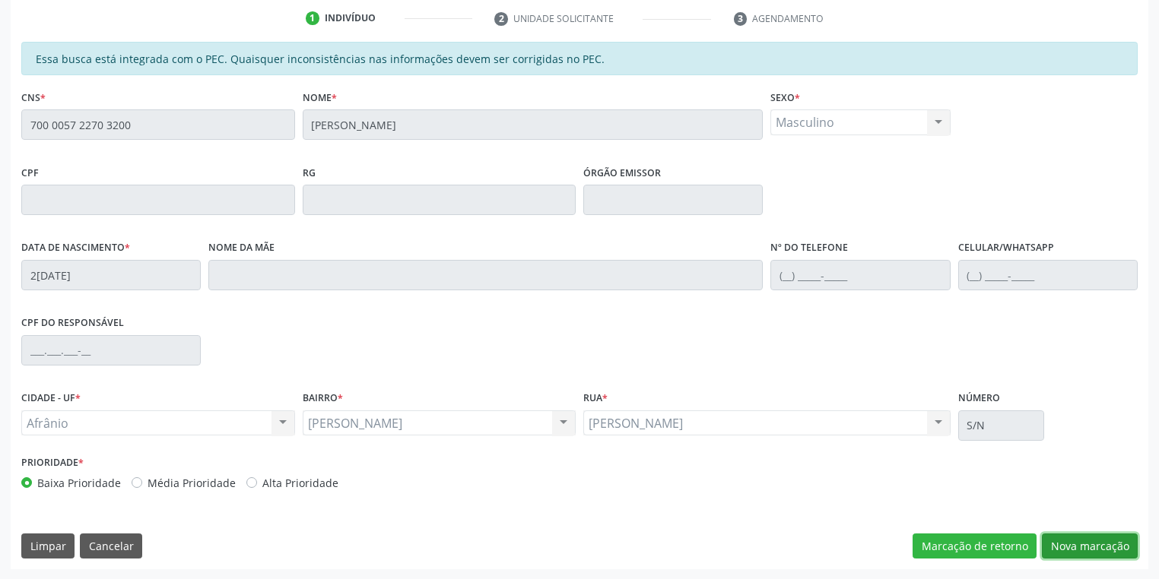
drag, startPoint x: 1055, startPoint y: 548, endPoint x: 997, endPoint y: 518, distance: 66.0
click at [1055, 547] on button "Nova marcação" at bounding box center [1090, 547] width 96 height 26
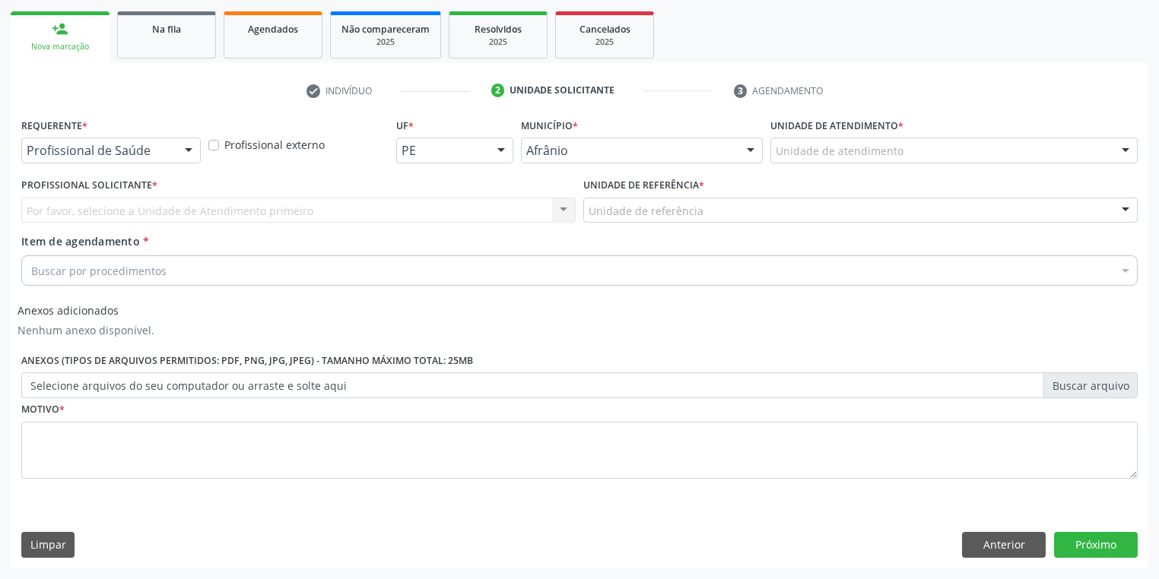
scroll to position [214, 0]
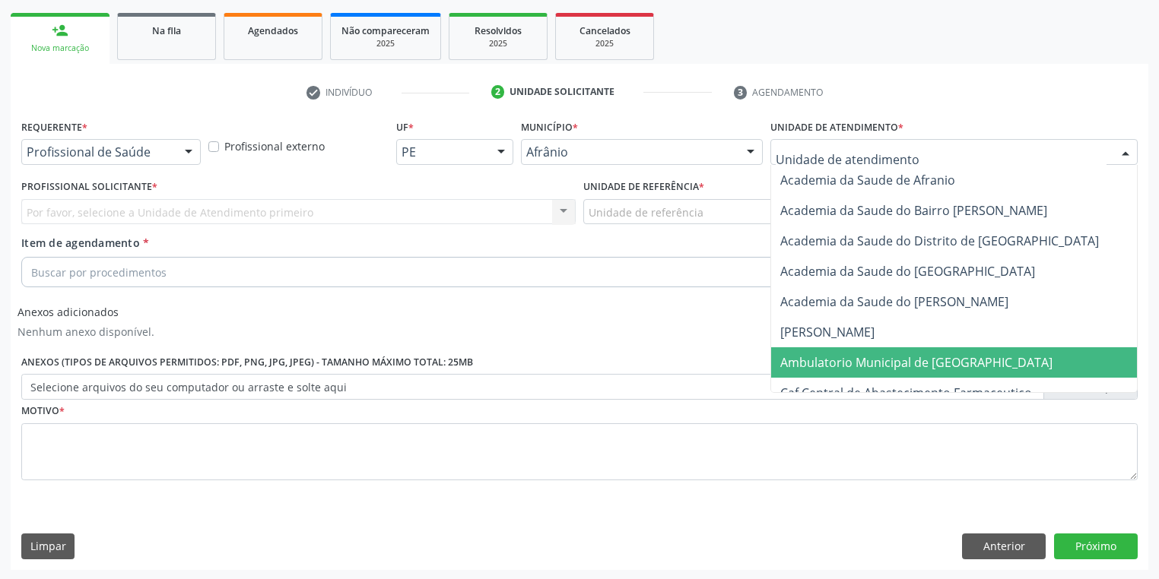
click at [814, 354] on span "Ambulatorio Municipal de [GEOGRAPHIC_DATA]" at bounding box center [916, 362] width 272 height 17
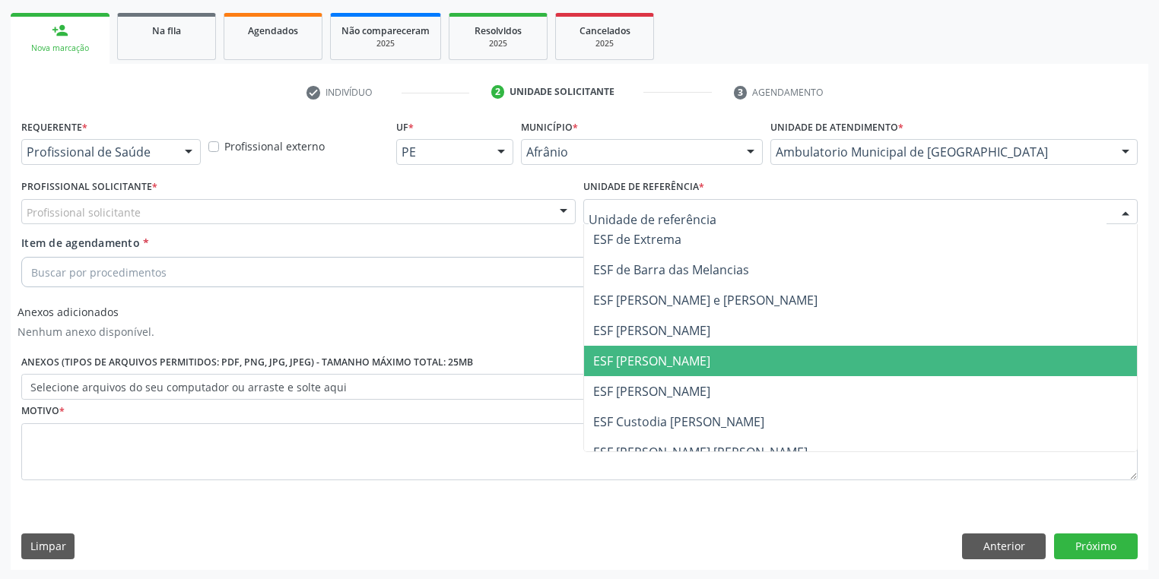
click at [657, 360] on span "ESF [PERSON_NAME]" at bounding box center [651, 361] width 117 height 17
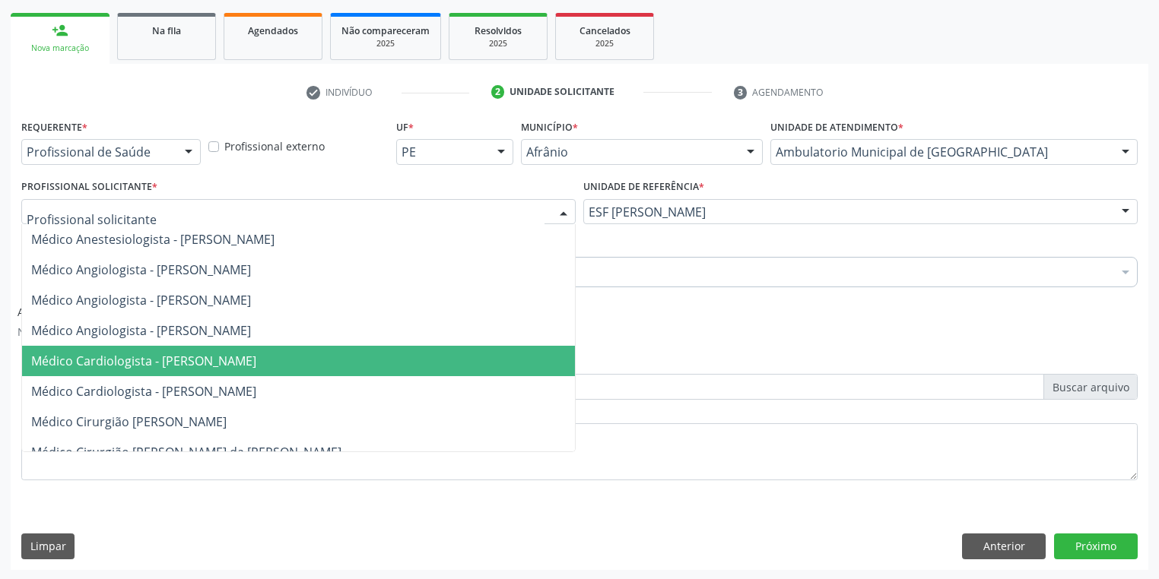
click at [159, 353] on span "Médico Cardiologista - [PERSON_NAME]" at bounding box center [143, 361] width 225 height 17
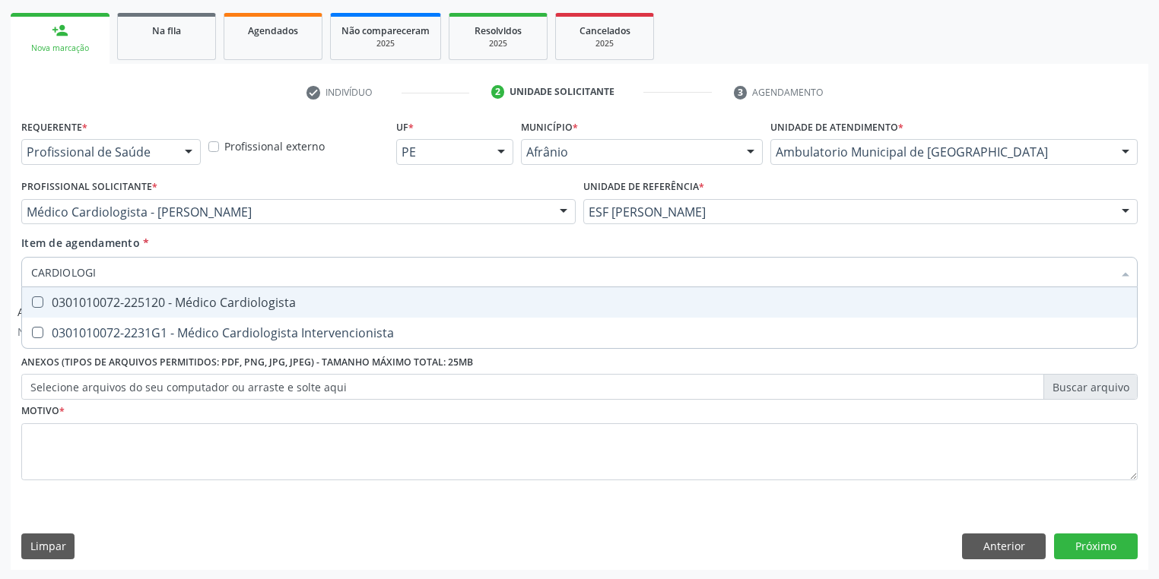
type input "CARDIOLOGIS"
click at [109, 306] on div "0301010072-225120 - Médico Cardiologista" at bounding box center [579, 303] width 1096 height 12
checkbox Cardiologista "true"
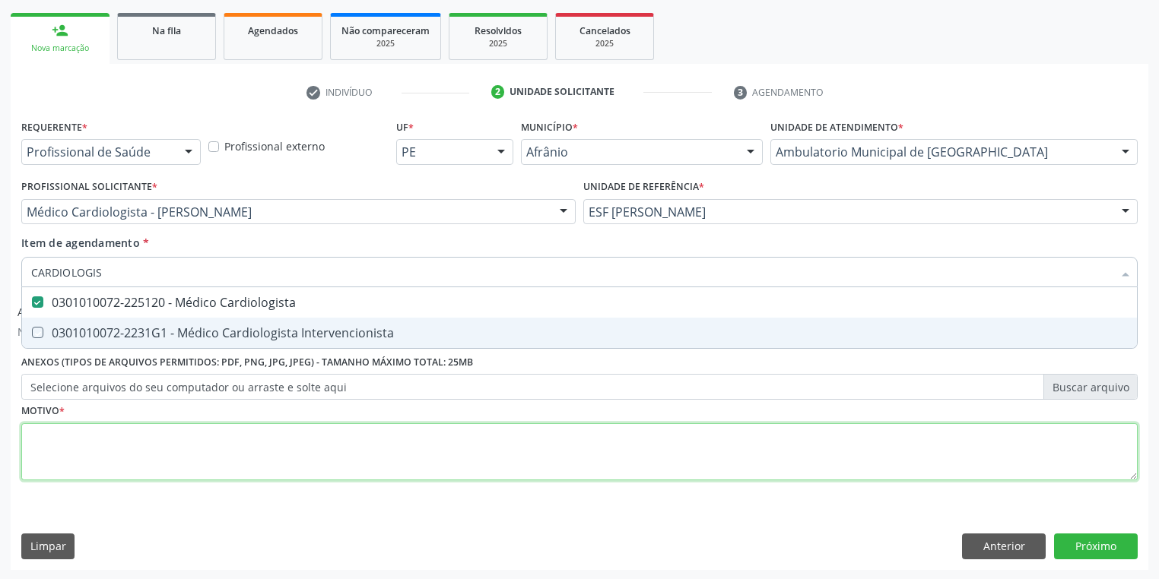
click at [73, 441] on div "Requerente * Profissional de Saúde Profissional de Saúde Paciente Nenhum result…" at bounding box center [579, 309] width 1116 height 386
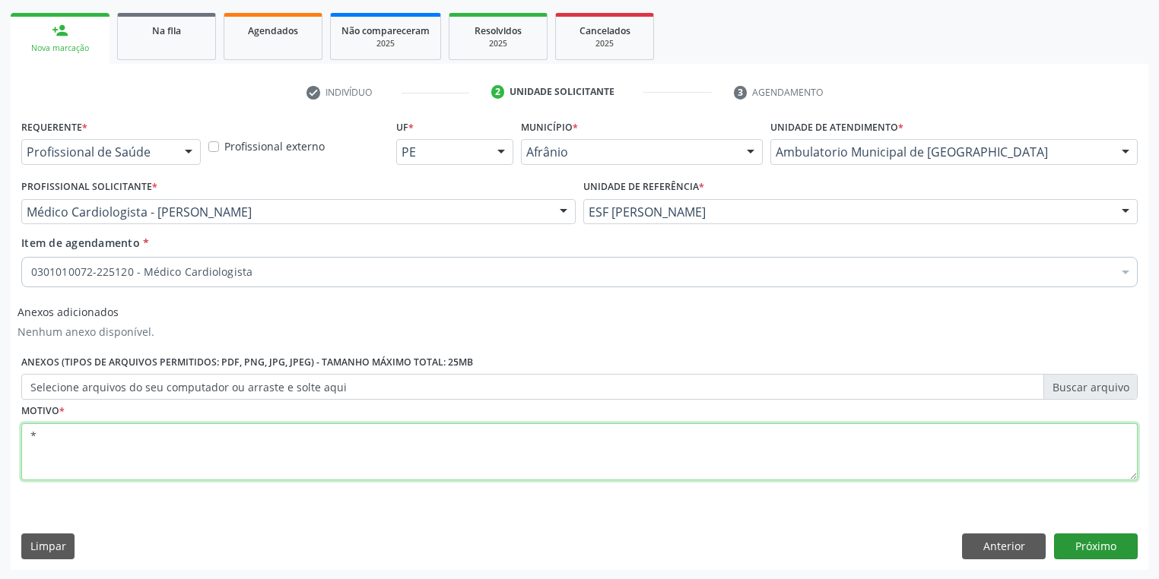
type textarea "*"
click at [1088, 547] on button "Próximo" at bounding box center [1096, 547] width 84 height 26
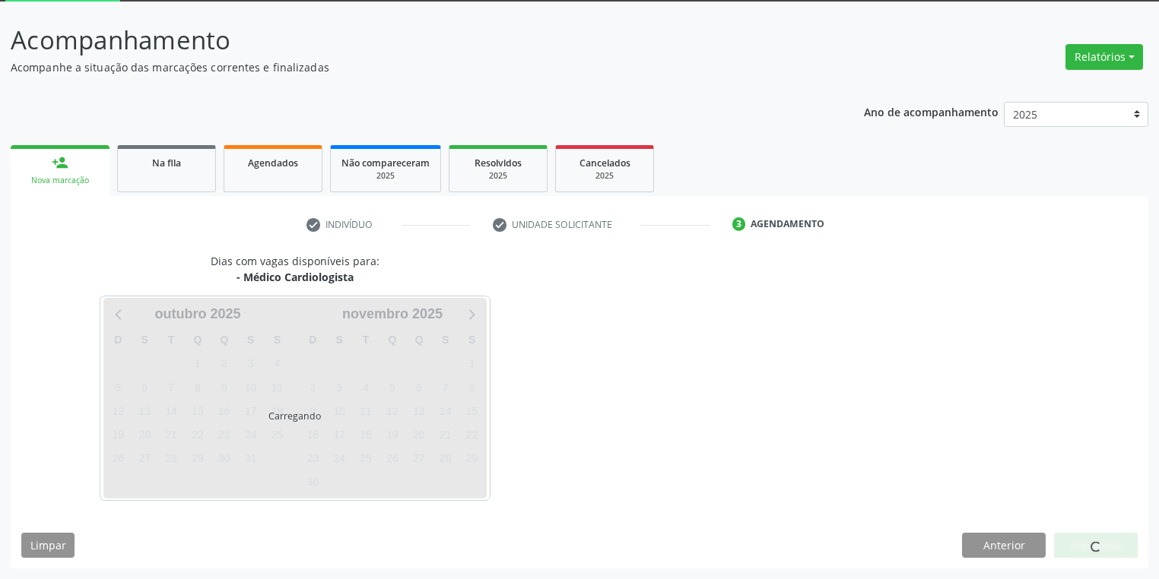
scroll to position [81, 0]
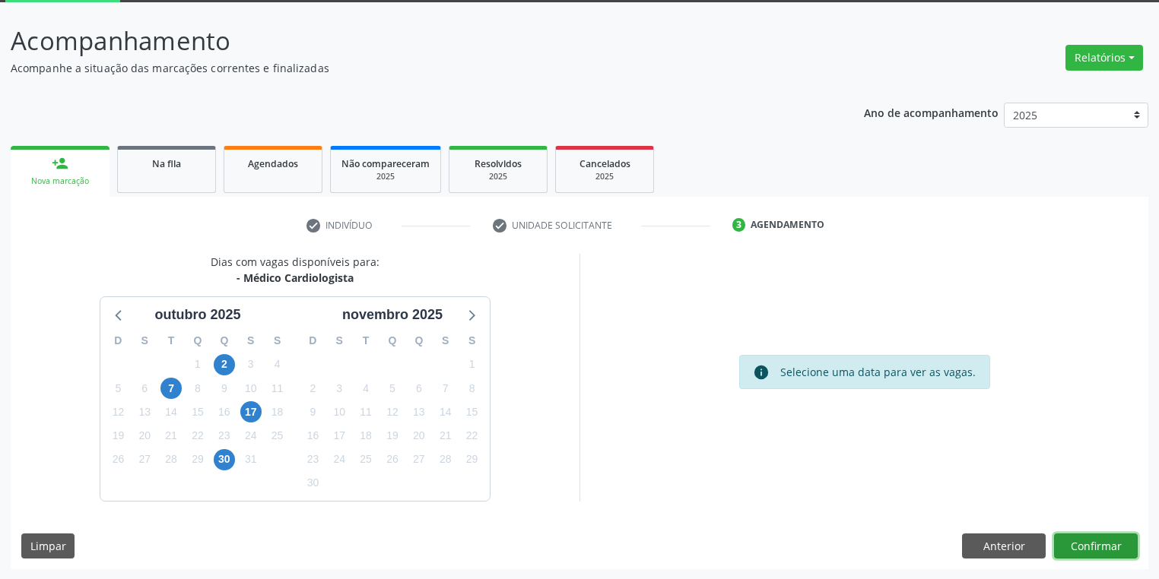
click at [1074, 543] on button "Confirmar" at bounding box center [1096, 547] width 84 height 26
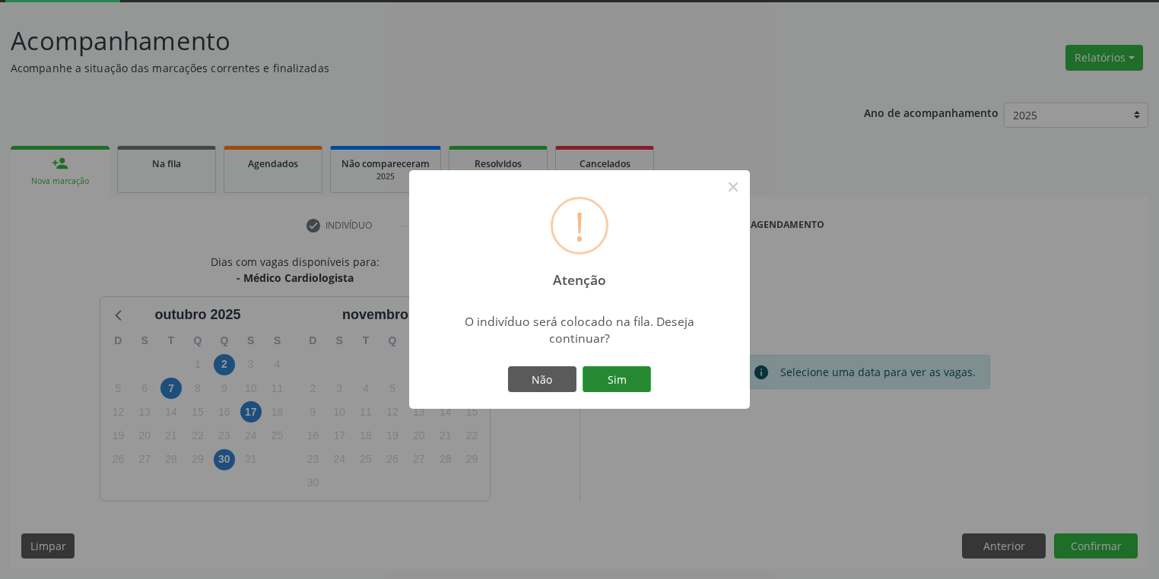
click at [619, 381] on button "Sim" at bounding box center [616, 380] width 68 height 26
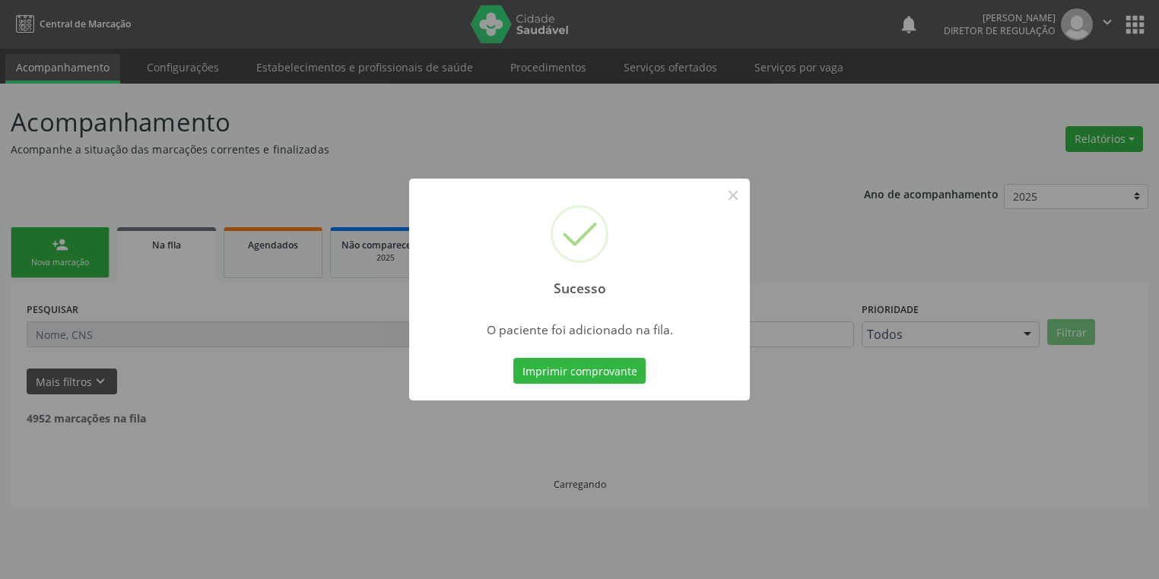
scroll to position [0, 0]
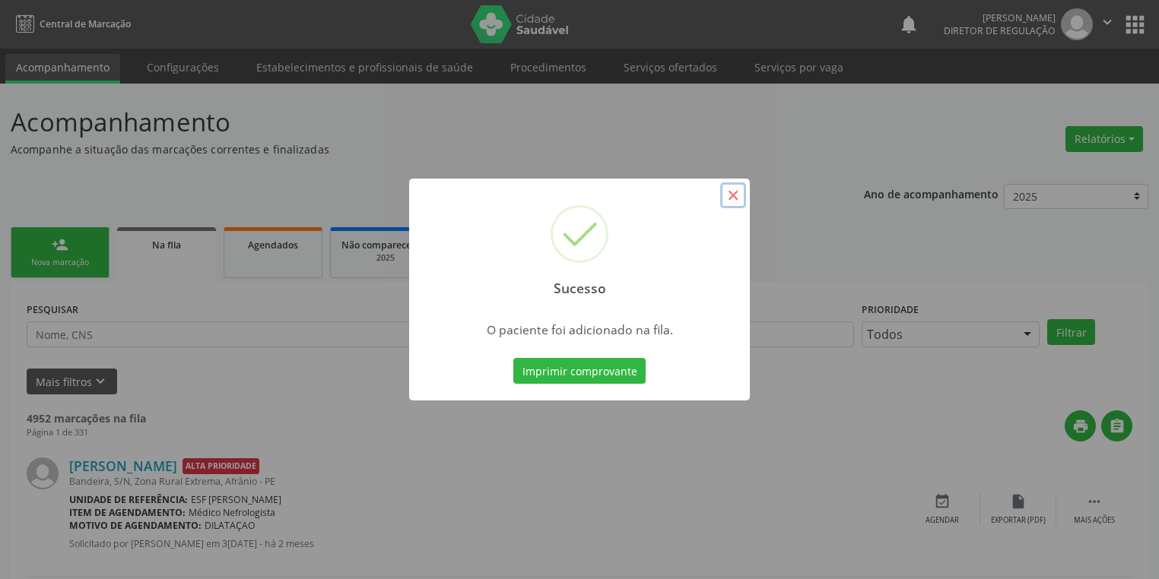
click at [733, 197] on button "×" at bounding box center [733, 195] width 26 height 26
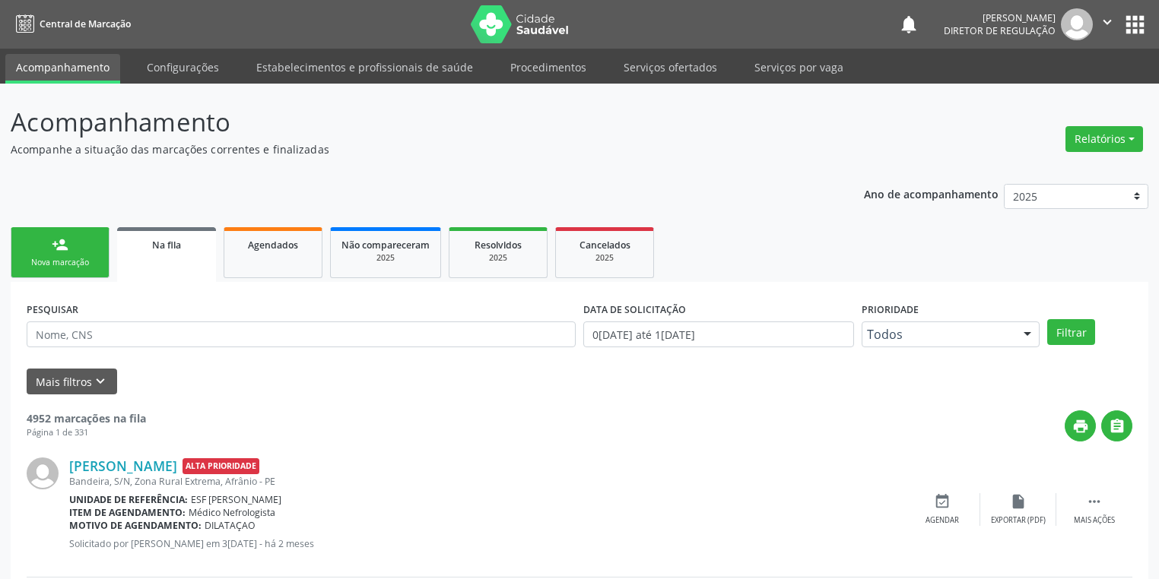
click at [97, 261] on div "Nova marcação" at bounding box center [60, 262] width 76 height 11
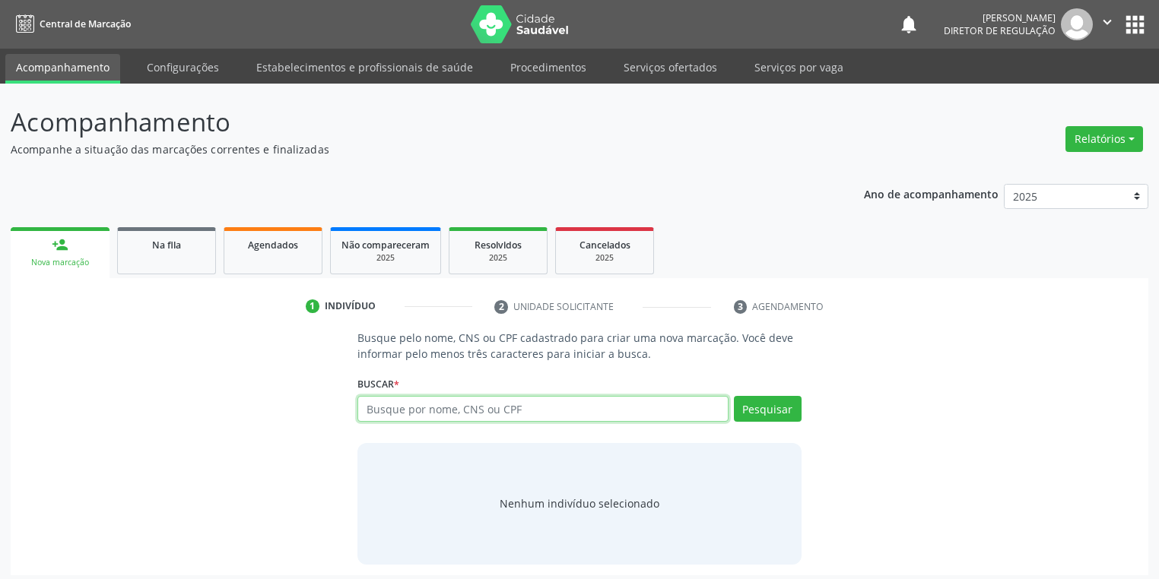
click at [417, 403] on input "text" at bounding box center [542, 409] width 371 height 26
type input "02663836451"
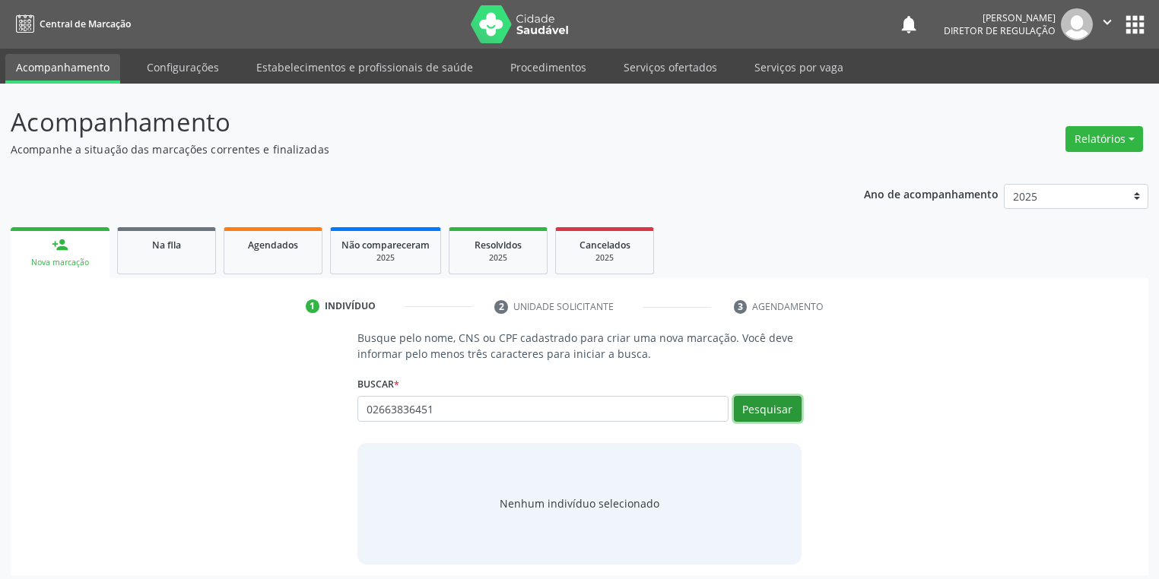
click at [748, 415] on button "Pesquisar" at bounding box center [768, 409] width 68 height 26
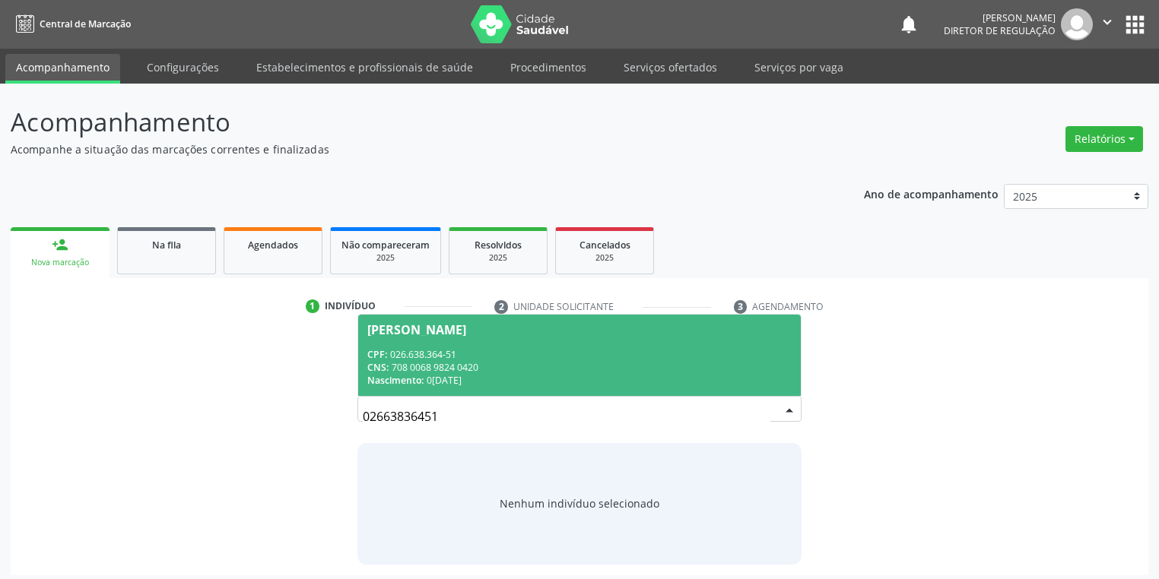
click at [458, 352] on div "CPF: 026.638.364-51" at bounding box center [579, 354] width 424 height 13
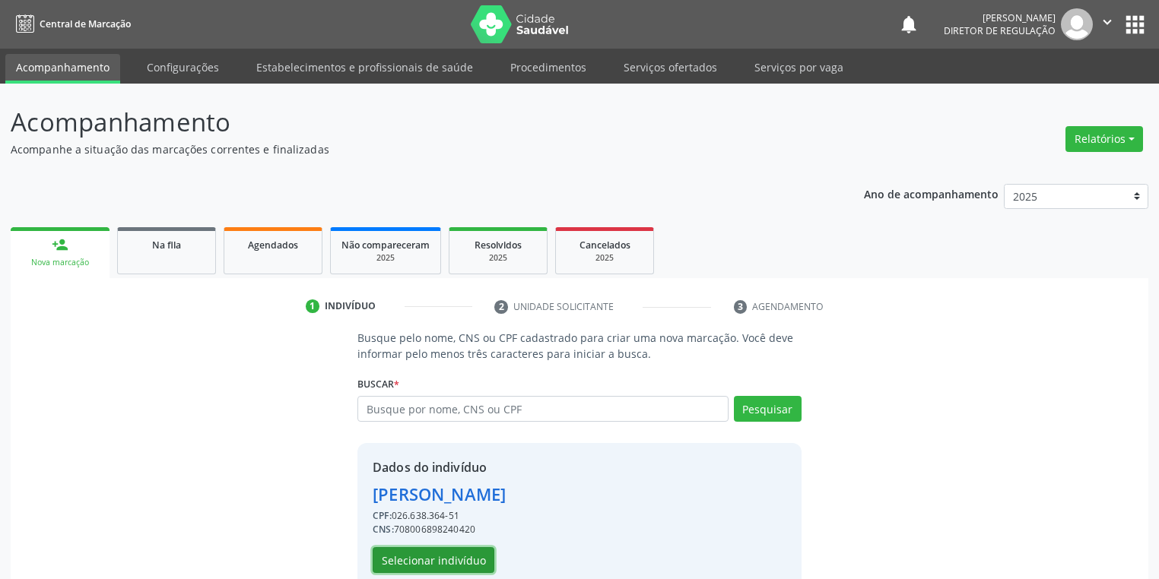
click at [426, 564] on button "Selecionar indivíduo" at bounding box center [434, 560] width 122 height 26
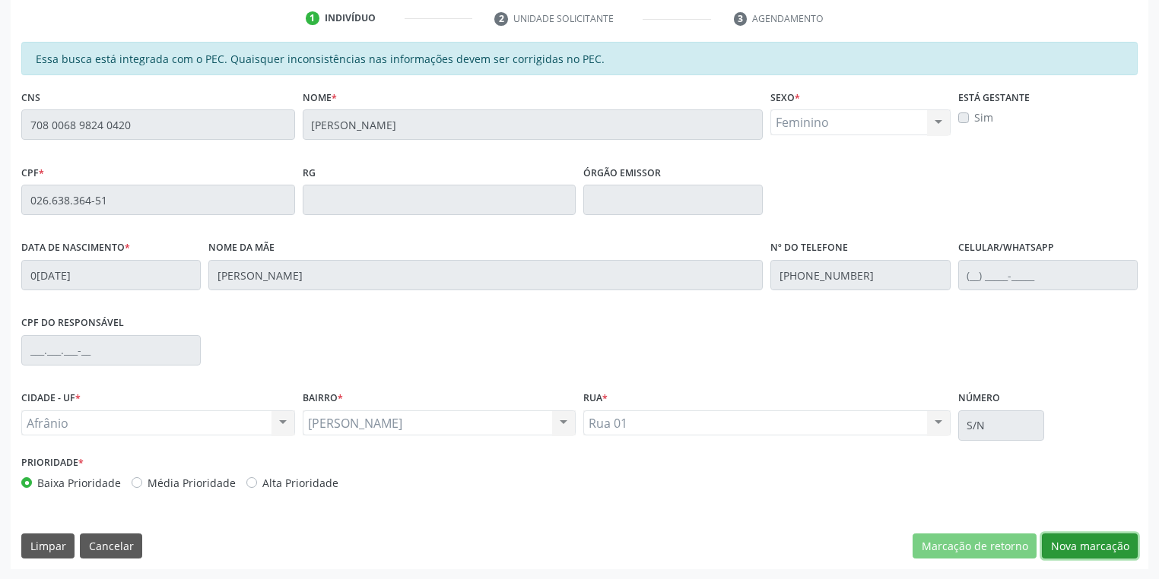
click at [1080, 546] on button "Nova marcação" at bounding box center [1090, 547] width 96 height 26
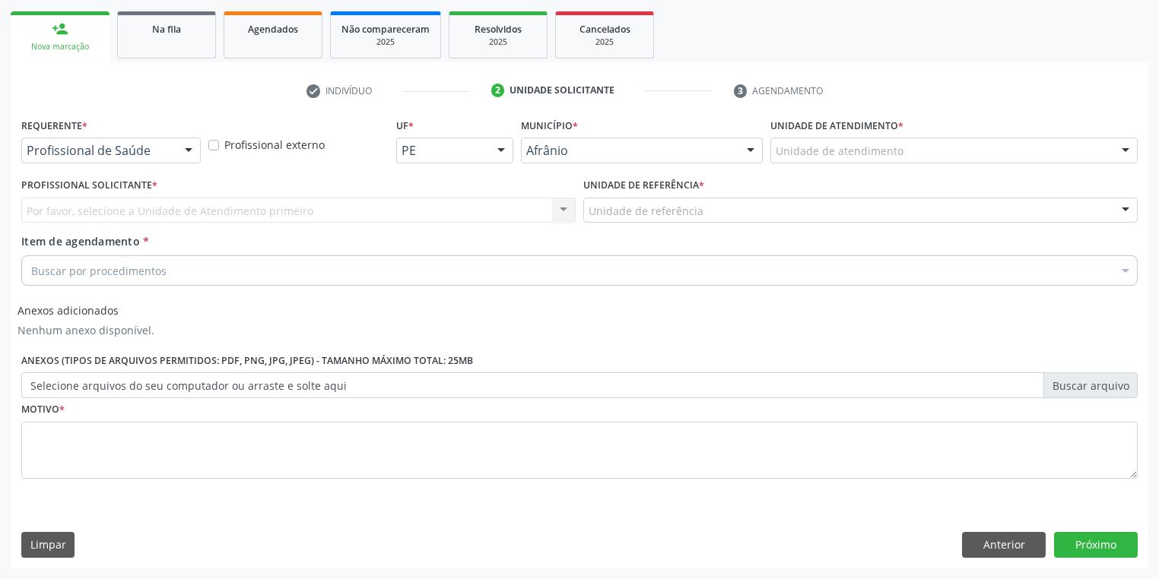
scroll to position [214, 0]
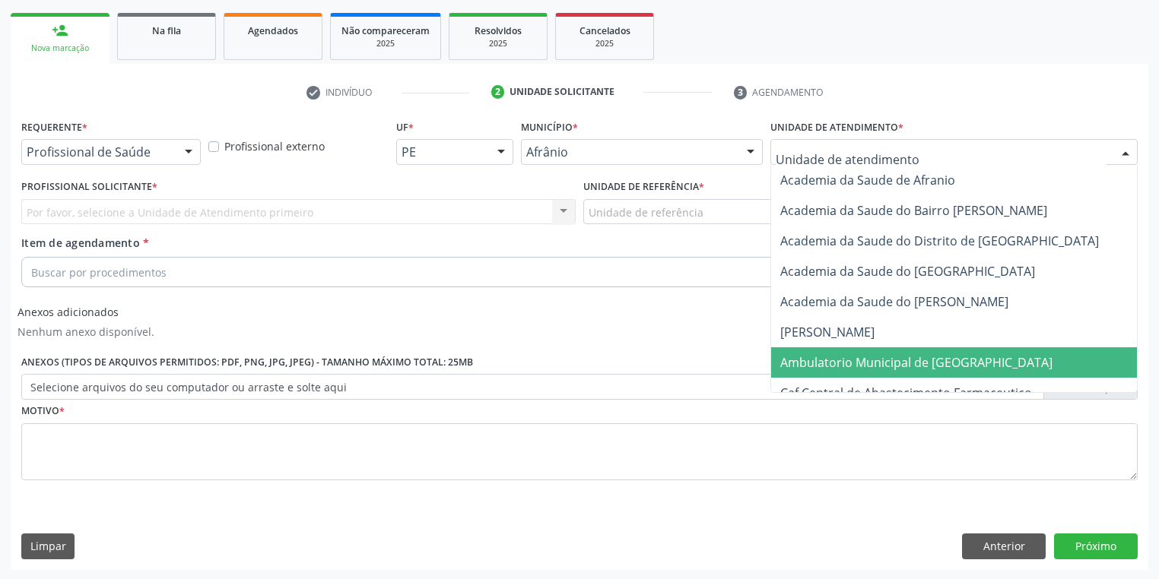
click at [818, 357] on span "Ambulatorio Municipal de [GEOGRAPHIC_DATA]" at bounding box center [916, 362] width 272 height 17
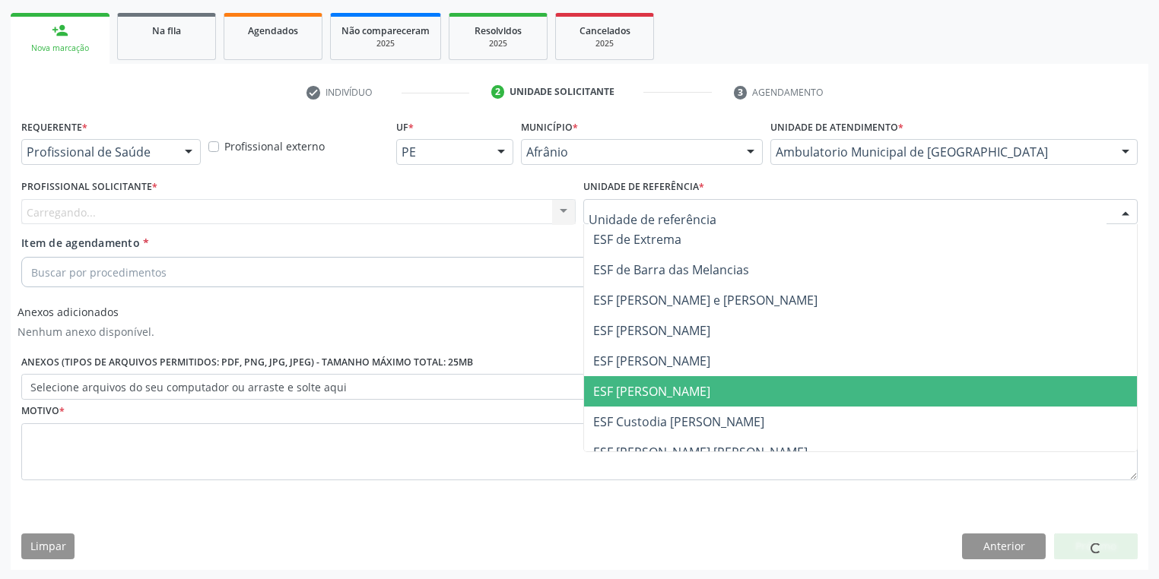
click at [657, 392] on span "ESF [PERSON_NAME]" at bounding box center [651, 391] width 117 height 17
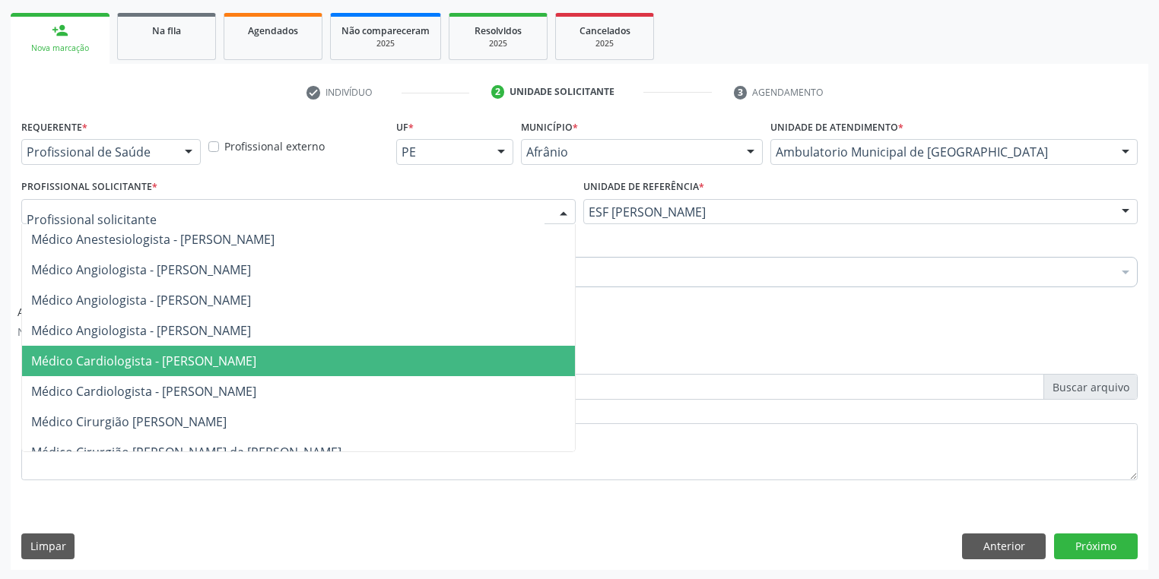
click at [178, 362] on span "Médico Cardiologista - [PERSON_NAME]" at bounding box center [143, 361] width 225 height 17
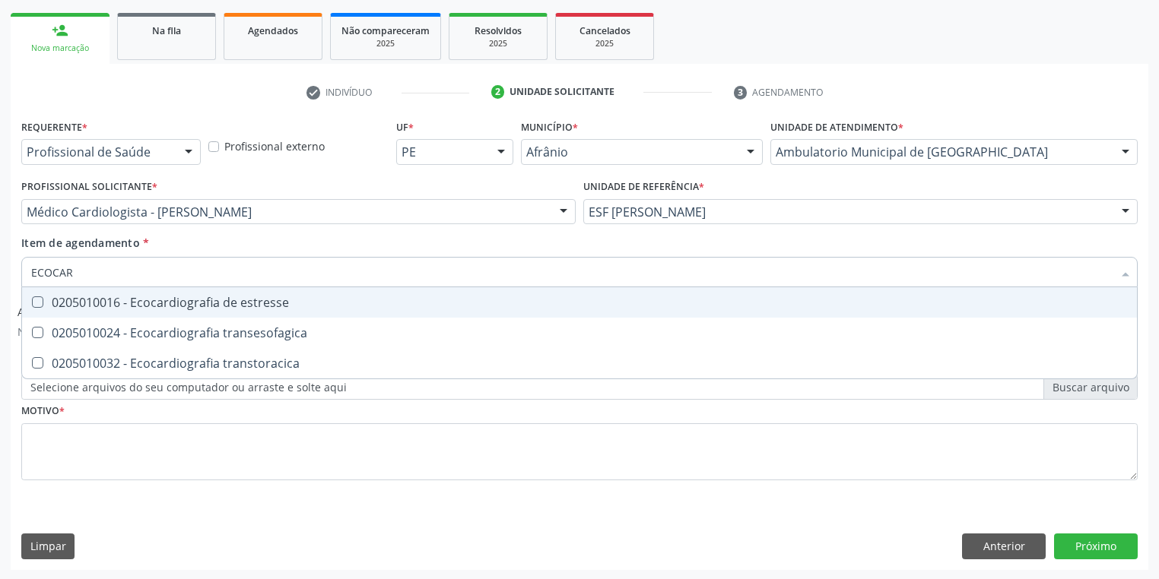
type input "ECOCARD"
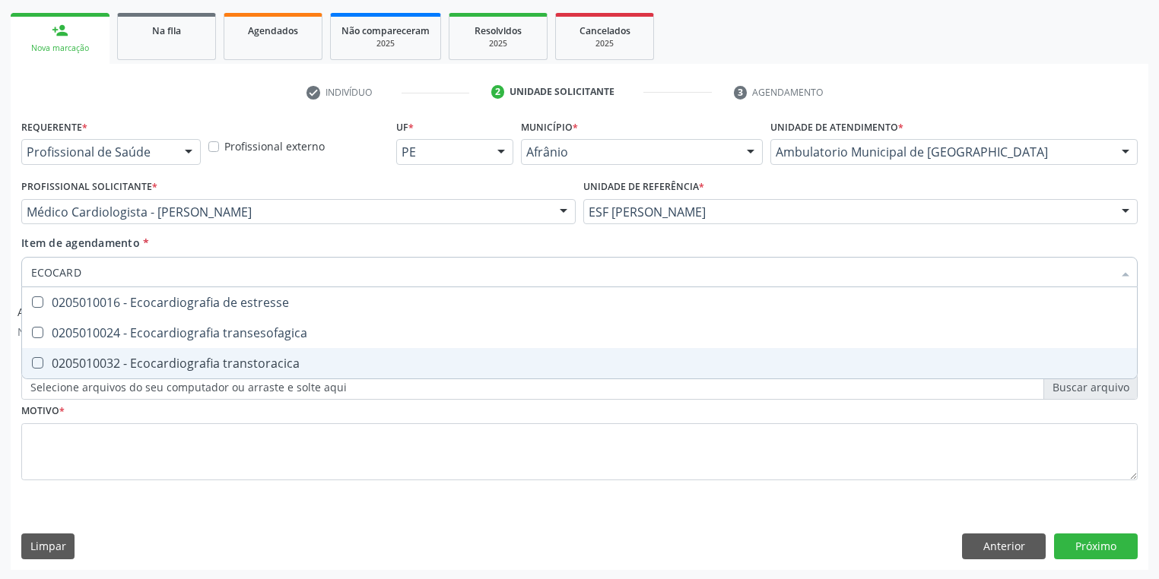
click at [135, 360] on div "0205010032 - Ecocardiografia transtoracica" at bounding box center [579, 363] width 1096 height 12
checkbox transtoracica "true"
click at [104, 429] on div "Requerente * Profissional de Saúde Profissional de Saúde Paciente Nenhum result…" at bounding box center [579, 309] width 1116 height 386
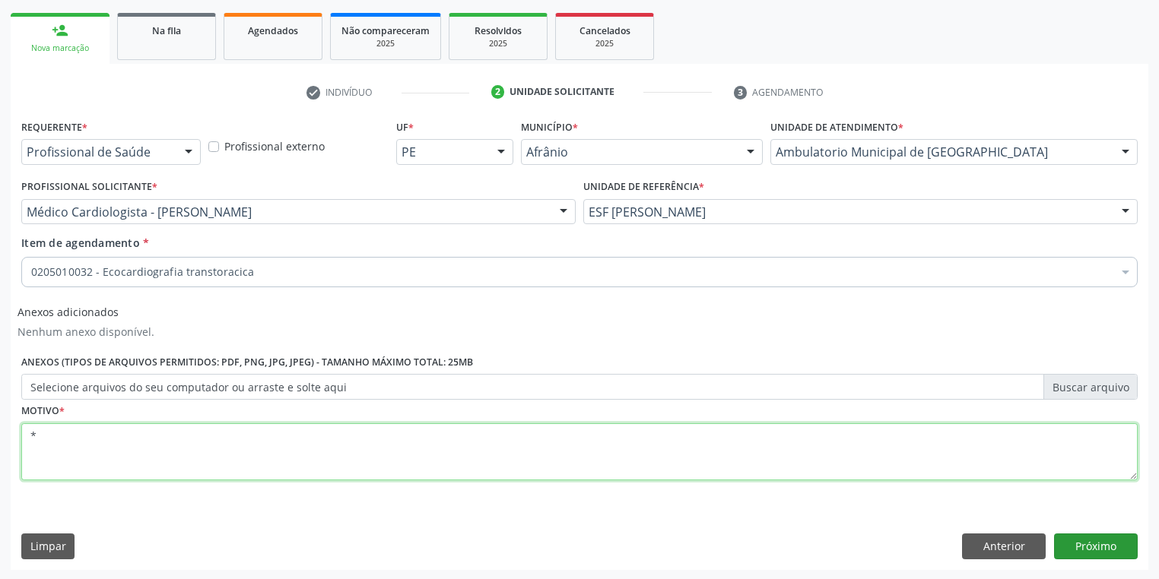
type textarea "*"
click at [1098, 546] on button "Próximo" at bounding box center [1096, 547] width 84 height 26
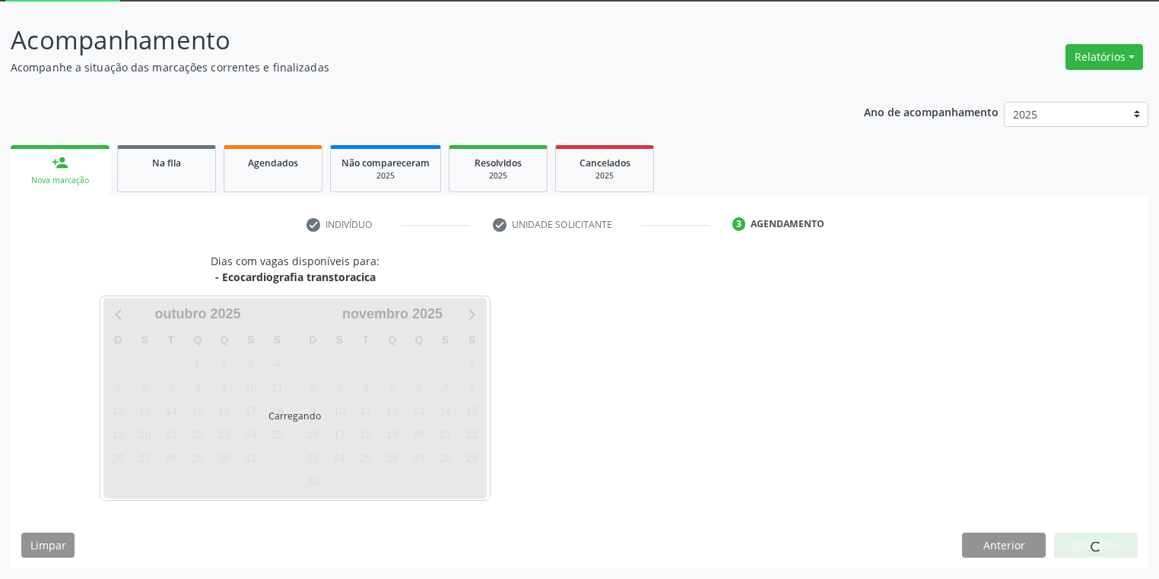
scroll to position [81, 0]
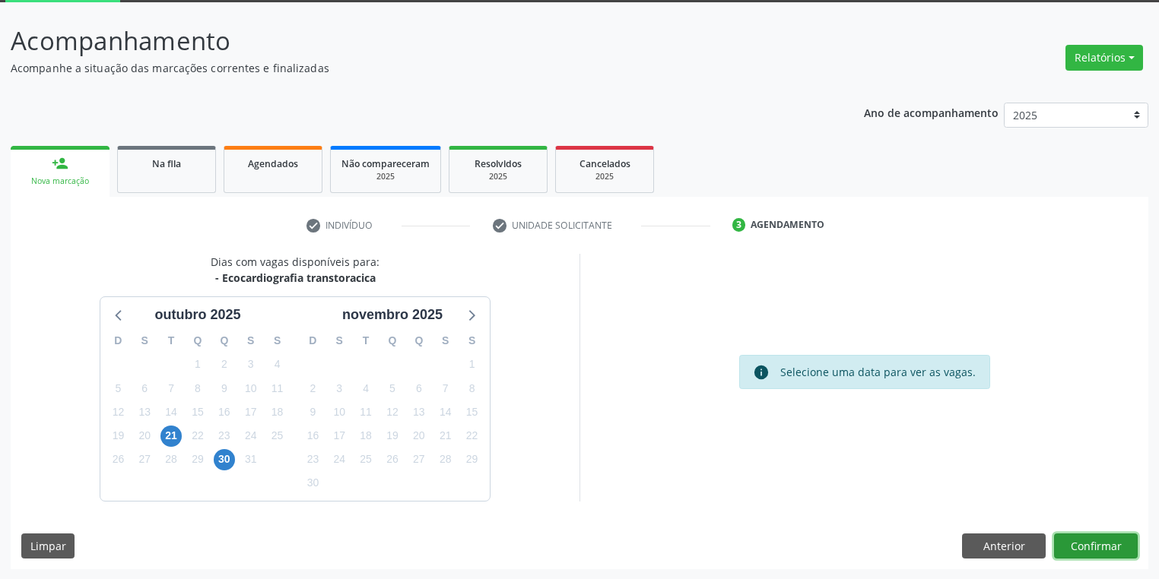
click at [1073, 547] on button "Confirmar" at bounding box center [1096, 547] width 84 height 26
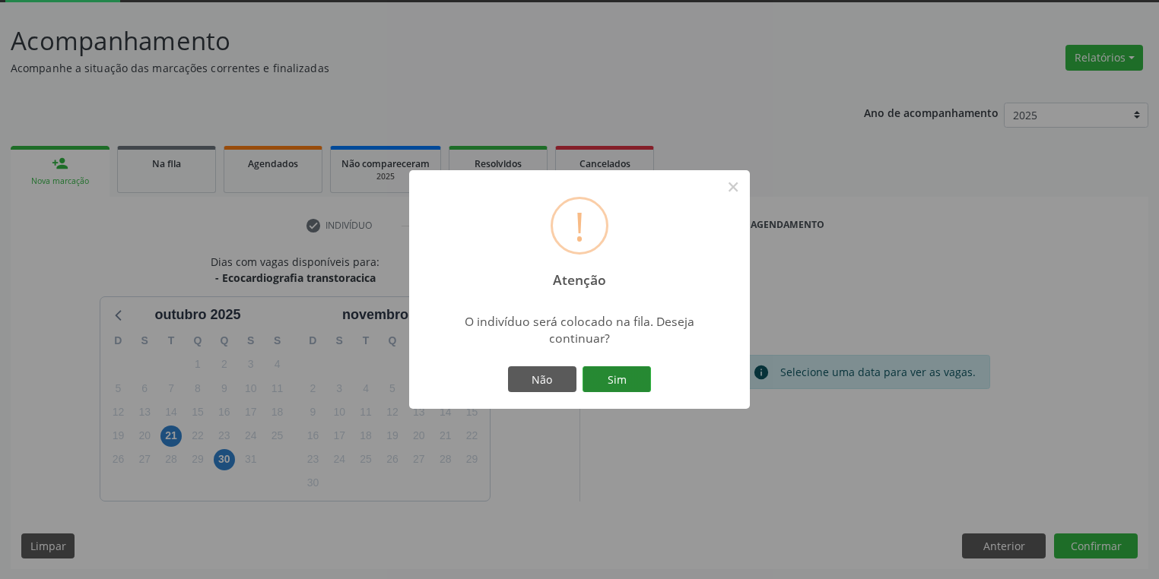
click at [602, 382] on button "Sim" at bounding box center [616, 380] width 68 height 26
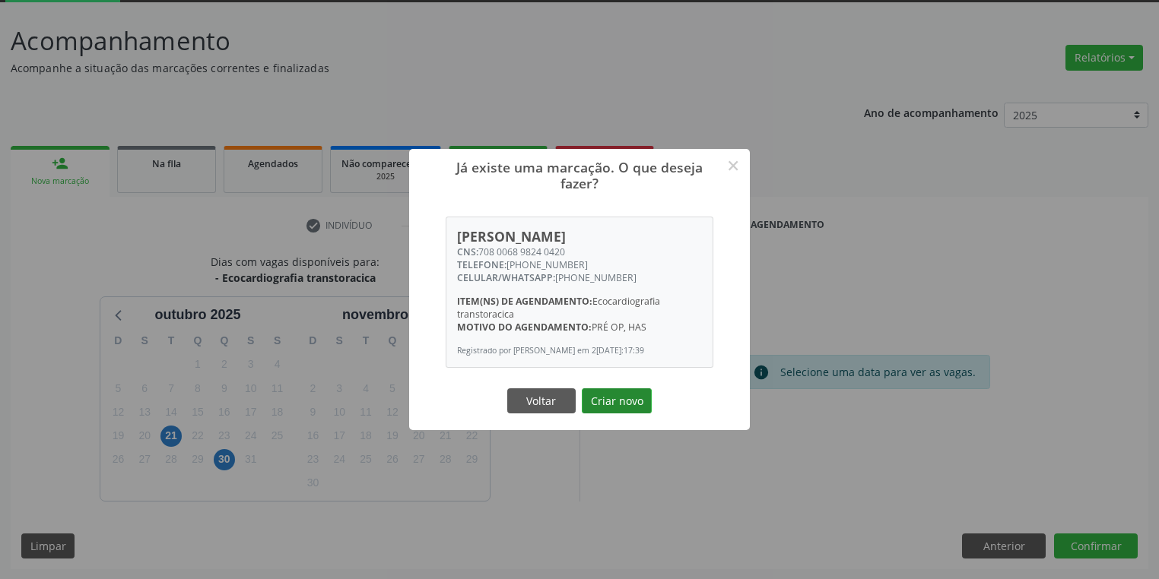
click at [634, 398] on button "Criar novo" at bounding box center [617, 402] width 70 height 26
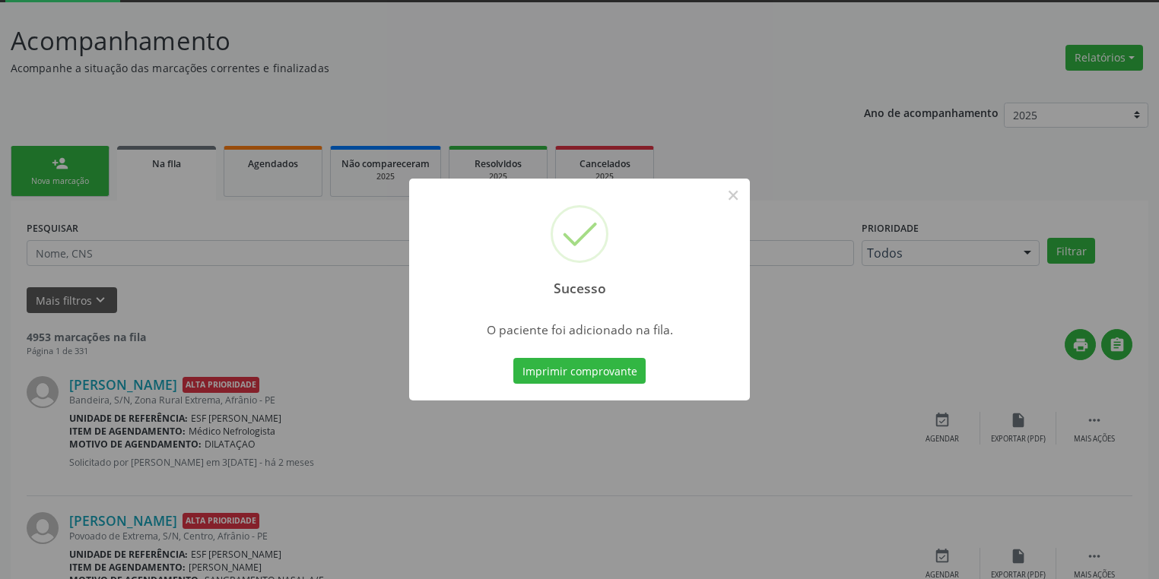
scroll to position [0, 0]
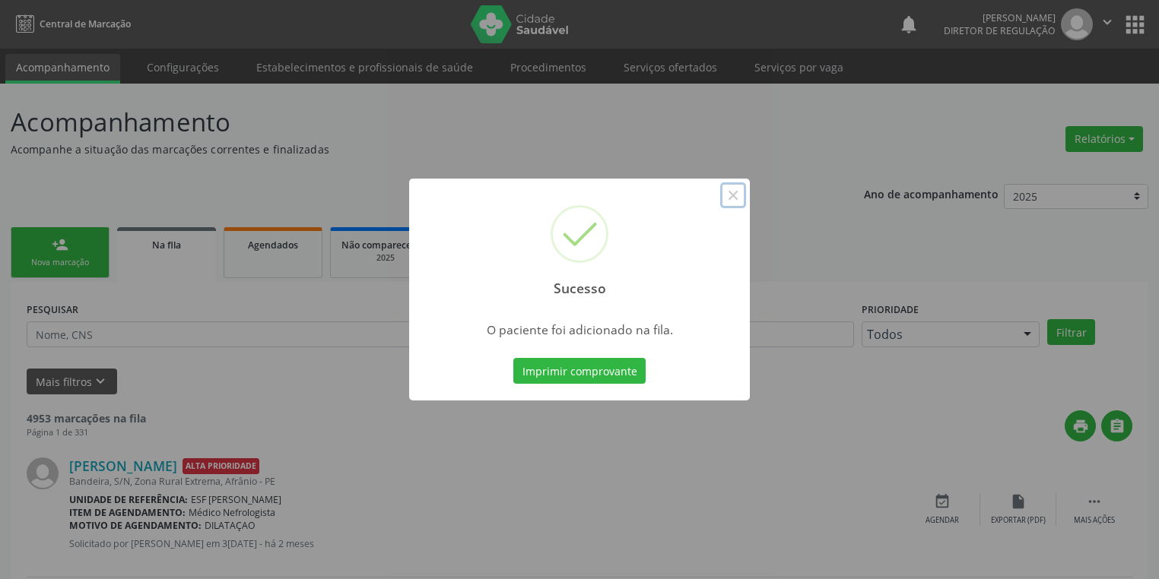
drag, startPoint x: 730, startPoint y: 195, endPoint x: 293, endPoint y: 208, distance: 437.4
click at [724, 198] on button "×" at bounding box center [733, 195] width 26 height 26
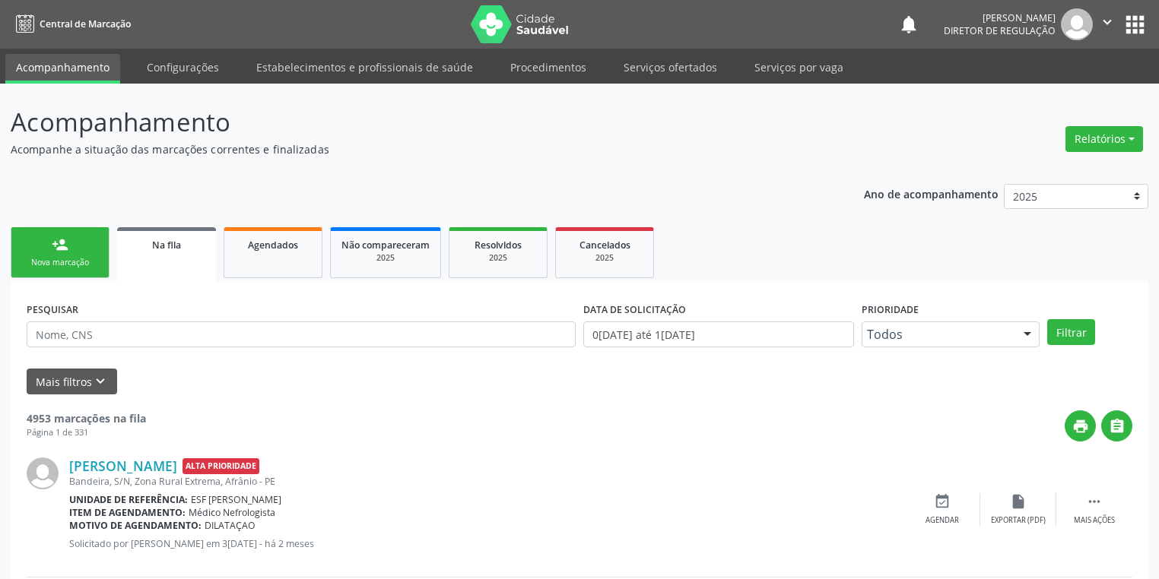
click at [36, 257] on div "Nova marcação" at bounding box center [60, 262] width 76 height 11
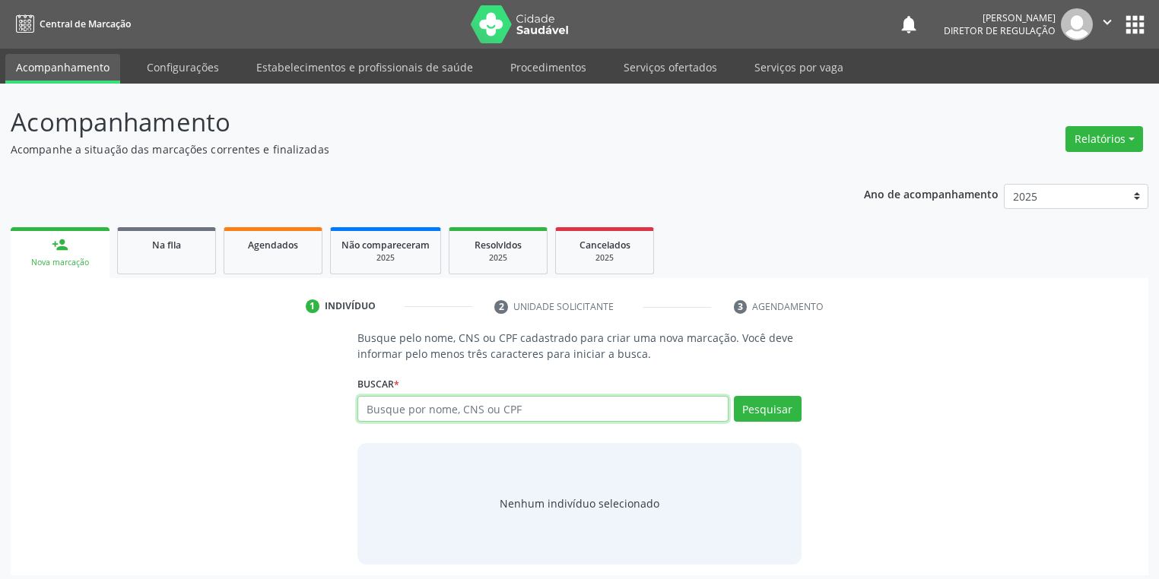
click at [431, 405] on input "text" at bounding box center [542, 409] width 371 height 26
type input "02663836451"
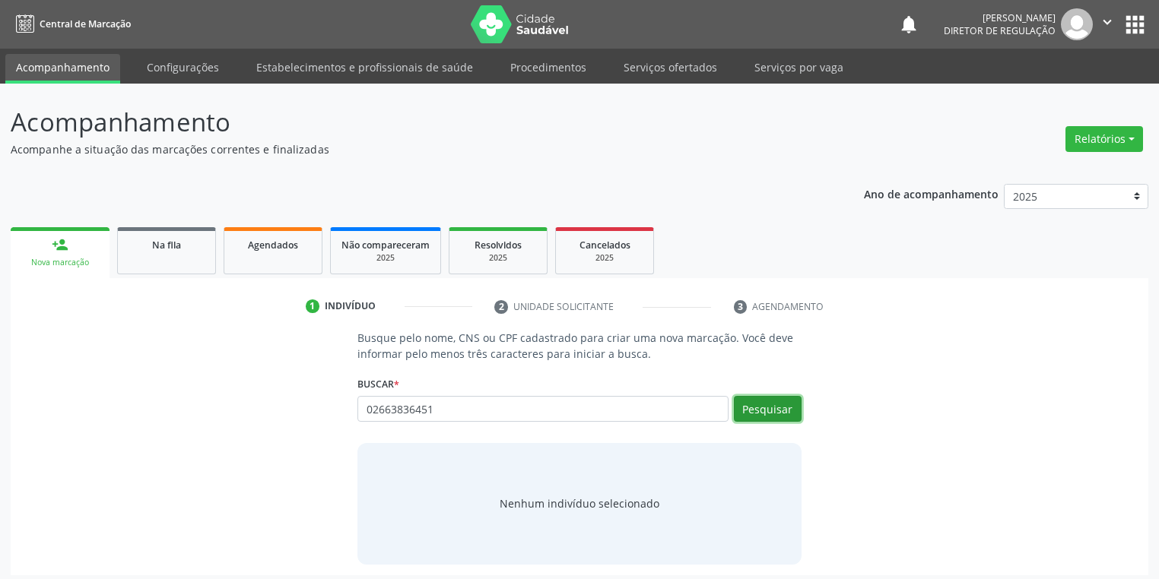
click at [758, 401] on button "Pesquisar" at bounding box center [768, 409] width 68 height 26
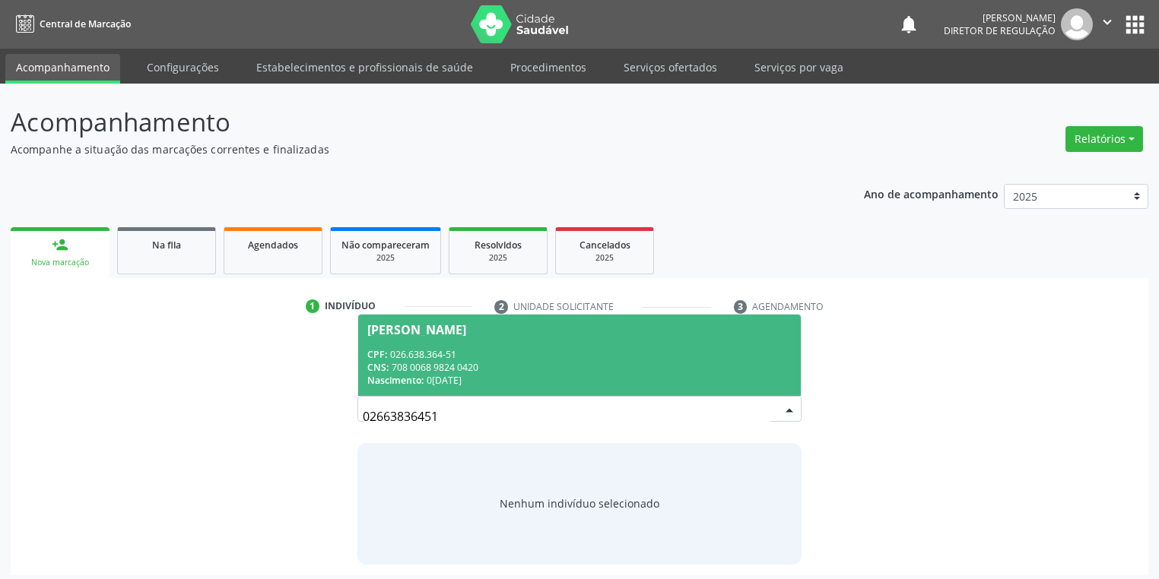
click at [534, 367] on div "CNS: 708 0068 9824 0420" at bounding box center [579, 367] width 424 height 13
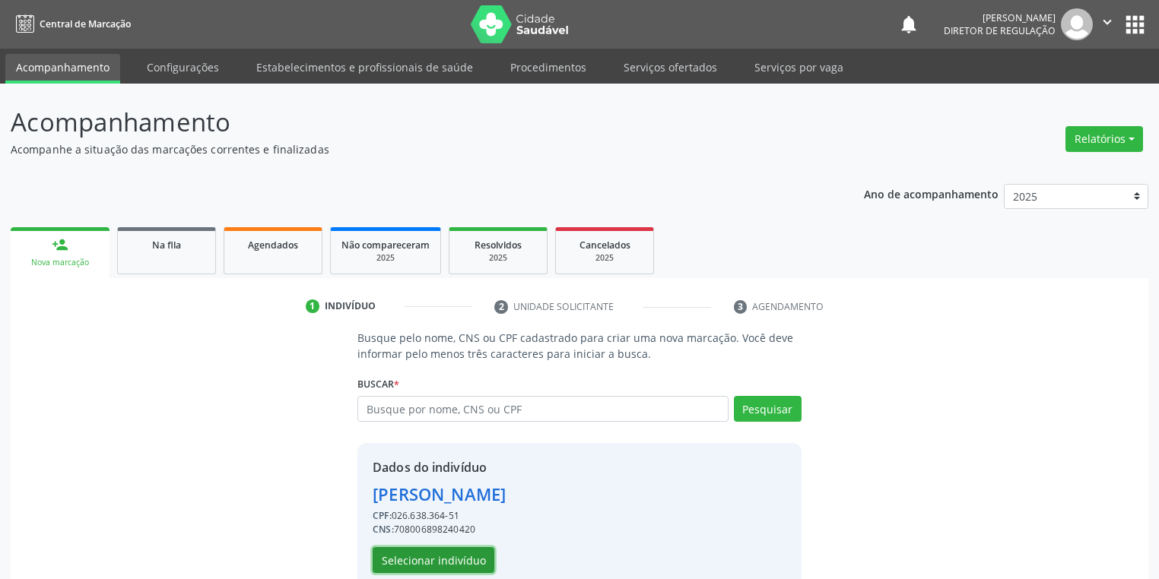
click at [434, 568] on button "Selecionar indivíduo" at bounding box center [434, 560] width 122 height 26
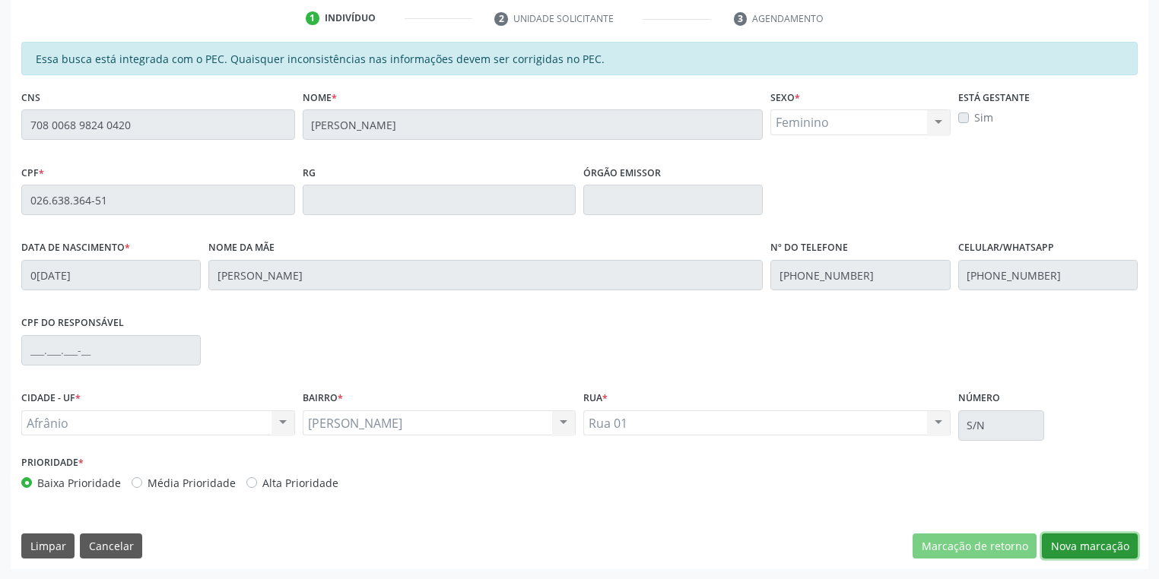
click at [1064, 546] on button "Nova marcação" at bounding box center [1090, 547] width 96 height 26
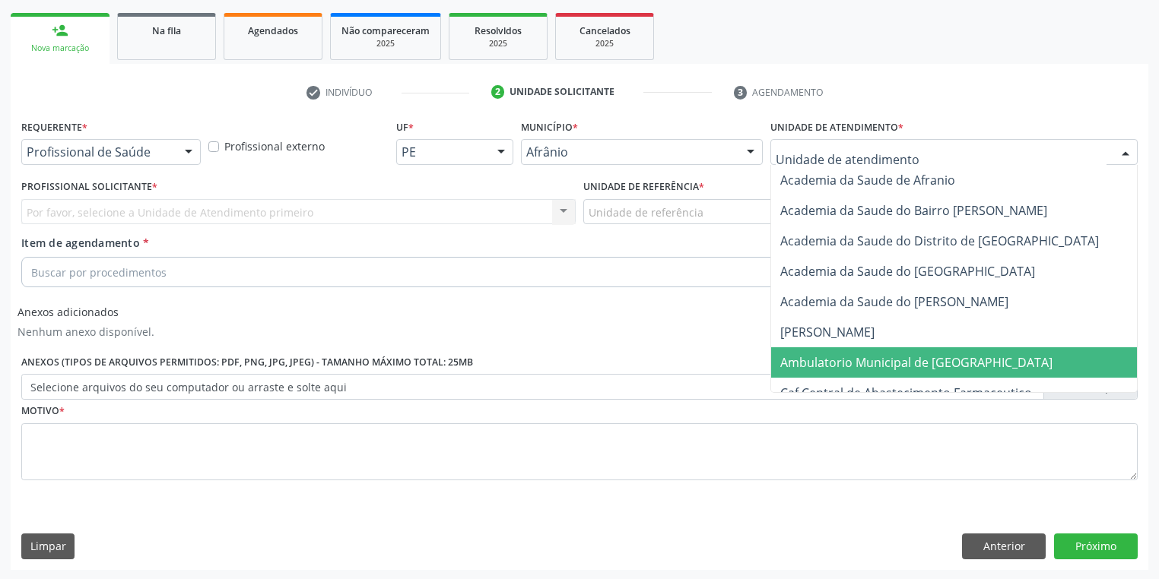
click at [811, 363] on span "Ambulatorio Municipal de [GEOGRAPHIC_DATA]" at bounding box center [916, 362] width 272 height 17
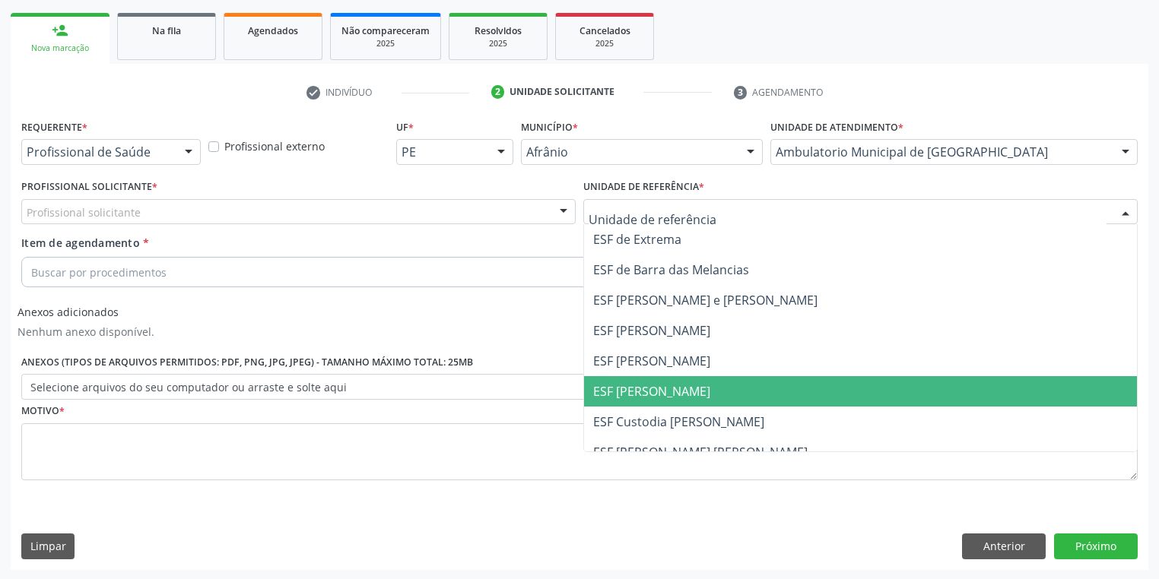
click at [647, 393] on span "ESF [PERSON_NAME]" at bounding box center [651, 391] width 117 height 17
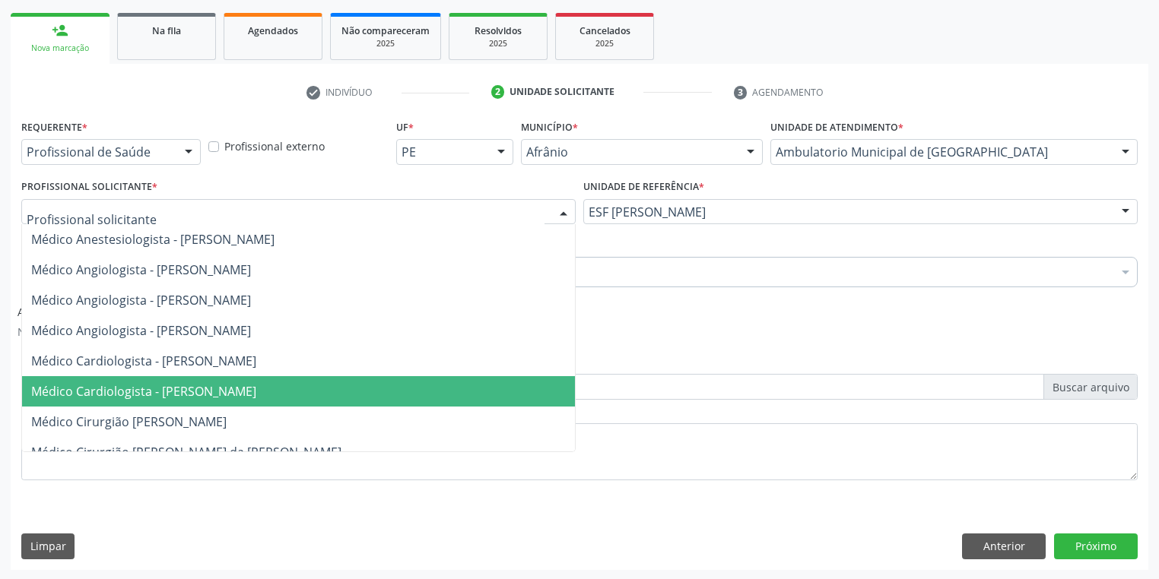
click at [135, 383] on span "Médico Cardiologista - [PERSON_NAME]" at bounding box center [143, 391] width 225 height 17
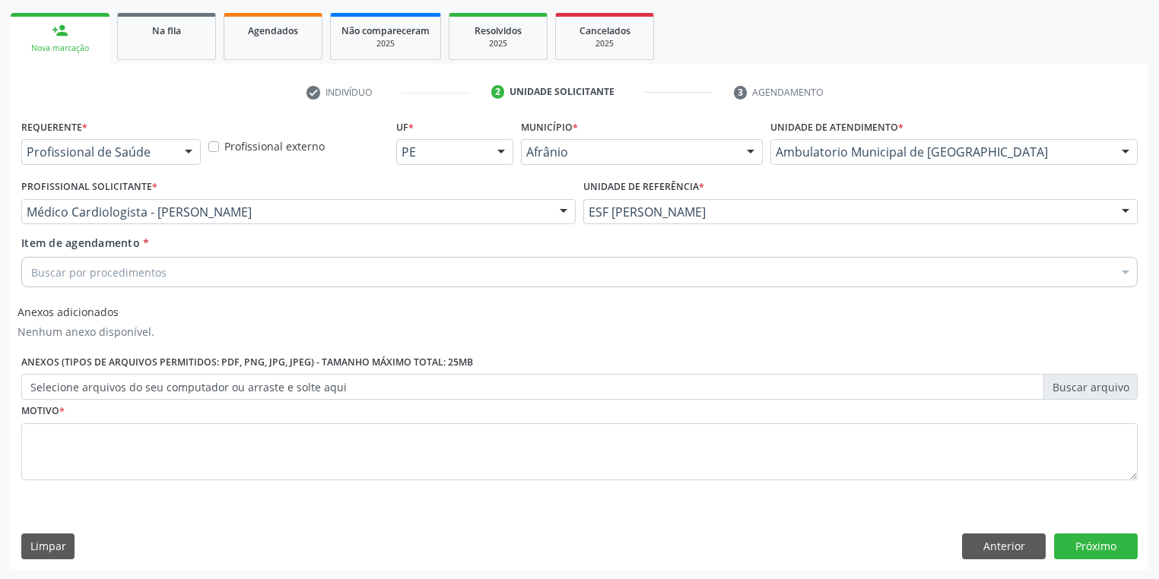
click at [90, 262] on div "Buscar por procedimentos" at bounding box center [579, 272] width 1116 height 30
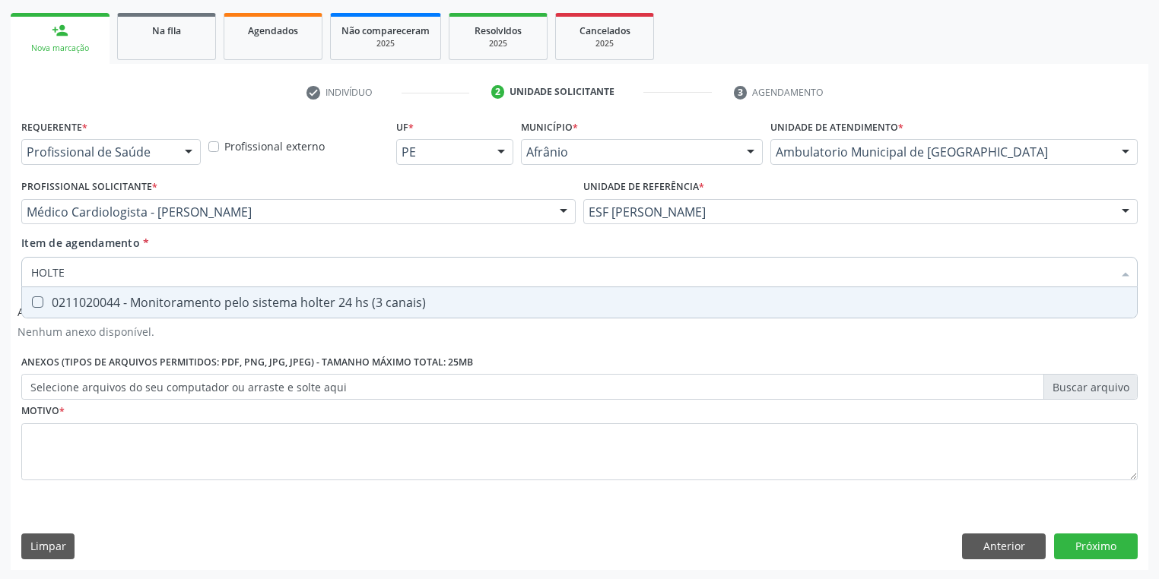
type input "HOLTER"
click at [90, 297] on div "0211020044 - Monitoramento pelo sistema holter 24 hs (3 canais)" at bounding box center [579, 303] width 1096 height 12
checkbox canais\) "true"
click at [64, 426] on div "Requerente * Profissional de Saúde Profissional de Saúde Paciente Nenhum result…" at bounding box center [579, 309] width 1116 height 386
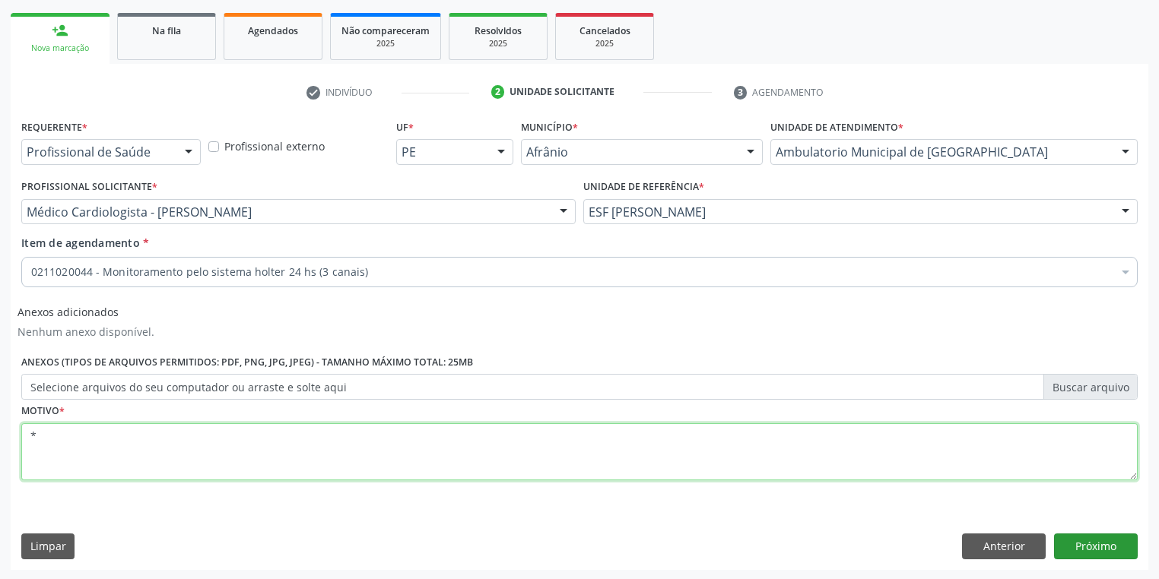
type textarea "*"
click at [1091, 540] on button "Próximo" at bounding box center [1096, 547] width 84 height 26
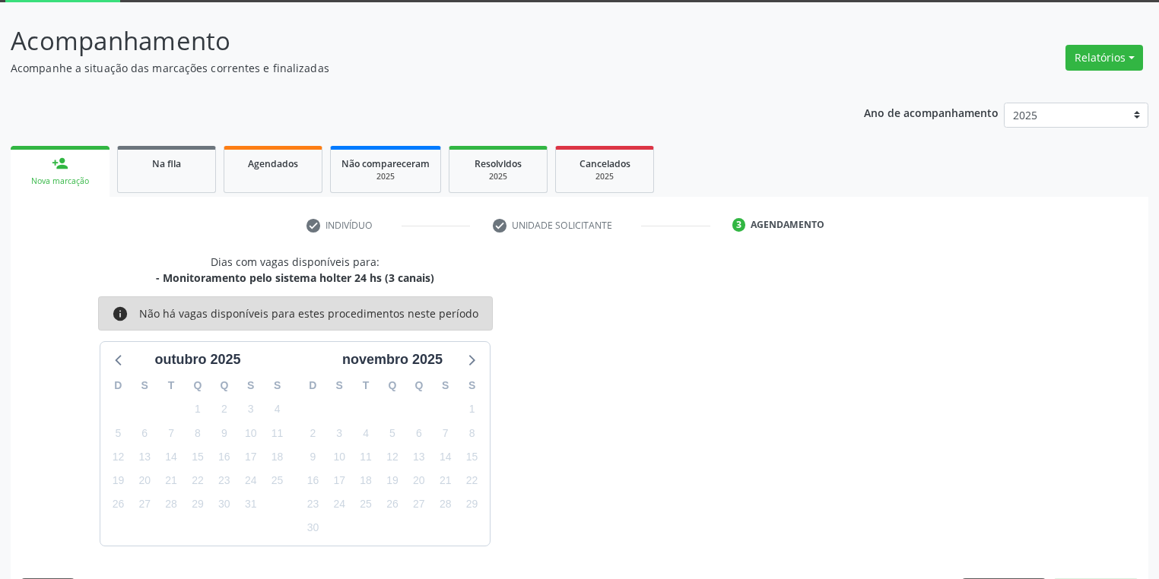
scroll to position [125, 0]
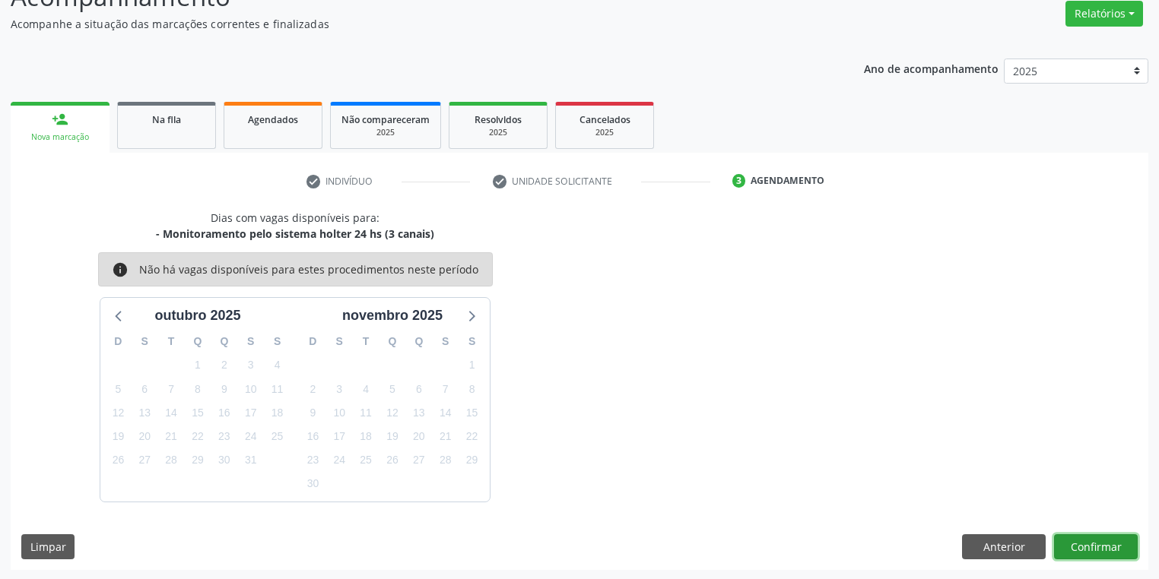
click at [1096, 543] on button "Confirmar" at bounding box center [1096, 548] width 84 height 26
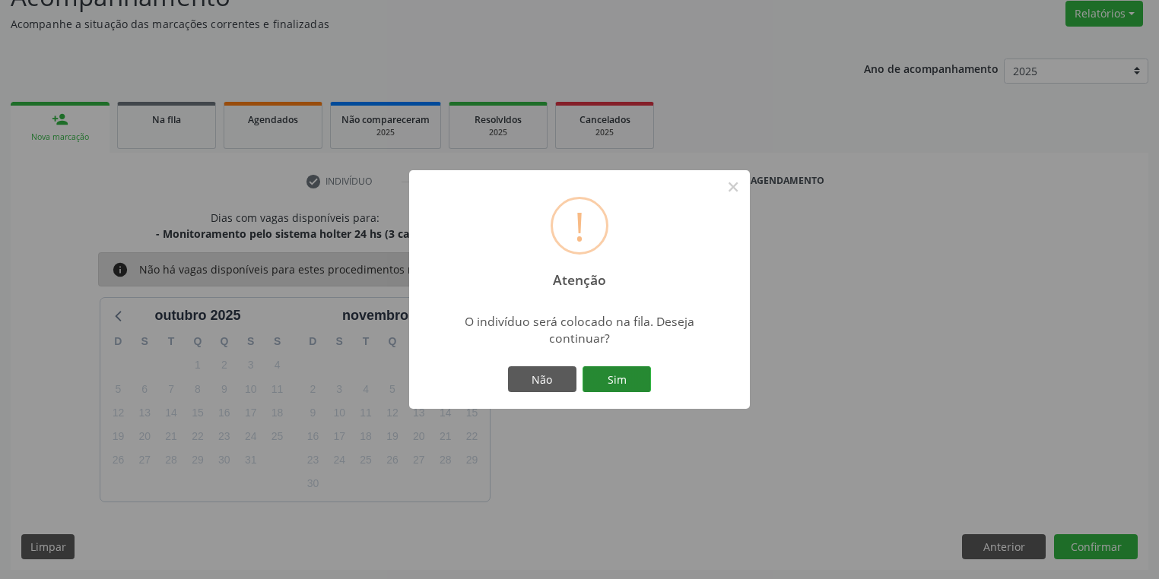
click at [611, 371] on button "Sim" at bounding box center [616, 380] width 68 height 26
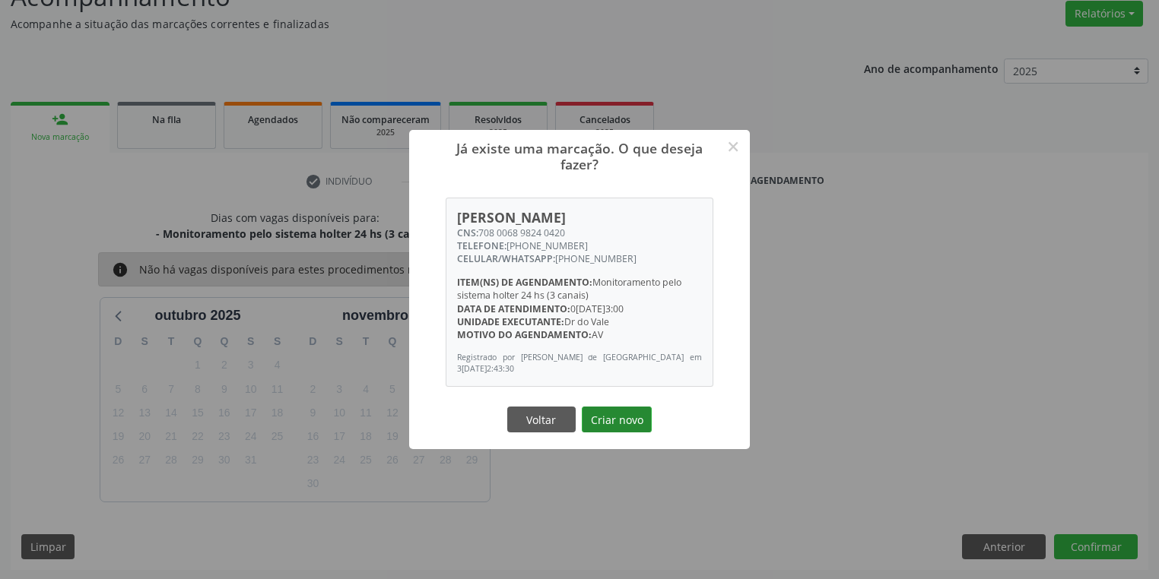
click at [608, 426] on button "Criar novo" at bounding box center [617, 420] width 70 height 26
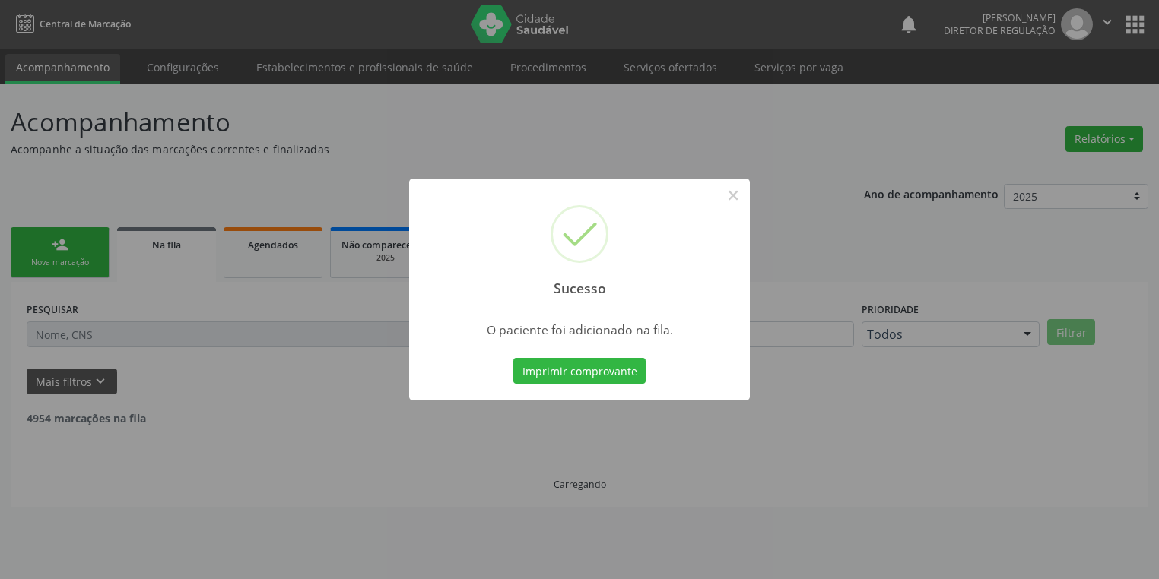
scroll to position [0, 0]
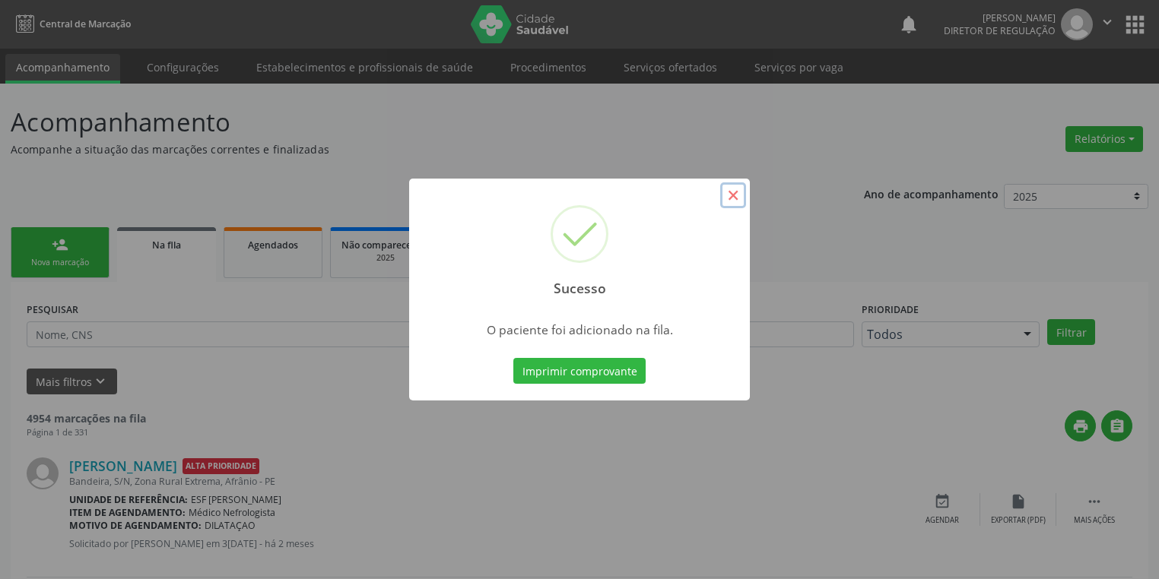
drag, startPoint x: 733, startPoint y: 195, endPoint x: 427, endPoint y: 206, distance: 306.7
click at [733, 195] on button "×" at bounding box center [733, 195] width 26 height 26
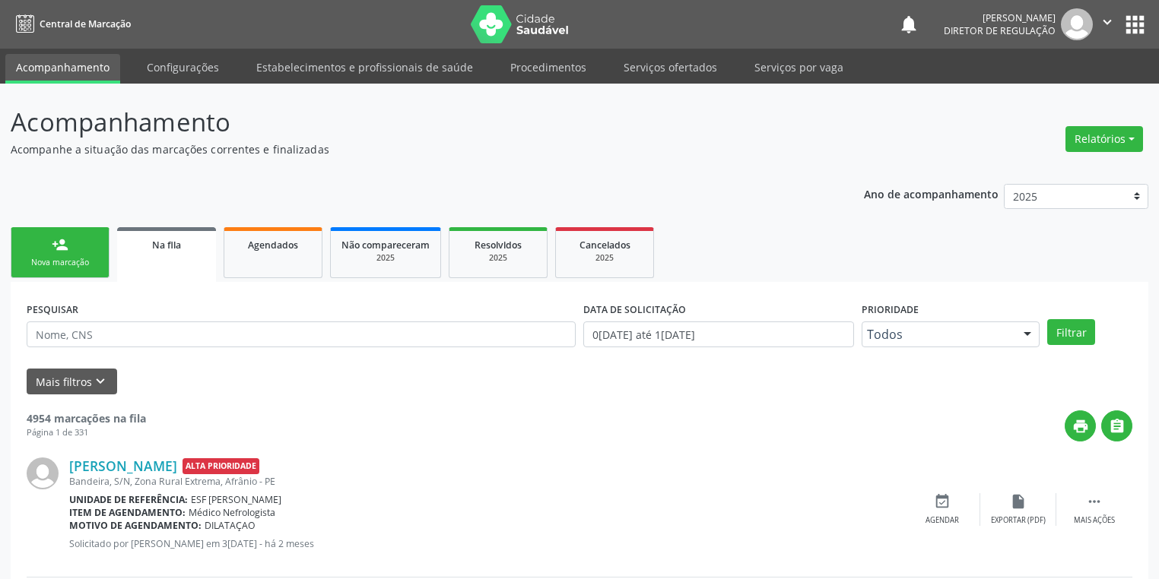
click at [75, 255] on link "person_add Nova marcação" at bounding box center [60, 252] width 99 height 51
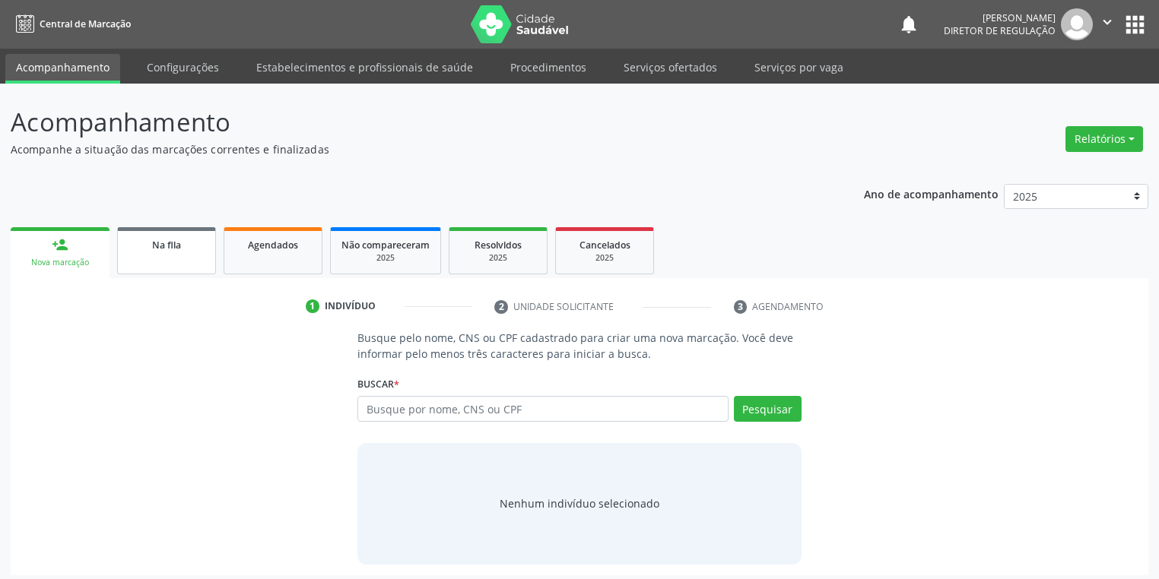
click at [184, 259] on link "Na fila" at bounding box center [166, 250] width 99 height 47
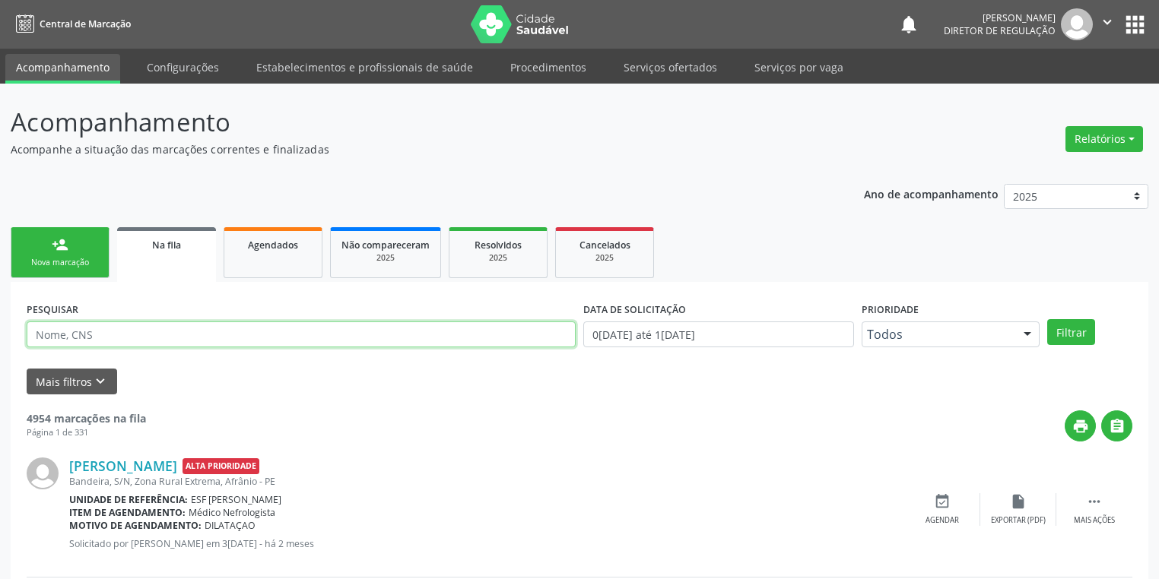
click at [138, 338] on input "text" at bounding box center [301, 335] width 549 height 26
click at [1068, 335] on button "Filtrar" at bounding box center [1071, 332] width 48 height 26
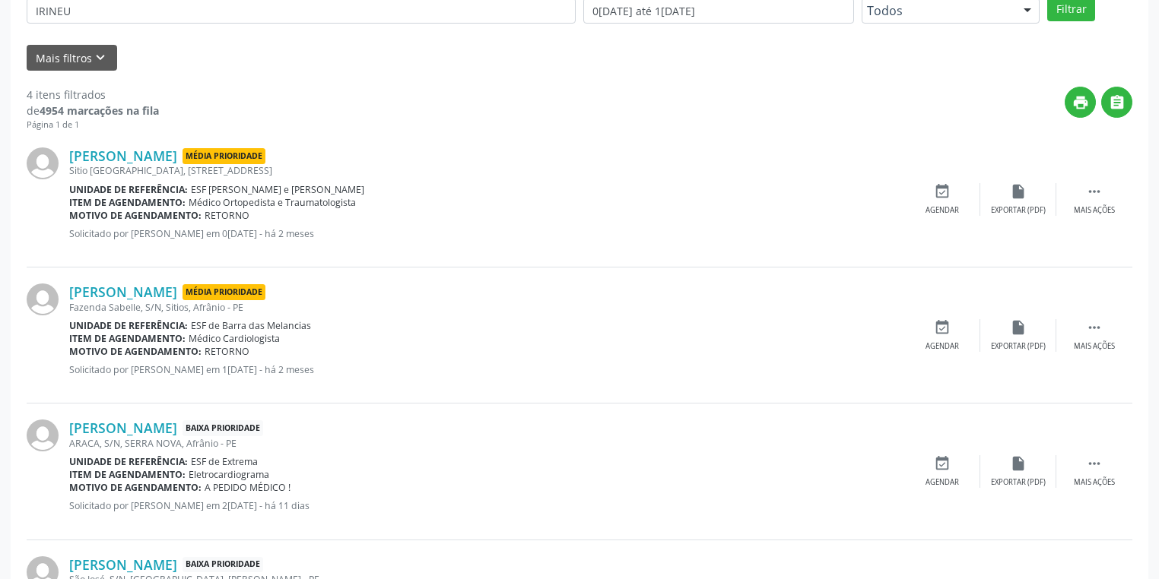
scroll to position [323, 0]
click at [141, 17] on input "IRINEU" at bounding box center [301, 11] width 549 height 26
type input "I"
type input "64522119453"
click at [1074, 5] on button "Filtrar" at bounding box center [1071, 9] width 48 height 26
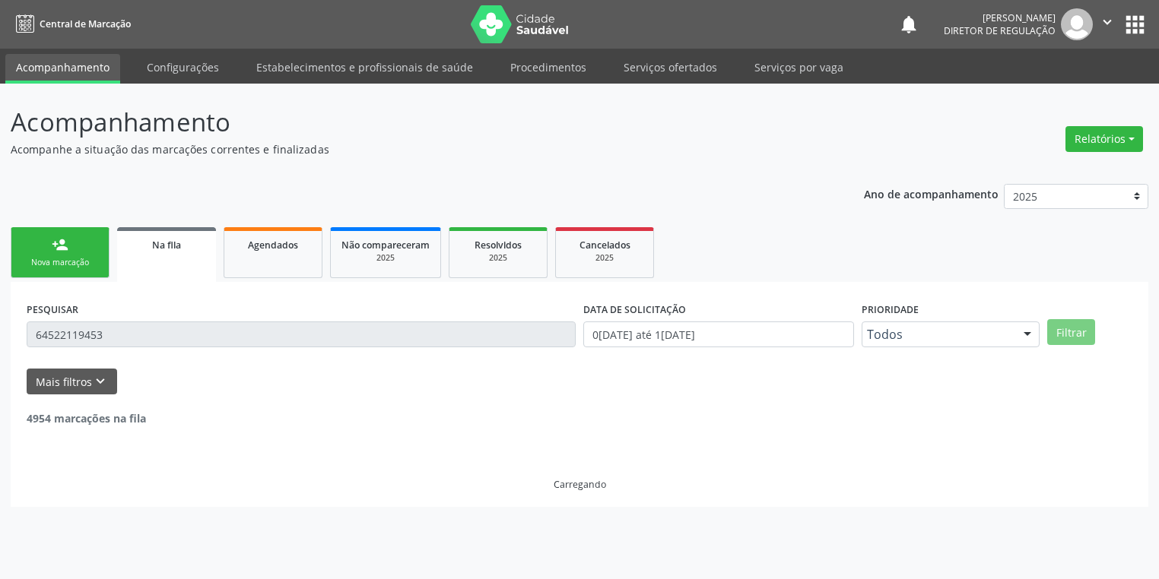
scroll to position [0, 0]
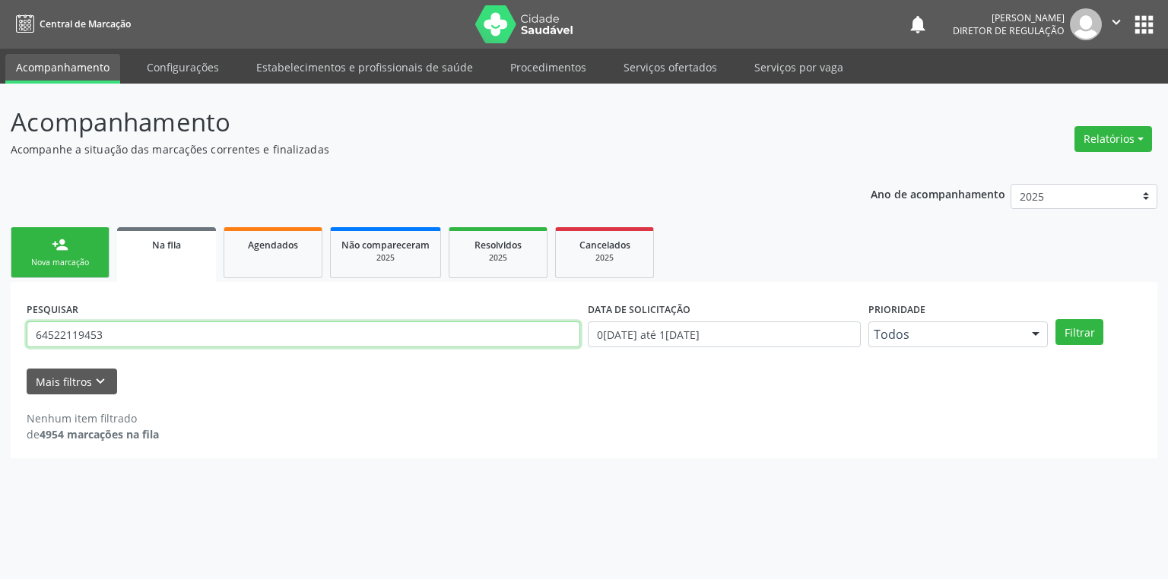
drag, startPoint x: 125, startPoint y: 337, endPoint x: 0, endPoint y: 341, distance: 125.5
click at [0, 341] on div "Acompanhamento Acompanhe a situação das marcações correntes e finalizadas Relat…" at bounding box center [584, 332] width 1168 height 496
click at [238, 255] on link "Agendados" at bounding box center [273, 252] width 99 height 51
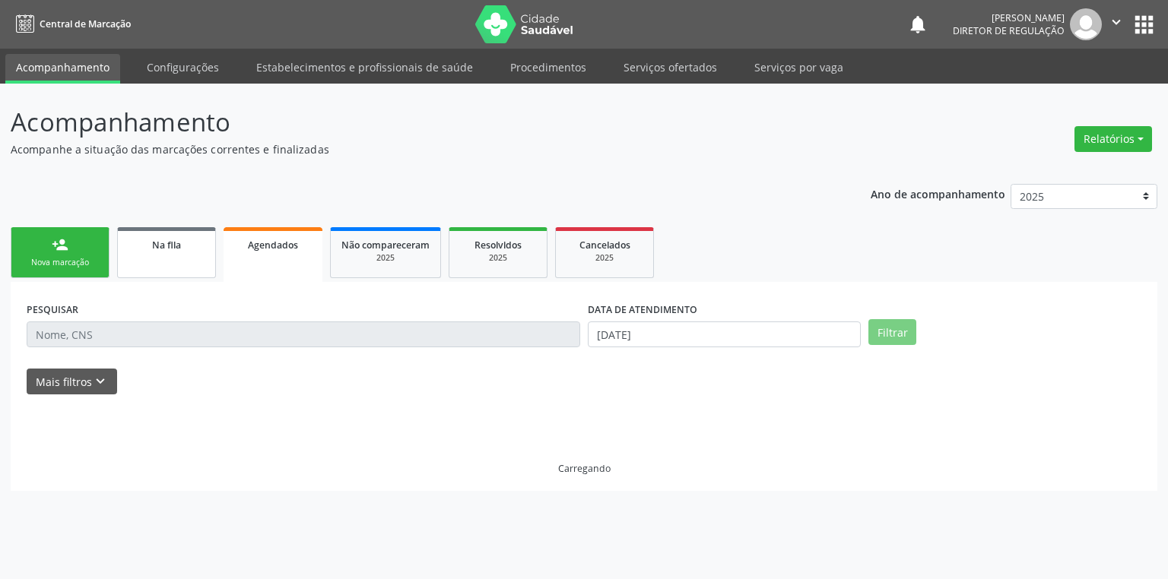
click at [160, 255] on link "Na fila" at bounding box center [166, 252] width 99 height 51
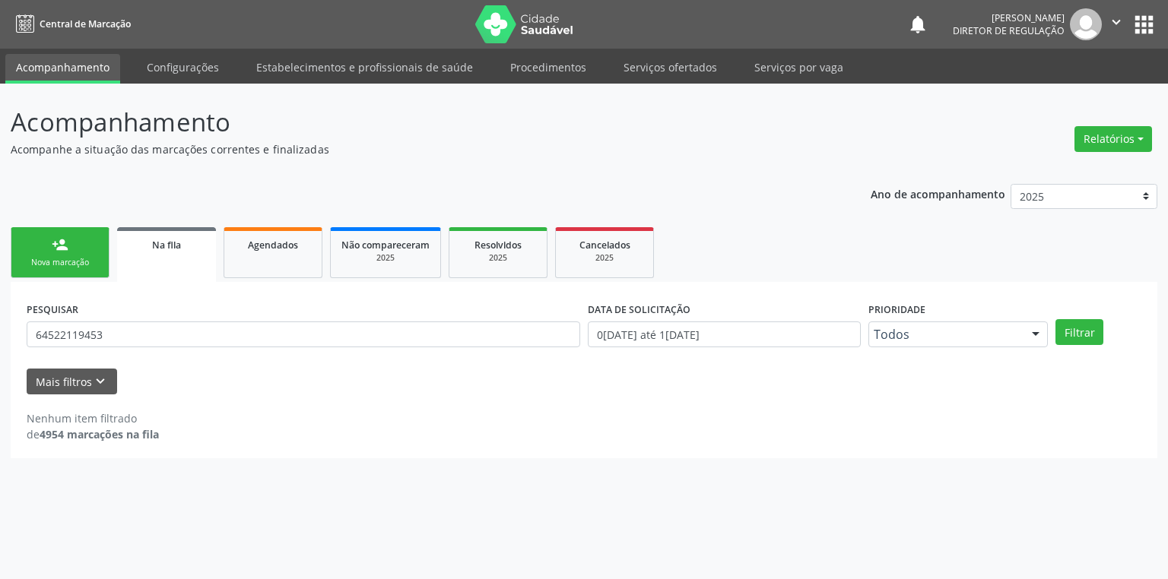
click at [48, 252] on link "person_add Nova marcação" at bounding box center [60, 252] width 99 height 51
click at [58, 255] on link "person_add Nova marcação" at bounding box center [60, 252] width 99 height 51
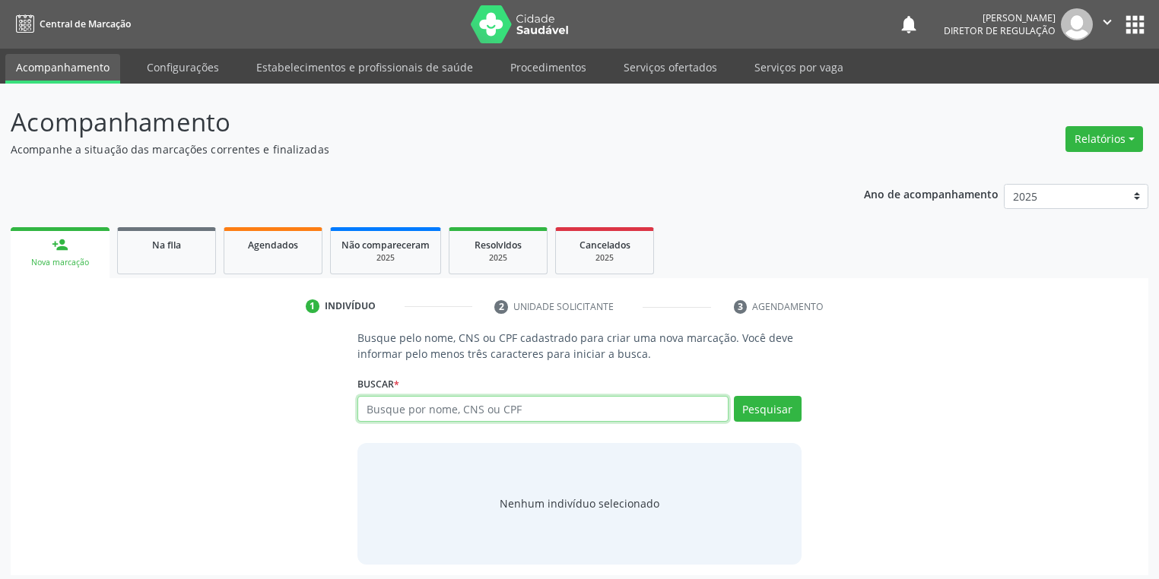
click at [386, 411] on input "text" at bounding box center [542, 409] width 371 height 26
paste input "64522119453"
type input "64522119453"
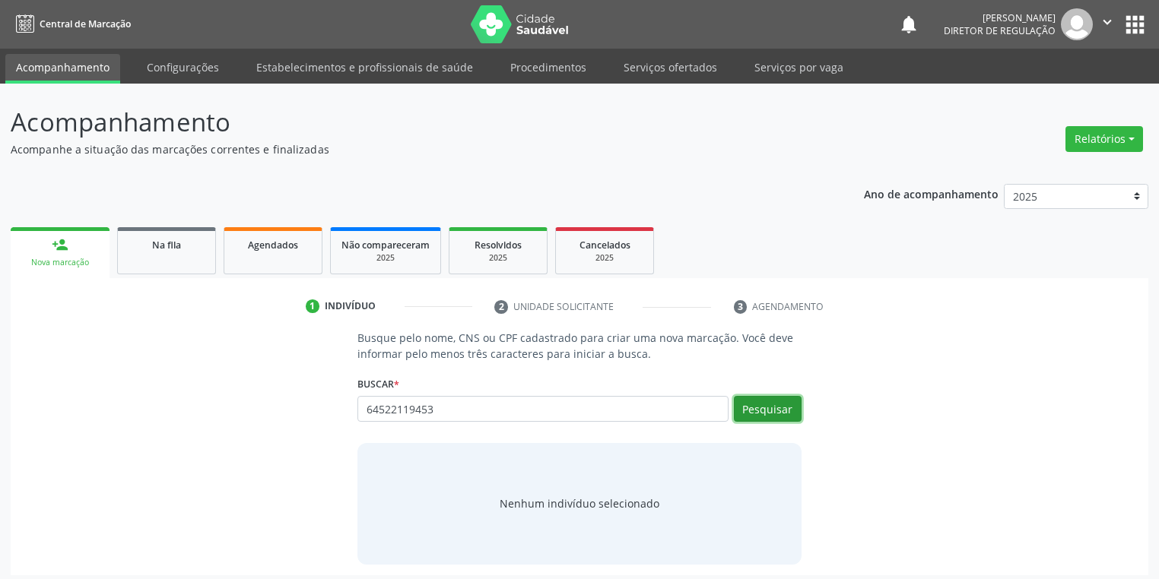
click at [752, 411] on button "Pesquisar" at bounding box center [768, 409] width 68 height 26
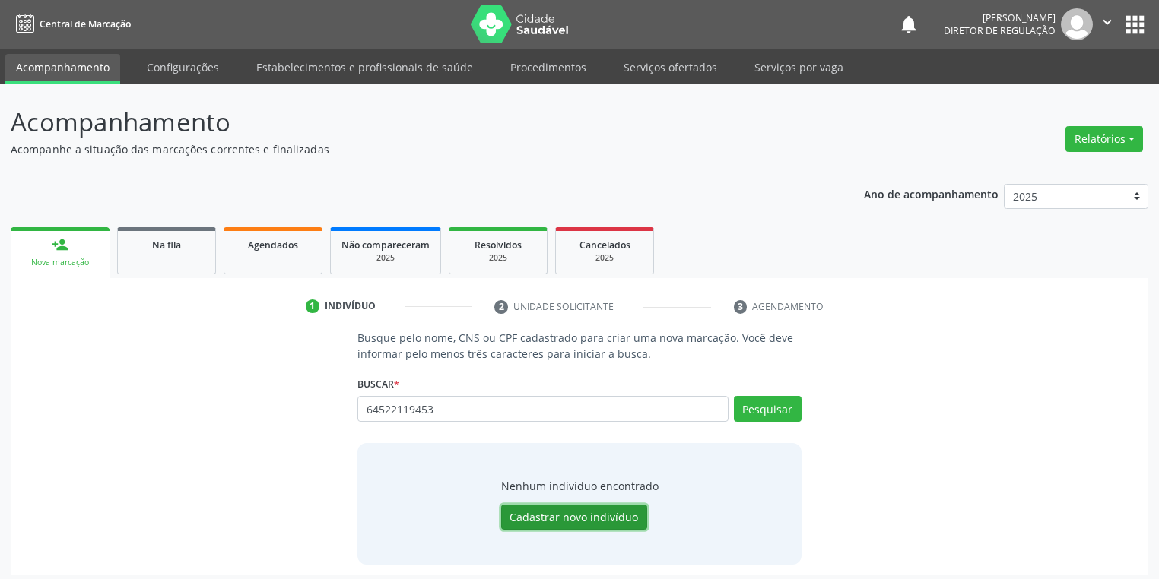
click at [525, 515] on button "Cadastrar novo indivíduo" at bounding box center [574, 518] width 146 height 26
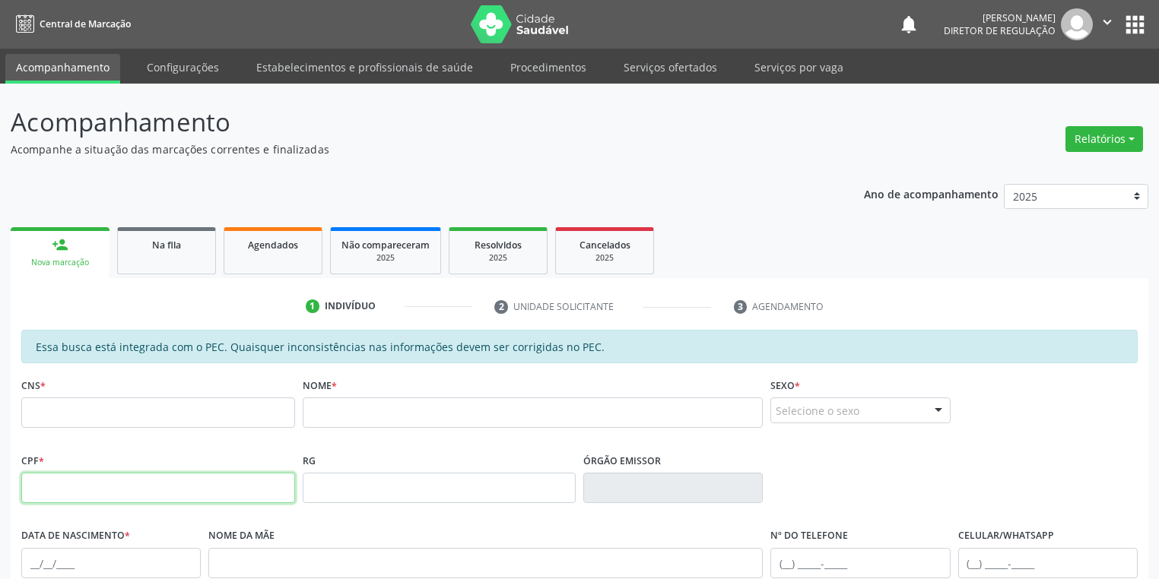
click at [103, 493] on input "text" at bounding box center [158, 488] width 274 height 30
paste input "645.221.194-53"
type input "645.221.194-53"
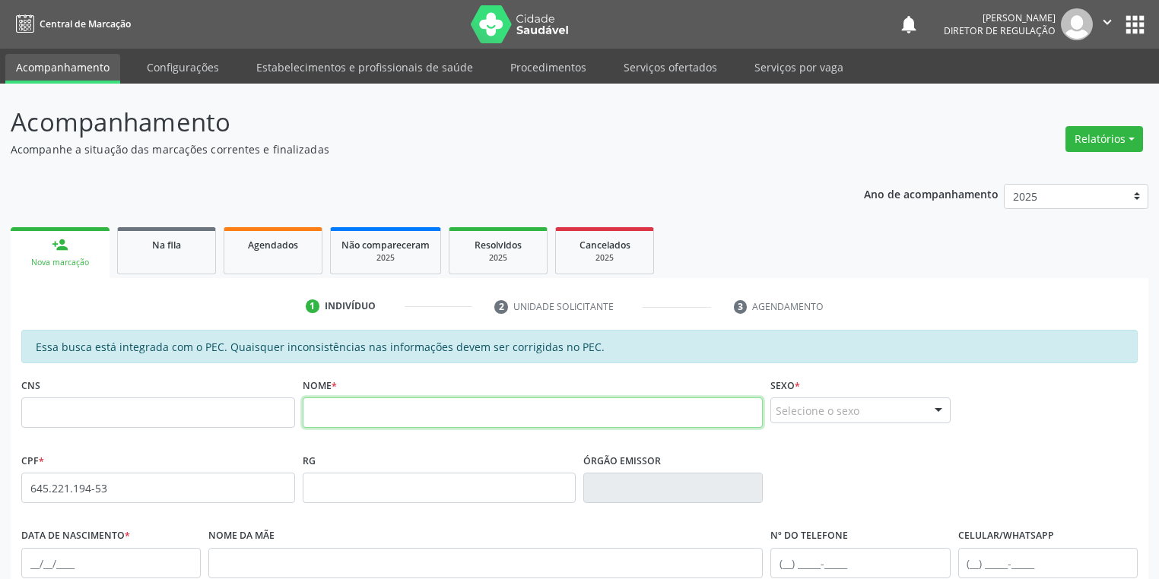
click at [326, 411] on input "text" at bounding box center [533, 413] width 461 height 30
type input "IRINEU ARRUDA DE SOUSA"
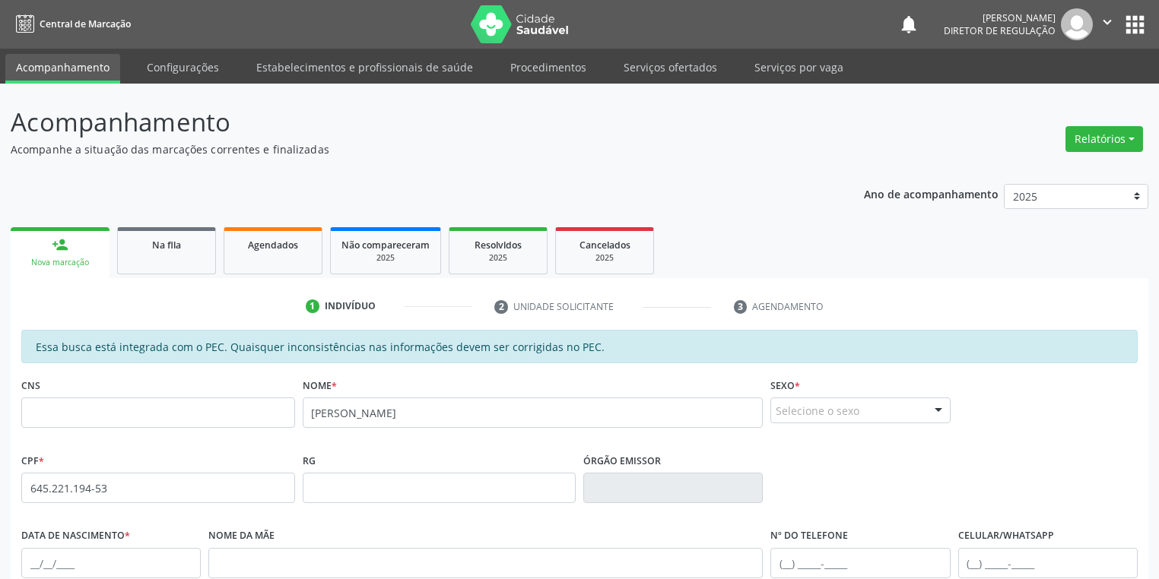
click at [846, 400] on div "Selecione o sexo" at bounding box center [859, 411] width 179 height 26
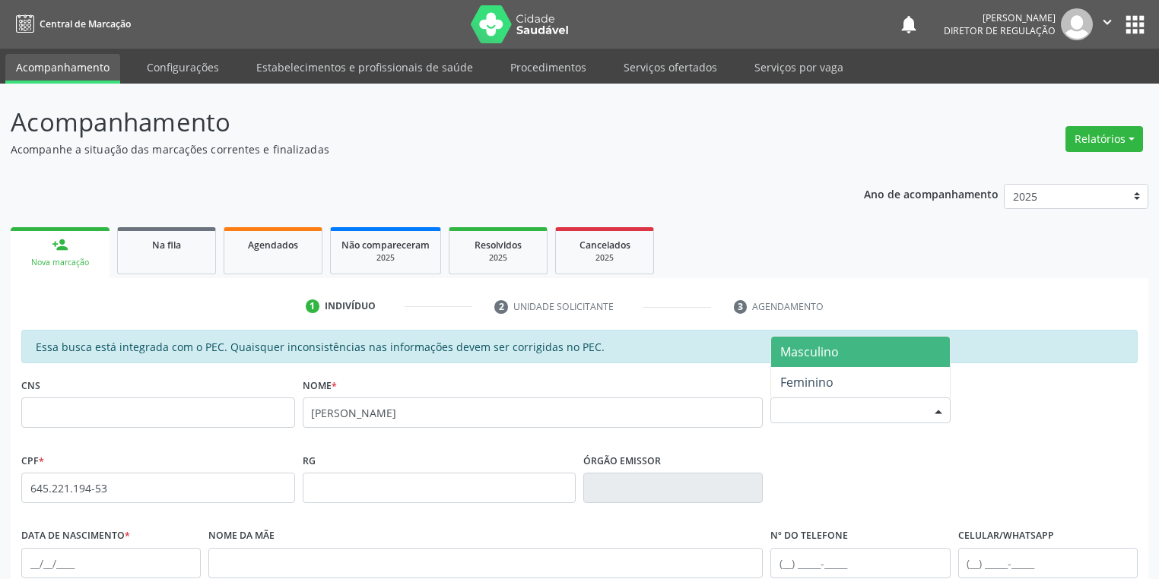
click at [822, 356] on span "Masculino" at bounding box center [809, 352] width 59 height 17
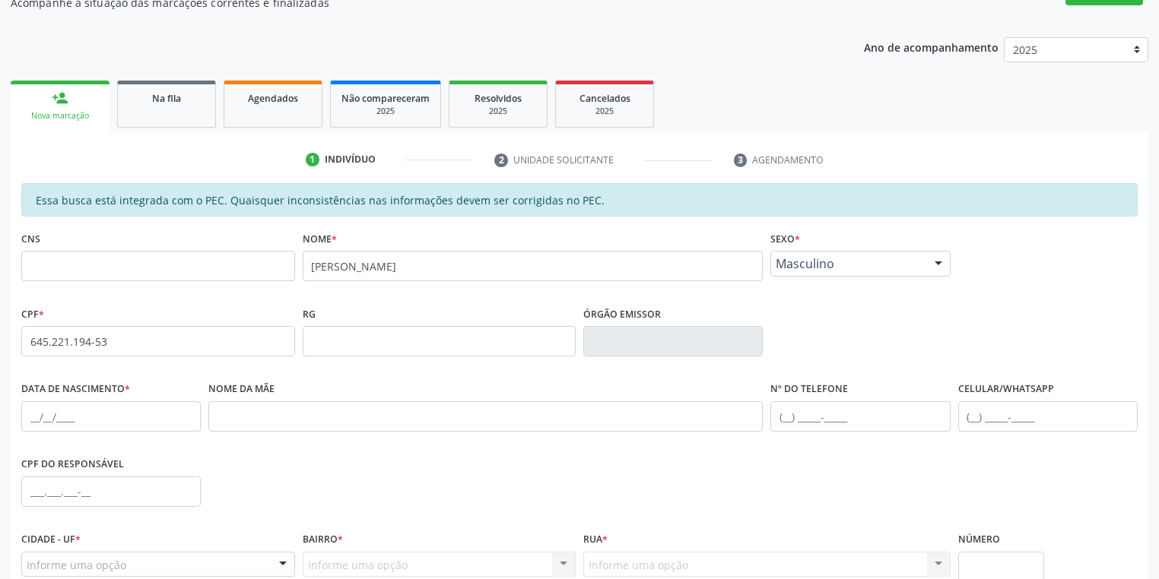
scroll to position [182, 0]
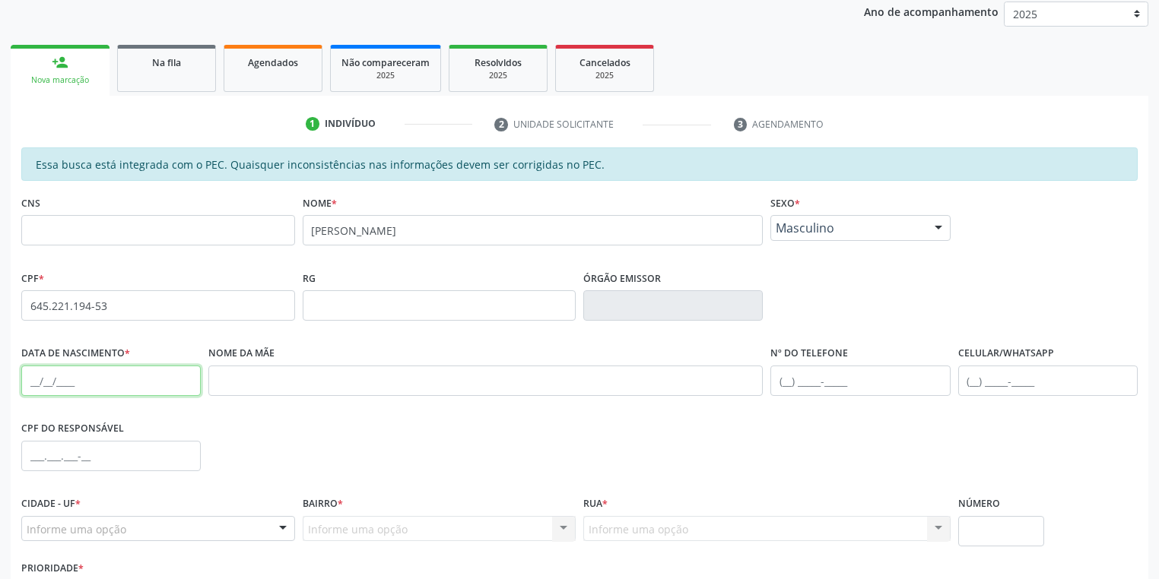
click at [30, 376] on input "text" at bounding box center [110, 381] width 179 height 30
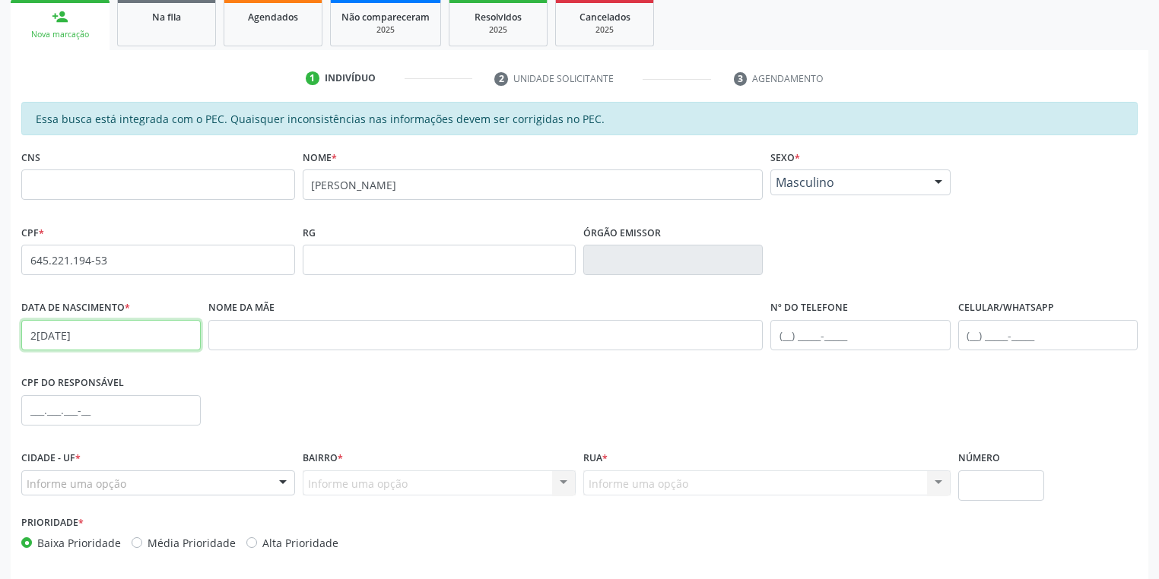
scroll to position [288, 0]
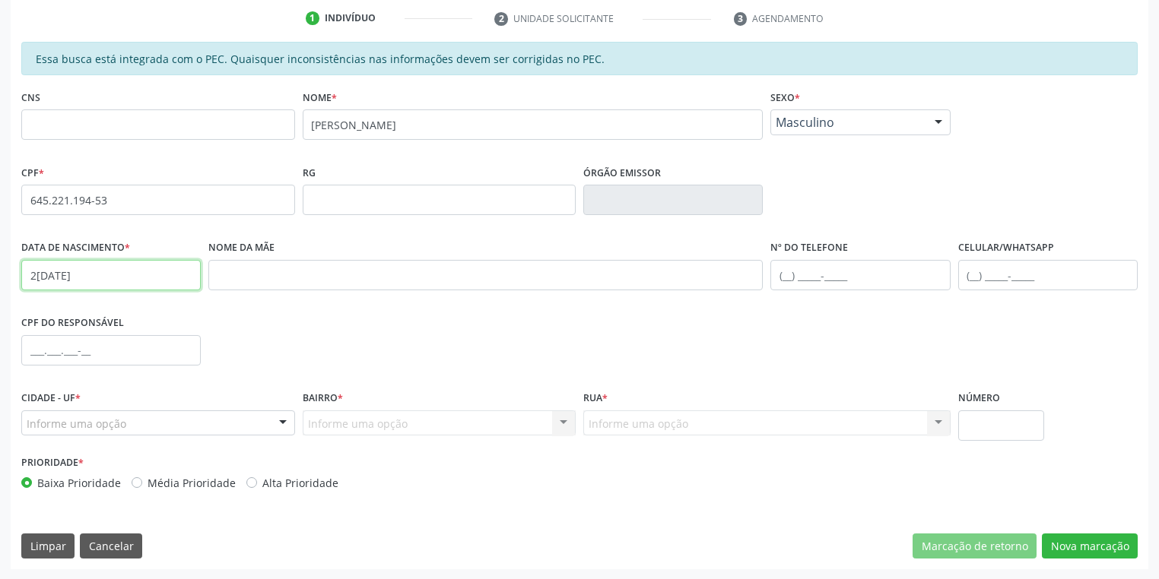
type input "28/05/1974"
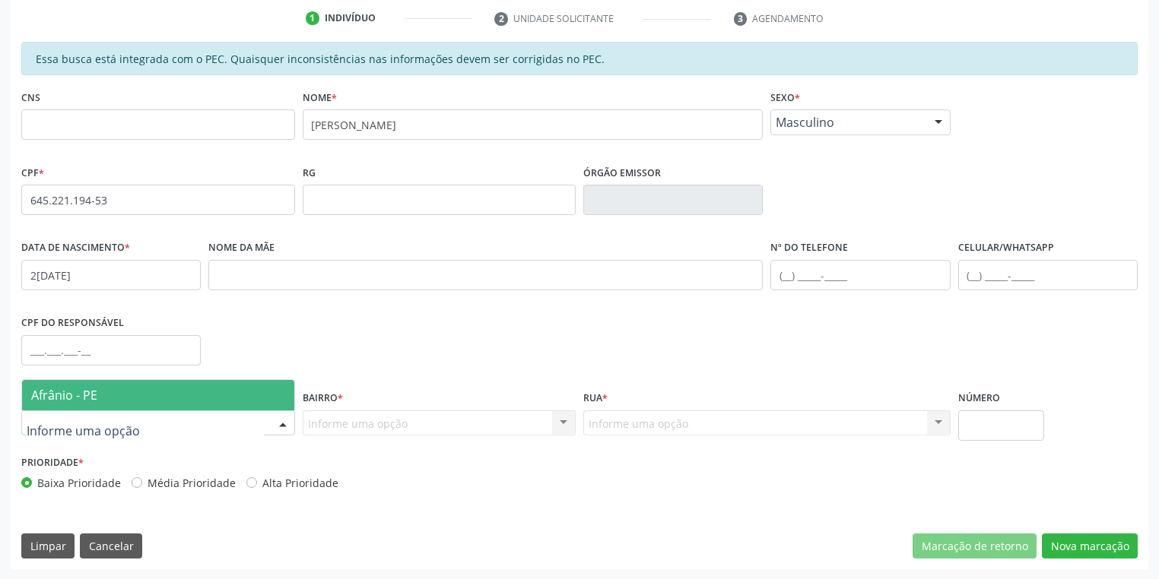
click at [97, 391] on span "Afrânio - PE" at bounding box center [158, 395] width 272 height 30
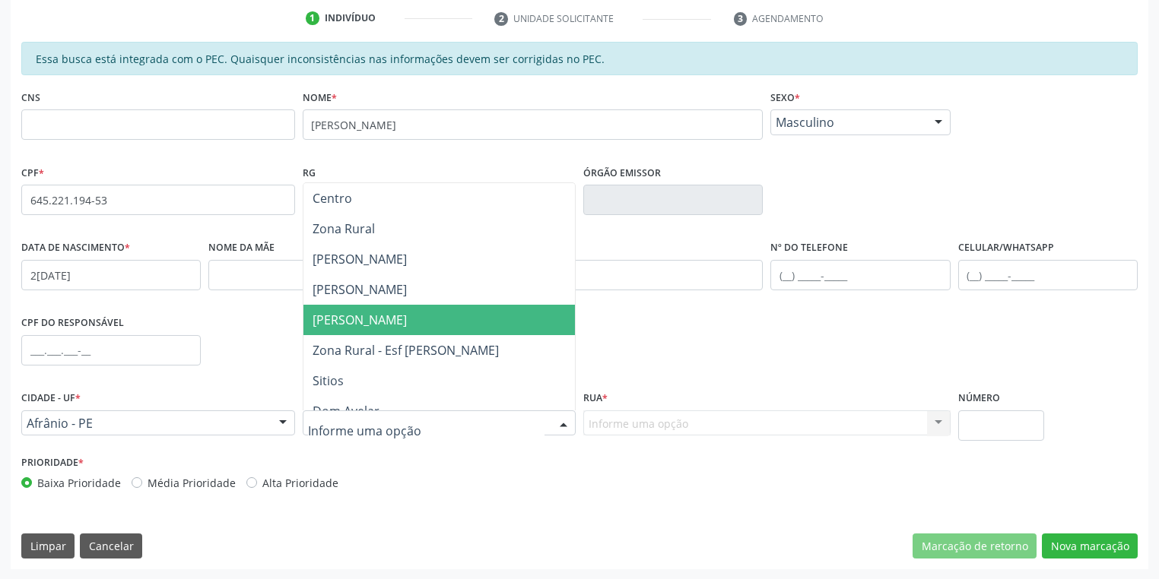
click at [352, 321] on span "Isabel Gomes" at bounding box center [360, 320] width 94 height 17
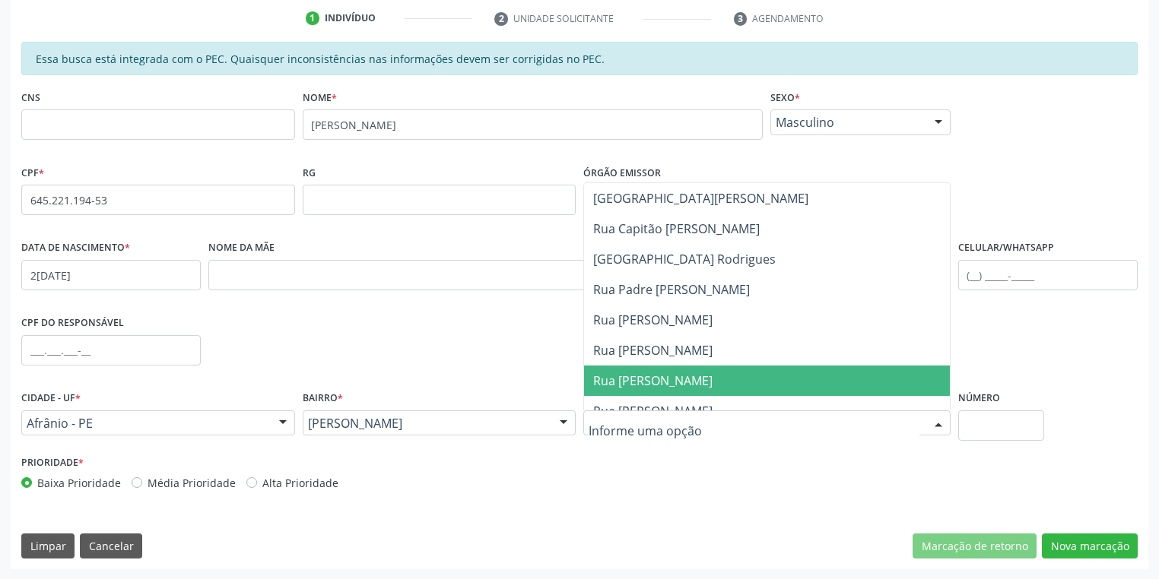
click at [620, 389] on span "Rua Maria Vilani Cavalcante" at bounding box center [767, 381] width 366 height 30
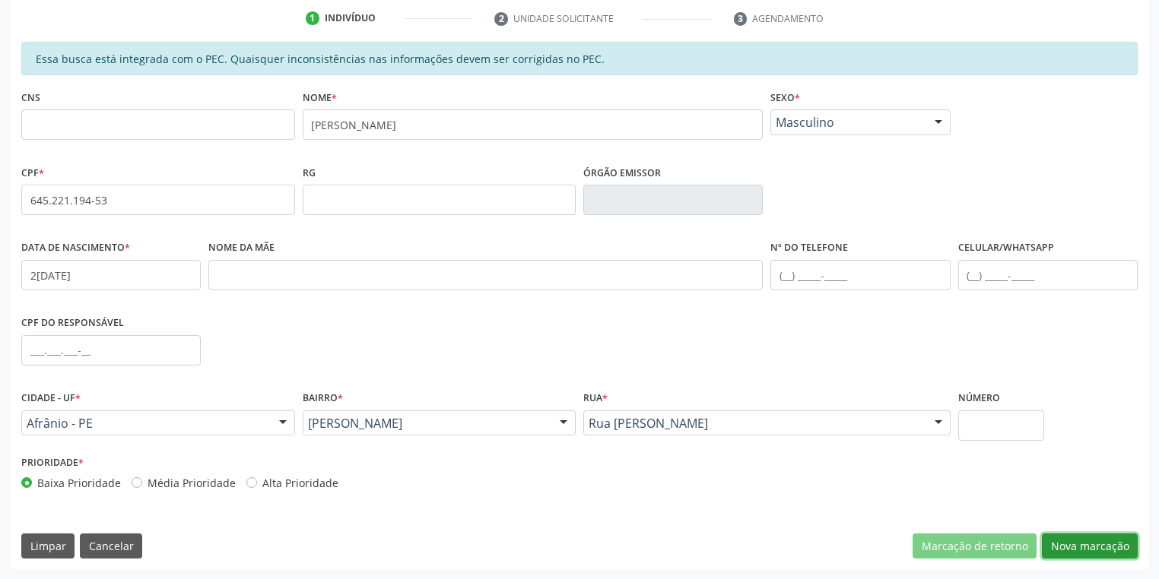
click at [1079, 549] on button "Nova marcação" at bounding box center [1090, 547] width 96 height 26
